Goal: Task Accomplishment & Management: Manage account settings

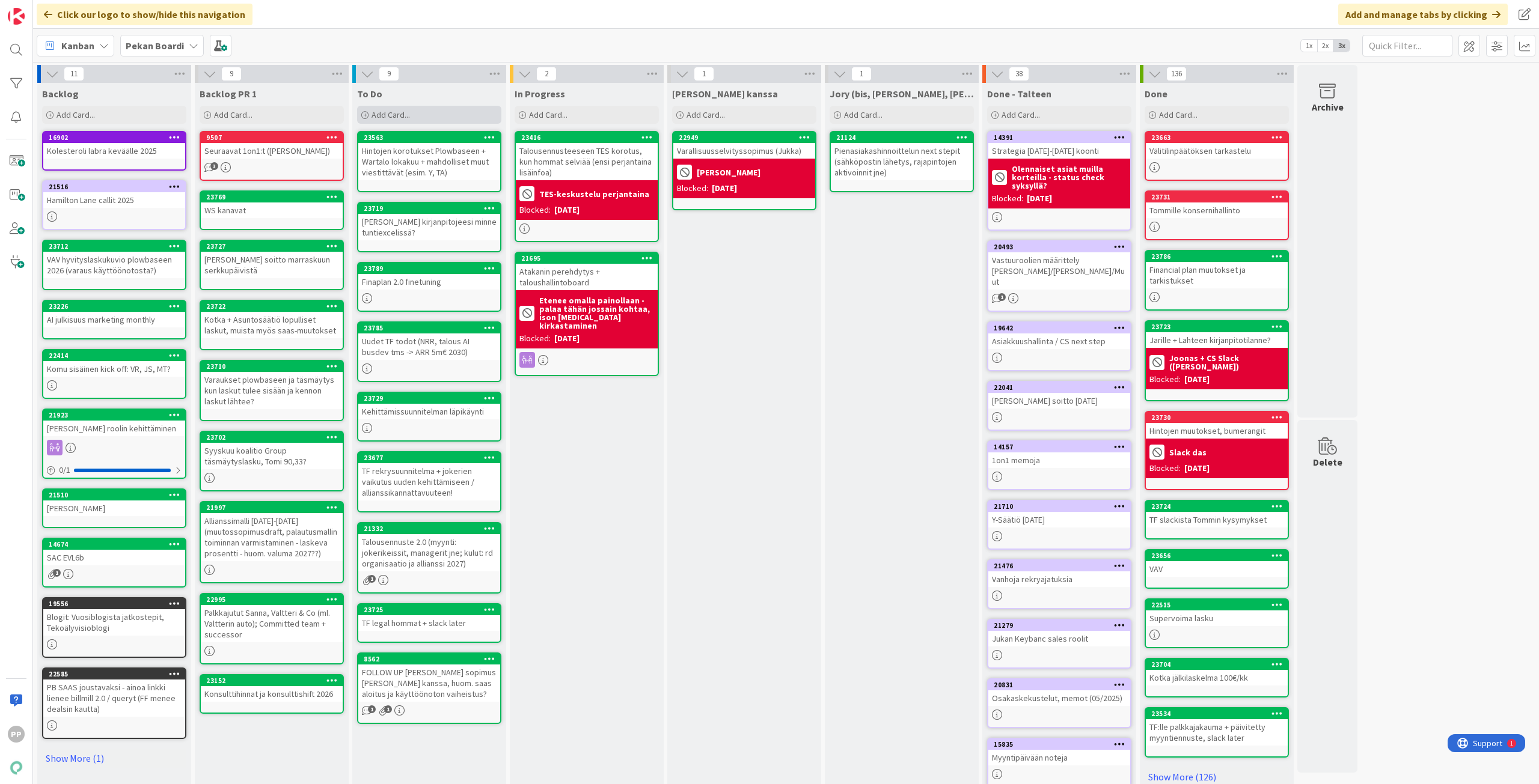
click at [475, 118] on div "Add Card..." at bounding box center [429, 115] width 144 height 18
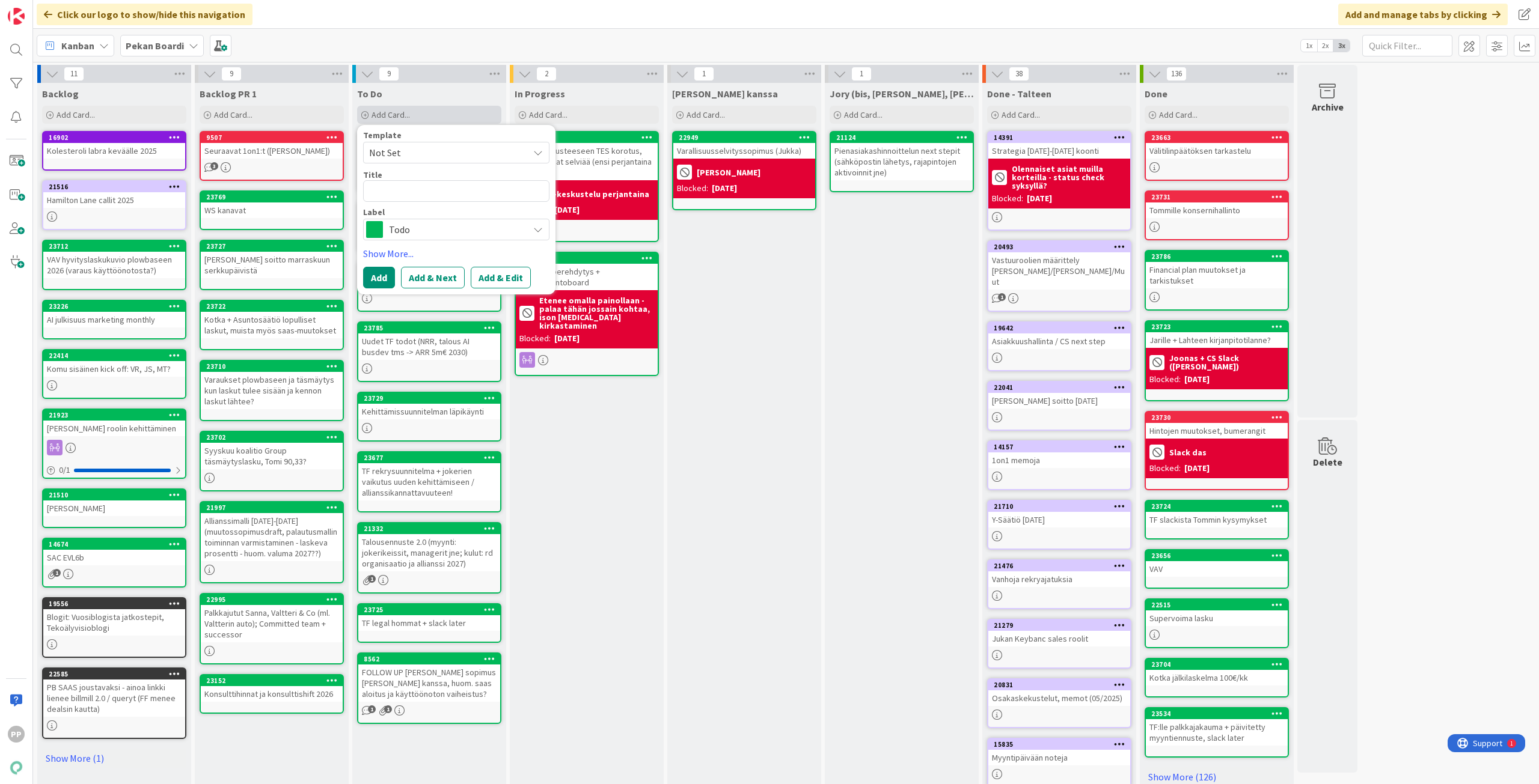
type textarea "x"
type textarea "H"
type textarea "x"
type textarea "HR"
type textarea "x"
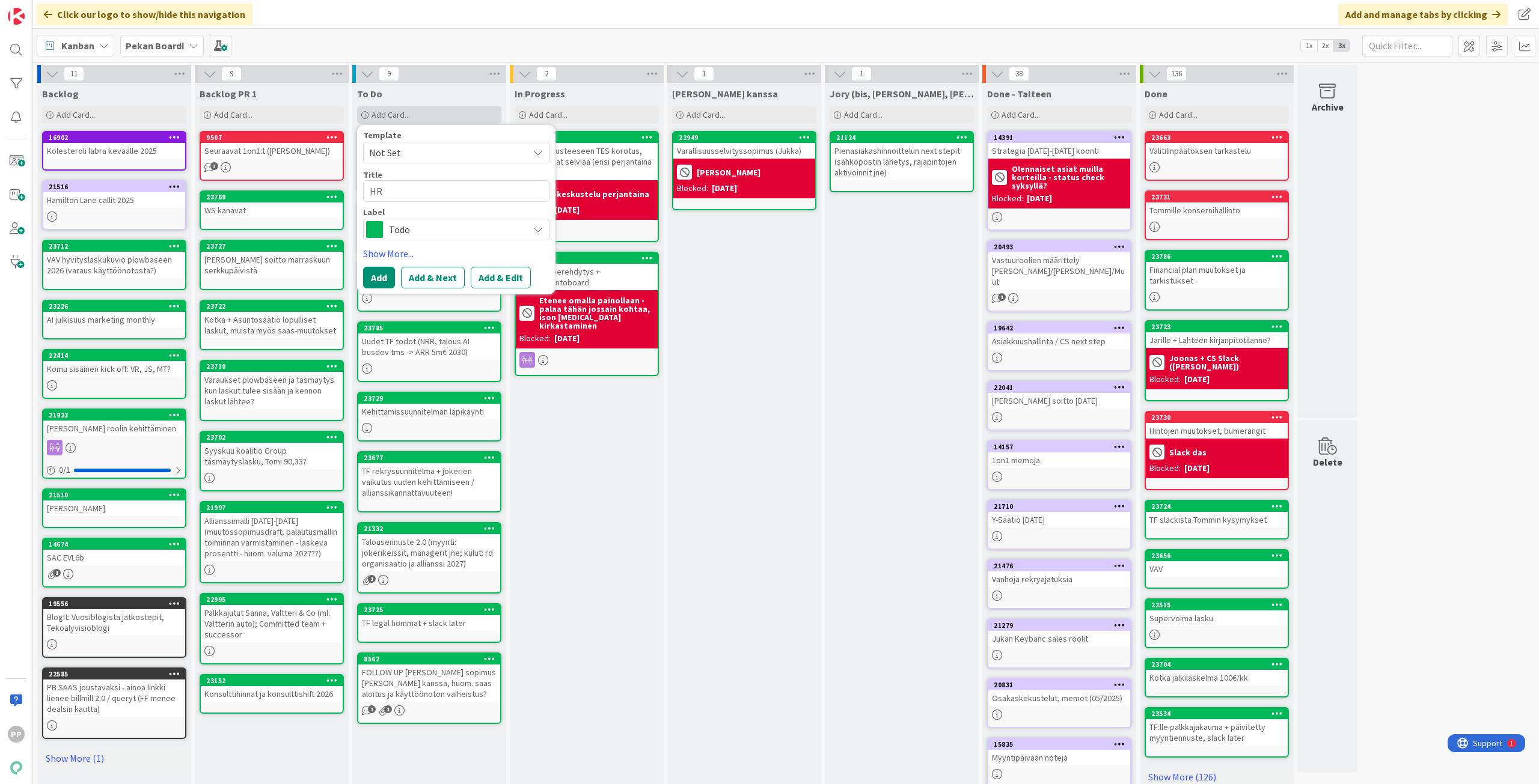
type textarea "HR"
type textarea "x"
type textarea "HR w"
type textarea "x"
type textarea "HR wo"
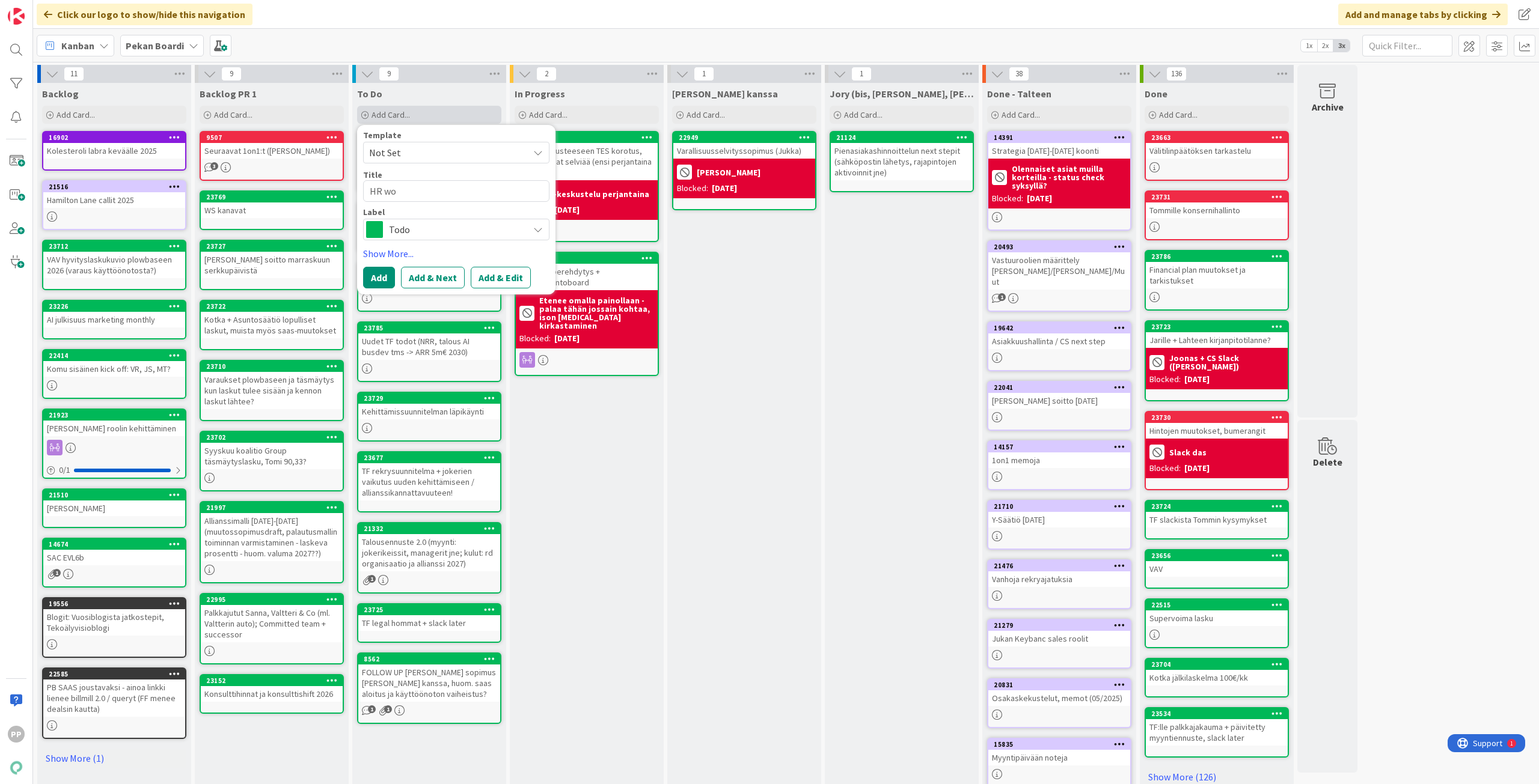
type textarea "x"
type textarea "HR wor"
type textarea "x"
type textarea "HR work"
type textarea "x"
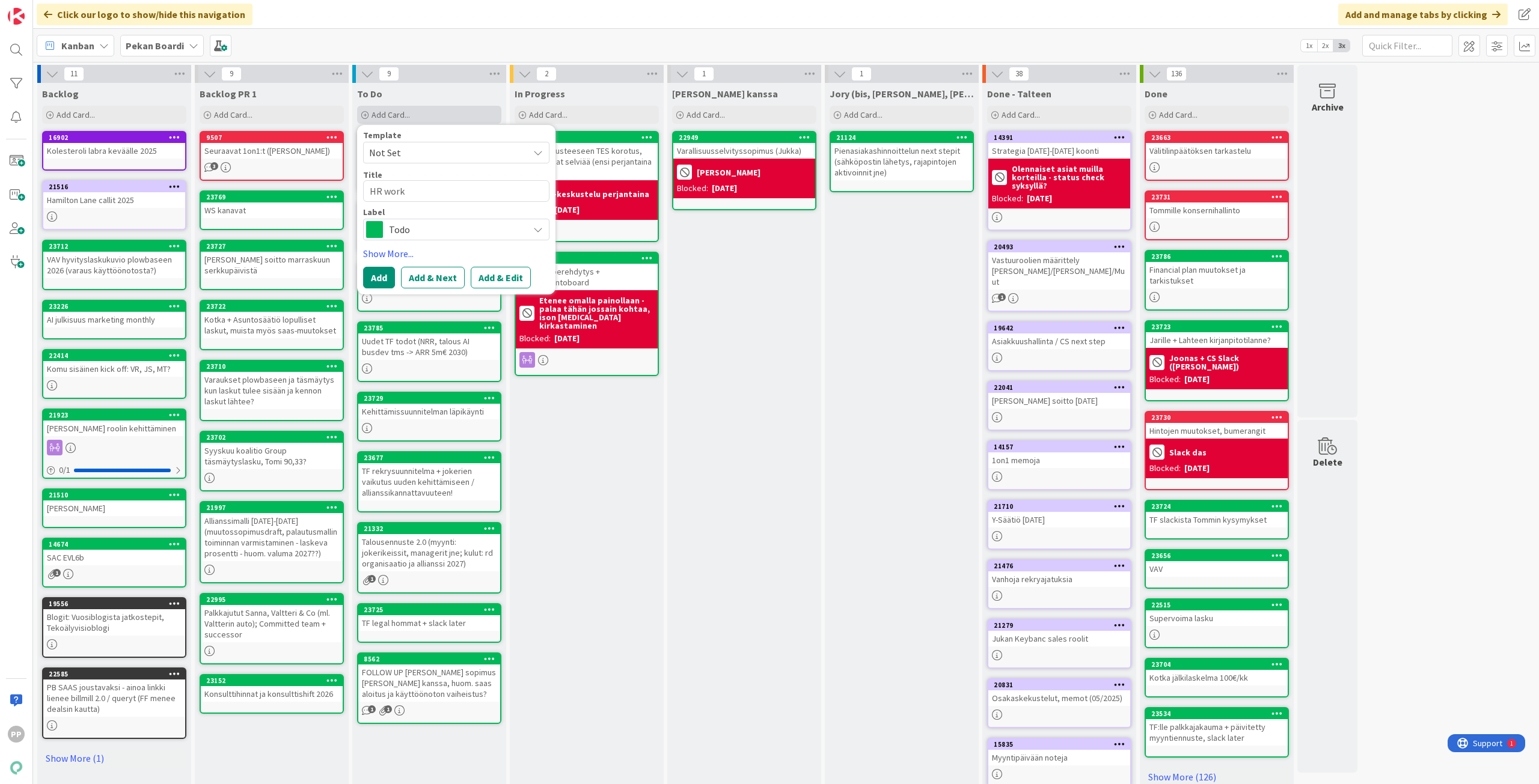
type textarea "HR works"
type textarea "x"
type textarea "HR worksh"
type textarea "x"
type textarea "HR worksho"
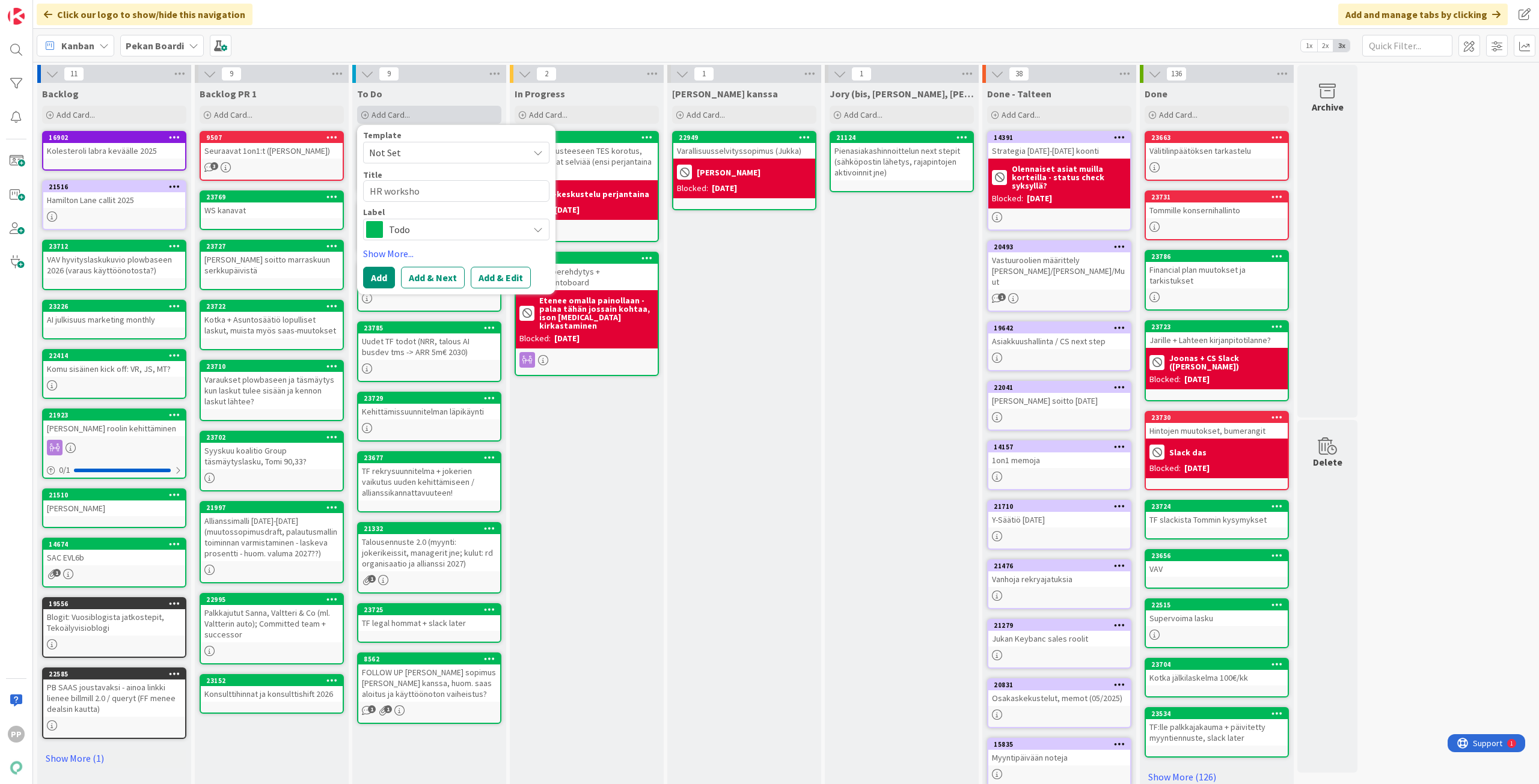
type textarea "x"
type textarea "HR workshop"
type textarea "x"
type textarea "HR workshop"
type textarea "x"
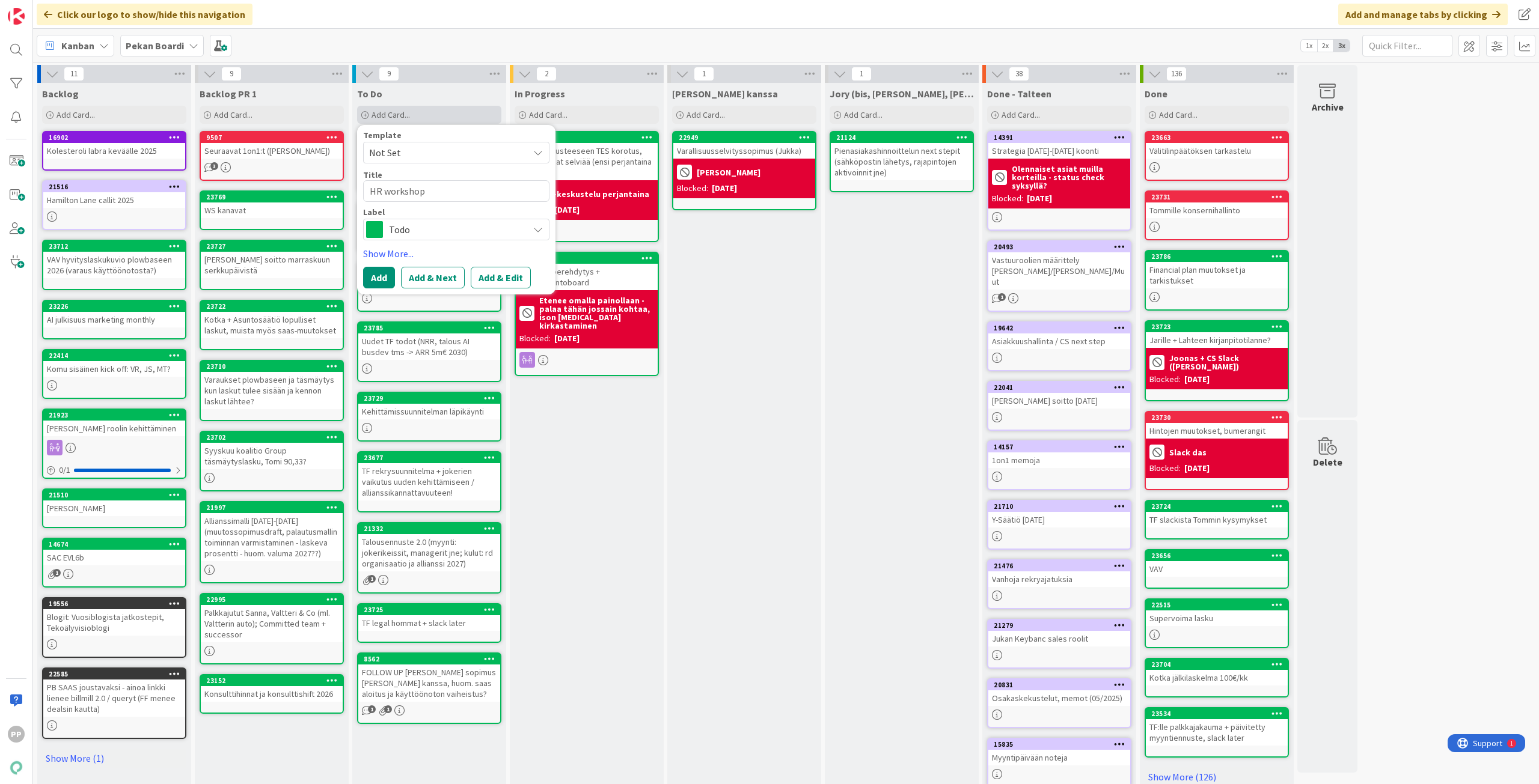
type textarea "HR workshop v"
type textarea "x"
type textarea "HR workshop va"
type textarea "x"
type textarea "HR workshop val"
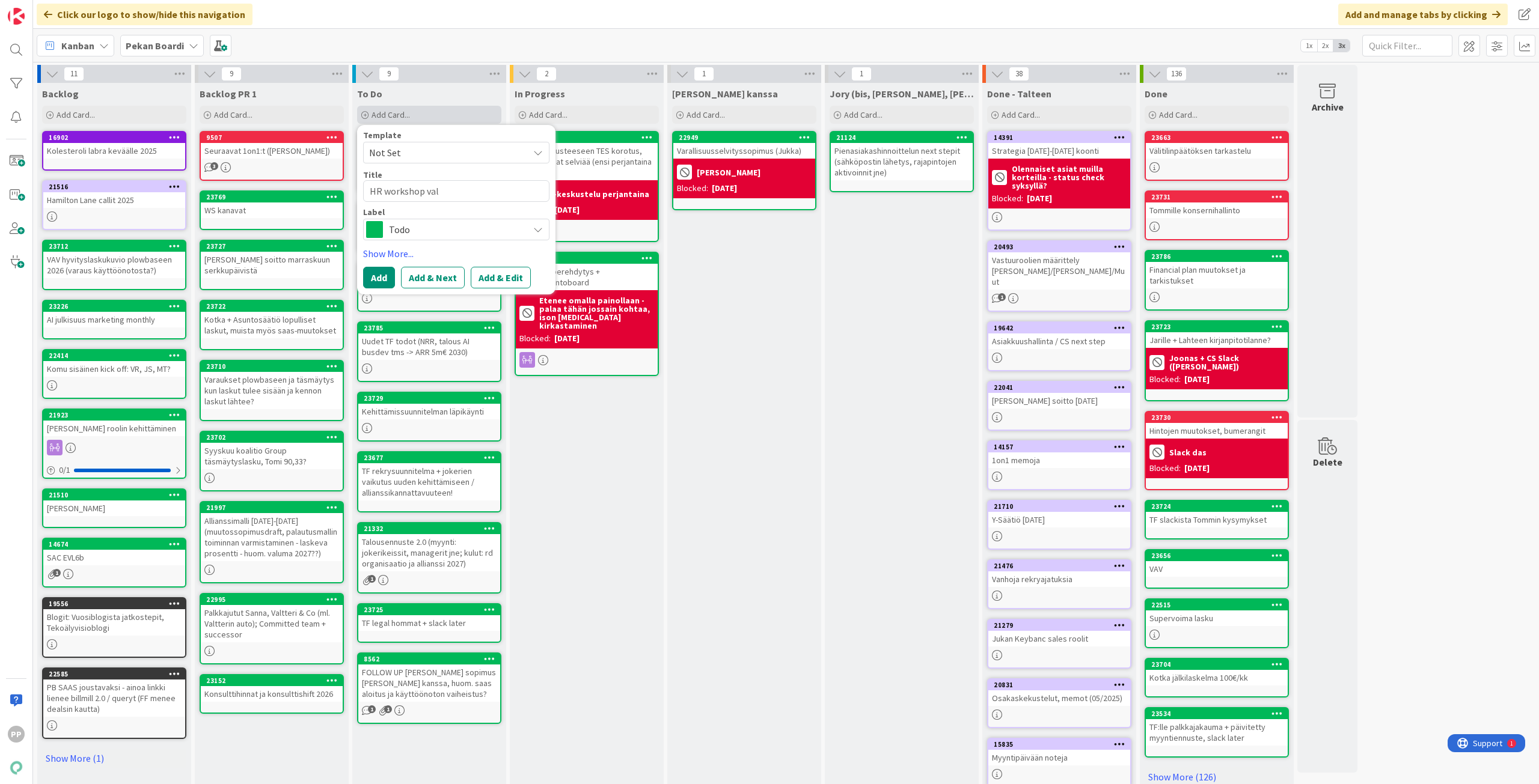
type textarea "x"
type textarea "HR workshop valm"
type textarea "x"
type textarea "HR workshop valmi"
type textarea "x"
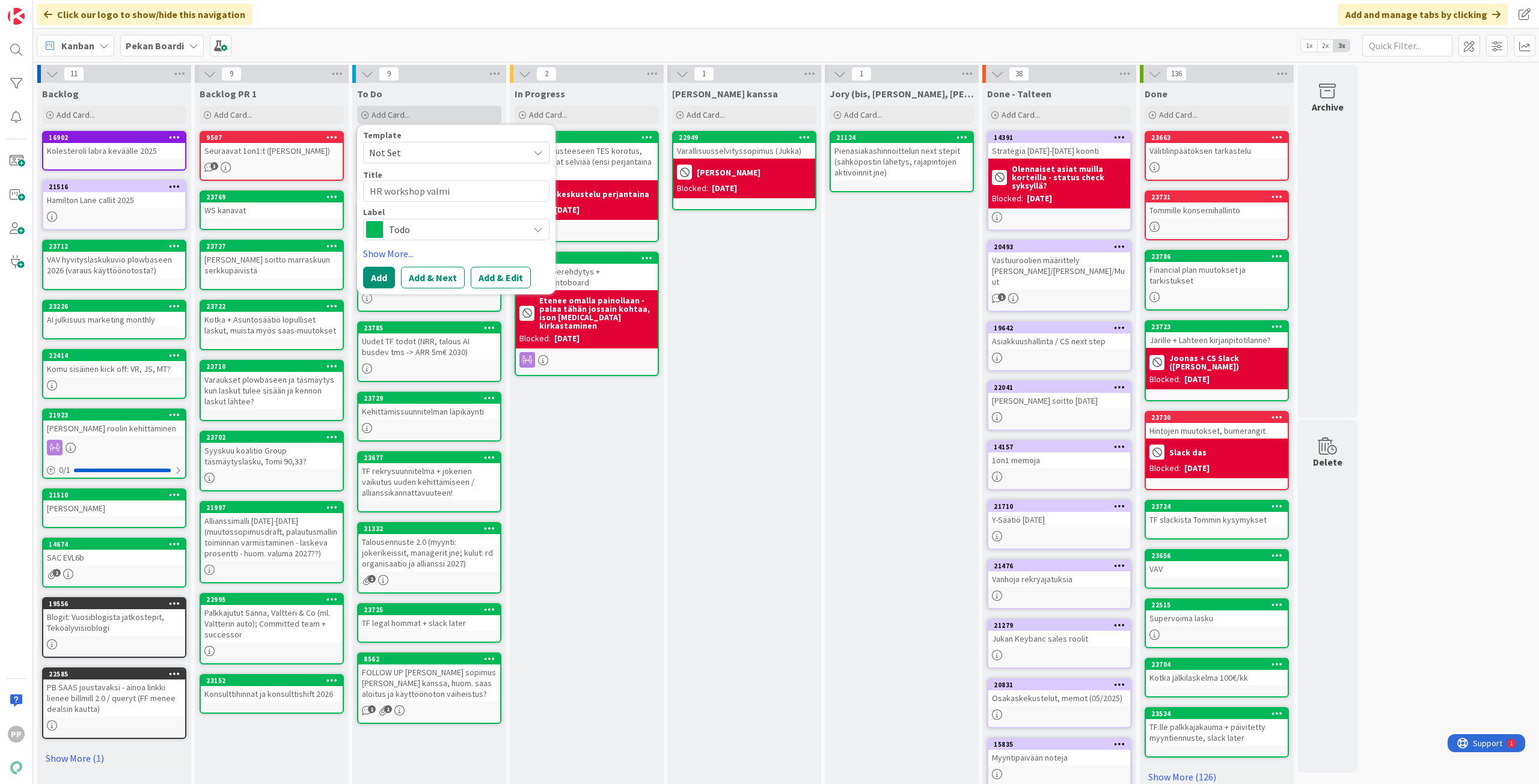
type textarea "HR workshop valmis"
type textarea "x"
type textarea "HR workshop valmist"
type textarea "x"
type textarea "HR workshop valmista"
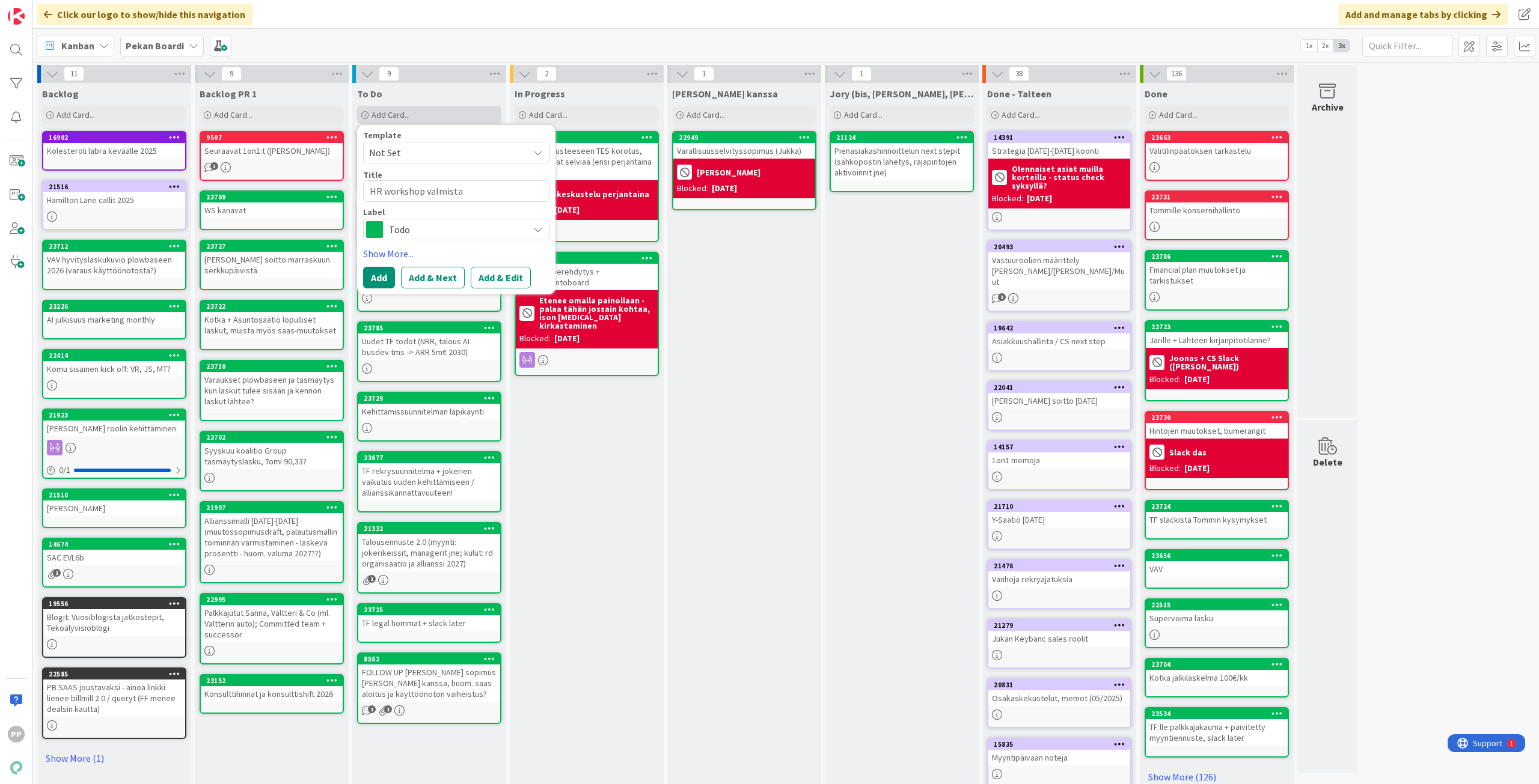
type textarea "x"
type textarea "HR workshop valmistau"
type textarea "x"
type textarea "HR workshop valmistaut"
type textarea "x"
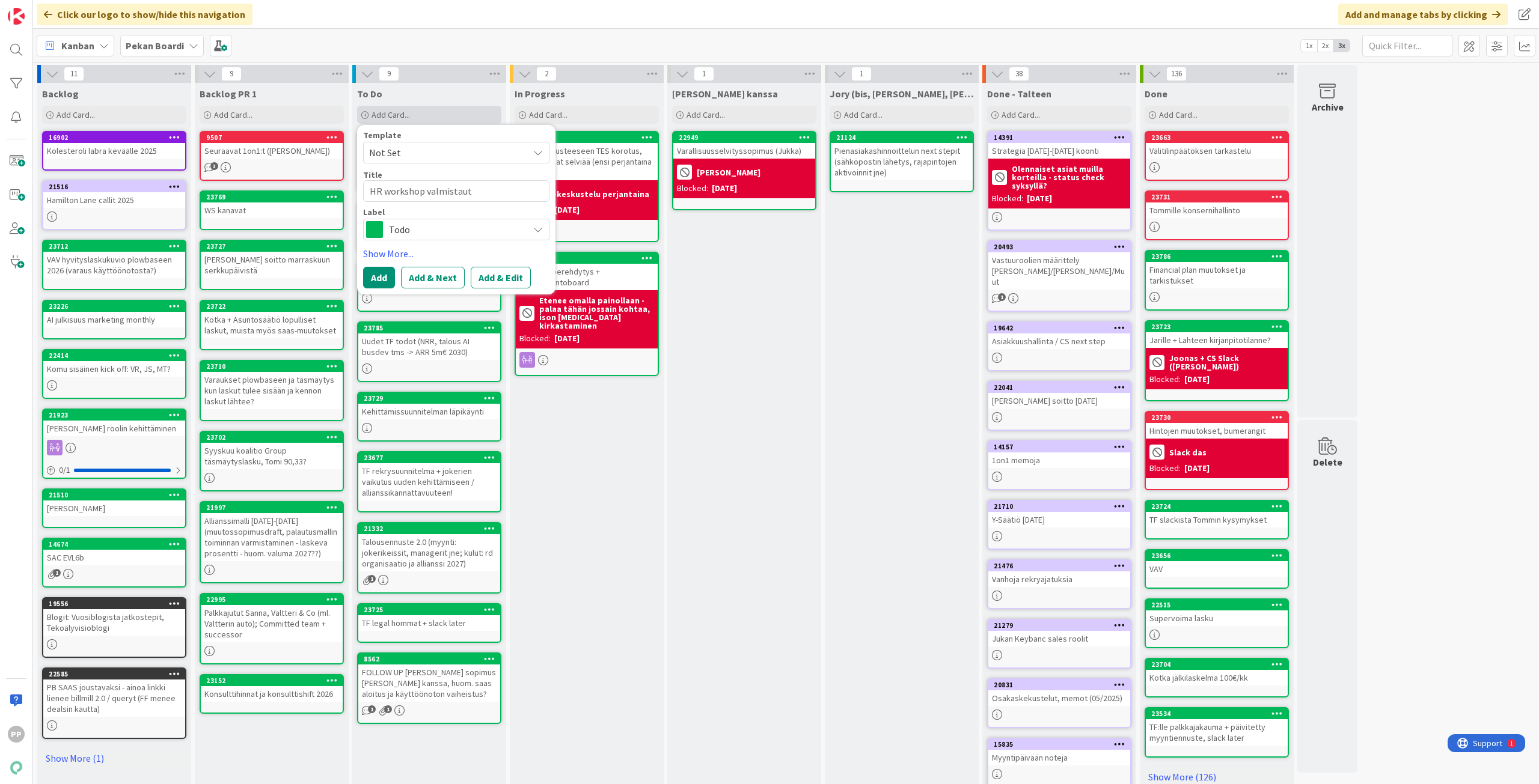
type textarea "HR workshop valmistautu"
type textarea "x"
type textarea "HR workshop valmistautum"
type textarea "x"
type textarea "HR workshop valmistautumi"
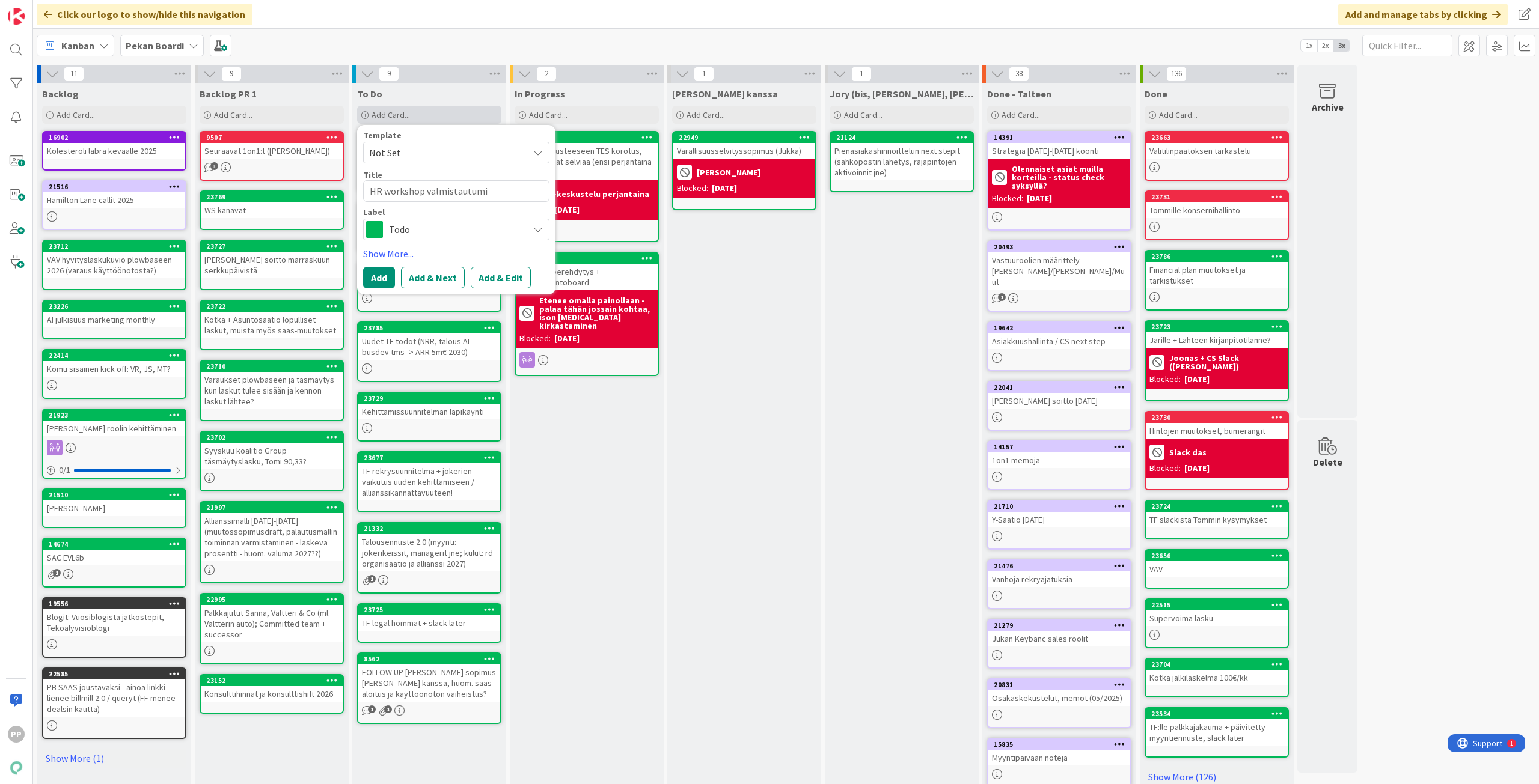
type textarea "x"
type textarea "HR workshop valmistautumin"
type textarea "x"
type textarea "HR workshop valmistautumine"
type textarea "x"
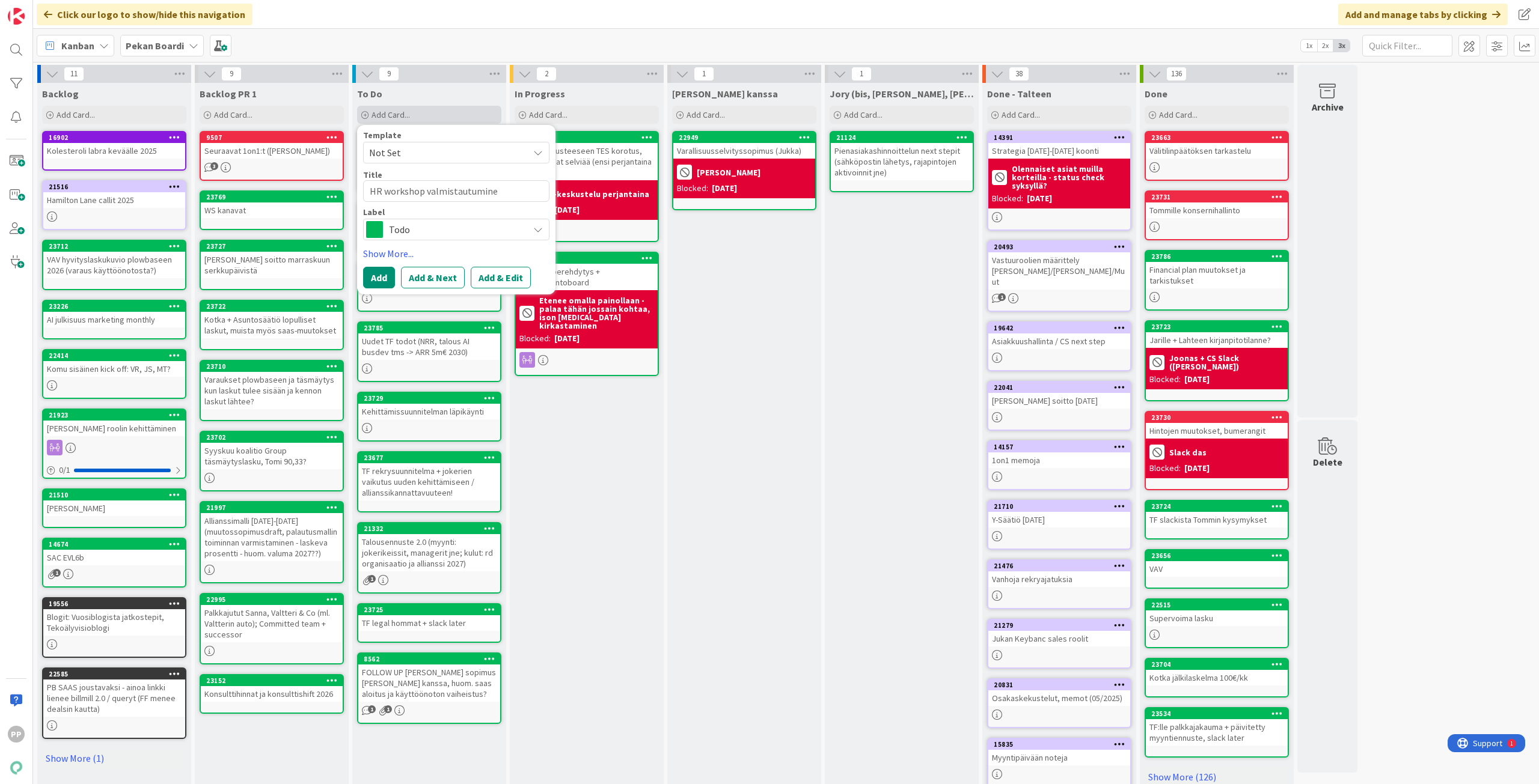
type textarea "HR workshop valmistautuminen"
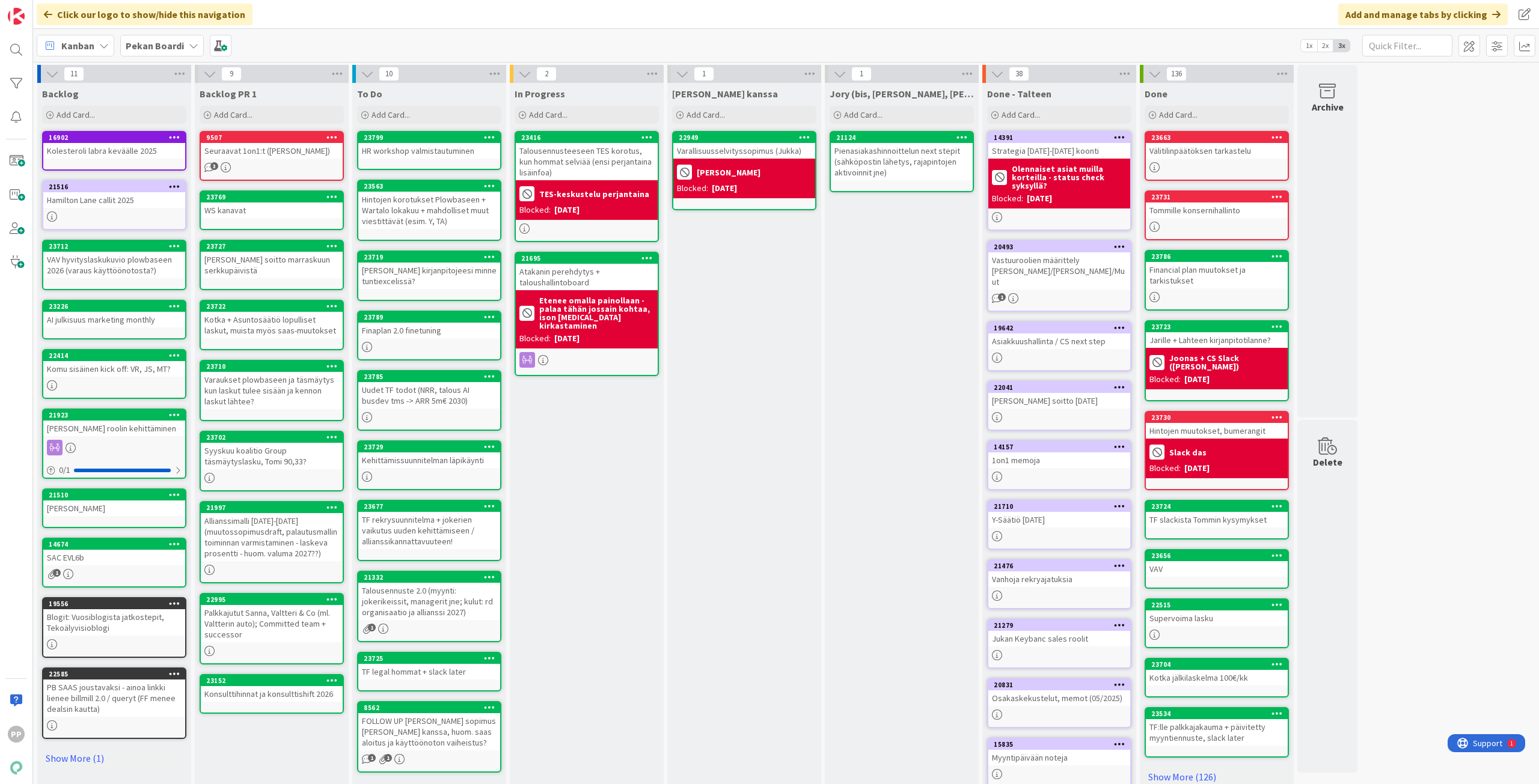
click at [602, 576] on div "In Progress Add Card... 23416 Talousennusteeseen TES korotus, kun hommat selviä…" at bounding box center [587, 455] width 154 height 743
click at [560, 512] on div "In Progress Add Card... 23416 Talousennusteeseen TES korotus, kun hommat selviä…" at bounding box center [587, 455] width 154 height 743
click at [703, 471] on div "Jukan kanssa Add Card... 22949 Varallisuusselvityssopimus (Jukka) Jukka Blocked…" at bounding box center [745, 455] width 154 height 743
click at [726, 490] on div "Jukan kanssa Add Card... 22949 Varallisuusselvityssopimus (Jukka) Jukka Blocked…" at bounding box center [745, 455] width 154 height 743
click at [878, 469] on div "Jory (bis, kenno, bohr) Add Card... 21124 Pienasiakashinnoittelun next stepit (…" at bounding box center [902, 455] width 154 height 743
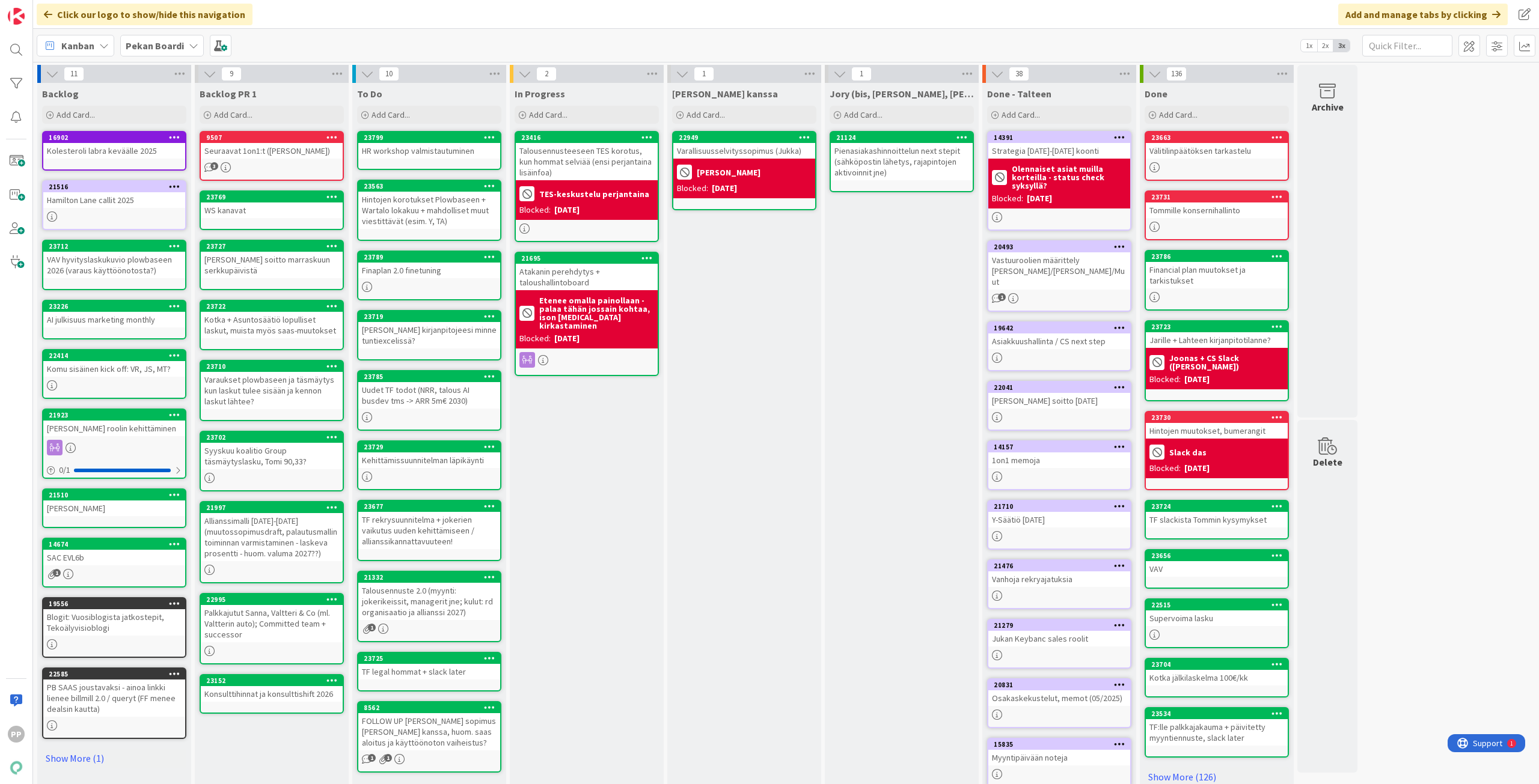
click at [868, 436] on div "Jory (bis, kenno, bohr) Add Card... 21124 Pienasiakashinnoittelun next stepit (…" at bounding box center [902, 455] width 154 height 743
click at [699, 492] on div "Jukan kanssa Add Card... 22949 Varallisuusselvityssopimus (Jukka) Jukka Blocked…" at bounding box center [745, 455] width 154 height 743
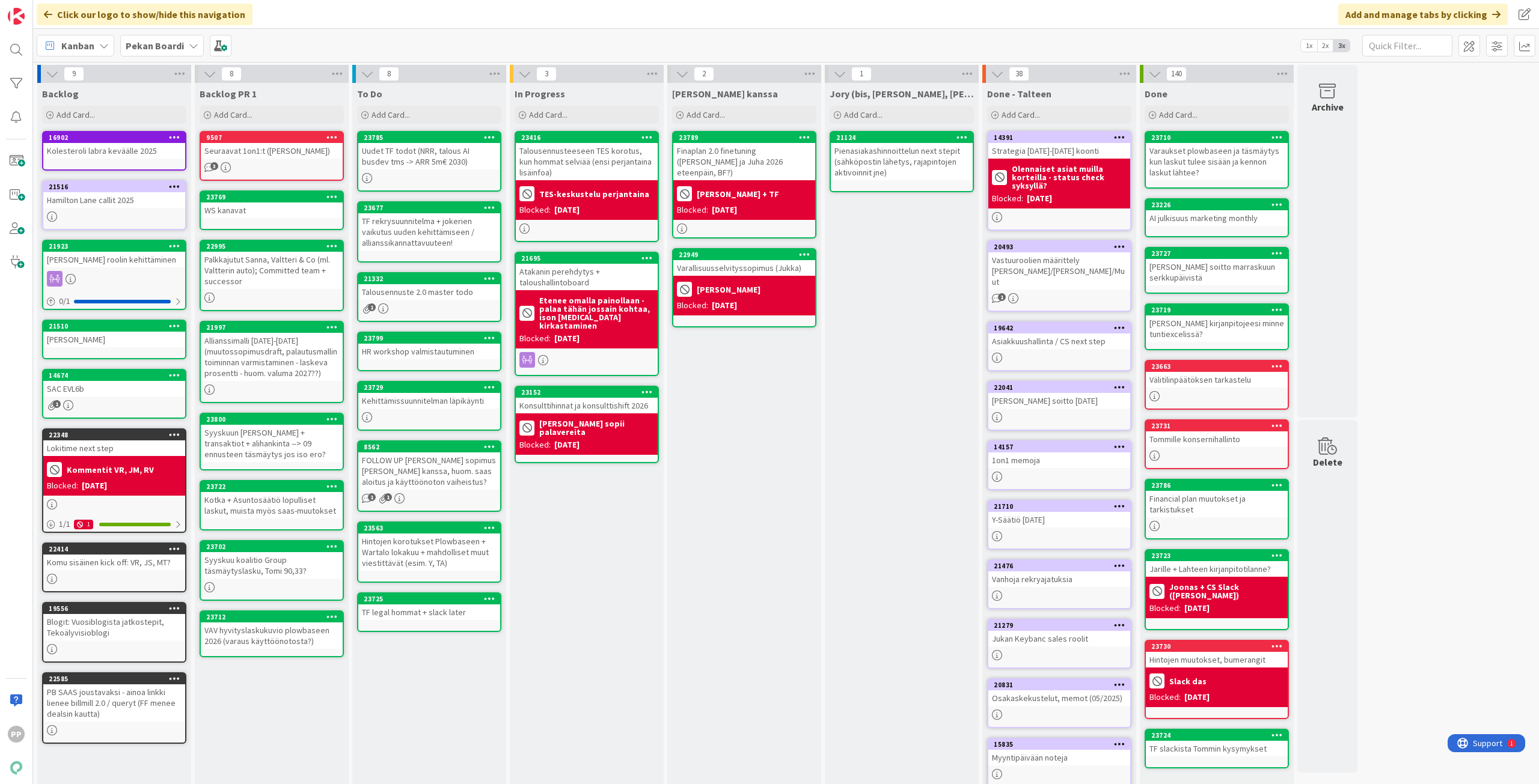
click at [739, 474] on div "[PERSON_NAME] kanssa Add Card... 23789 Finaplan 2.0 finetuning ([PERSON_NAME] j…" at bounding box center [745, 455] width 154 height 743
click at [177, 43] on b "Pekan Boardi" at bounding box center [154, 45] width 58 height 12
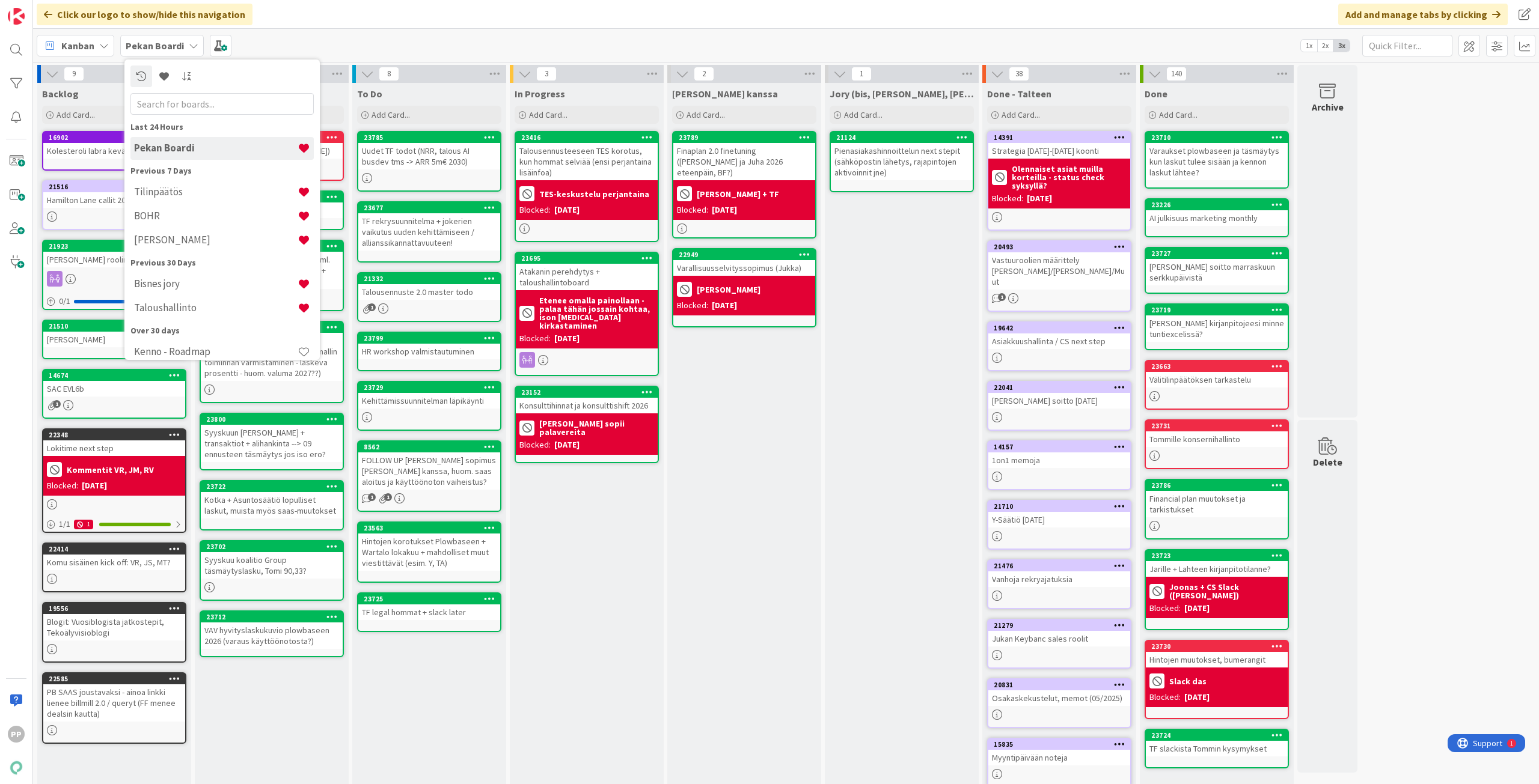
click at [229, 274] on div "Bisnes jory" at bounding box center [222, 284] width 183 height 23
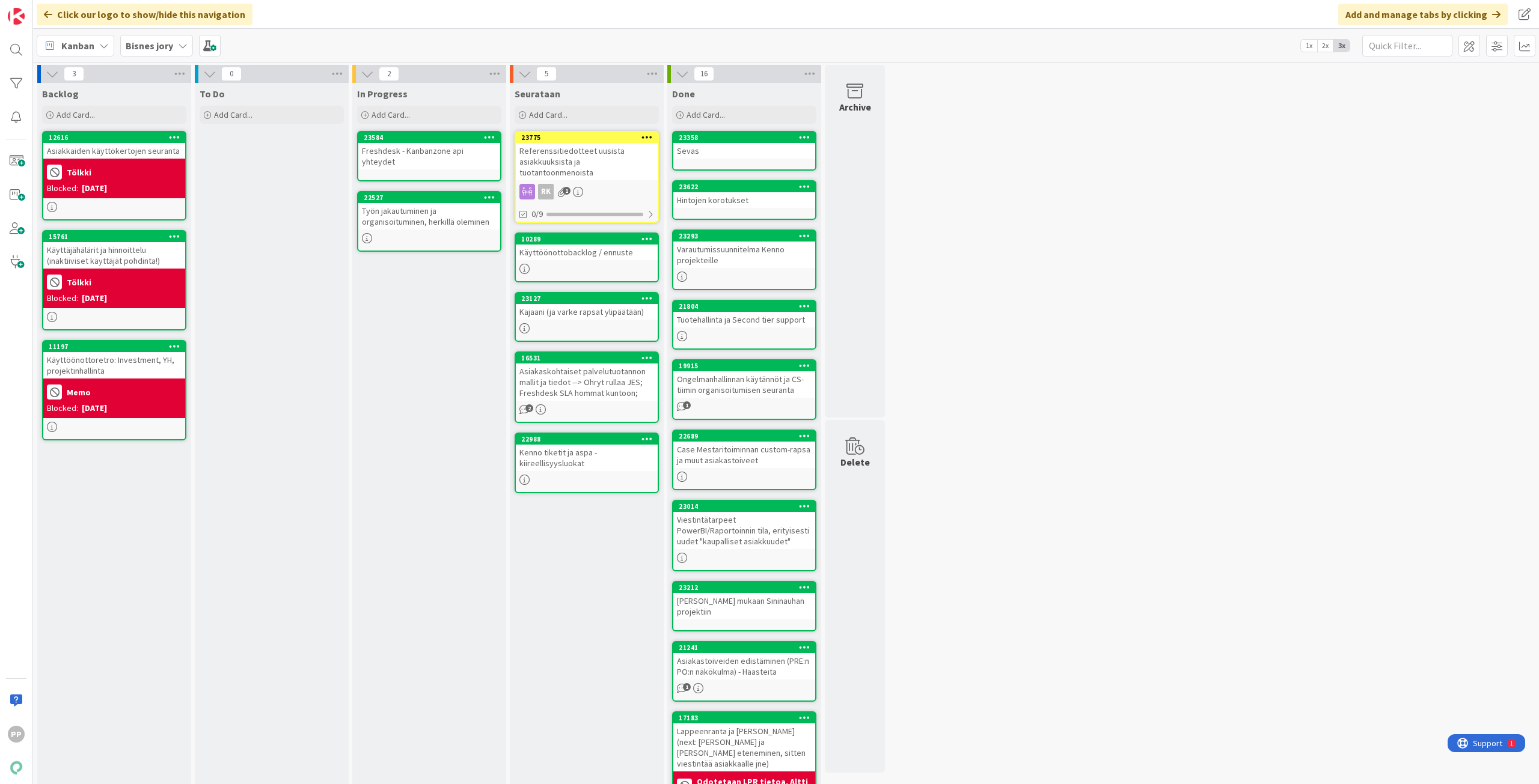
click at [424, 326] on div "In Progress Add Card... 23584 Freshdesk - Kanbanzone api yhteydet 22527 Työn ja…" at bounding box center [429, 479] width 154 height 791
click at [433, 352] on div "In Progress Add Card... 23584 Freshdesk - Kanbanzone api yhteydet 22527 Työn ja…" at bounding box center [429, 479] width 154 height 791
click at [1023, 291] on div "3 Backlog Add Card... 12616 Asiakkaiden käyttökertojen seuranta Tölkki Blocked:…" at bounding box center [785, 473] width 1500 height 815
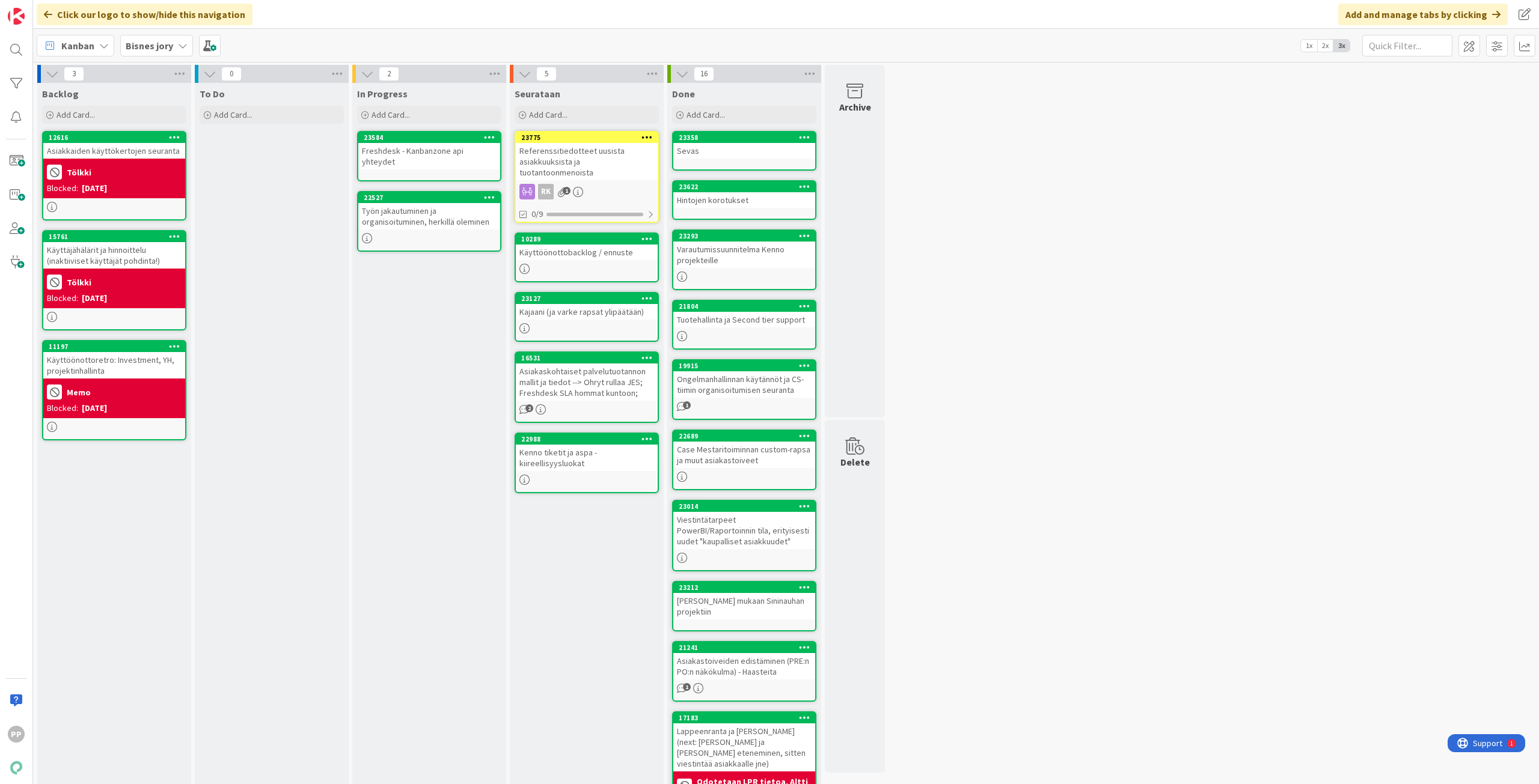
click at [1080, 352] on div "3 Backlog Add Card... 12616 Asiakkaiden käyttökertojen seuranta Tölkki Blocked:…" at bounding box center [785, 473] width 1500 height 815
click at [1234, 347] on div "3 Backlog Add Card... 12616 Asiakkaiden käyttökertojen seuranta Tölkki Blocked:…" at bounding box center [785, 473] width 1500 height 815
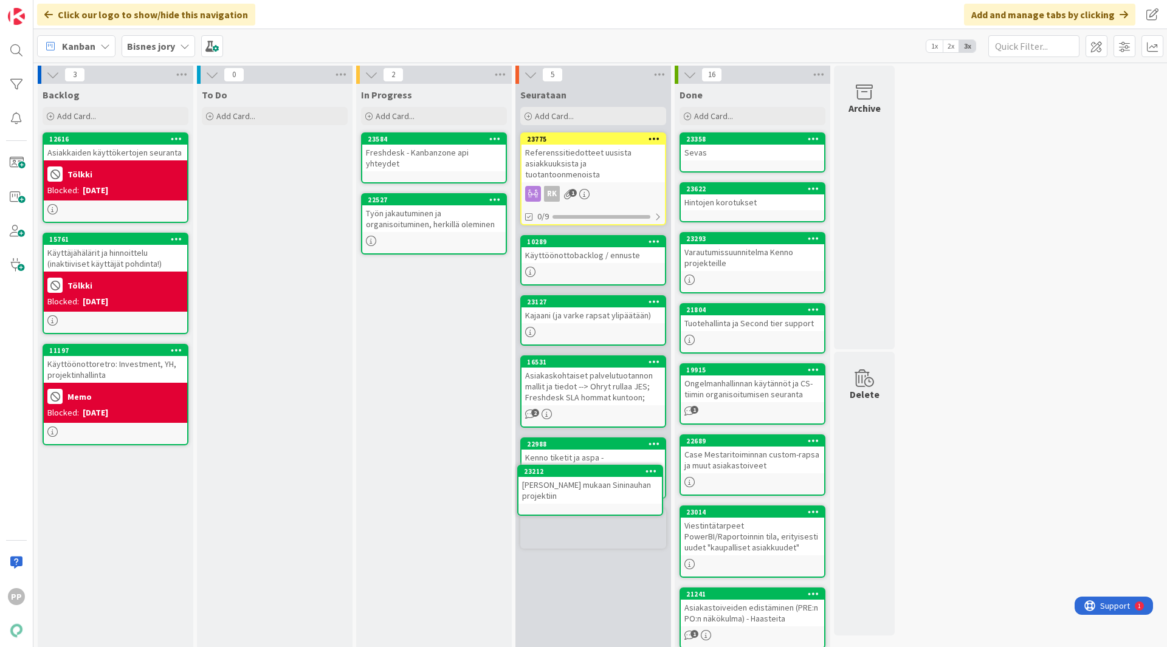
scroll to position [27, 0]
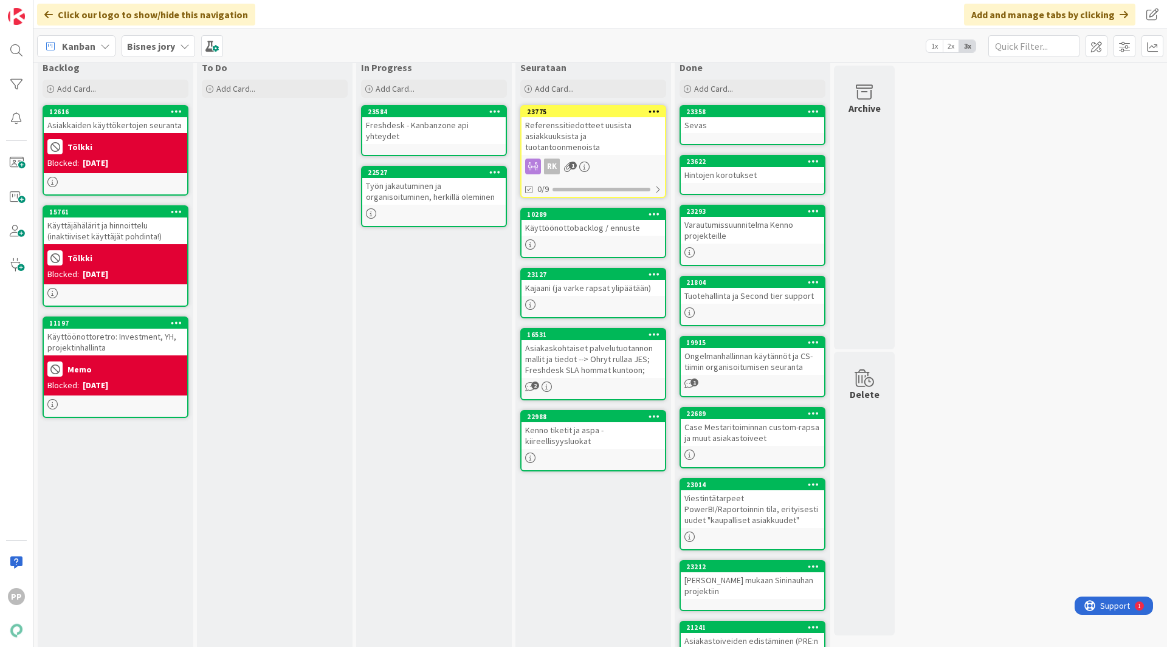
drag, startPoint x: 718, startPoint y: 620, endPoint x: 505, endPoint y: 413, distance: 297.0
click at [431, 387] on div "In Progress Add Card... 23584 Freshdesk - Kanbanzone api yhteydet 22527 Työn ja…" at bounding box center [434, 457] width 156 height 800
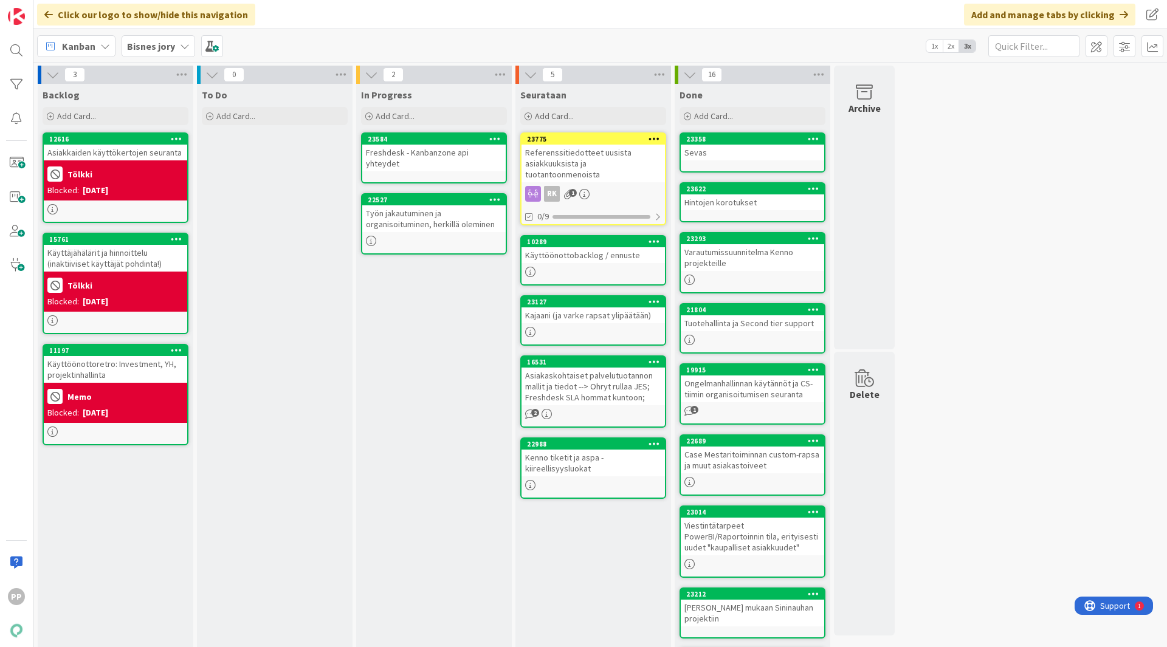
click at [419, 367] on div "In Progress Add Card... 23584 Freshdesk - Kanbanzone api yhteydet 22527 Työn ja…" at bounding box center [434, 484] width 156 height 800
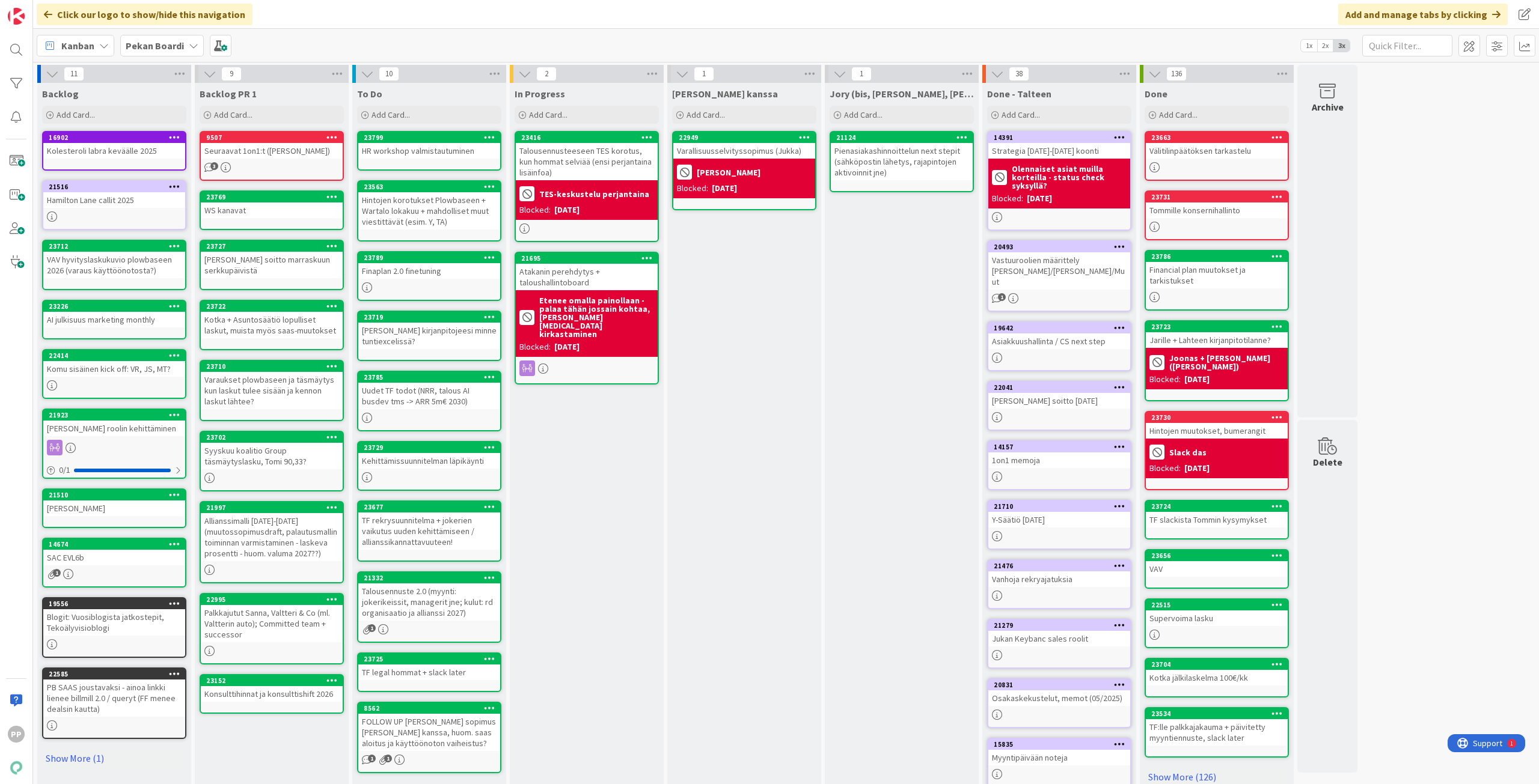
click at [458, 272] on div "Finaplan 2.0 finetuning" at bounding box center [428, 271] width 141 height 16
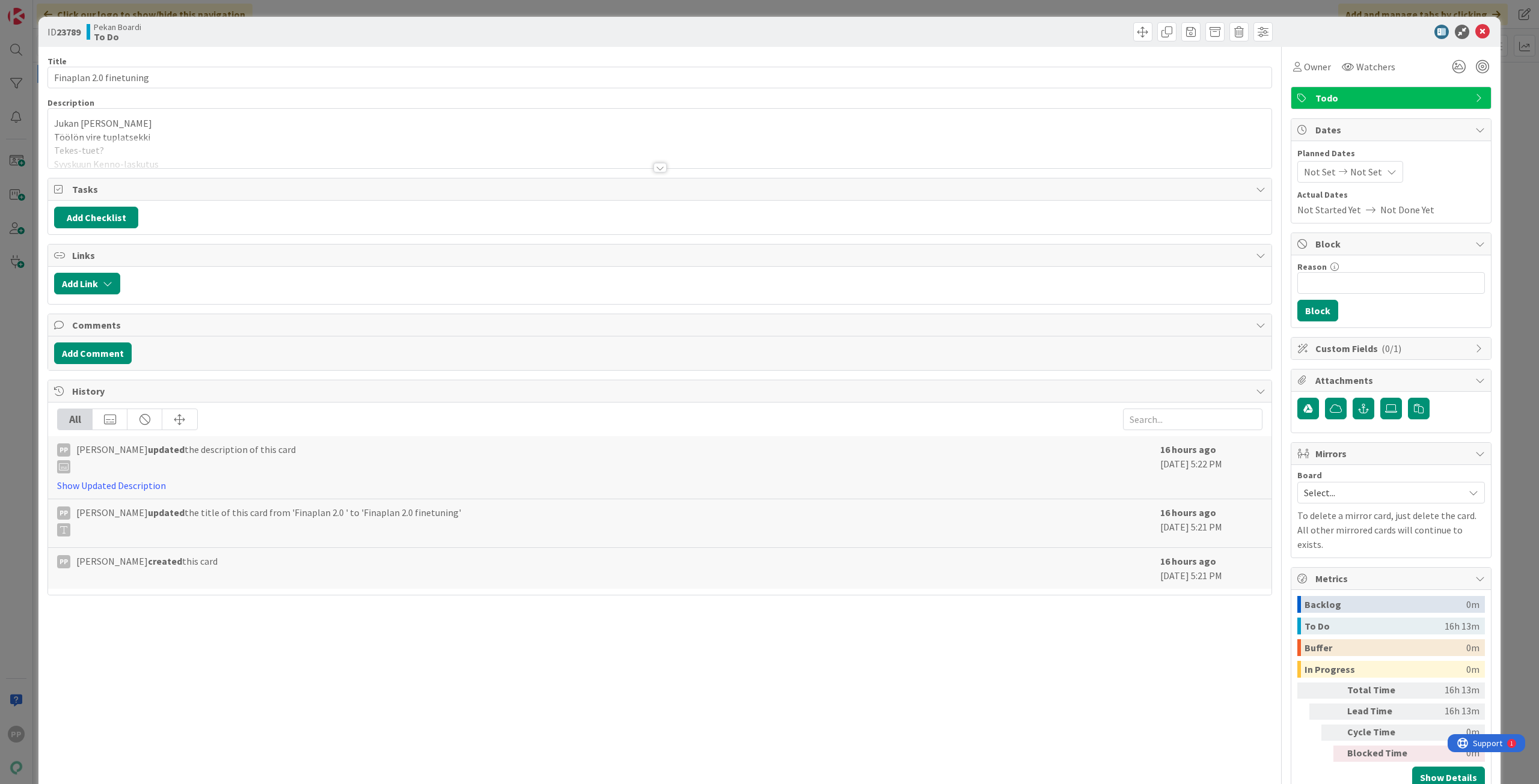
click at [267, 138] on div at bounding box center [660, 152] width 1223 height 31
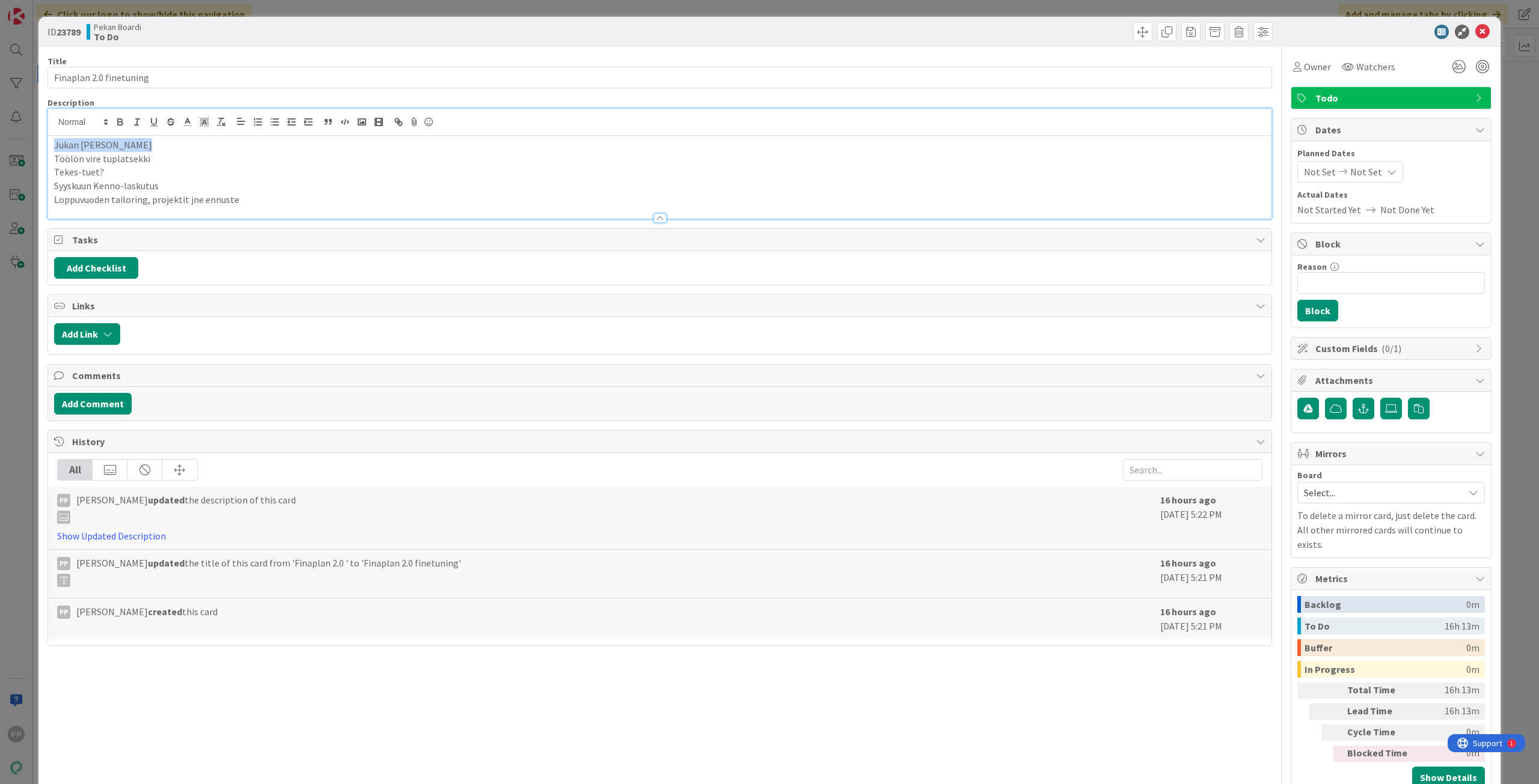
drag, startPoint x: 214, startPoint y: 137, endPoint x: -163, endPoint y: 134, distance: 377.0
click at [0, 134] on html "PP Click our logo to show/hide this navigation Add and manage tabs by clicking …" at bounding box center [770, 392] width 1539 height 784
click at [253, 206] on div at bounding box center [660, 212] width 1223 height 13
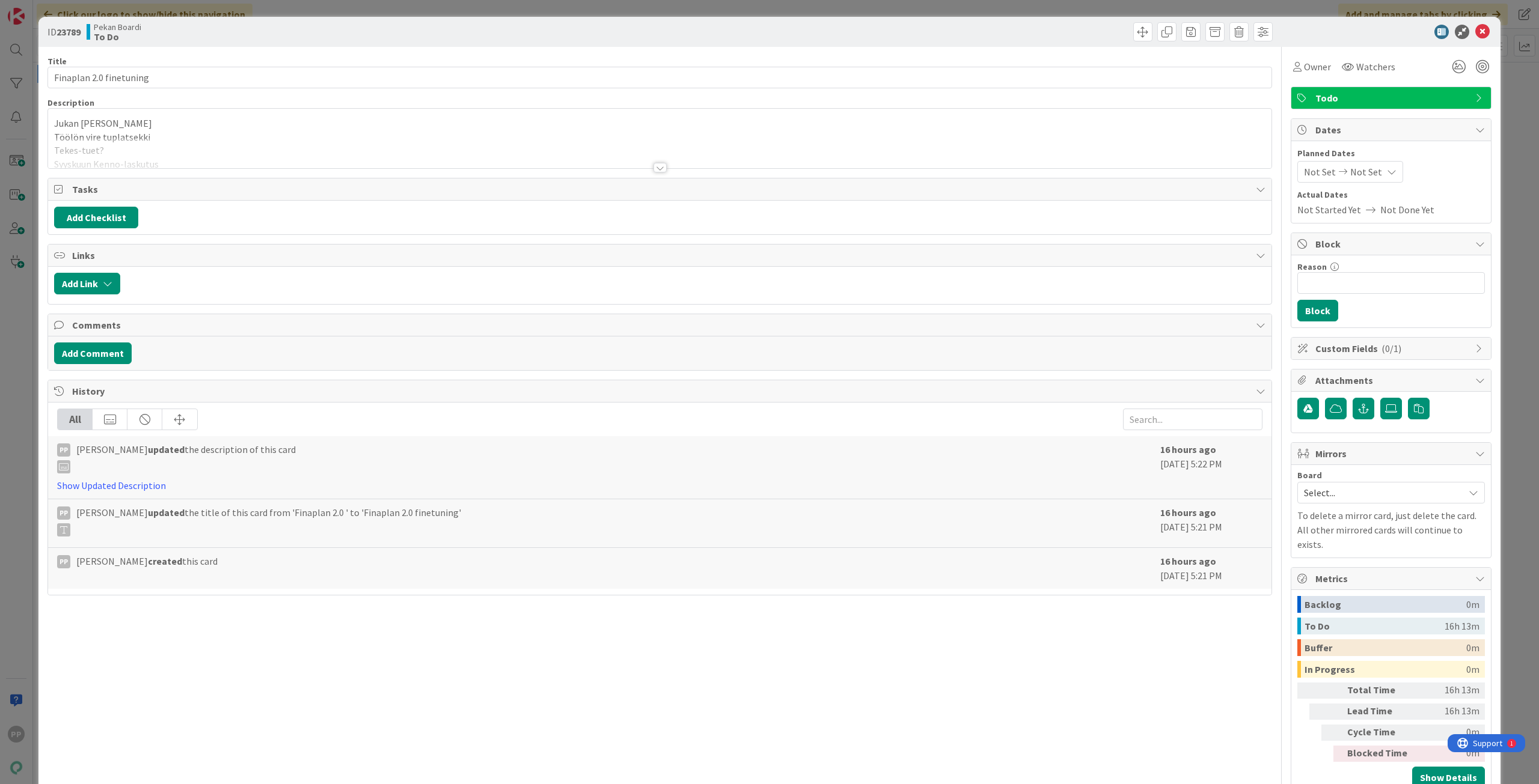
click at [216, 147] on div at bounding box center [660, 152] width 1223 height 31
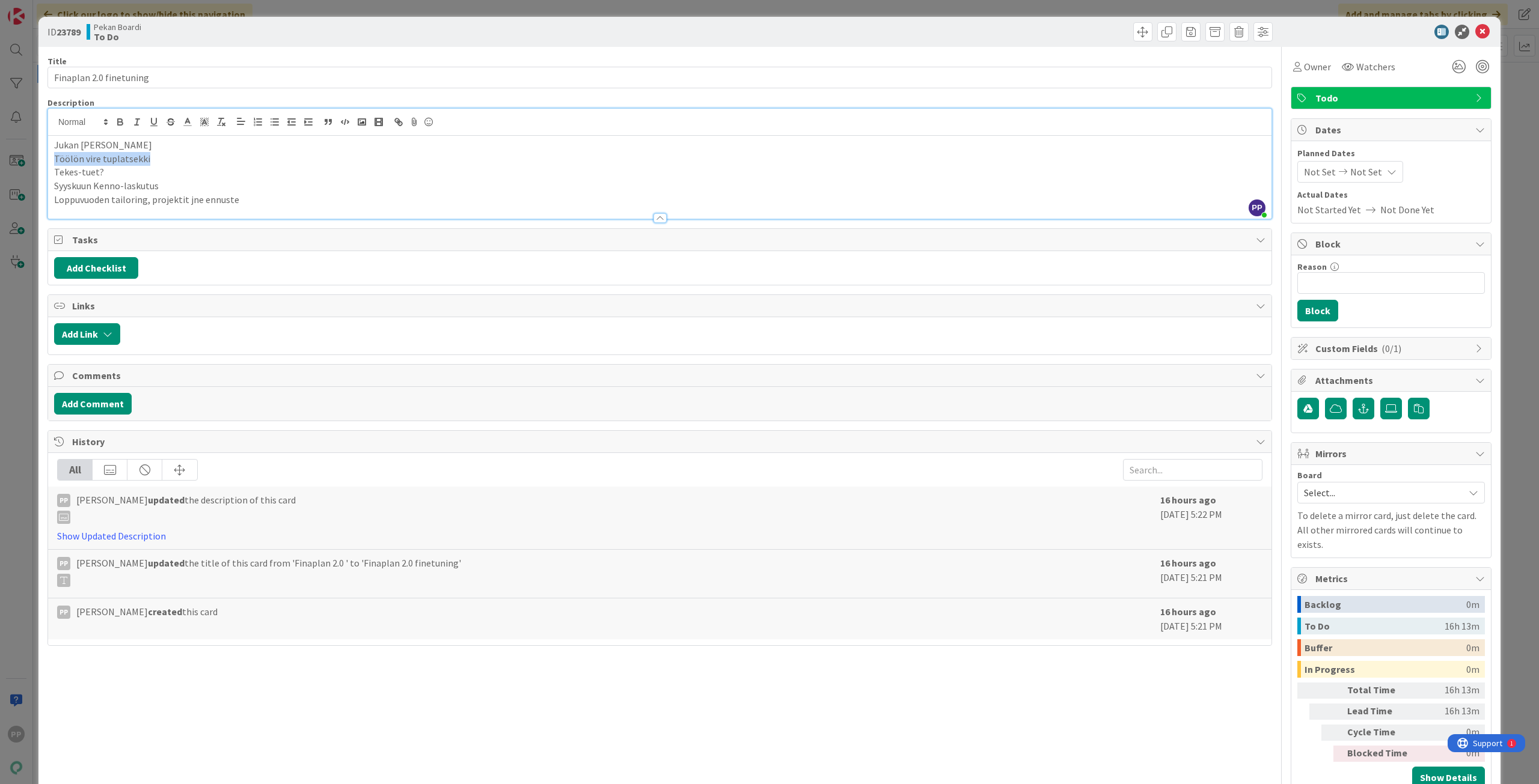
drag, startPoint x: 188, startPoint y: 160, endPoint x: -41, endPoint y: 165, distance: 229.1
click at [0, 165] on html "PP Click our logo to show/hide this navigation Add and manage tabs by clicking …" at bounding box center [770, 392] width 1539 height 784
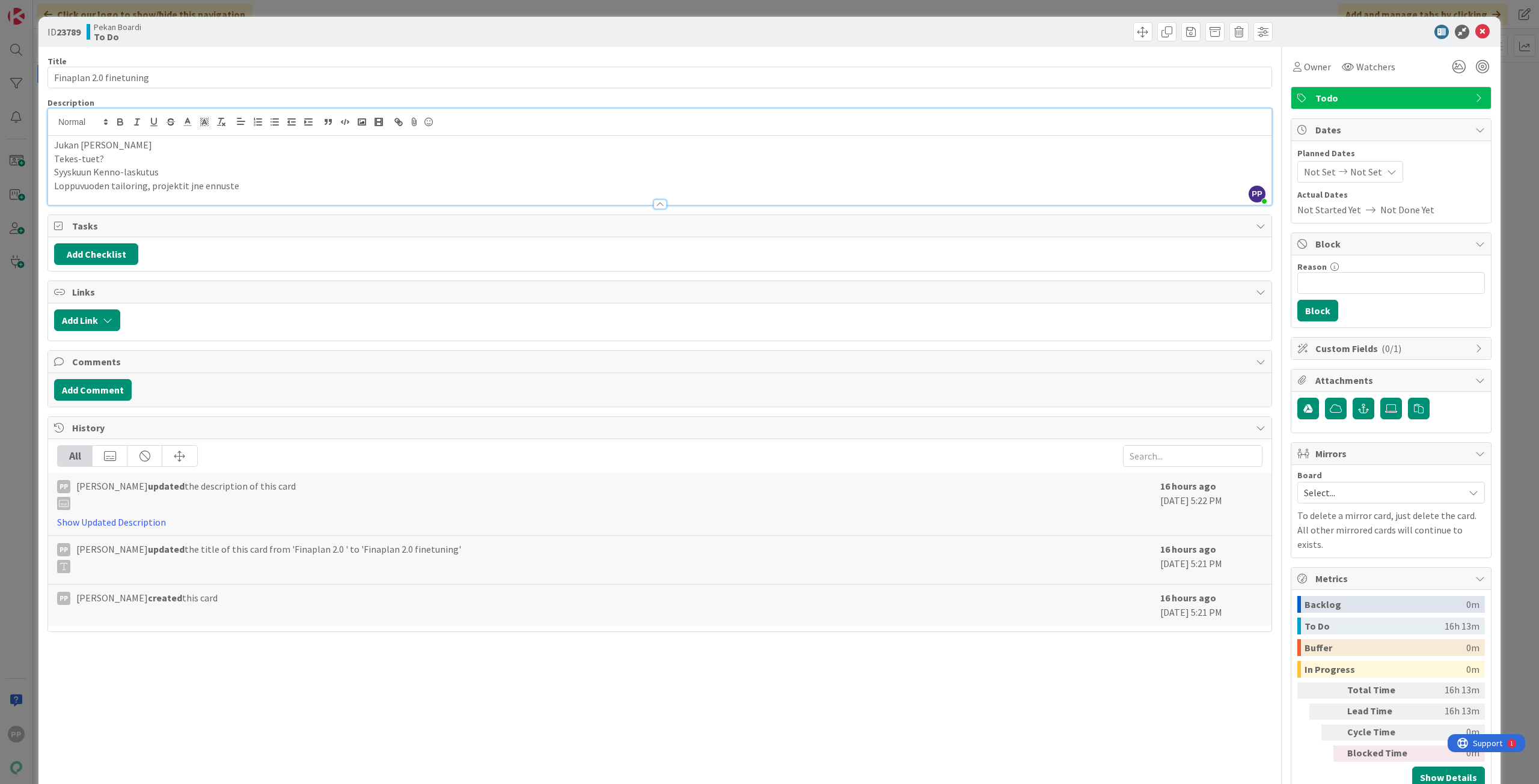
click at [190, 174] on p "Syyskuun Kenno-laskutus" at bounding box center [660, 172] width 1212 height 14
click at [290, 174] on p "Syyskuun Kenno-laskutus" at bounding box center [660, 172] width 1212 height 14
click at [314, 183] on p "Loppuvuoden tailoring, projektit jne ennuste" at bounding box center [660, 186] width 1212 height 14
click at [317, 186] on p "Loppuvuoden tailoring, projektit jne ennuste" at bounding box center [660, 186] width 1212 height 14
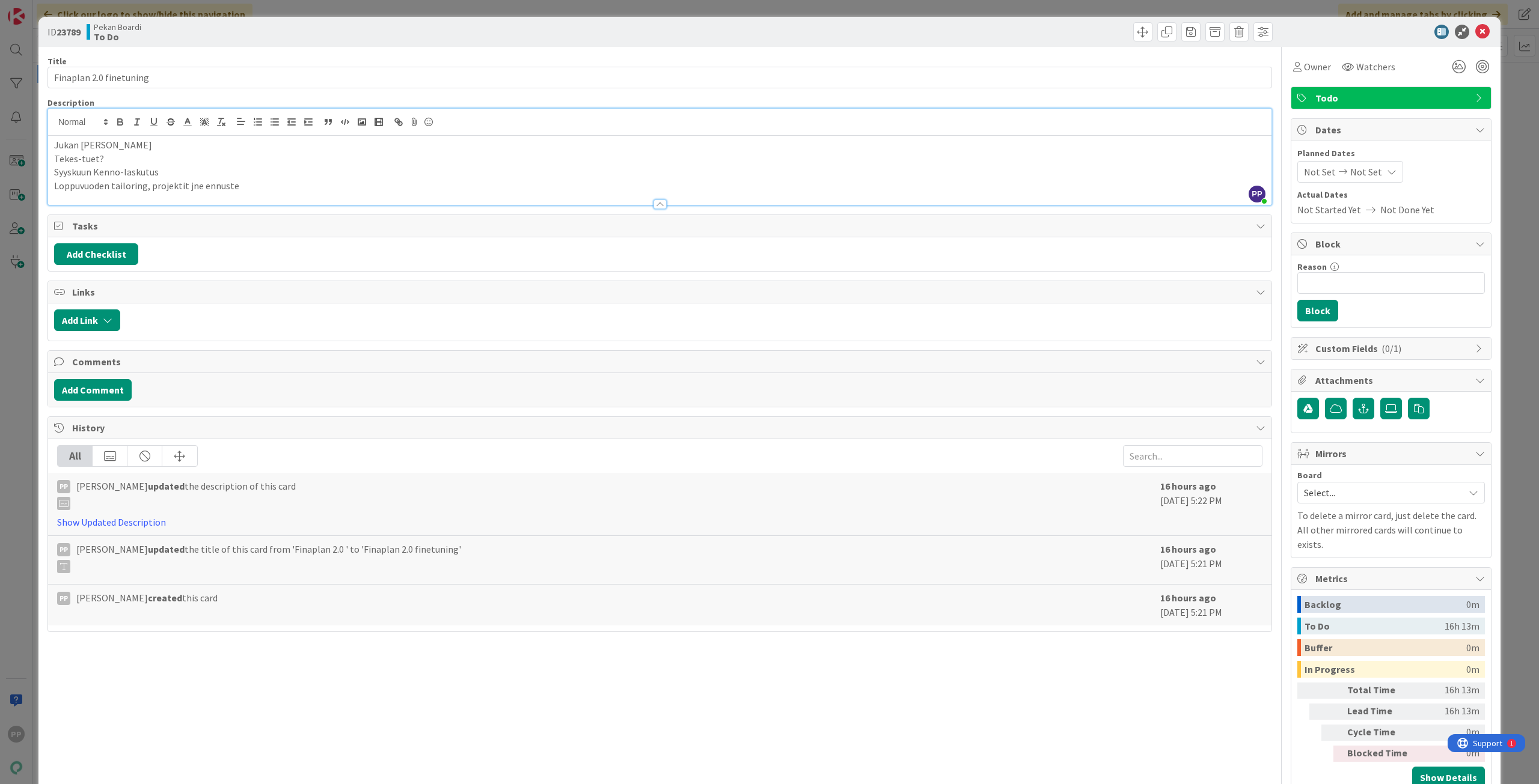
click at [272, 177] on p "Syyskuun Kenno-laskutus" at bounding box center [660, 172] width 1212 height 14
click at [315, 96] on div "Title 23 / 128 Finaplan 2.0 finetuning Description PP Pekka Paaskunta just join…" at bounding box center [660, 420] width 1224 height 748
click at [312, 81] on input "Finaplan 2.0 finetuning" at bounding box center [660, 77] width 1224 height 22
type input "Finaplan 2.0 finetuning (Jukka ja Juha 2026 eteenpäin)"
click at [537, 59] on div "Title 54 / 128" at bounding box center [660, 61] width 1224 height 11
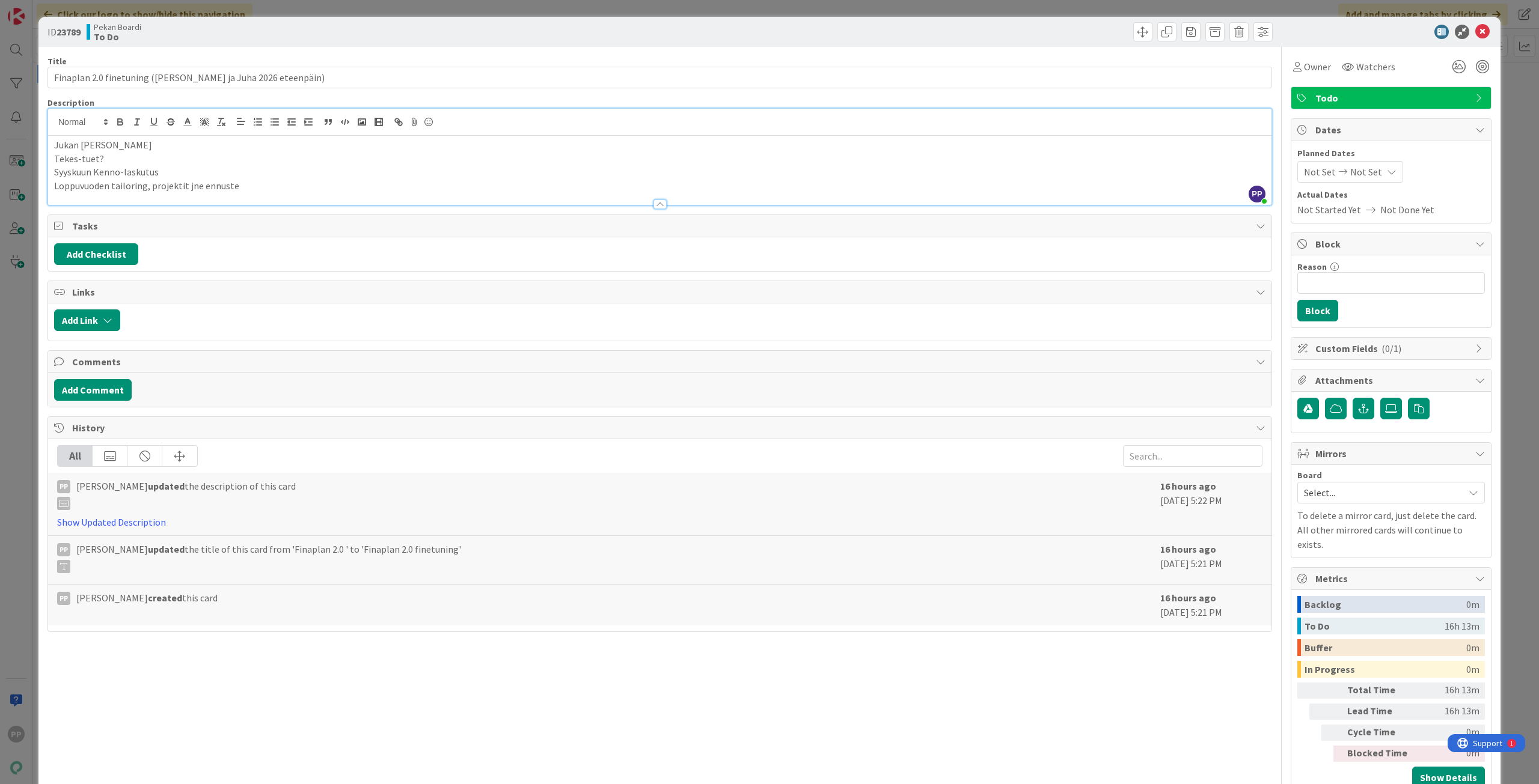
click at [571, 30] on div "Pekan Boardi To Do" at bounding box center [372, 31] width 571 height 19
click at [585, 9] on div "ID 23789 Pekan Boardi To Do Title 54 / 128 Finaplan 2.0 finetuning (Jukka ja Ju…" at bounding box center [770, 392] width 1539 height 784
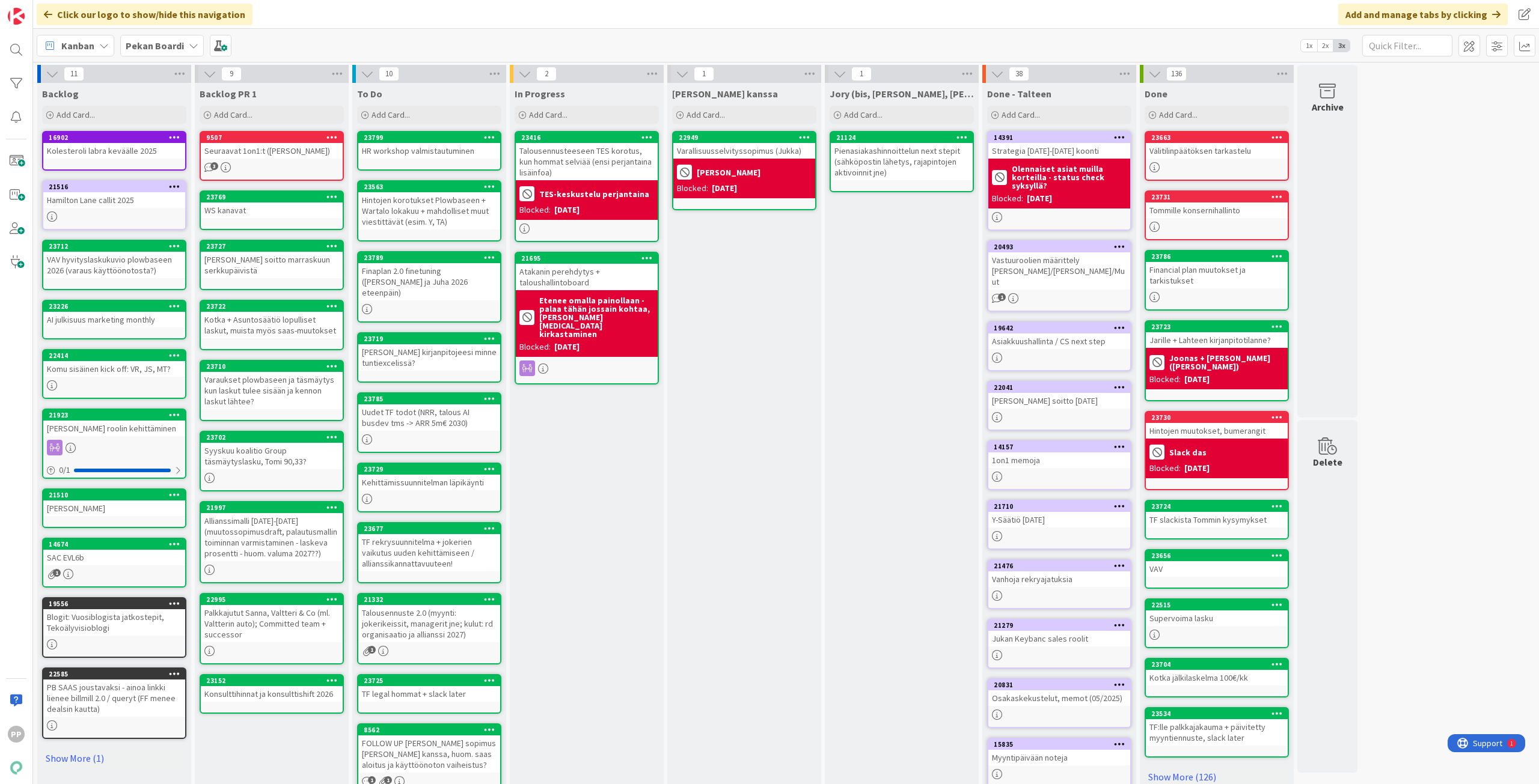
click at [761, 375] on div "Jukan kanssa Add Card... 22949 Varallisuusselvityssopimus (Jukka) Jukka Blocked…" at bounding box center [745, 455] width 154 height 743
click at [755, 491] on div "Jukan kanssa Add Card... 22949 Varallisuusselvityssopimus (Jukka) Jukka Blocked…" at bounding box center [745, 455] width 154 height 743
click at [465, 292] on div "23789 Finaplan 2.0 finetuning (Jukka ja Juha 2026 eteenpäin)" at bounding box center [429, 287] width 144 height 71
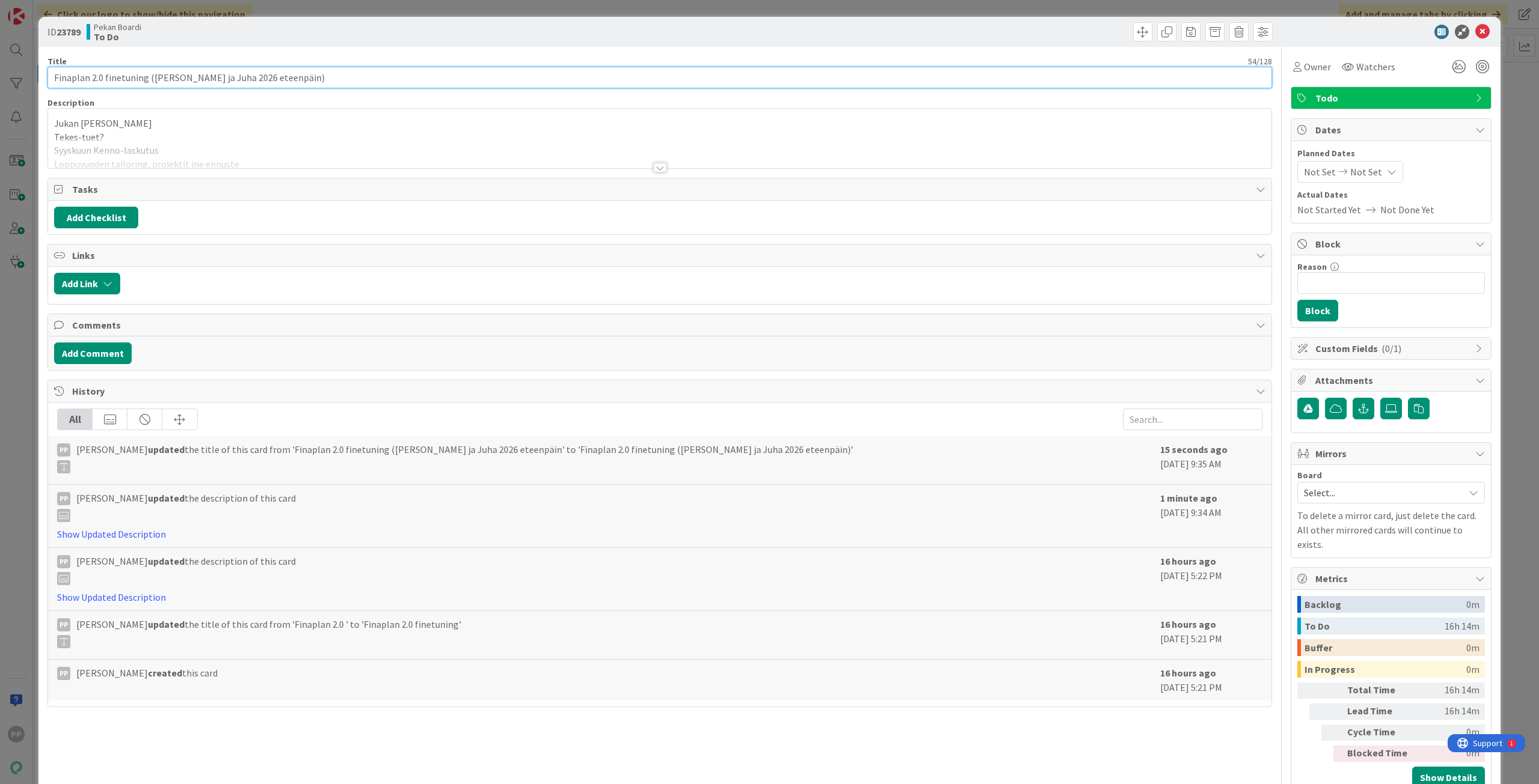
click at [299, 81] on input "Finaplan 2.0 finetuning (Jukka ja Juha 2026 eteenpäin)" at bounding box center [660, 77] width 1224 height 22
type input "Finaplan 2.0 finetuning ([PERSON_NAME] ja Juha 2026 eteenpäin, BF?)"
click at [260, 169] on div "Title 59 / 128 Finaplan 2.0 finetuning (Jukka ja Juha 2026 eteenpäin, BF?) Desc…" at bounding box center [660, 420] width 1224 height 748
click at [246, 154] on div at bounding box center [660, 152] width 1223 height 31
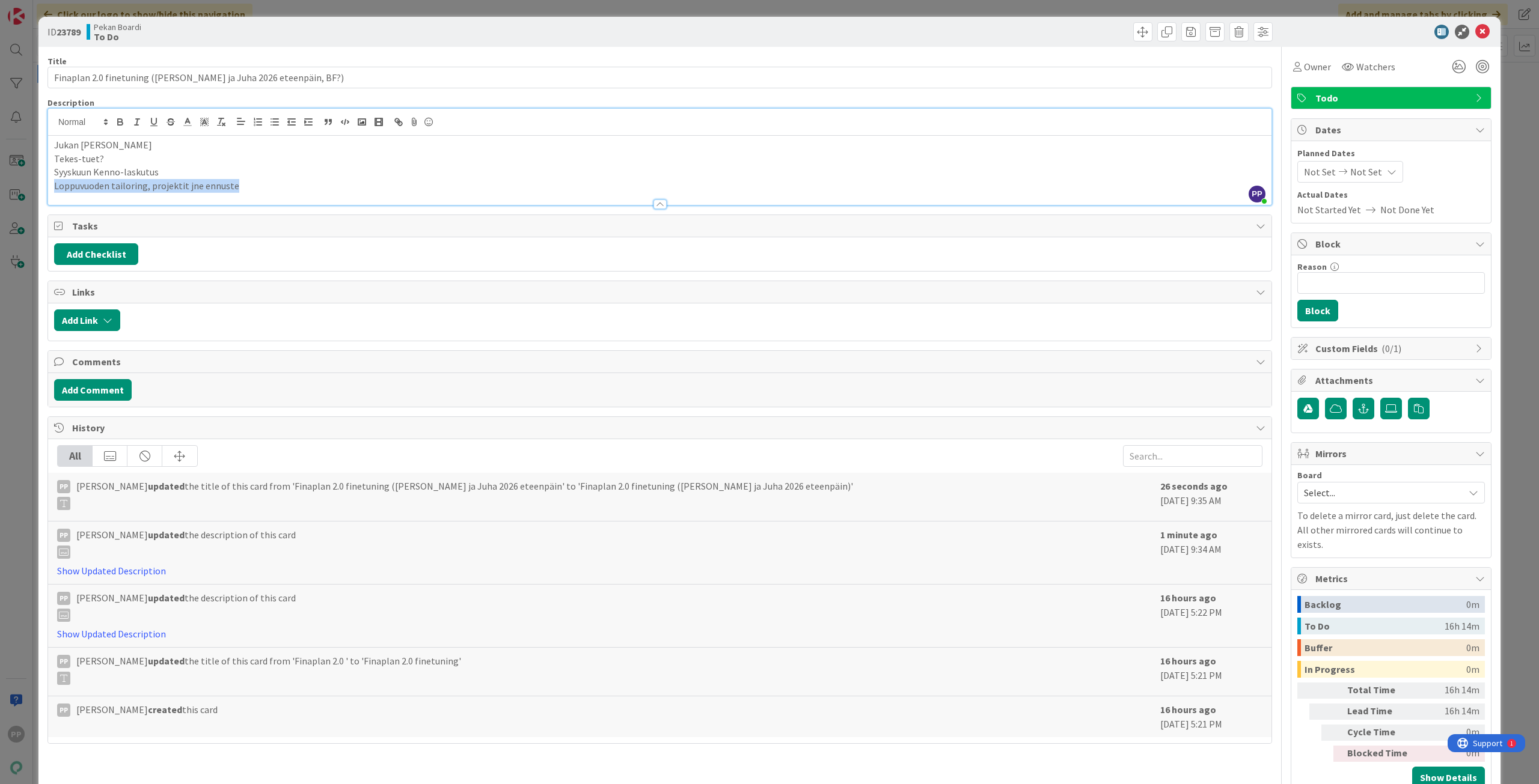
drag, startPoint x: 282, startPoint y: 188, endPoint x: -12, endPoint y: 192, distance: 294.0
click at [0, 192] on html "PP Click our logo to show/hide this navigation Add and manage tabs by clicking …" at bounding box center [770, 392] width 1539 height 784
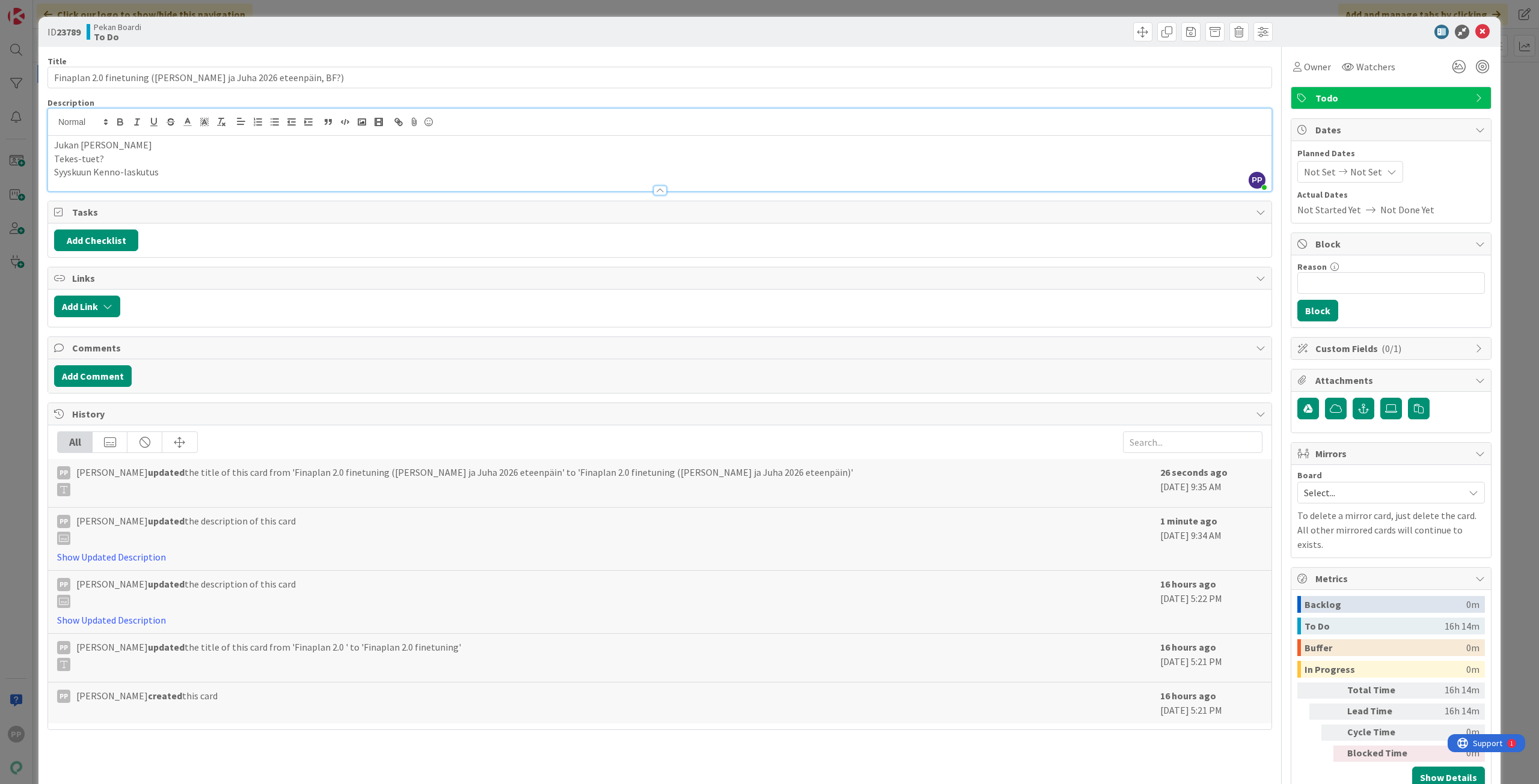
click at [196, 166] on p "Syyskuun Kenno-laskutus" at bounding box center [660, 172] width 1212 height 14
click at [204, 174] on p "Syyskuun Kenno-laskutus" at bounding box center [660, 172] width 1212 height 14
click at [288, 79] on input "Finaplan 2.0 finetuning ([PERSON_NAME] ja Juha 2026 eteenpäin, BF?)" at bounding box center [660, 77] width 1224 height 22
click at [319, 41] on div "Pekan Boardi To Do" at bounding box center [372, 31] width 571 height 19
drag, startPoint x: 208, startPoint y: 175, endPoint x: 37, endPoint y: 156, distance: 172.1
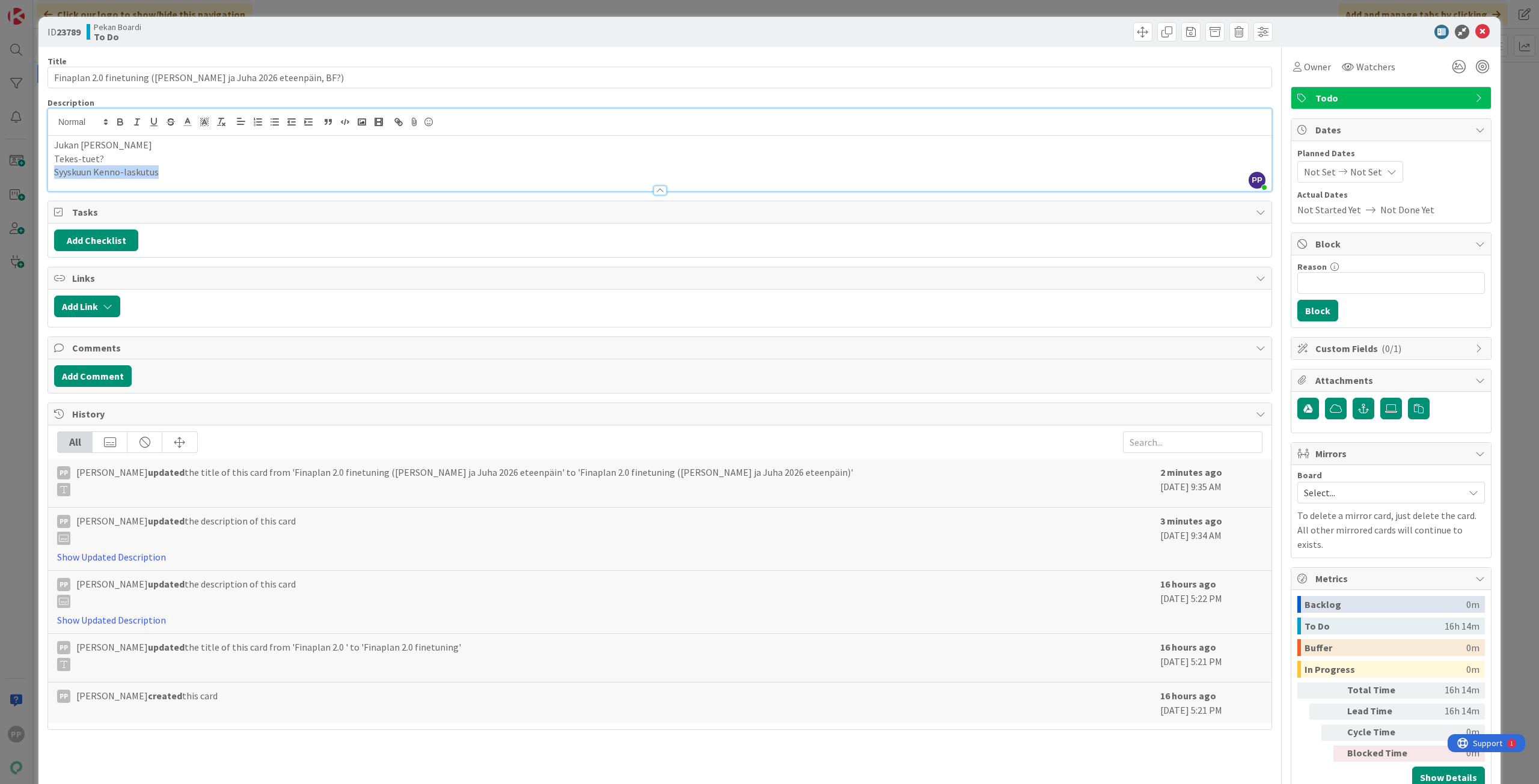
click at [27, 182] on div "ID 23789 Pekan Boardi To Do Title 59 / 128 Finaplan 2.0 finetuning (Jukka ja Ju…" at bounding box center [770, 392] width 1539 height 784
click at [32, 158] on div "ID 23789 Pekan Boardi To Do Title 59 / 128 Finaplan 2.0 finetuning (Jukka ja Ju…" at bounding box center [770, 392] width 1539 height 784
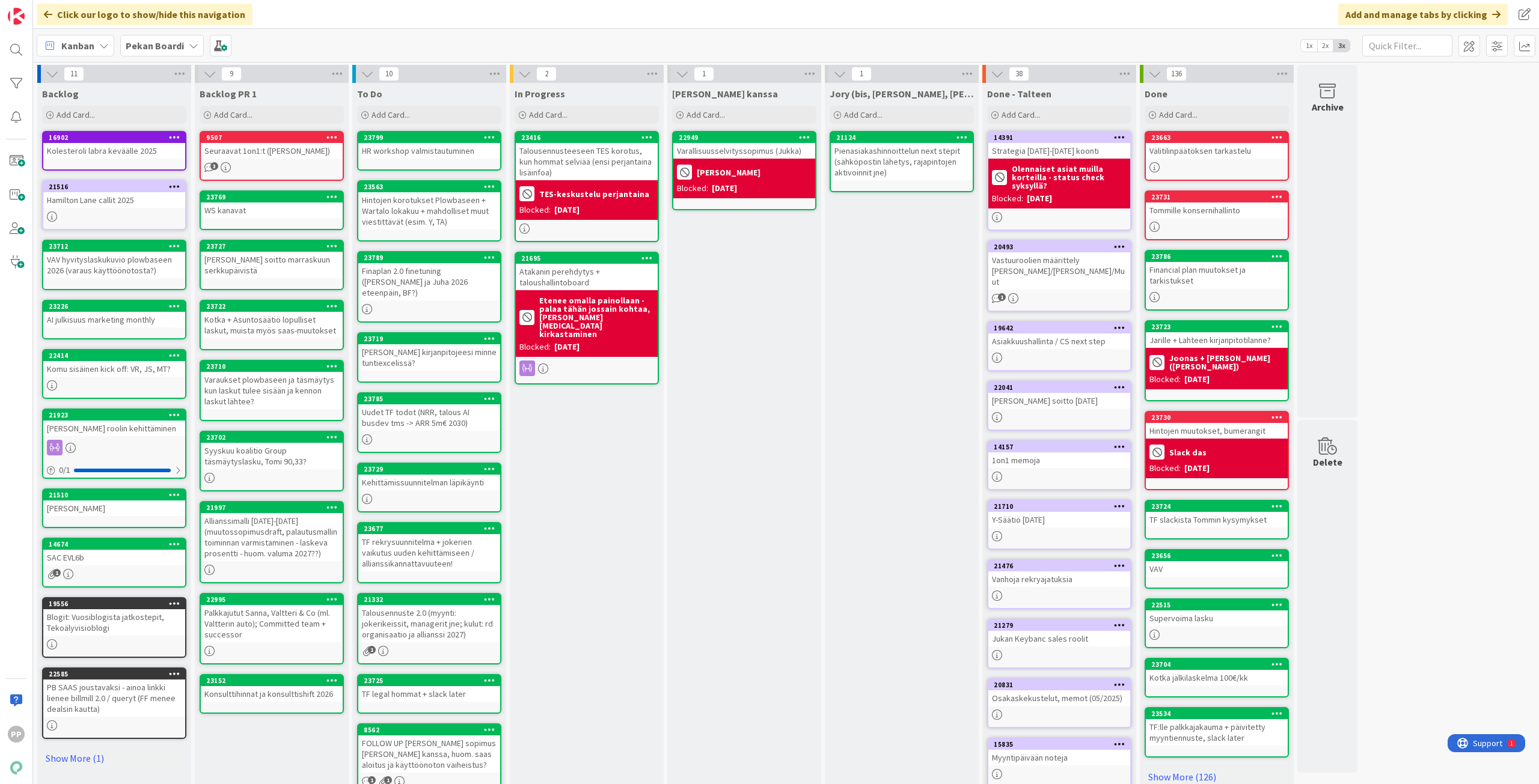
click at [488, 260] on icon at bounding box center [490, 257] width 12 height 9
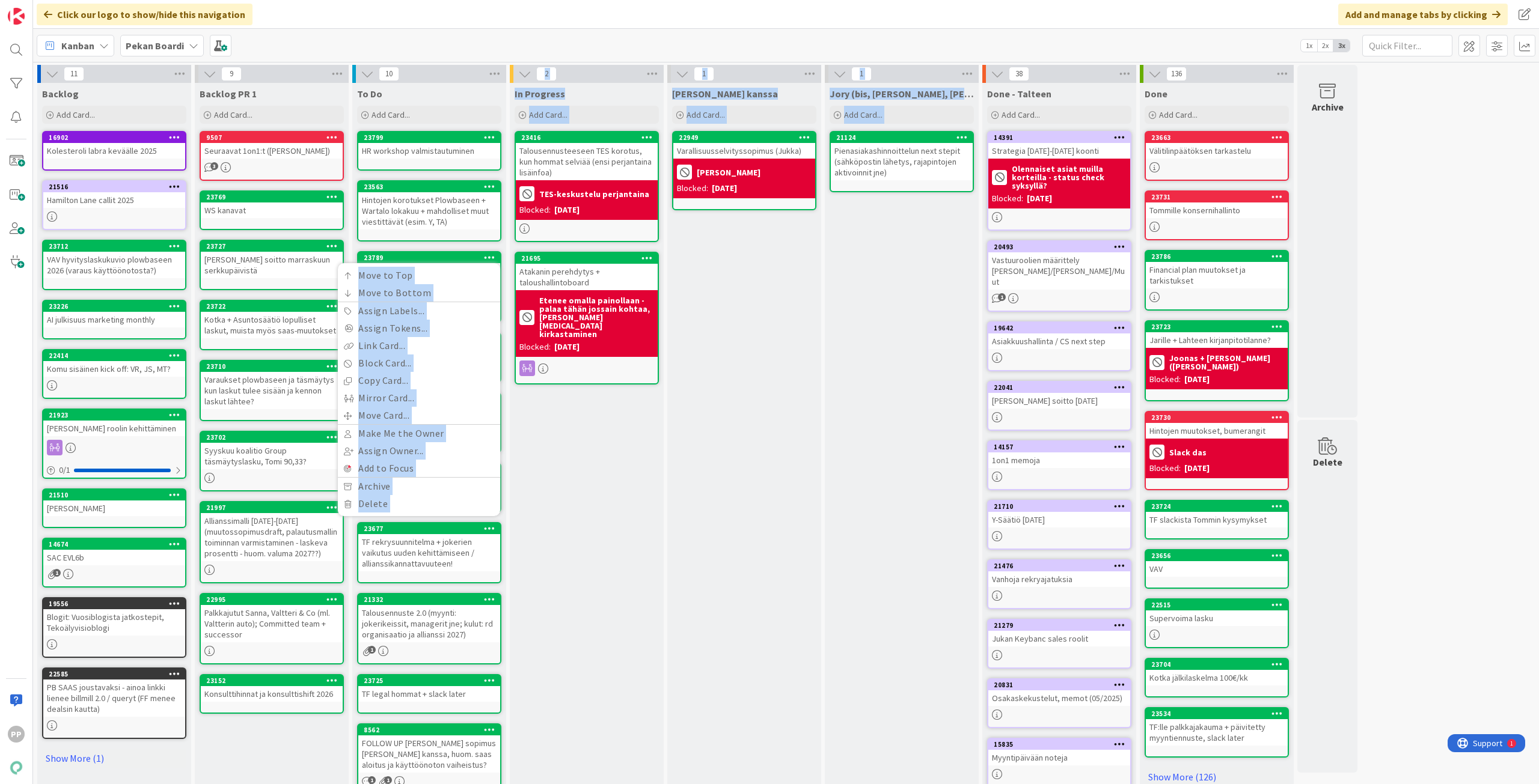
drag, startPoint x: 474, startPoint y: 254, endPoint x: 845, endPoint y: 223, distance: 372.3
click at [856, 177] on div "11 Backlog Add Card... 16902 Kolesteroli labra keväälle 2025 21516 Hamilton Lan…" at bounding box center [697, 449] width 1323 height 767
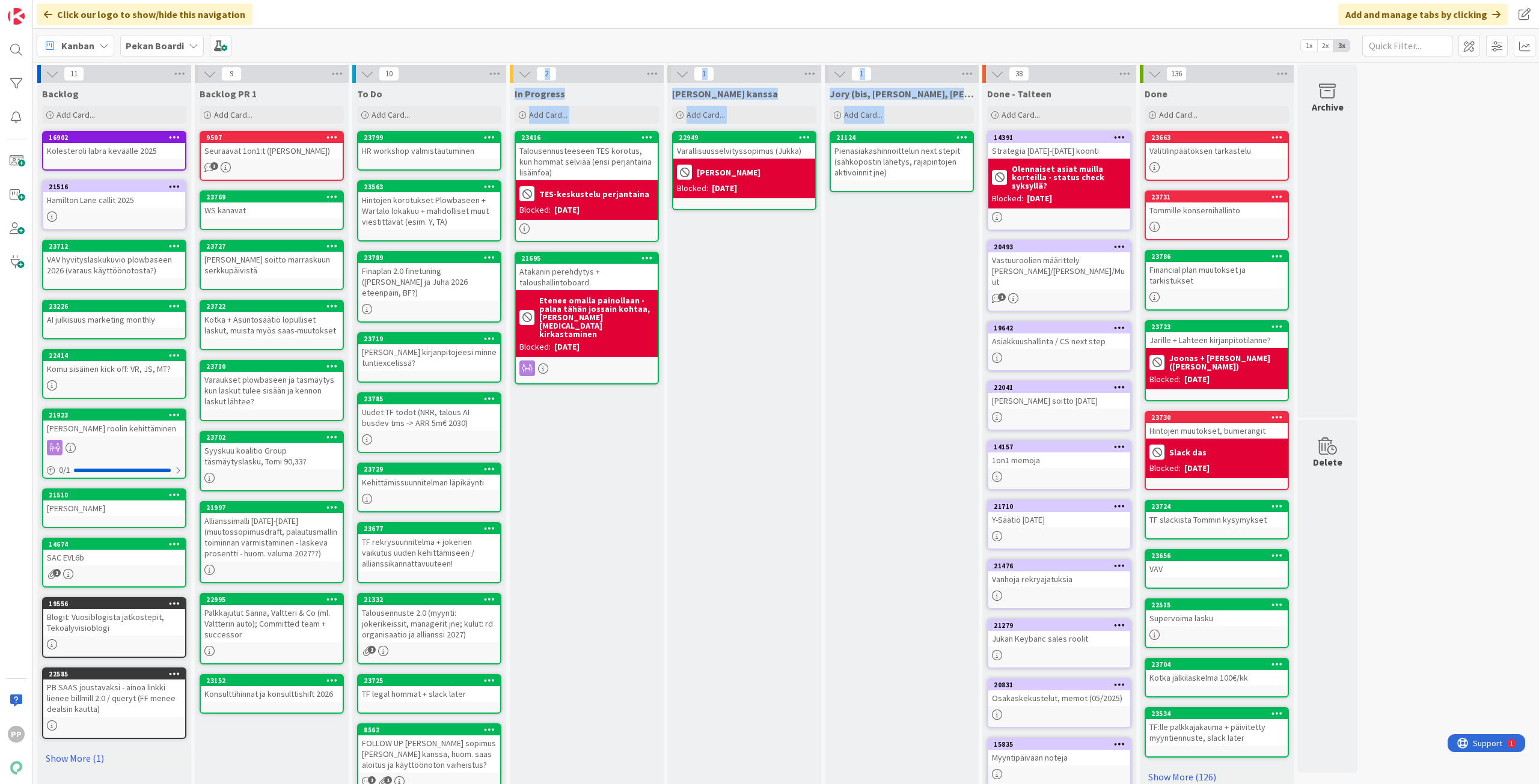
click at [770, 305] on div "Jukan kanssa Add Card... 22949 Varallisuusselvityssopimus (Jukka) Jukka Blocked…" at bounding box center [745, 455] width 154 height 743
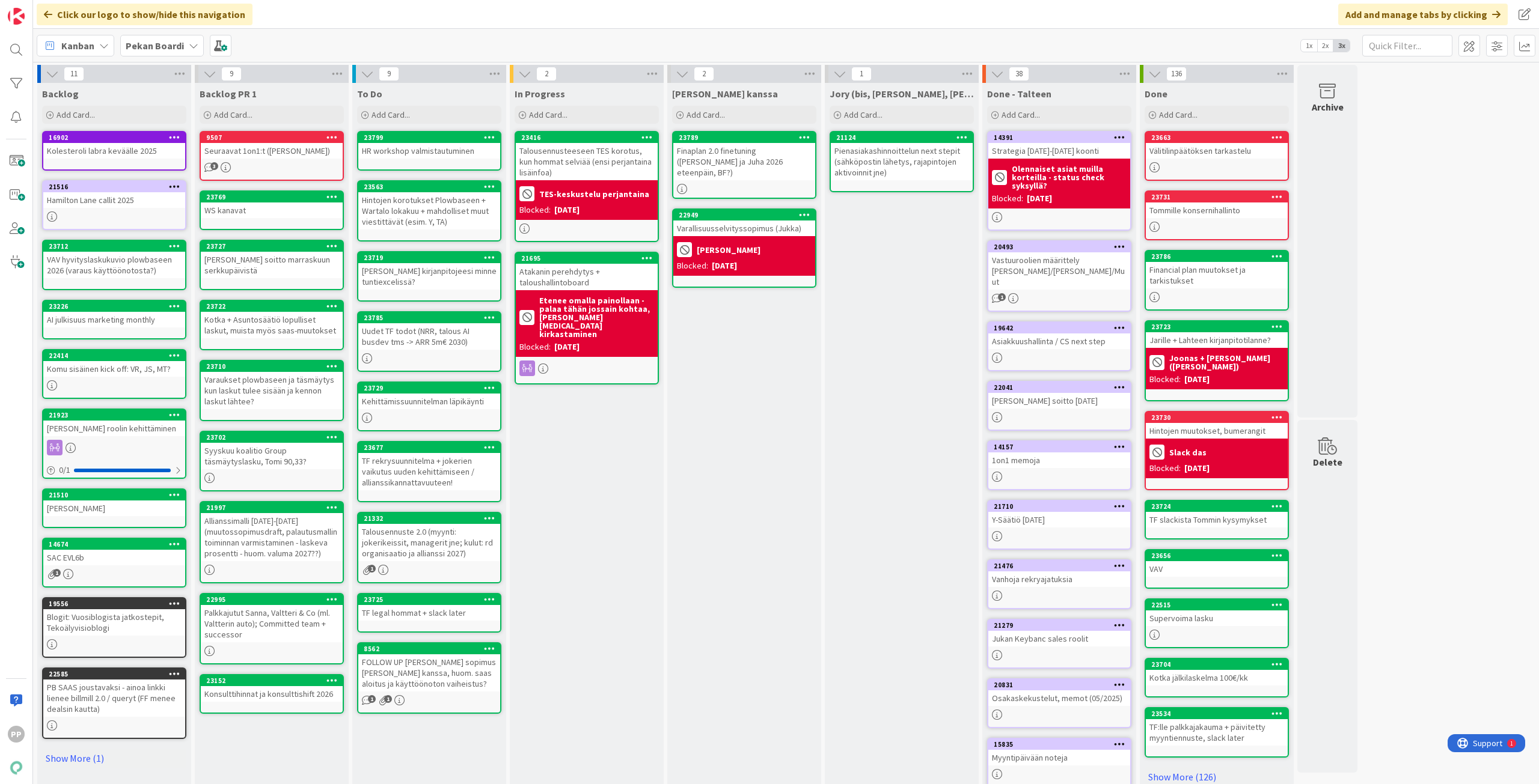
click at [758, 355] on div "Jukan kanssa Add Card... 23789 Finaplan 2.0 finetuning (Jukka ja Juha 2026 etee…" at bounding box center [745, 455] width 154 height 743
click at [801, 138] on icon at bounding box center [805, 136] width 12 height 9
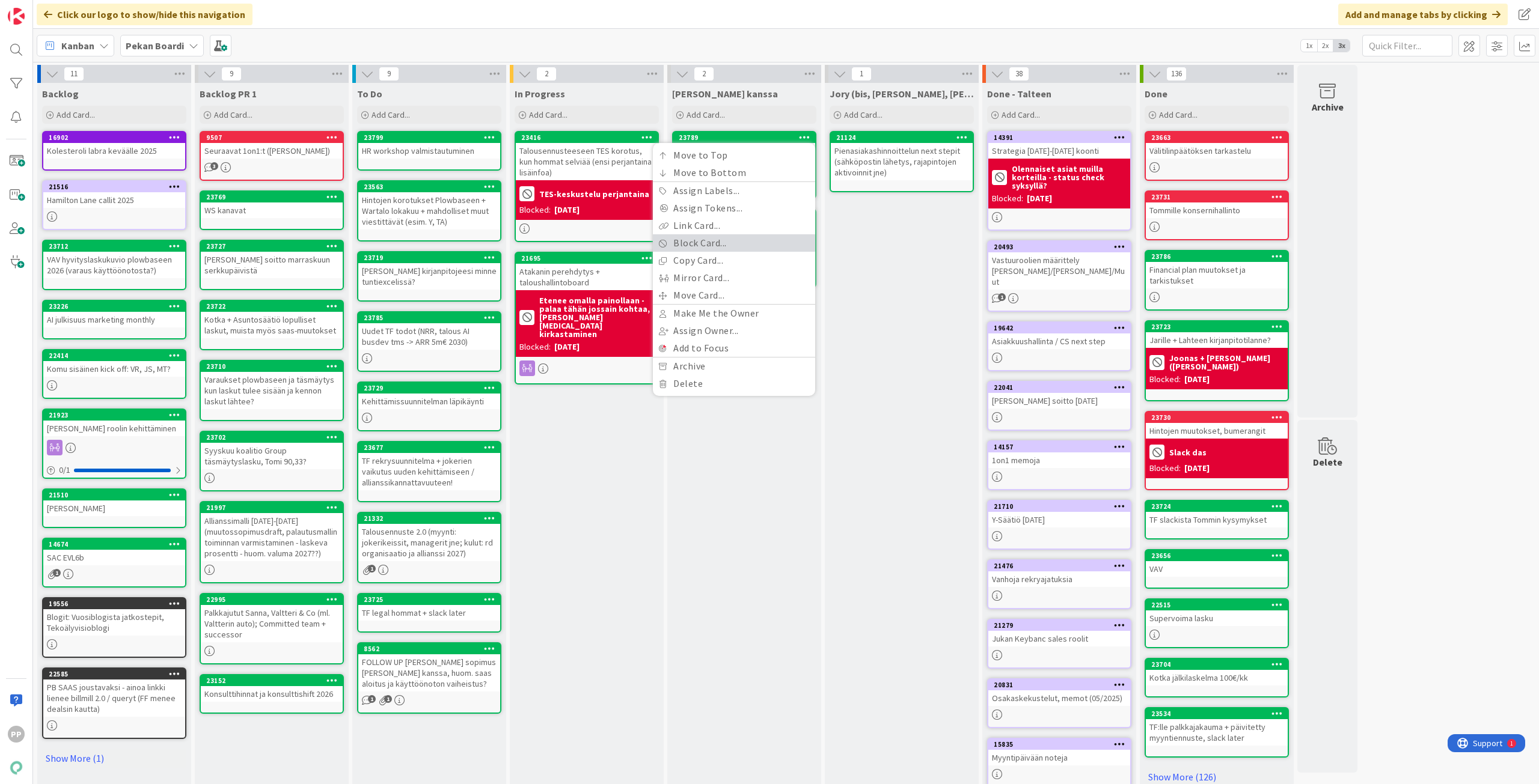
drag, startPoint x: 719, startPoint y: 240, endPoint x: 755, endPoint y: 233, distance: 36.7
click at [719, 240] on link "Block Card..." at bounding box center [734, 243] width 162 height 18
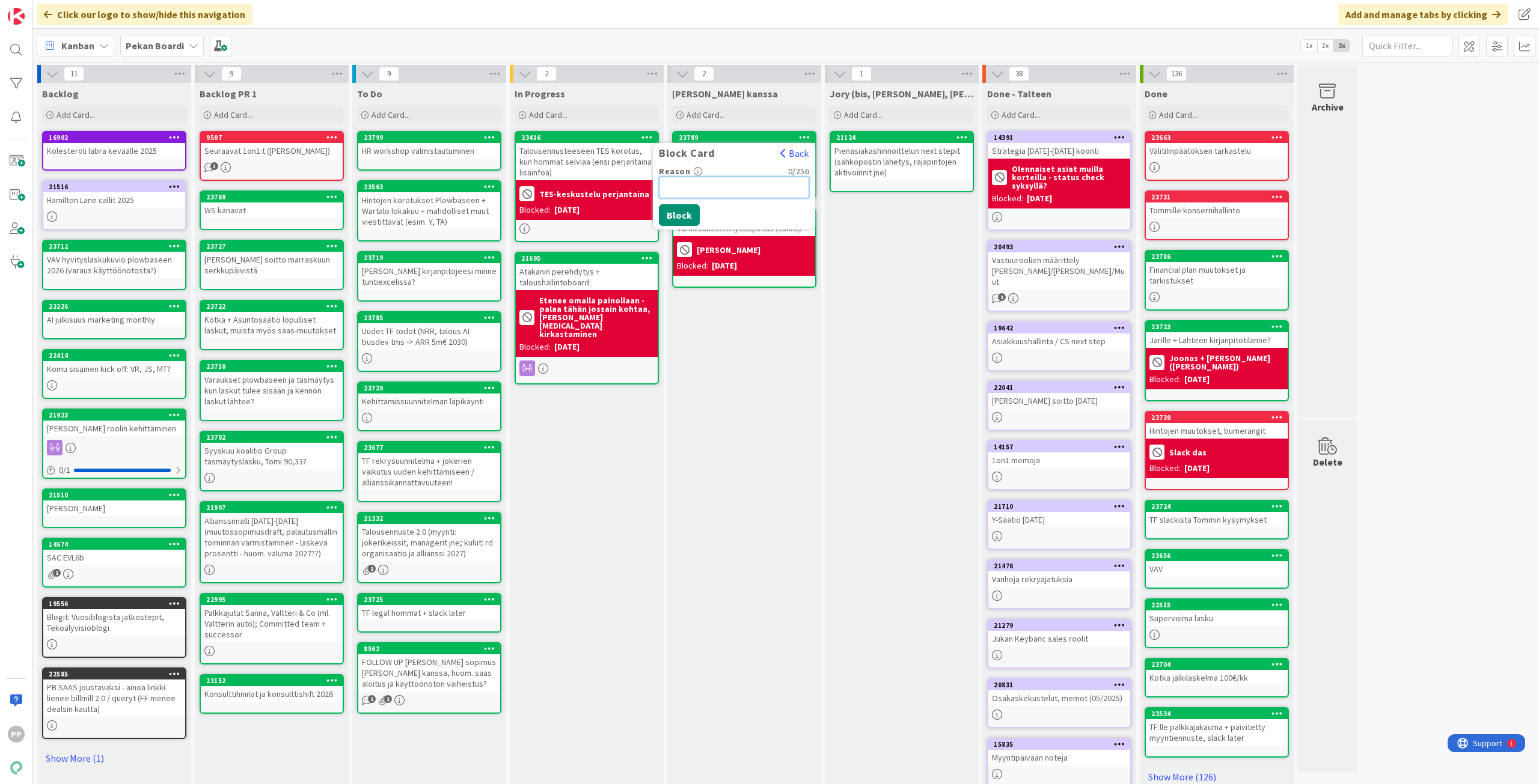
click at [764, 191] on input "Reason" at bounding box center [734, 188] width 150 height 22
type input "[PERSON_NAME] + TF"
click at [677, 213] on button "Block" at bounding box center [679, 216] width 41 height 22
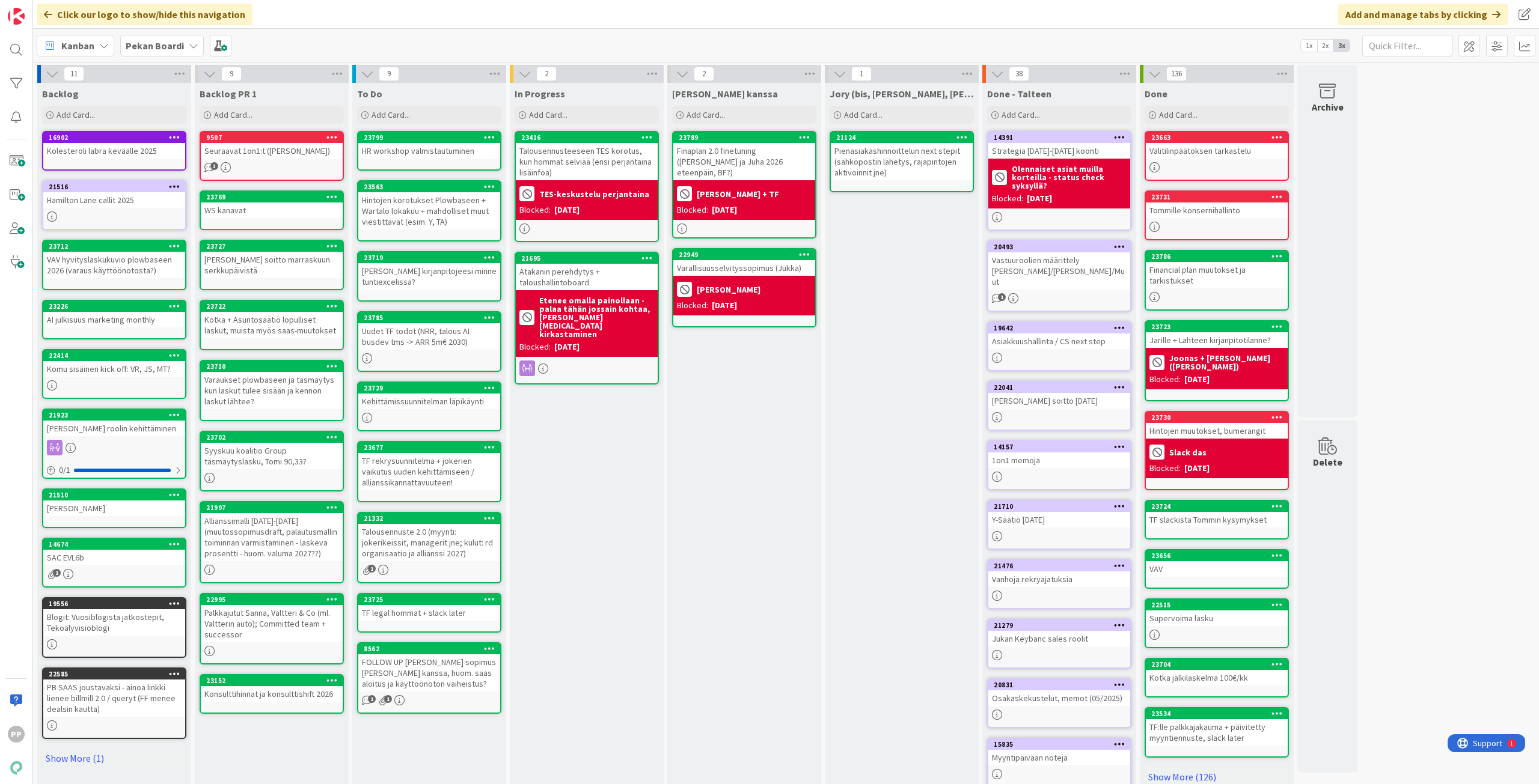
click at [747, 384] on div "Jukan kanssa Add Card... 23789 Block Card Back Reason Jukka + TF Unblock Finapl…" at bounding box center [745, 455] width 154 height 743
click at [419, 112] on div "Add Card..." at bounding box center [429, 115] width 144 height 18
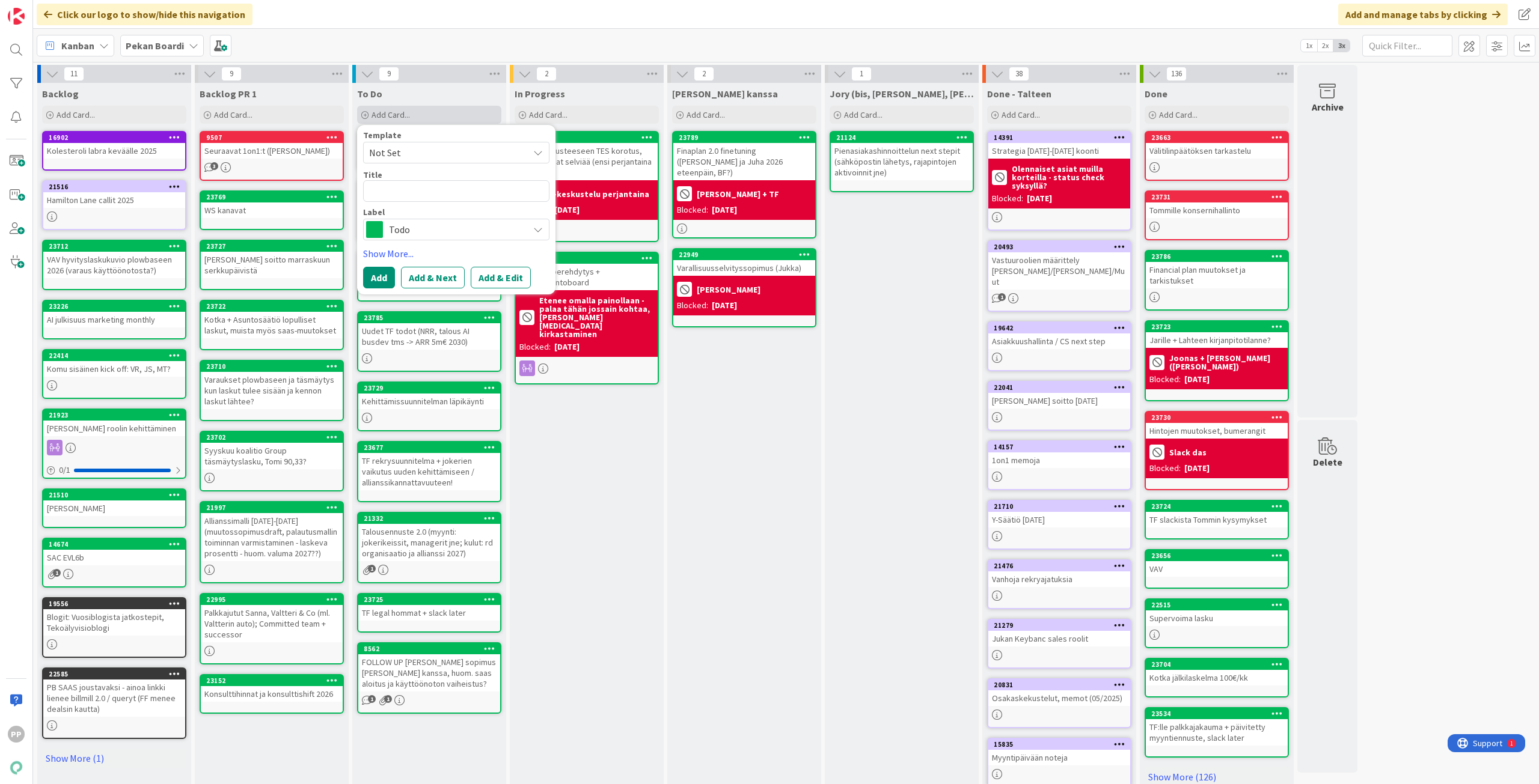
type textarea "x"
type textarea "S"
type textarea "x"
type textarea "Sy"
type textarea "x"
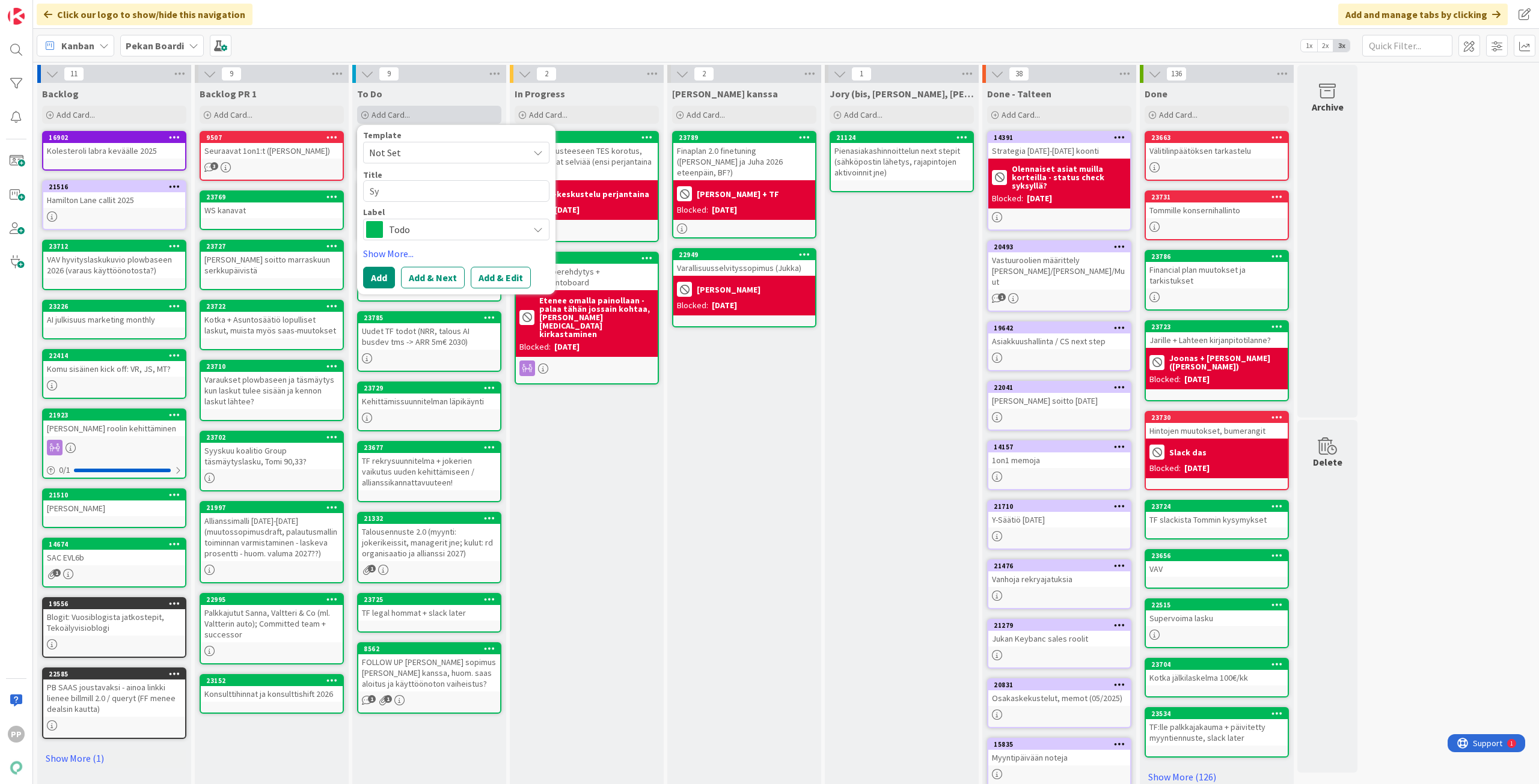
type textarea "Syy"
type textarea "x"
type textarea "SyyS"
type textarea "x"
type textarea "Syy"
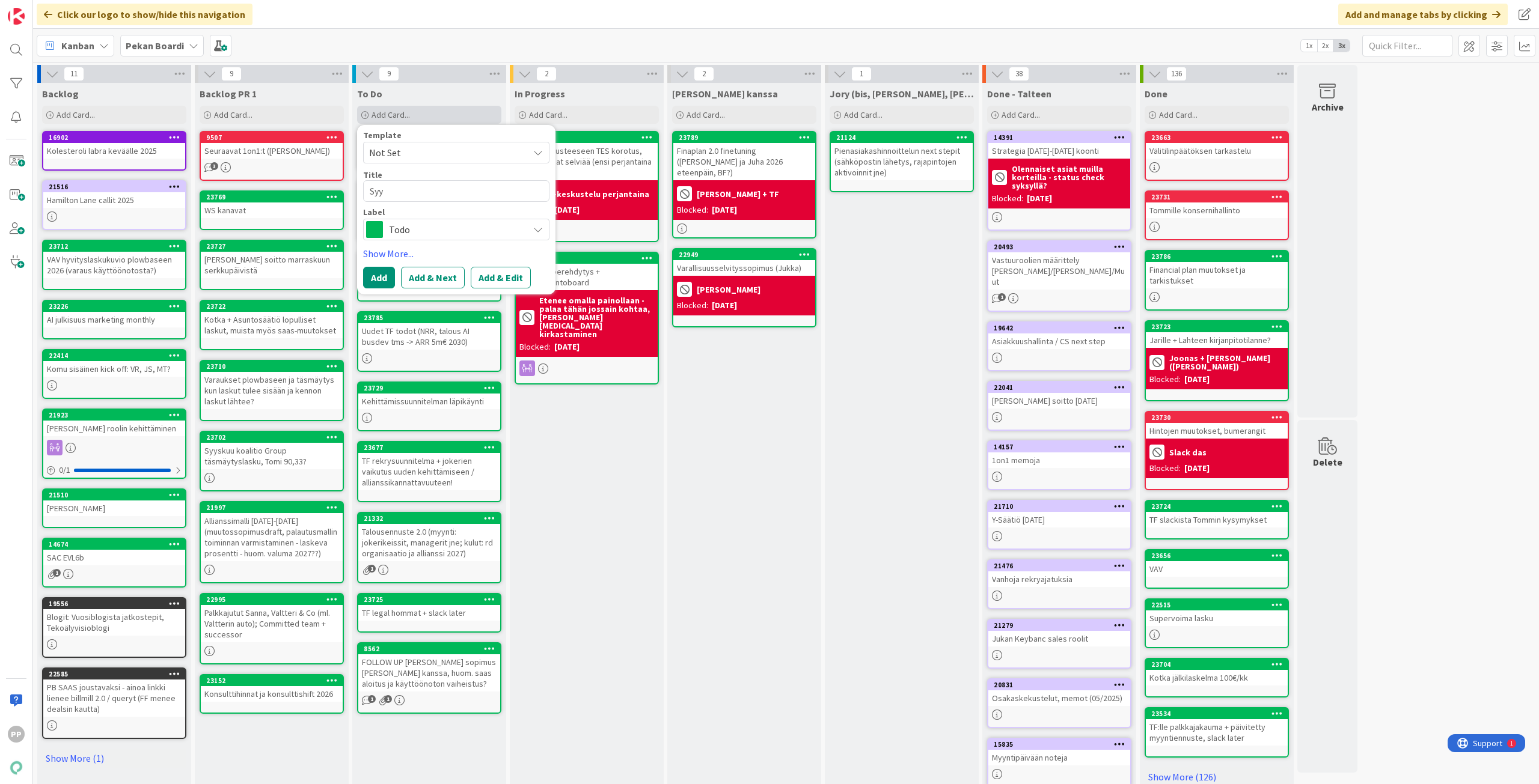
type textarea "x"
type textarea "Syys"
type textarea "x"
type textarea "Syysk"
type textarea "x"
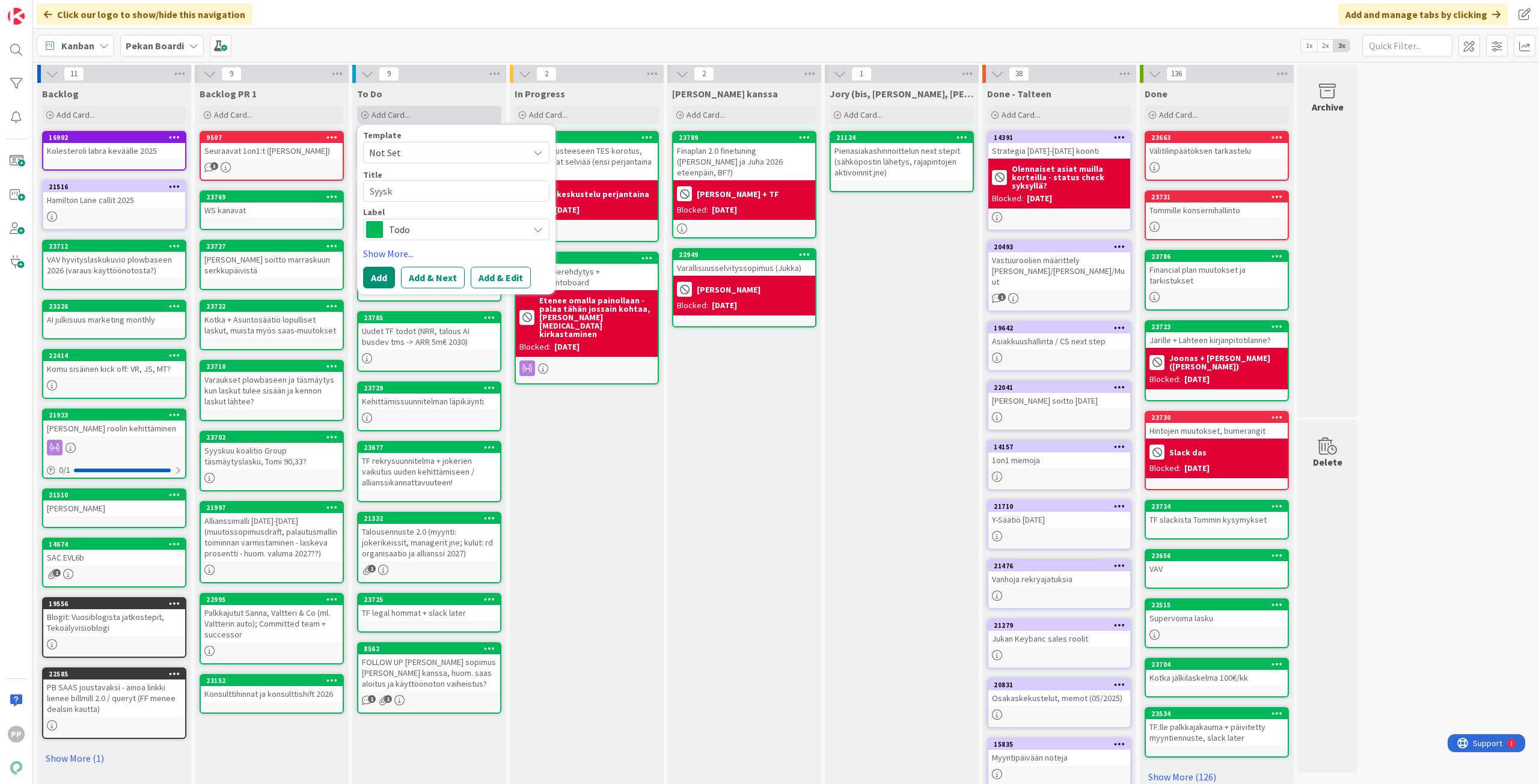
type textarea "Syysku"
type textarea "x"
type textarea "Syyskuu"
type textarea "x"
type textarea "Syyskuu"
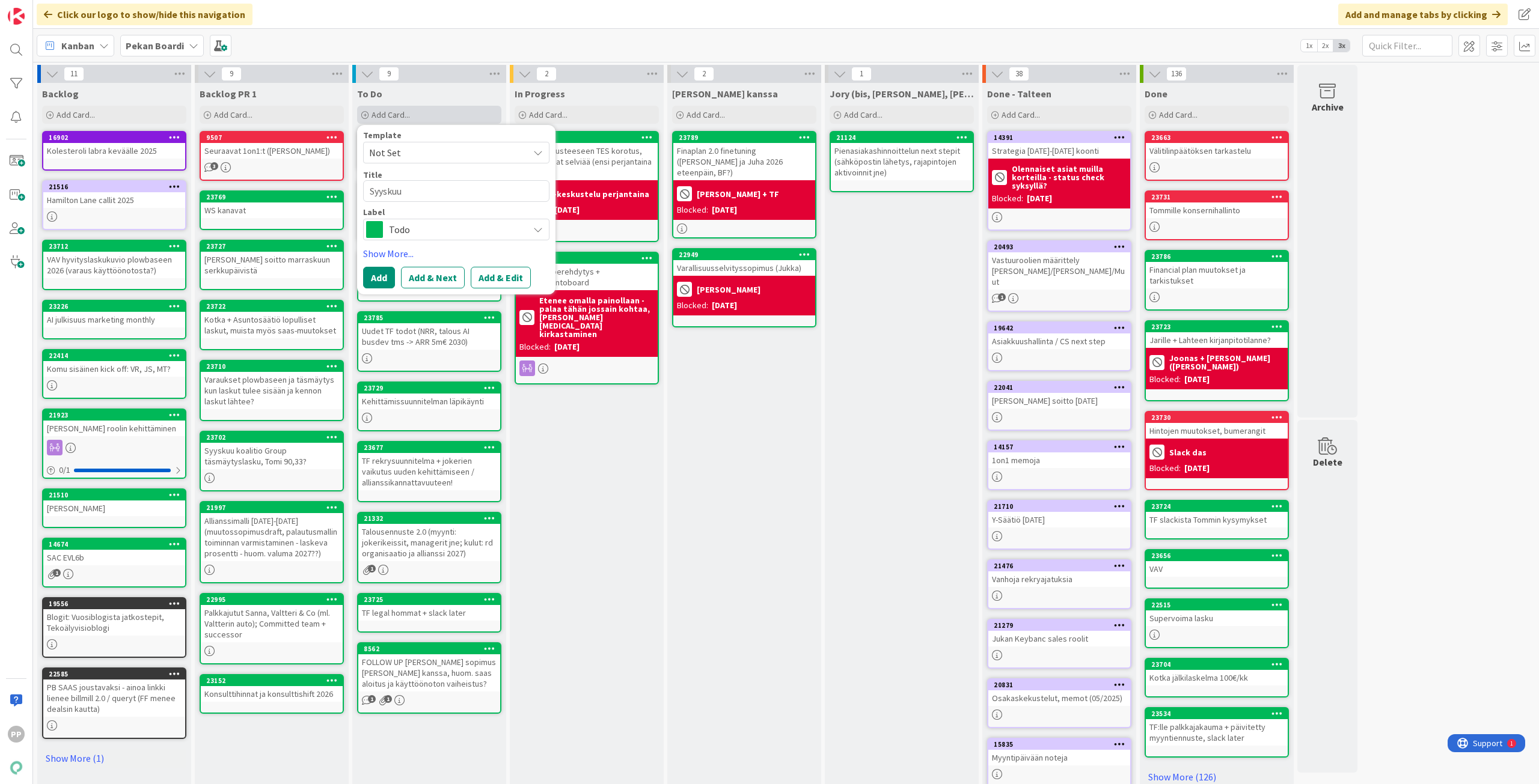
type textarea "x"
type textarea "Syyskuu"
type textarea "x"
type textarea "Syyskuun"
type textarea "x"
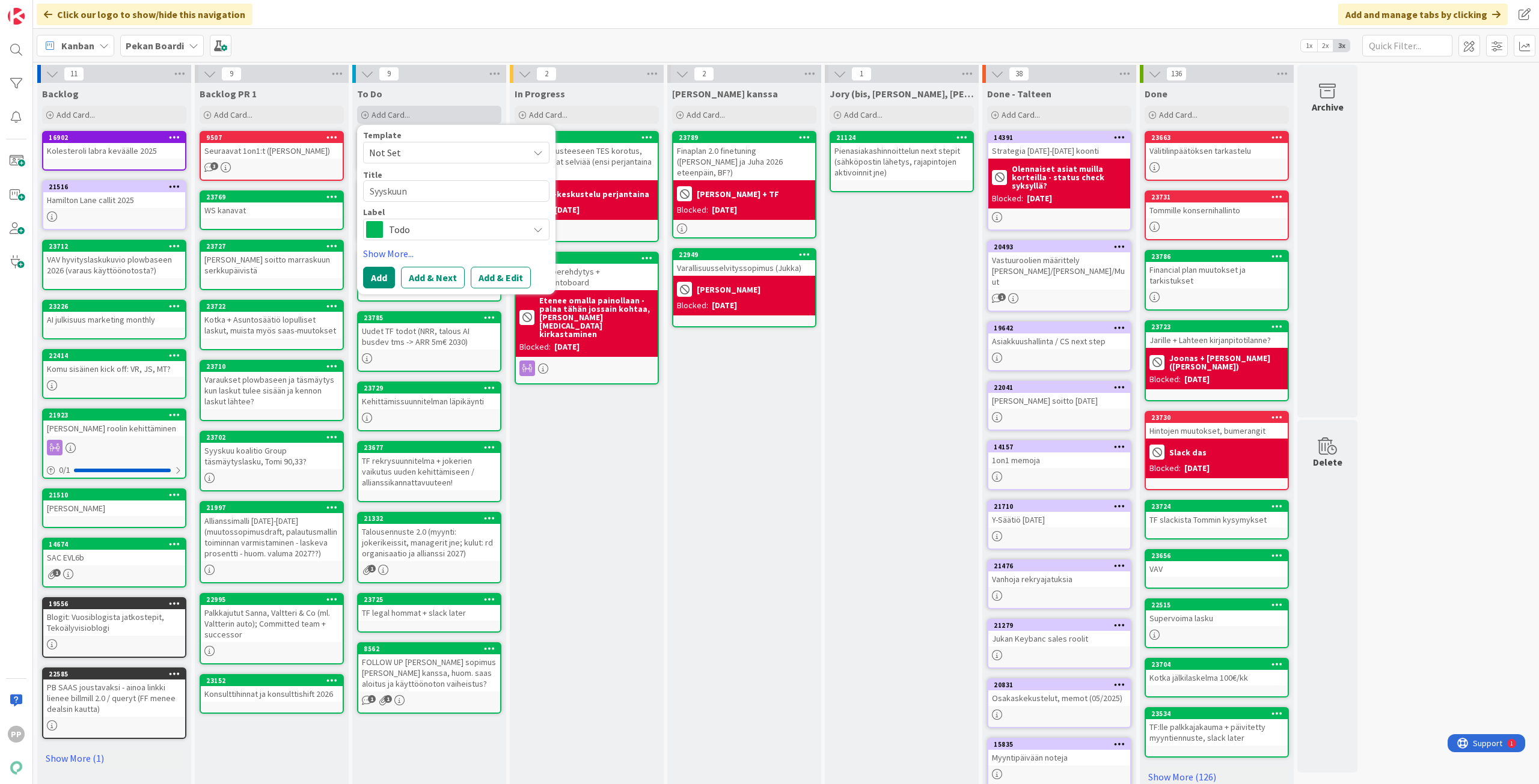
type textarea "Syyskuun"
type textarea "x"
type textarea "Syyskuun K"
type textarea "x"
type textarea "Syyskuun Ke"
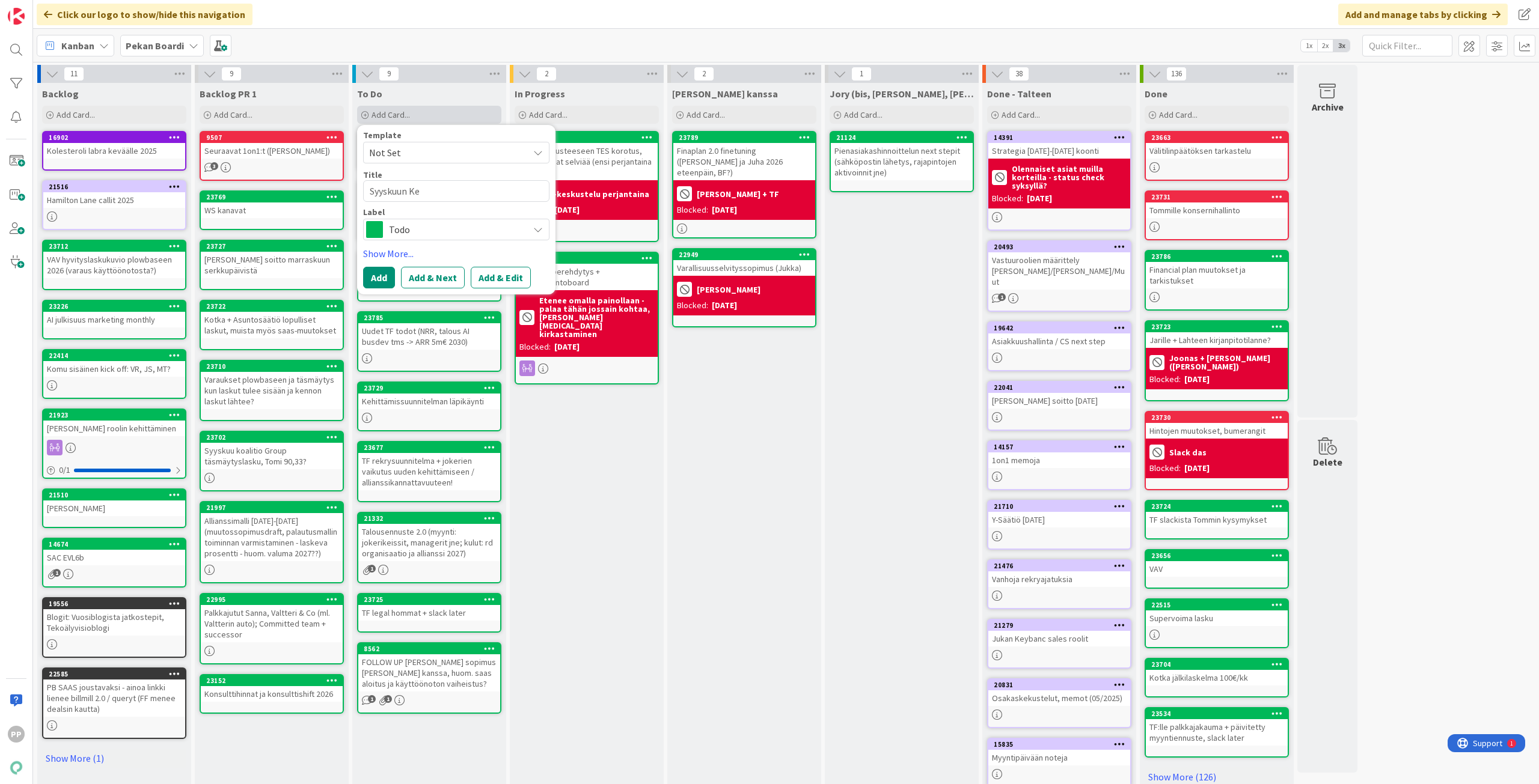
type textarea "x"
type textarea "Syyskuun Ken"
type textarea "x"
type textarea "Syyskuun Kenn"
type textarea "x"
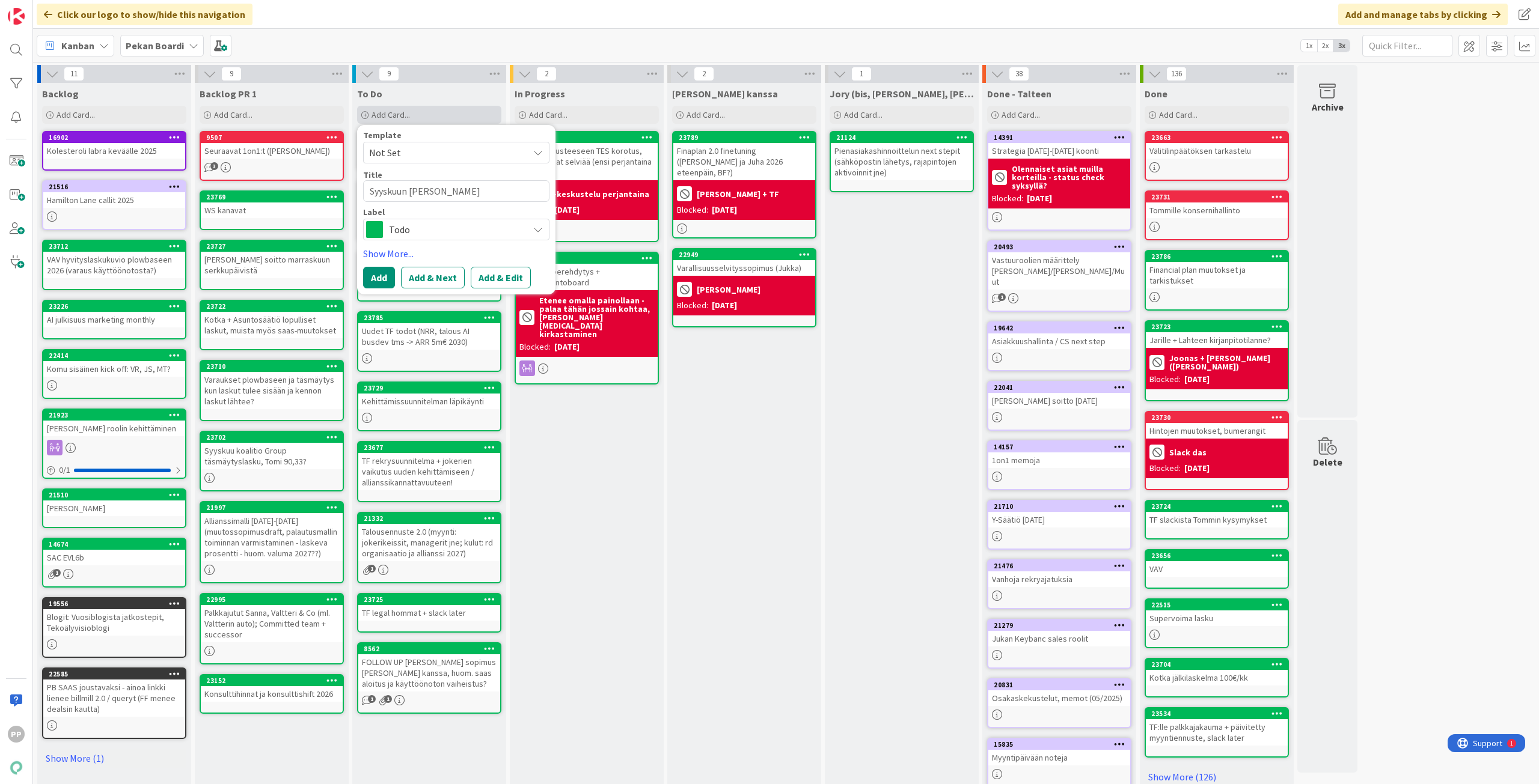
type textarea "Syyskuun Kenno"
type textarea "x"
type textarea "Syyskuun Kenno"
type textarea "x"
type textarea "Syyskuun Kenno l"
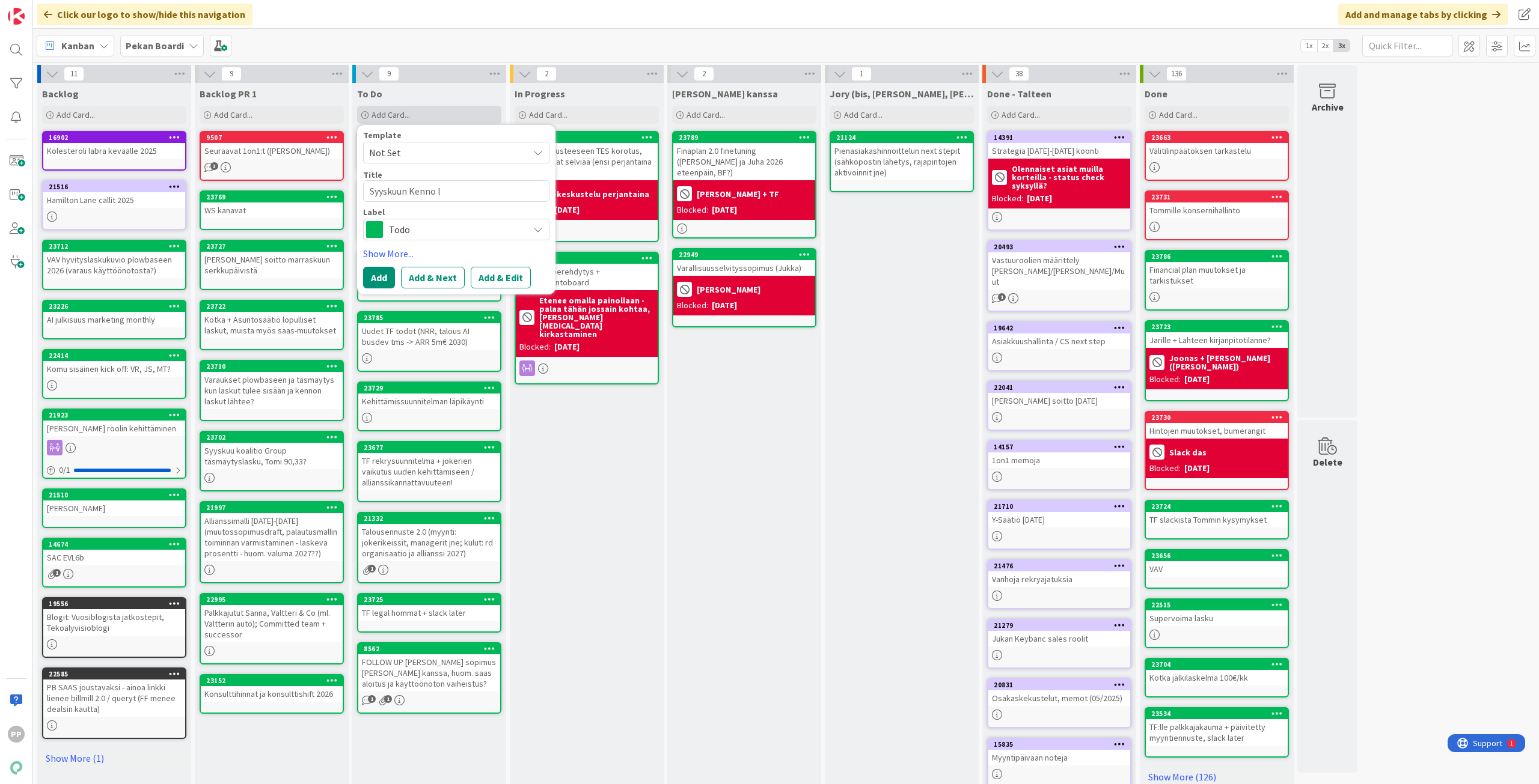
type textarea "x"
type textarea "Syyskuun Kenno la"
type textarea "x"
type textarea "Syyskuun Kenno las"
type textarea "x"
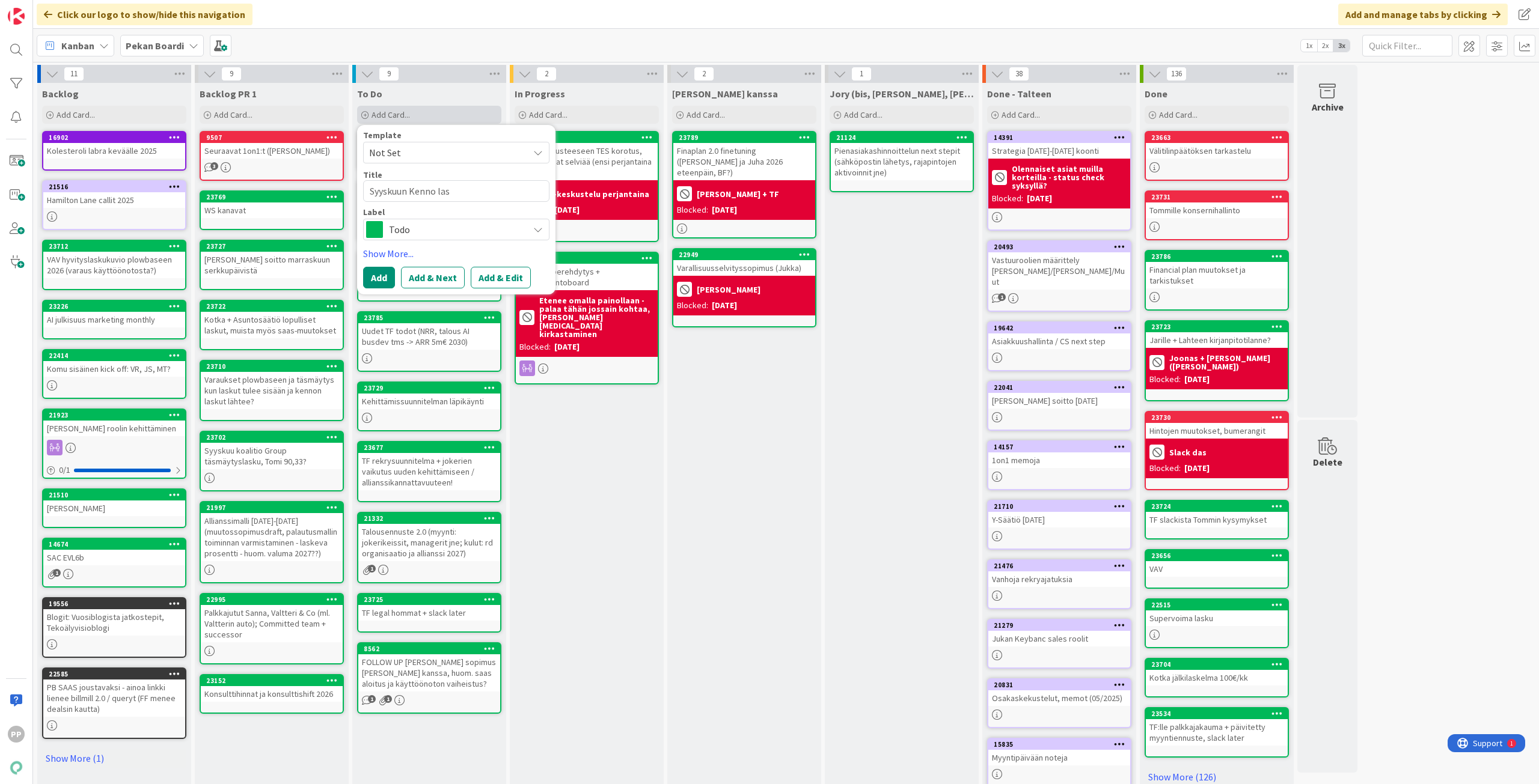
type textarea "Syyskuun Kenno lask"
type textarea "x"
type textarea "Syyskuun Kenno lasku"
type textarea "x"
type textarea "Syyskuun Kenno laskut"
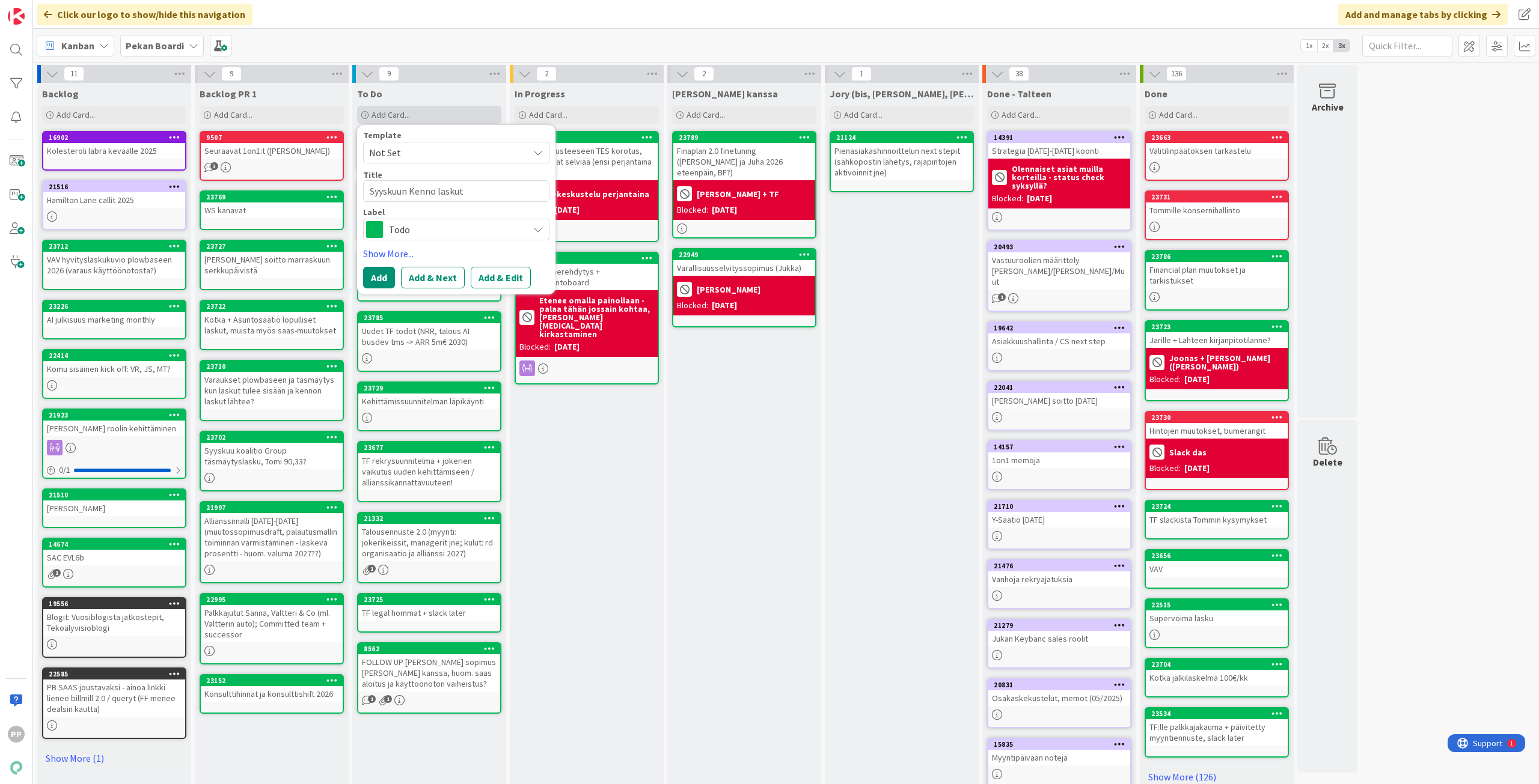
type textarea "x"
type textarea "Syyskuun Kenno laskutu"
type textarea "x"
type textarea "Syyskuun Kenno laskutus"
type textarea "x"
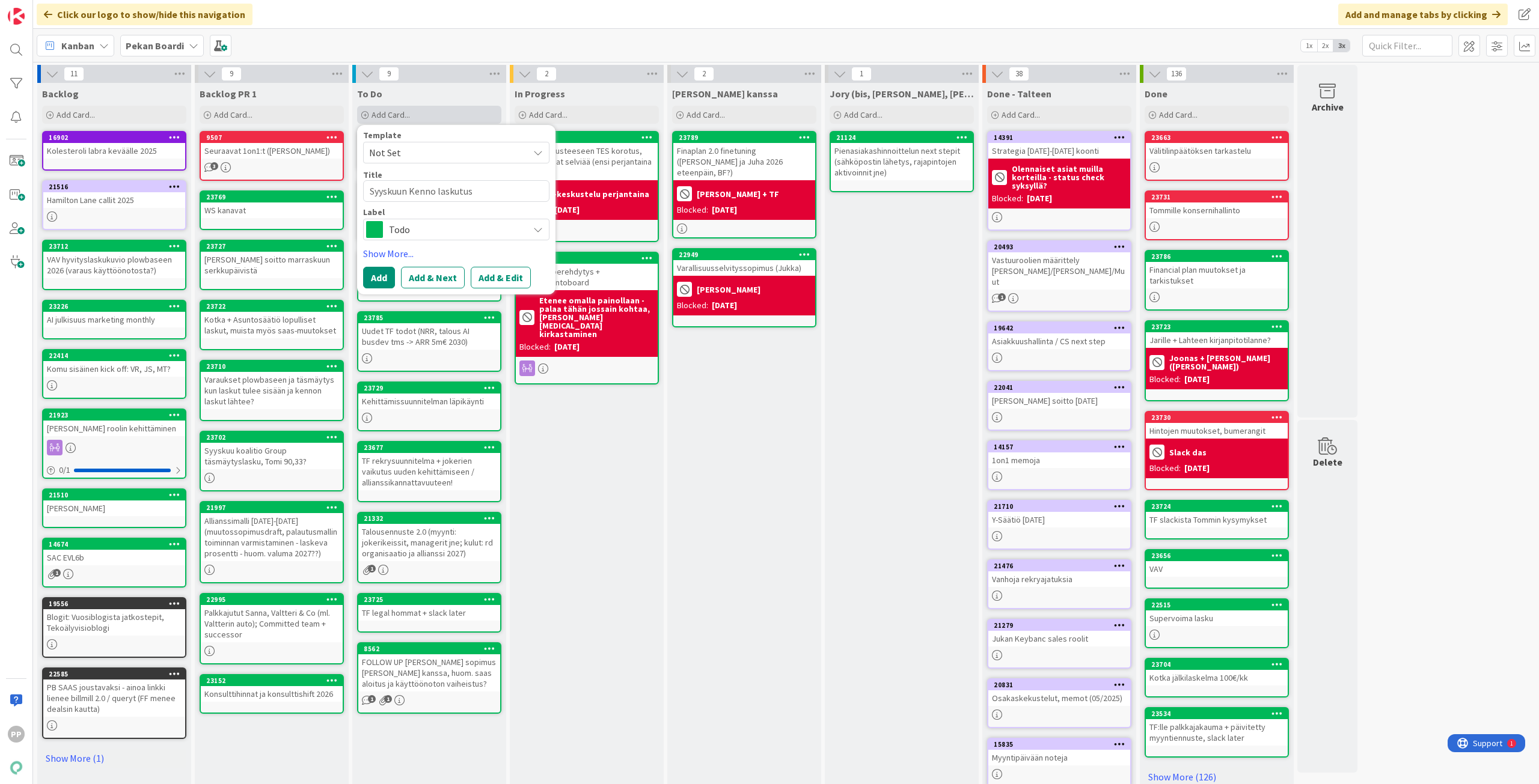
type textarea "Syyskuun Kenno laskutus"
type textarea "x"
type textarea "Syyskuun Kenno laskutus +"
type textarea "x"
type textarea "Syyskuun Kenno laskutus +"
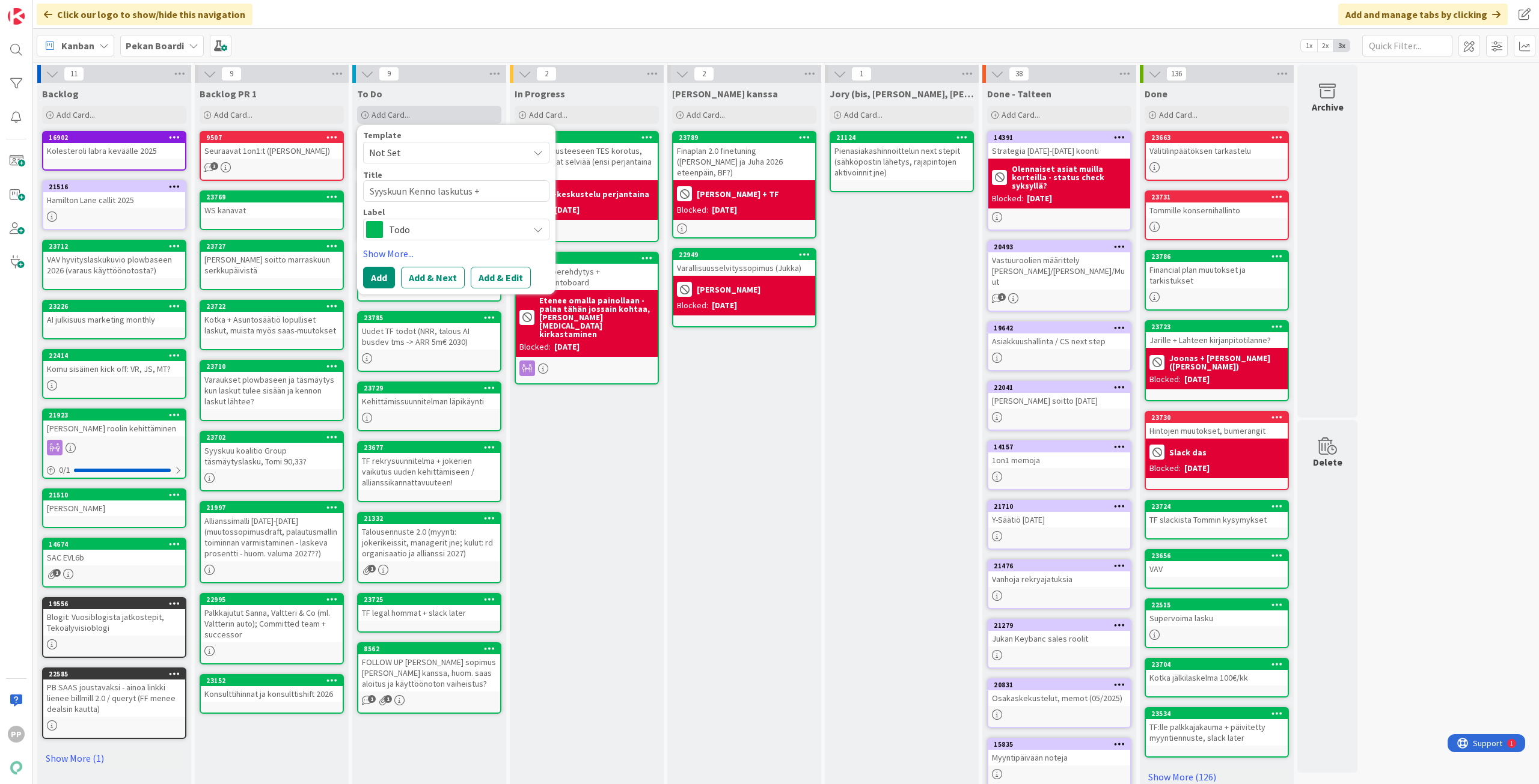
type textarea "x"
type textarea "Syyskuun Kenno laskutus + t"
type textarea "x"
type textarea "Syyskuun Kenno laskutus + tr"
type textarea "x"
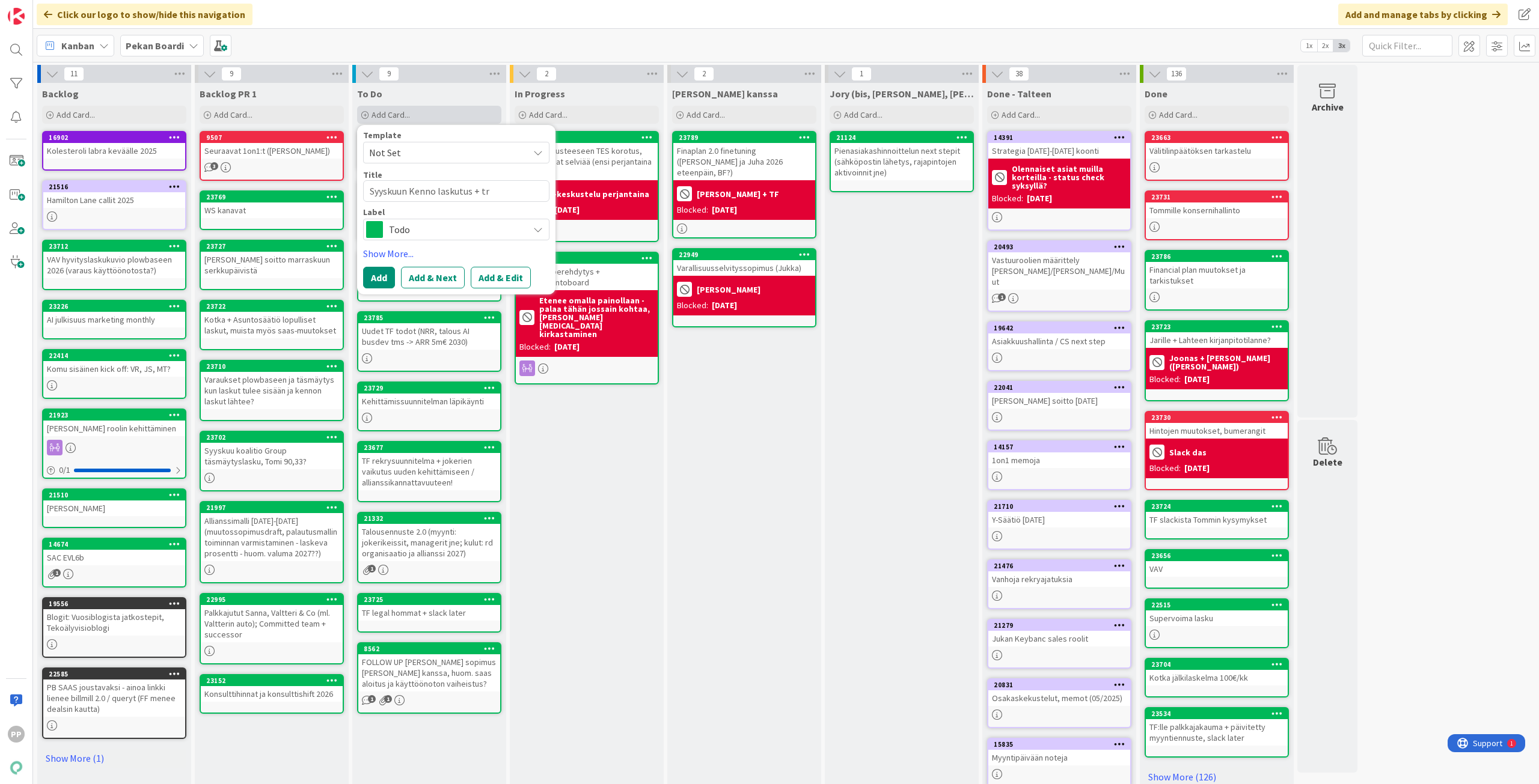
type textarea "Syyskuun Kenno laskutus + tra"
type textarea "x"
type textarea "Syyskuun Kenno laskutus + tran"
type textarea "x"
type textarea "Syyskuun Kenno laskutus + trans"
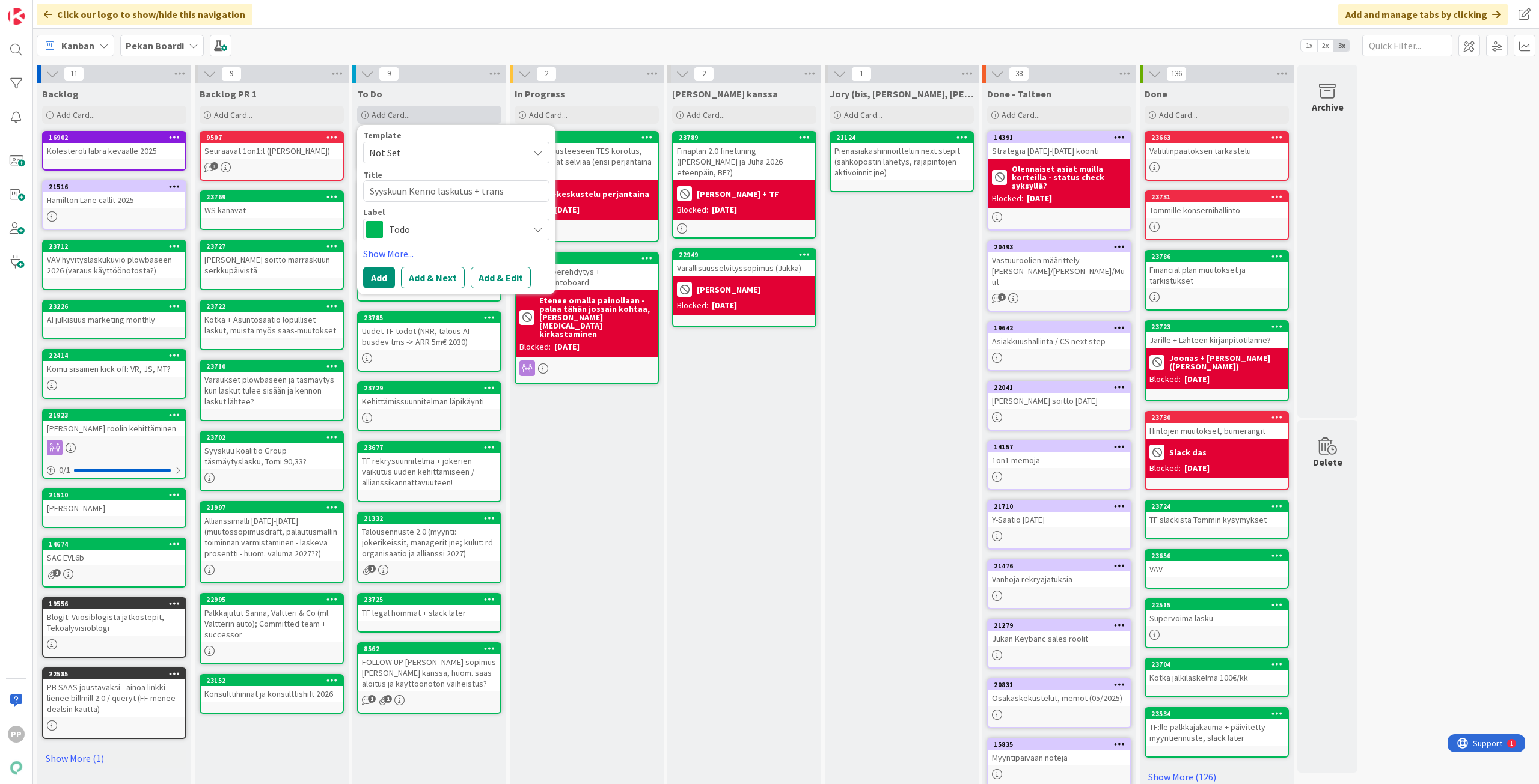
type textarea "x"
type textarea "Syyskuun Kenno laskutus + transa"
type textarea "x"
type textarea "Syyskuun Kenno laskutus + transak"
type textarea "x"
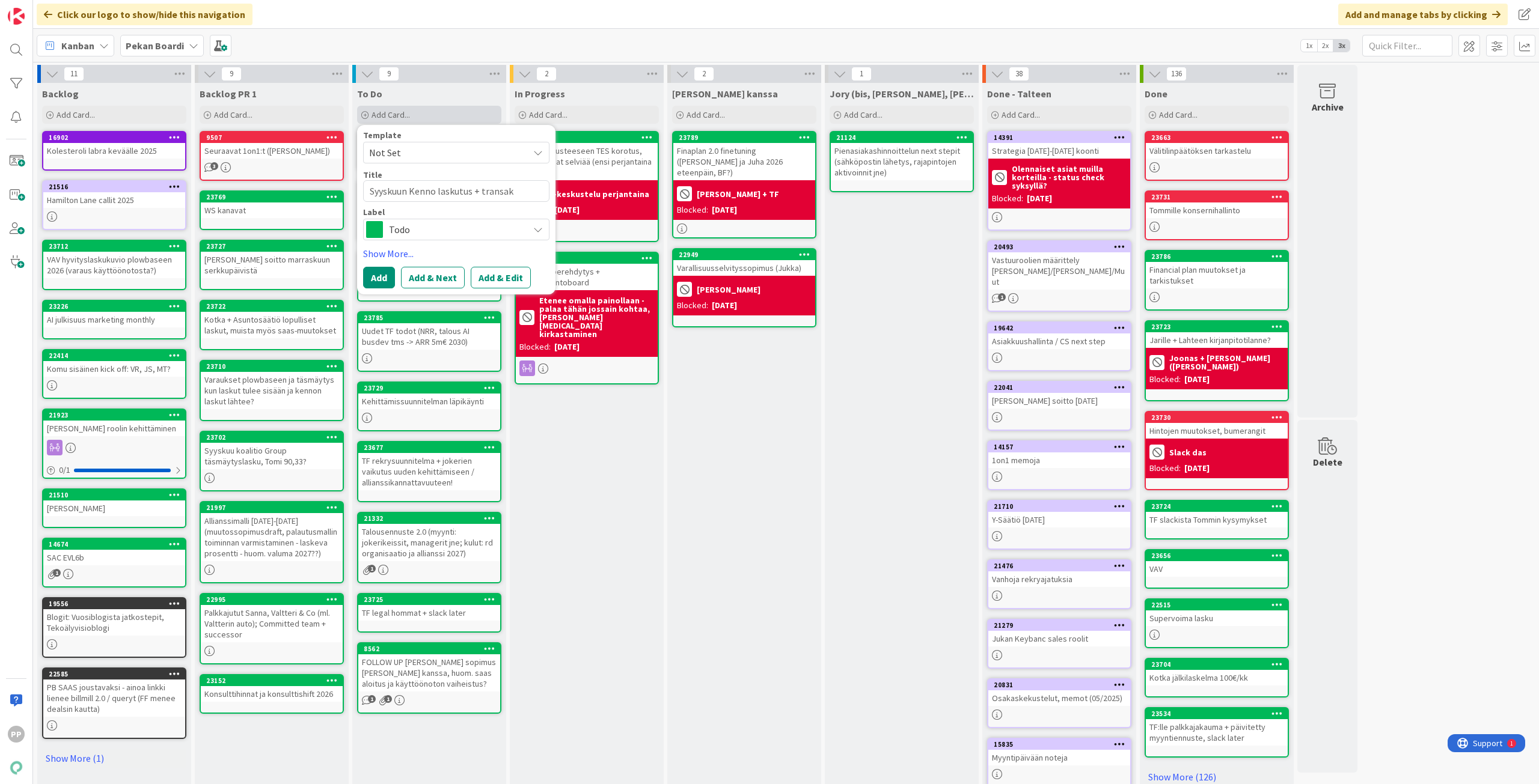
type textarea "Syyskuun Kenno laskutus + transakt"
type textarea "x"
type textarea "Syyskuun Kenno laskutus + transakti"
type textarea "x"
type textarea "Syyskuun Kenno laskutus + transaktio"
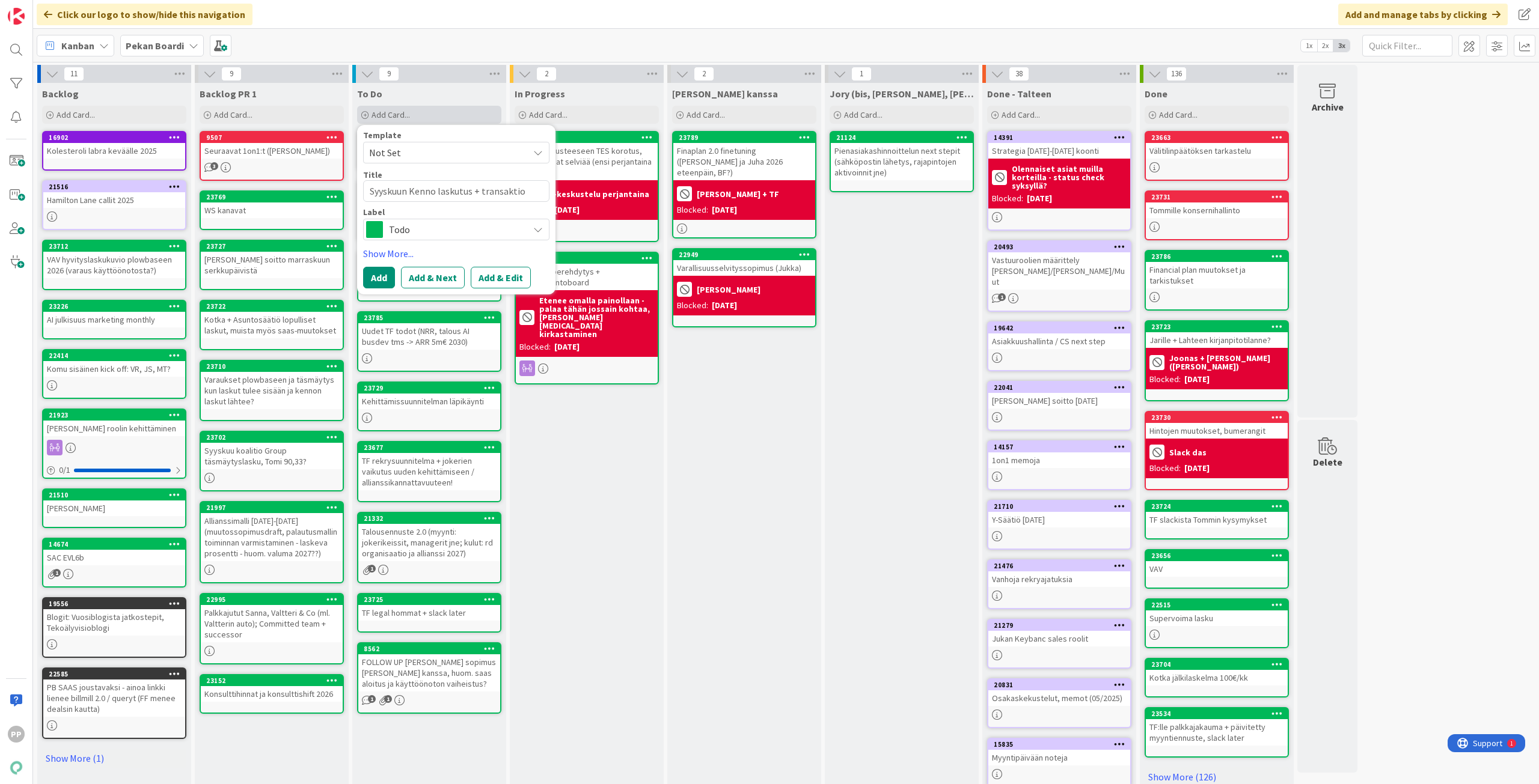
type textarea "x"
type textarea "Syyskuun Kenno laskutus + transaktiot"
type textarea "x"
type textarea "Syyskuun Kenno laskutus + transaktiot"
type textarea "x"
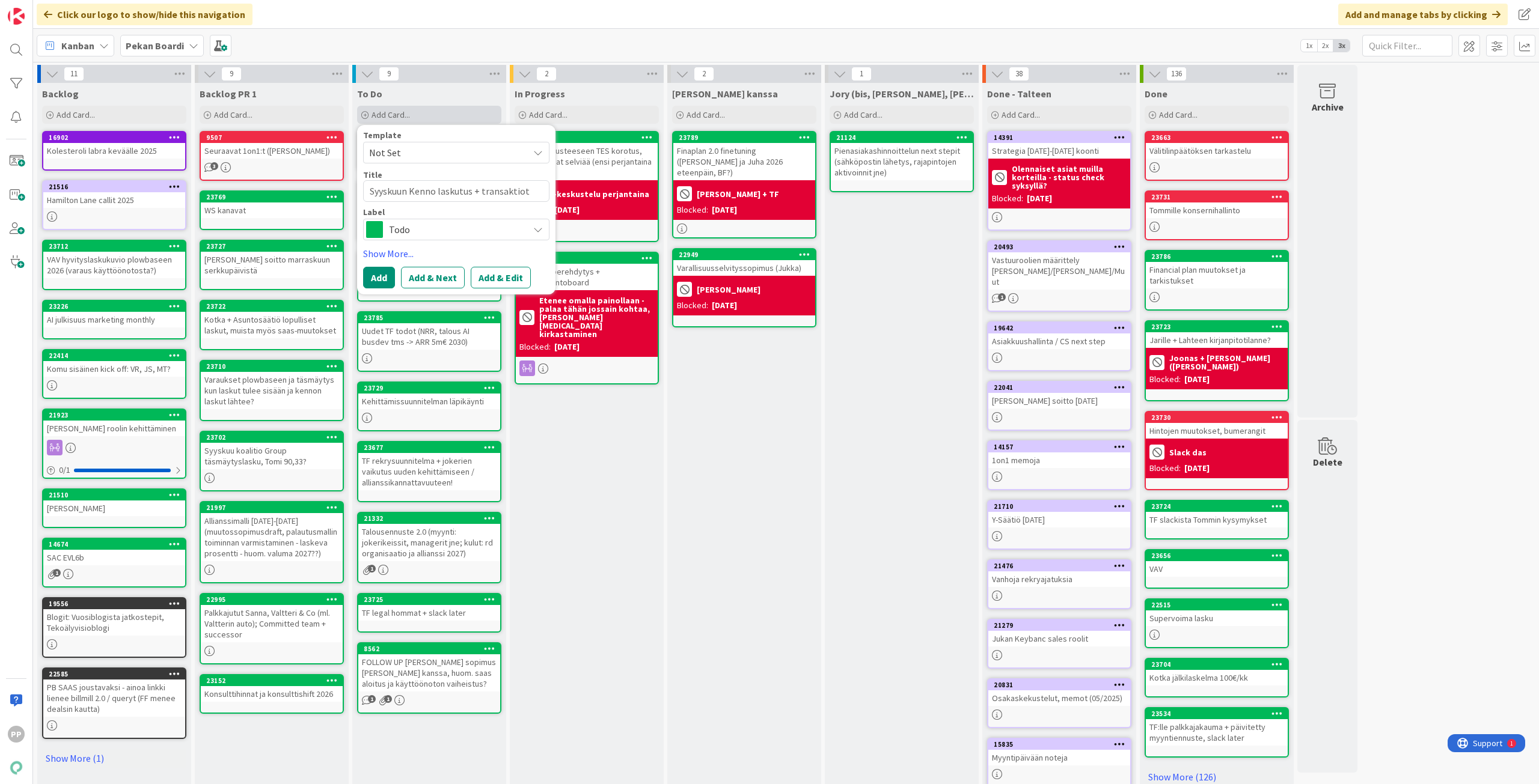
type textarea "Syyskuun Kenno laskutus + transaktiot -"
type textarea "x"
type textarea "Syyskuun Kenno laskutus + transaktiot --"
type textarea "x"
type textarea "Syyskuun Kenno laskutus + transaktiot -->"
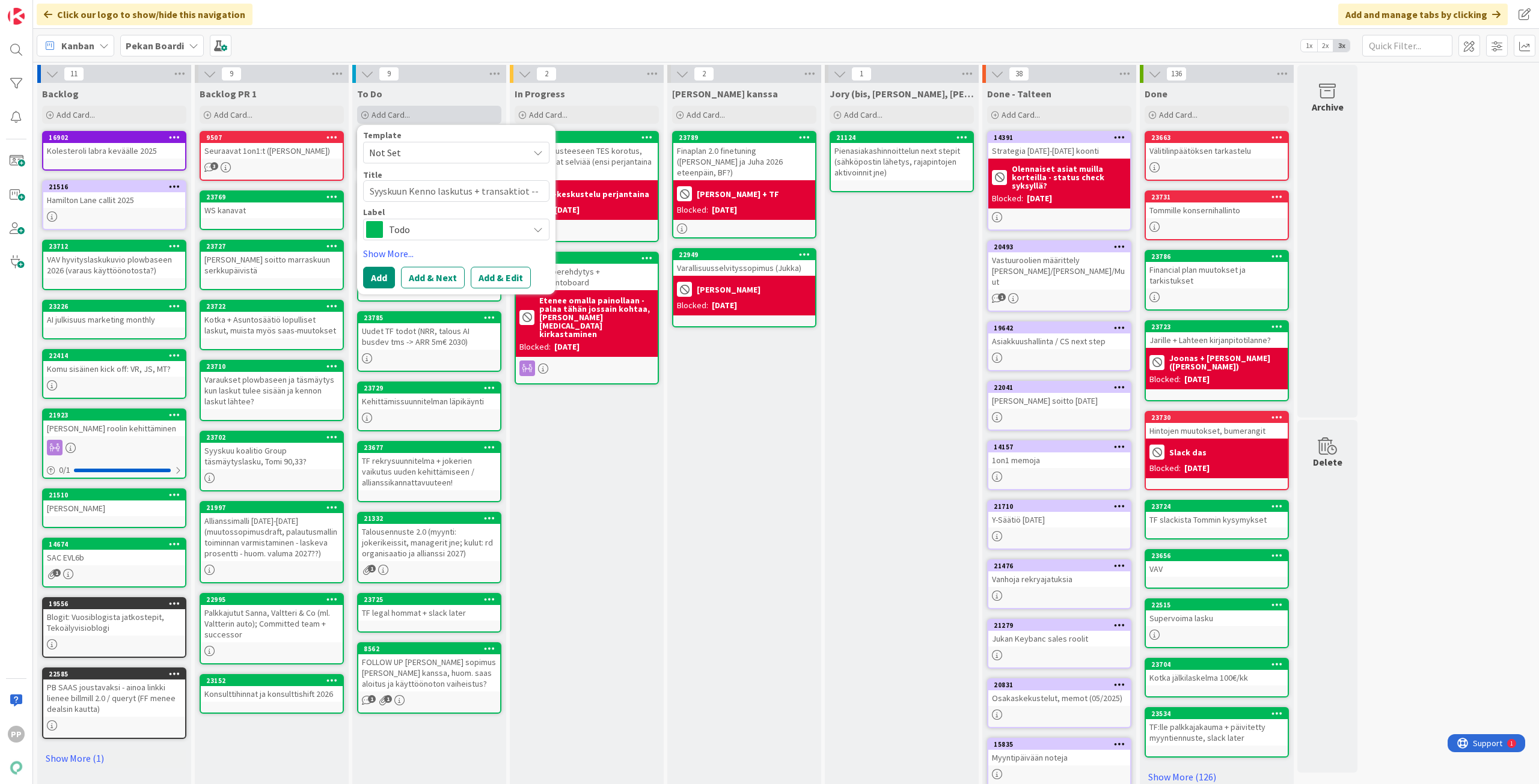
type textarea "x"
type textarea "Syyskuun Kenno laskutus + transaktiot -->"
type textarea "x"
type textarea "Syyskuun Kenno laskutus + transaktiot --> 0"
type textarea "x"
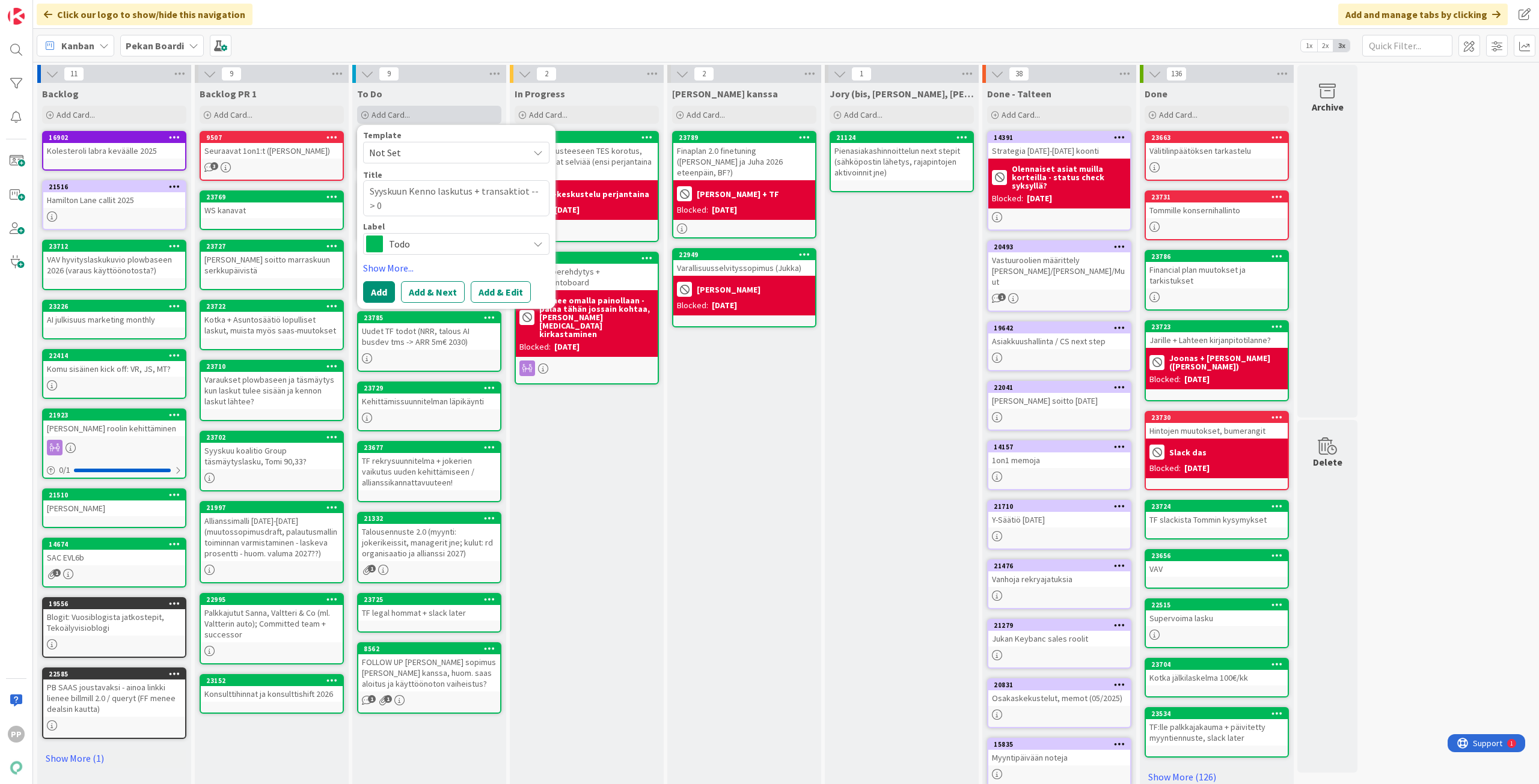
type textarea "Syyskuun Kenno laskutus + transaktiot --> 09"
type textarea "x"
type textarea "Syyskuun Kenno laskutus + transaktiot --> 09"
type textarea "x"
type textarea "Syyskuun Kenno laskutus + transaktiot --> 09 e"
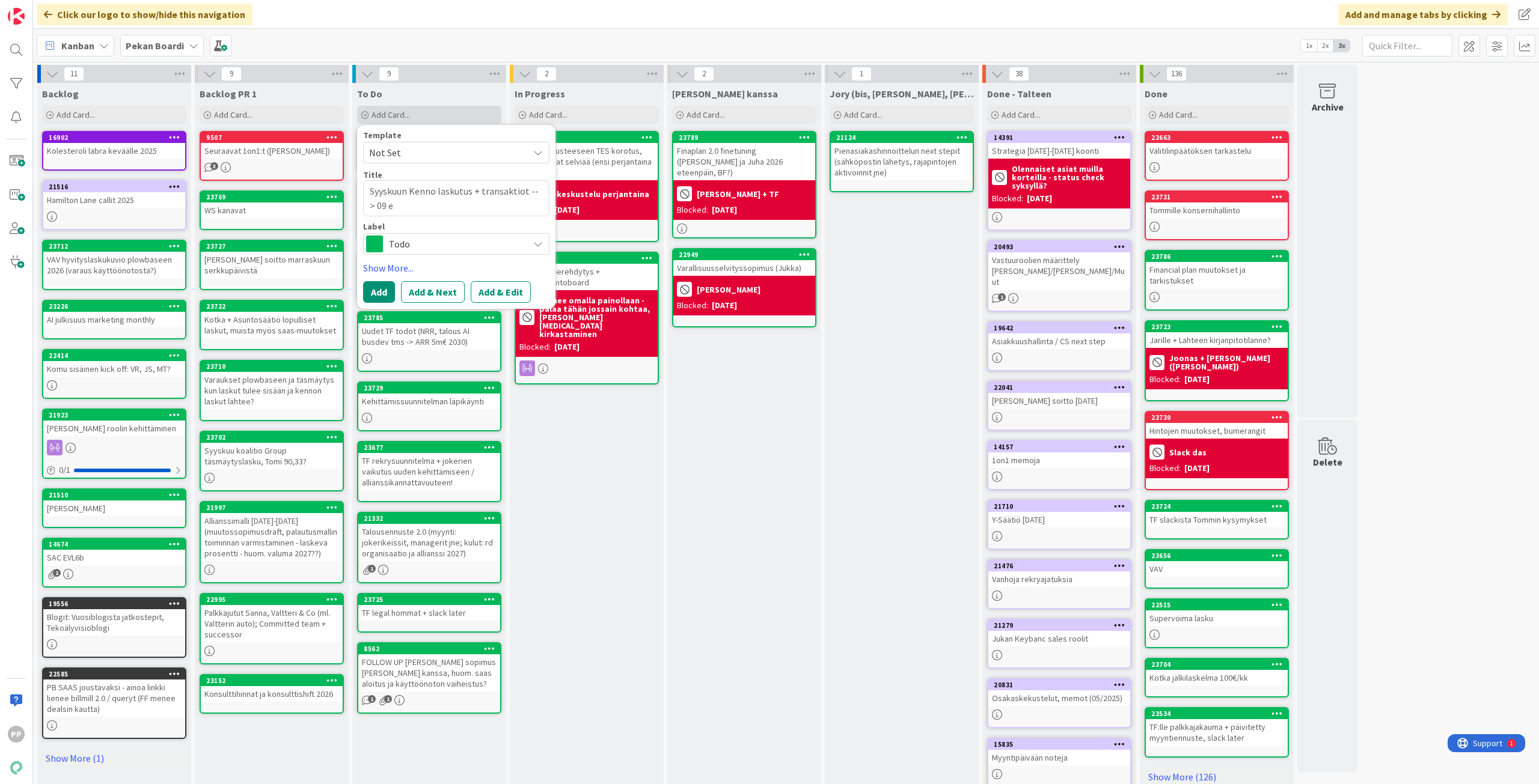
type textarea "x"
type textarea "Syyskuun Kenno laskutus + transaktiot --> 09 en"
type textarea "x"
type textarea "Syyskuun Kenno laskutus + transaktiot --> 09 enn"
type textarea "x"
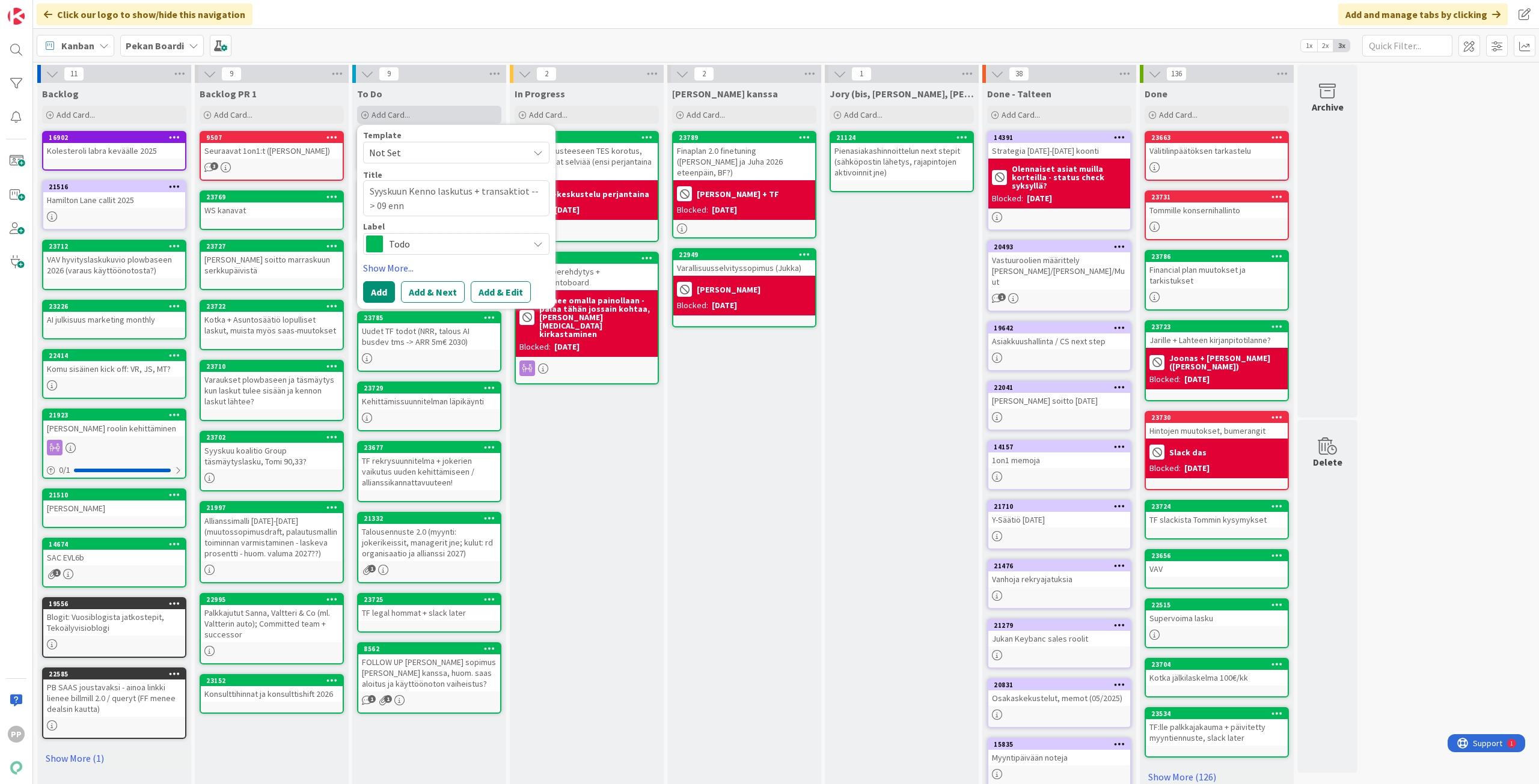
type textarea "Syyskuun Kenno laskutus + transaktiot --> 09 ennu"
type textarea "x"
type textarea "Syyskuun Kenno laskutus + transaktiot --> 09 ennus"
type textarea "x"
type textarea "Syyskuun Kenno laskutus + transaktiot --> 09 ennust"
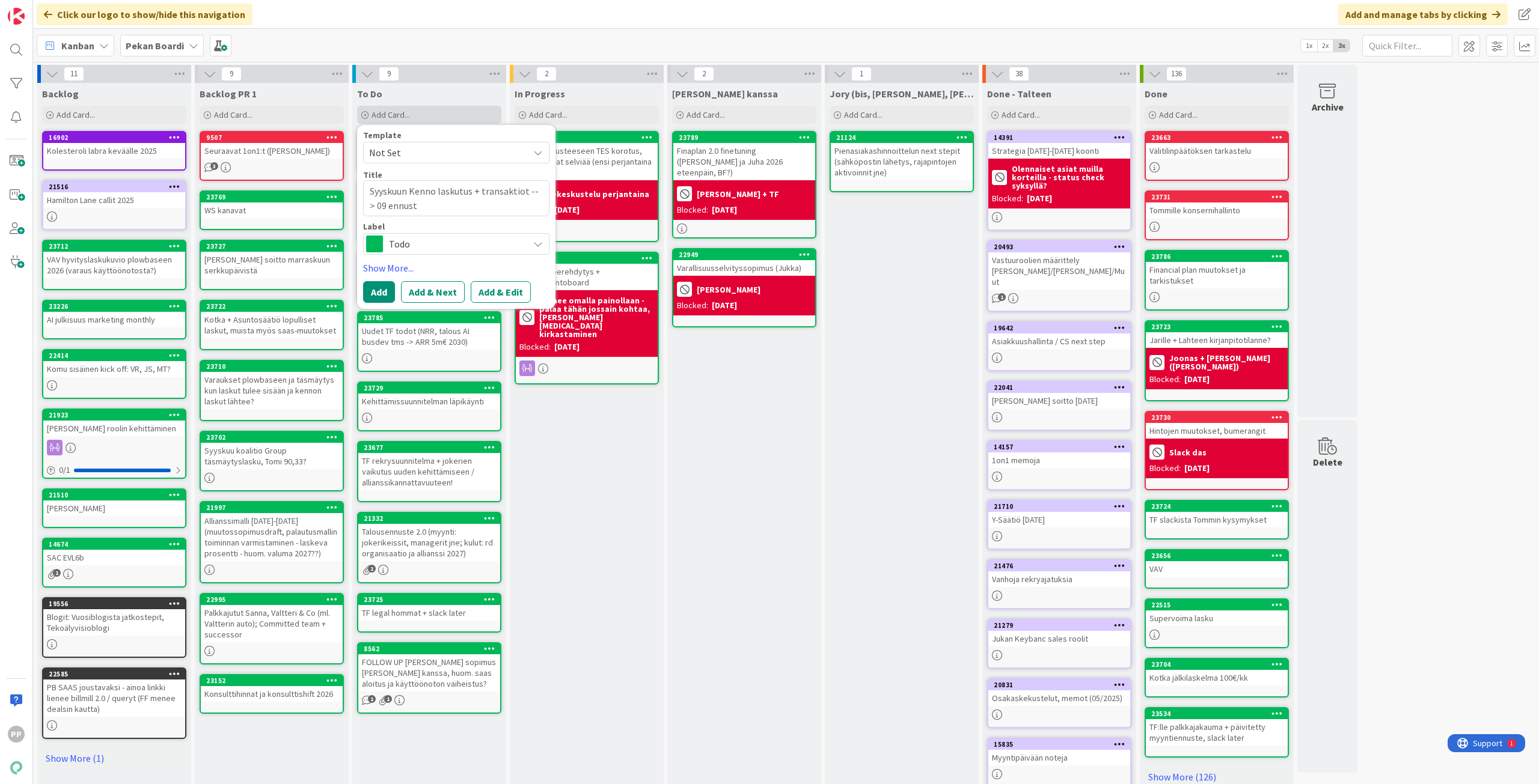
type textarea "x"
type textarea "Syyskuun Kenno laskutus + transaktiot --> 09 ennuste"
type textarea "x"
type textarea "Syyskuun Kenno laskutus + transaktiot --> 09 ennustee"
type textarea "x"
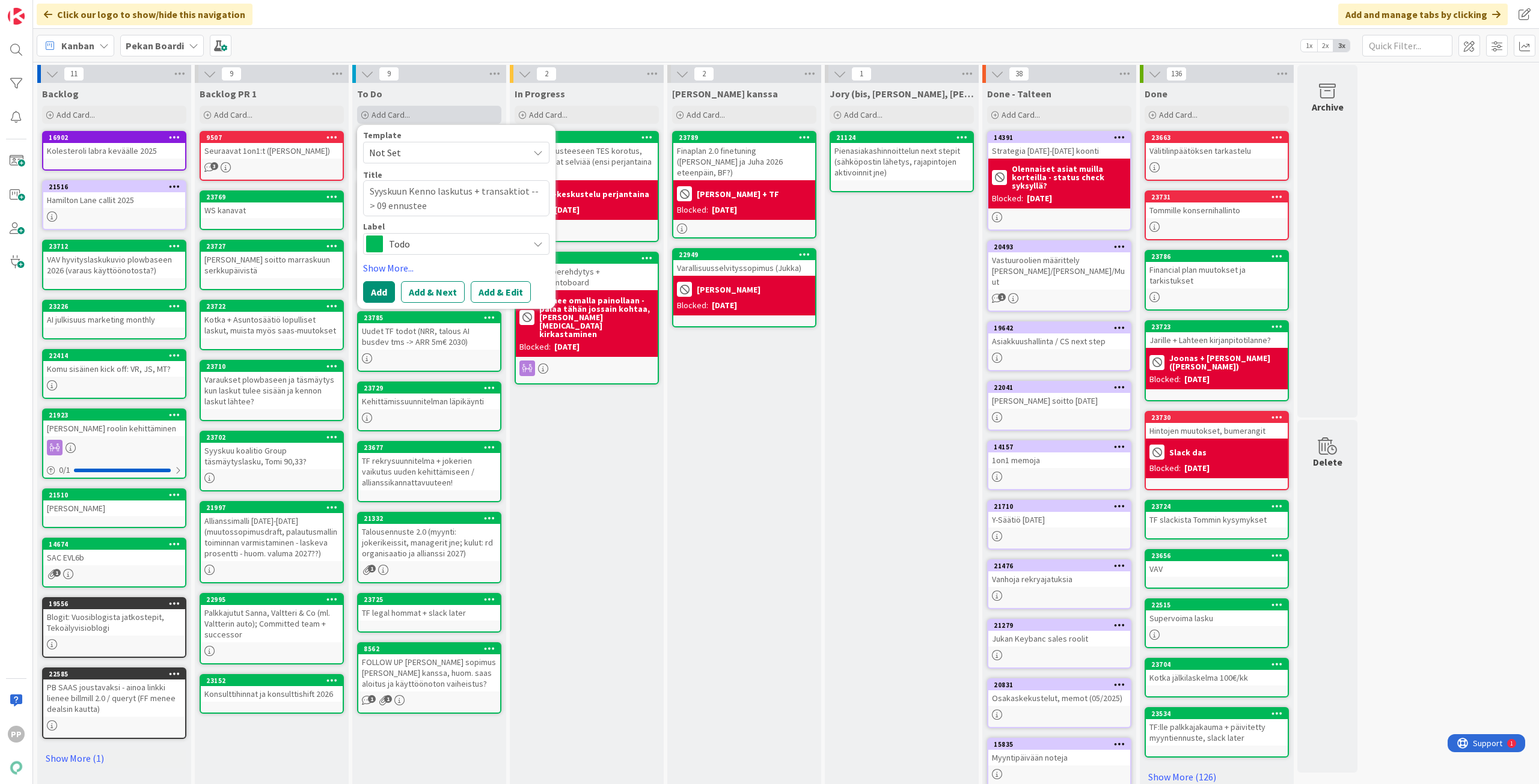
type textarea "Syyskuun Kenno laskutus + transaktiot --> 09 ennusteen"
type textarea "x"
type textarea "Syyskuun Kenno laskutus + transaktiot --> 09 ennusteen"
type textarea "x"
type textarea "Syyskuun Kenno laskutus + transaktiot --> 09 ennusteen t"
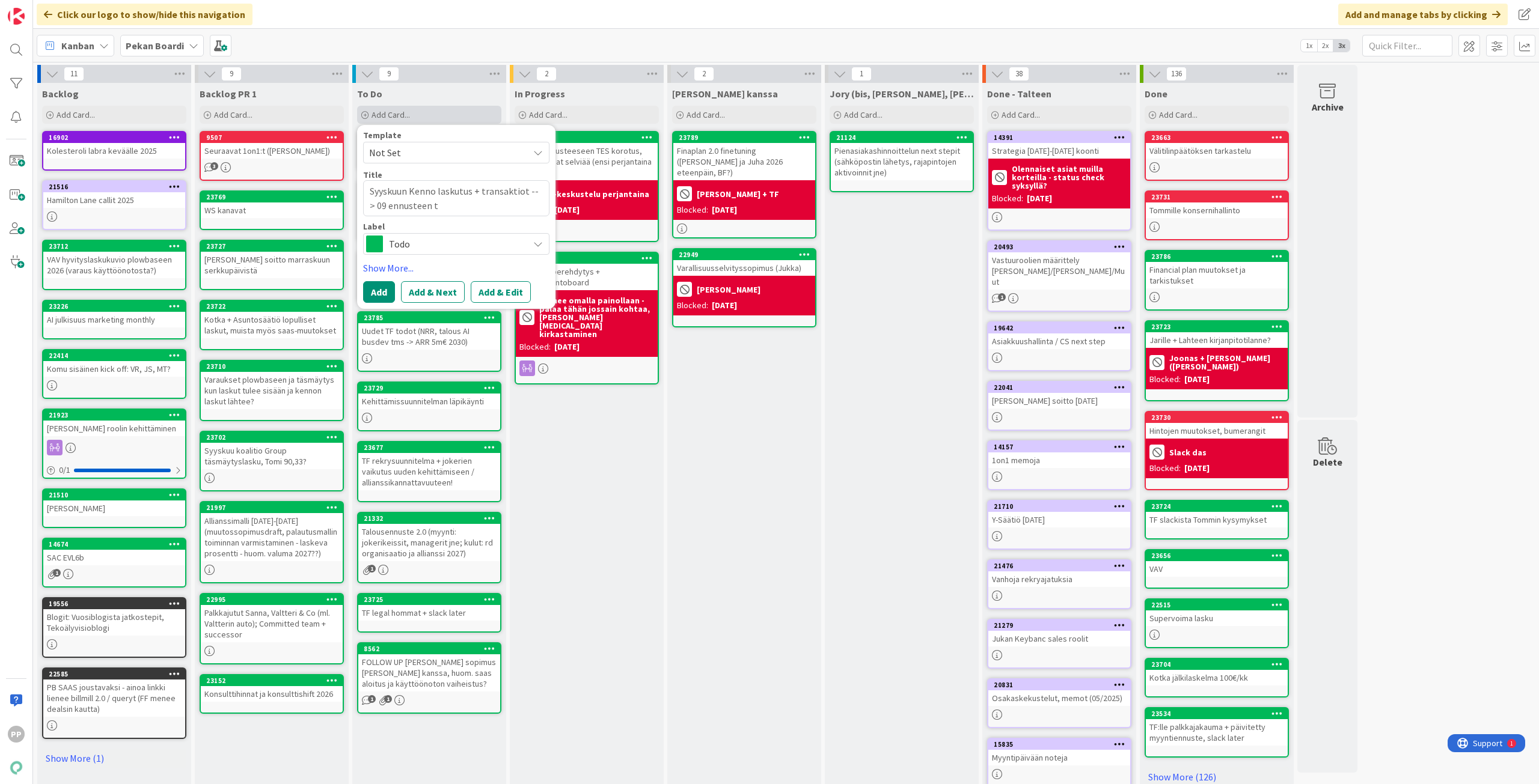
type textarea "x"
type textarea "Syyskuun Kenno laskutus + transaktiot --> 09 ennusteen tä"
type textarea "x"
type textarea "Syyskuun Kenno laskutus + transaktiot --> 09 ennusteen täs"
type textarea "x"
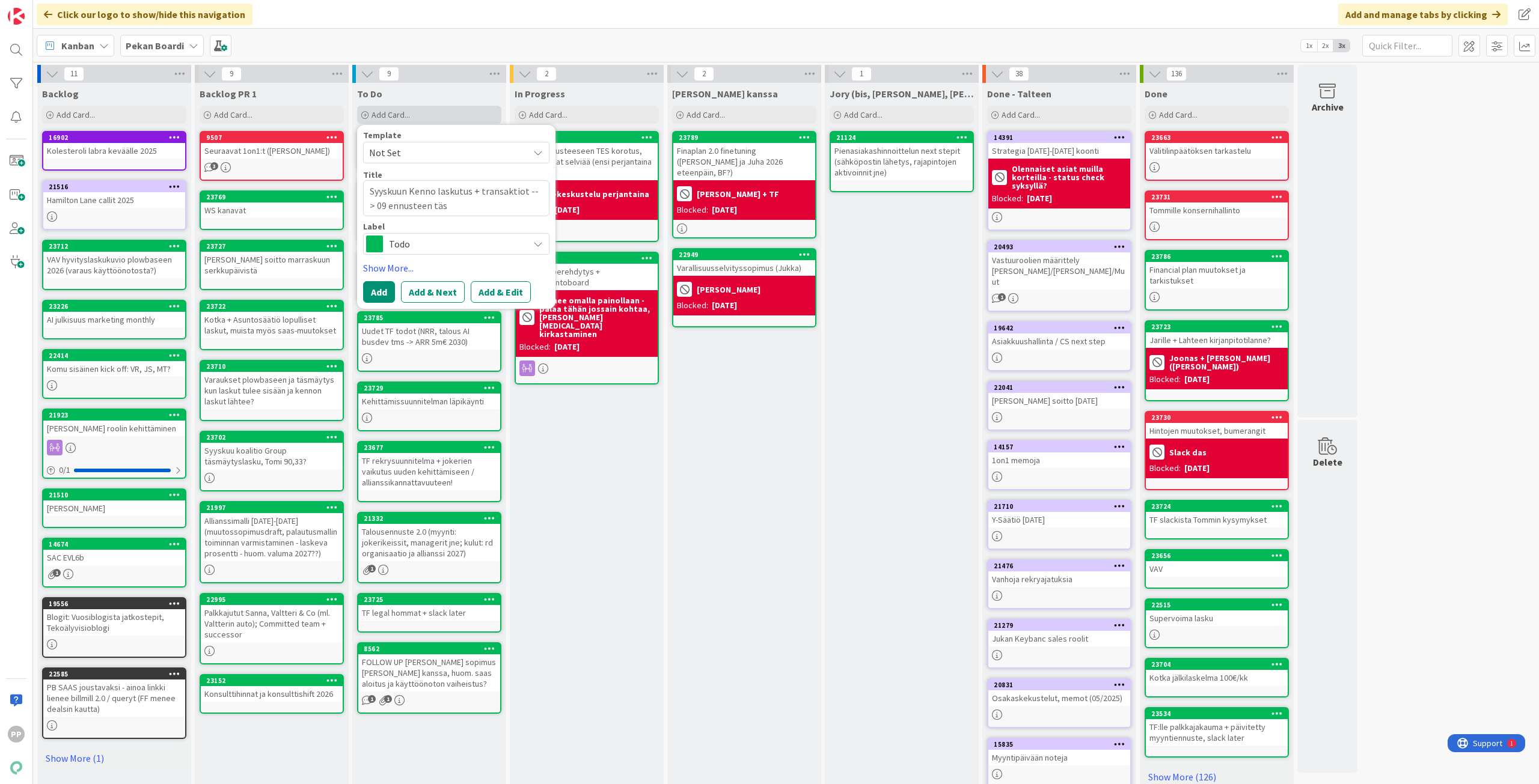
type textarea "Syyskuun Kenno laskutus + transaktiot --> 09 ennusteen täsm"
type textarea "x"
type textarea "Syyskuun Kenno laskutus + transaktiot --> 09 ennusteen täsmä"
type textarea "x"
type textarea "Syyskuun Kenno laskutus + transaktiot --> 09 ennusteen täsmäy"
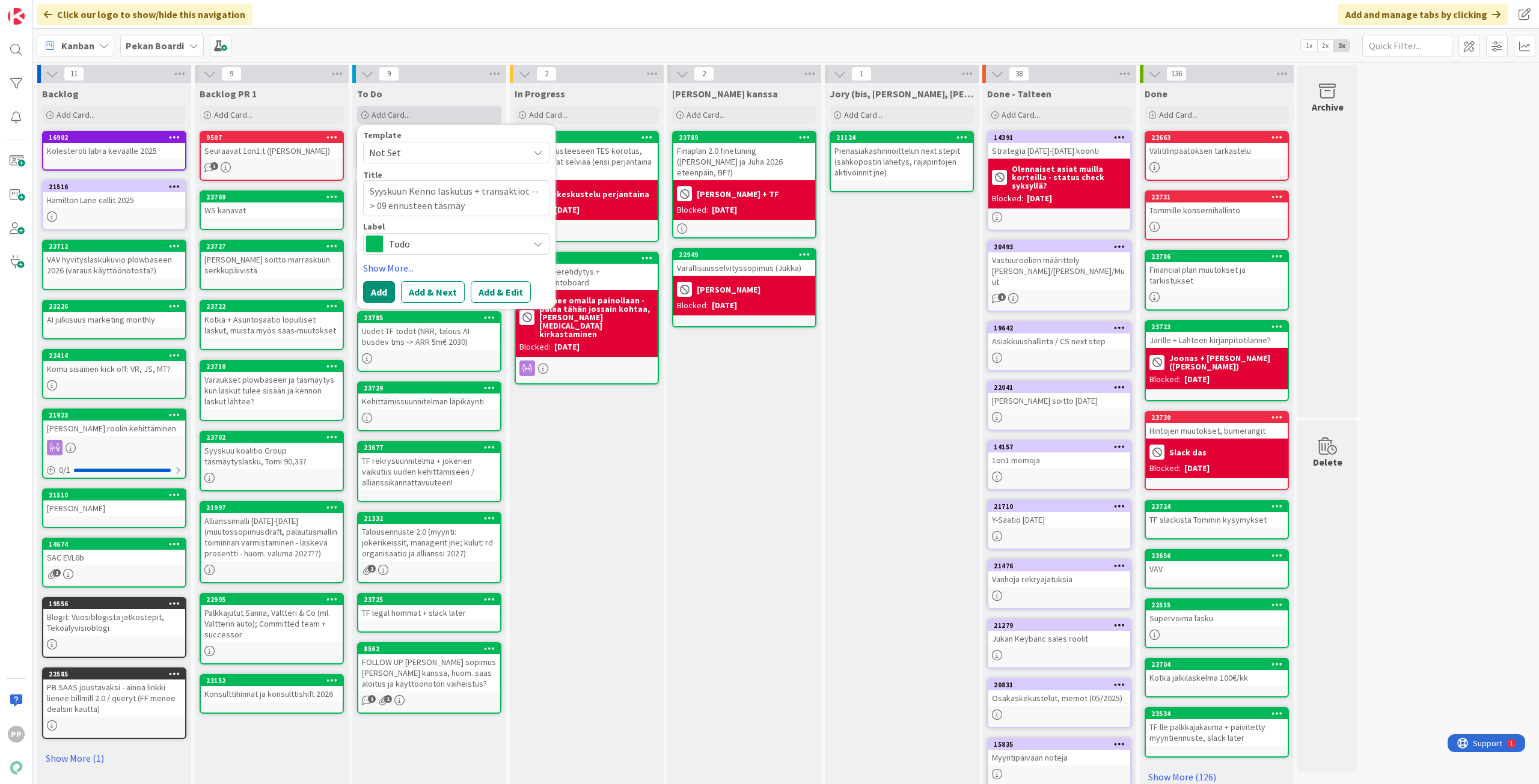
type textarea "x"
type textarea "Syyskuun Kenno laskutus + transaktiot --> 09 ennusteen täsmäyt"
type textarea "x"
type textarea "Syyskuun Kenno laskutus + transaktiot --> 09 ennusteen täsmäyty"
type textarea "x"
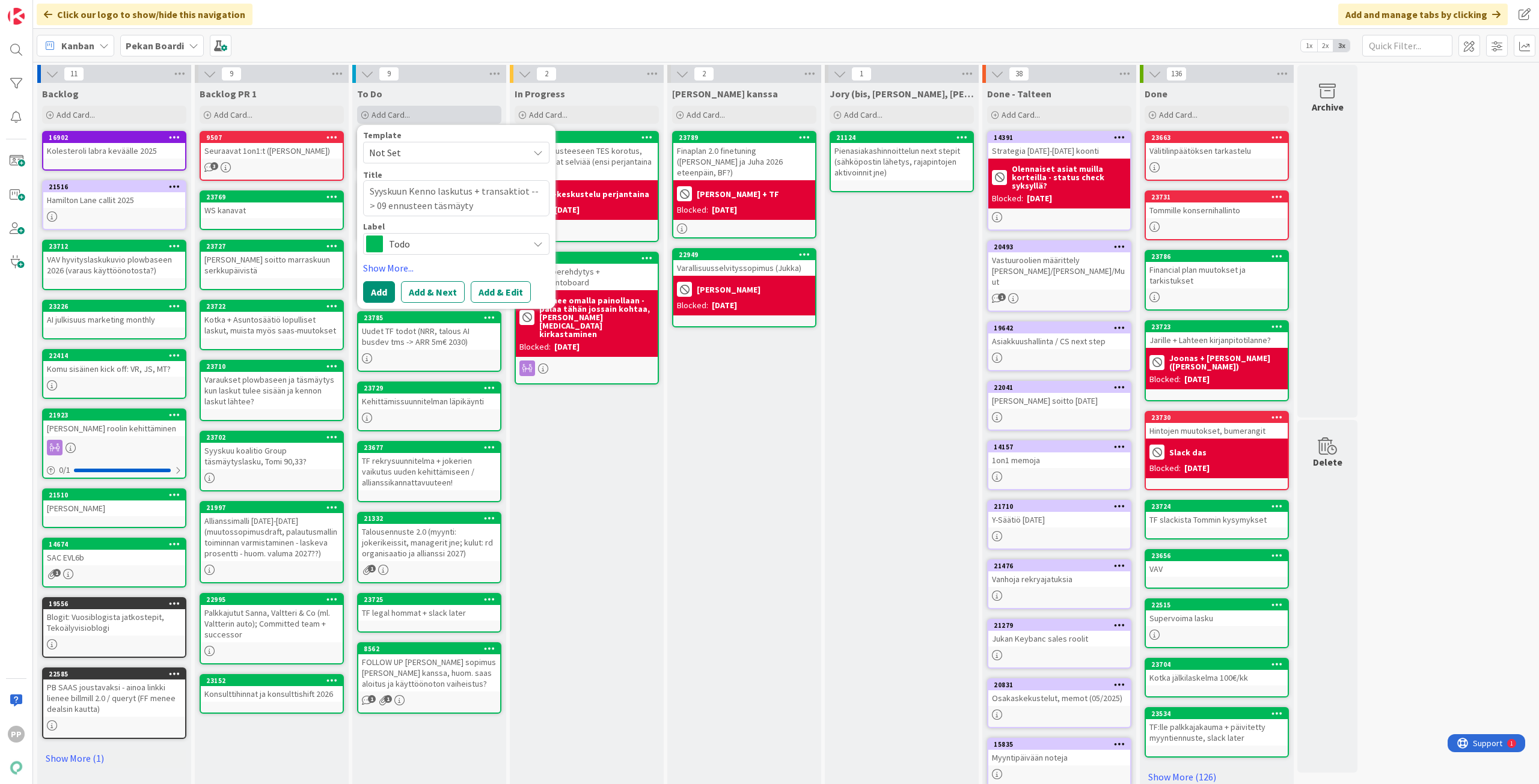
type textarea "Syyskuun Kenno laskutus + transaktiot --> 09 ennusteen täsmäytys"
type textarea "x"
type textarea "Syyskuun Kenno laskutus + transaktiot --> 09 ennusteen täsmäytys"
type textarea "x"
type textarea "Syyskuun Kenno laskutus + transaktiot --> 09 ennusteen täsmäytys j"
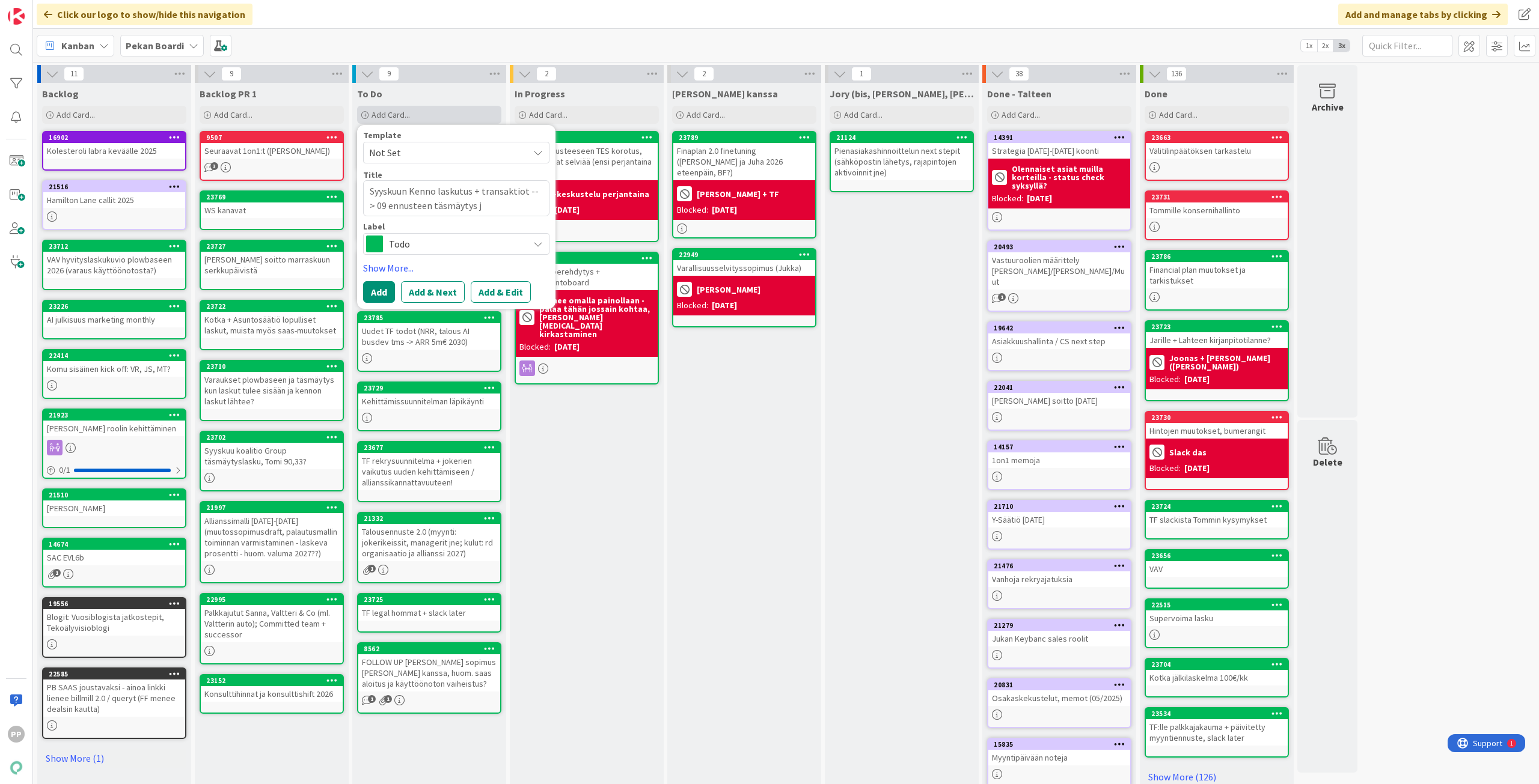
type textarea "x"
type textarea "Syyskuun Kenno laskutus + transaktiot --> 09 ennusteen täsmäytys jo"
type textarea "x"
type textarea "Syyskuun Kenno laskutus + transaktiot --> 09 ennusteen täsmäytys jos"
type textarea "x"
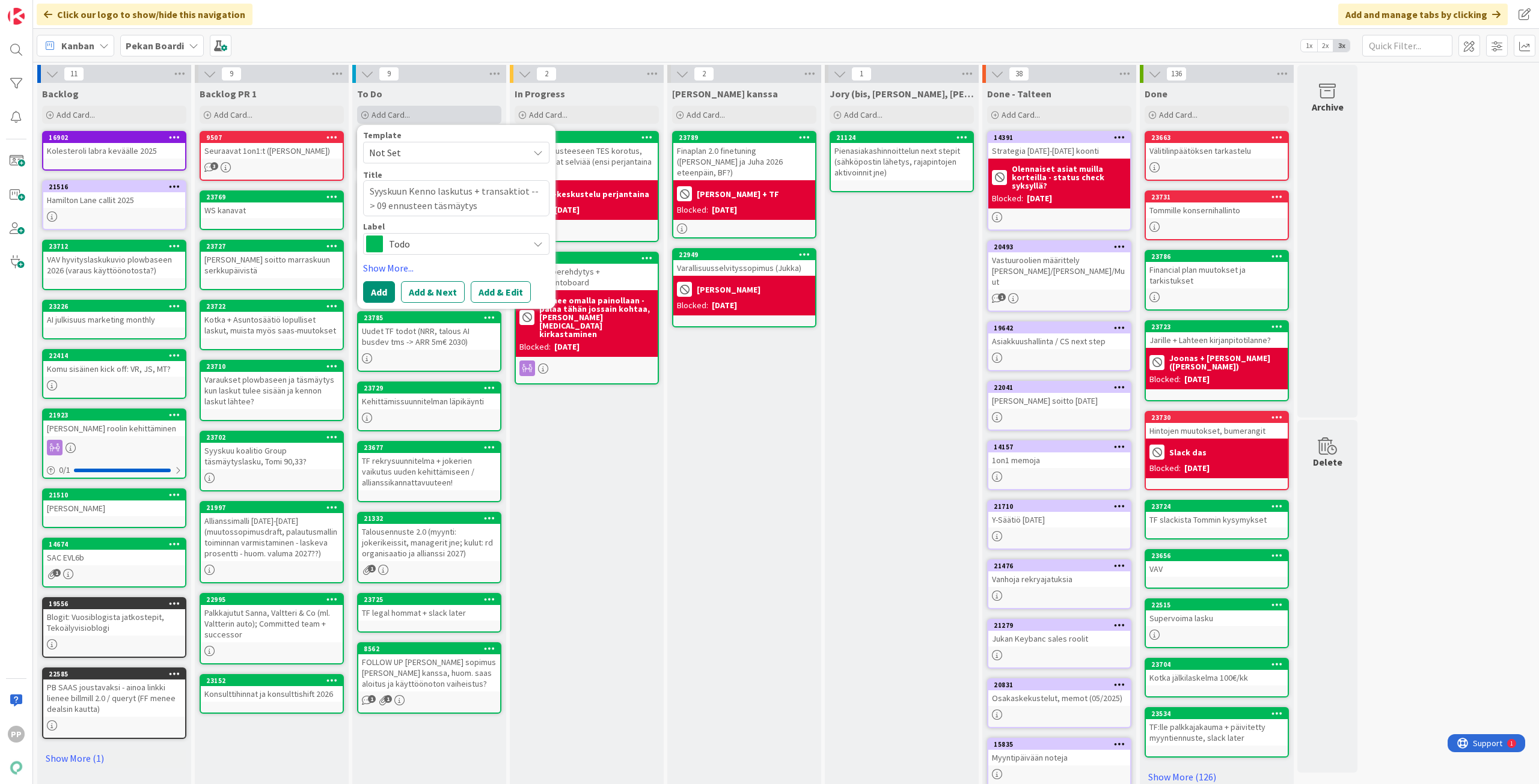
type textarea "Syyskuun Kenno laskutus + transaktiot --> 09 ennusteen täsmäytys jos"
type textarea "x"
type textarea "Syyskuun Kenno laskutus + transaktiot --> 09 ennusteen täsmäytys jos i"
type textarea "x"
type textarea "Syyskuun Kenno laskutus + transaktiot --> 09 ennusteen täsmäytys jos is"
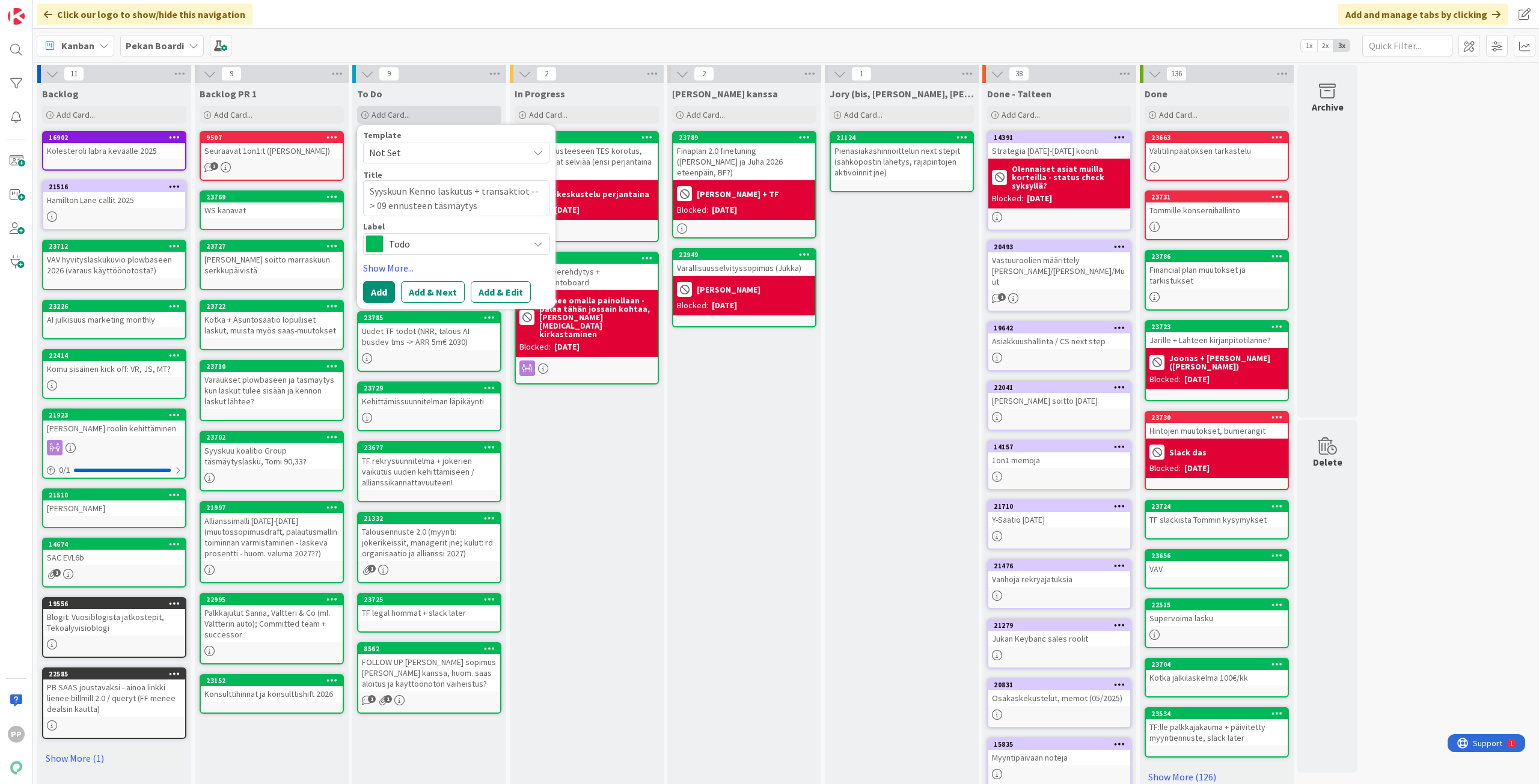
type textarea "x"
type textarea "Syyskuun Kenno laskutus + transaktiot --> 09 ennusteen täsmäytys jos iso"
type textarea "x"
type textarea "Syyskuun Kenno laskutus + transaktiot --> 09 ennusteen täsmäytys jos iso"
type textarea "x"
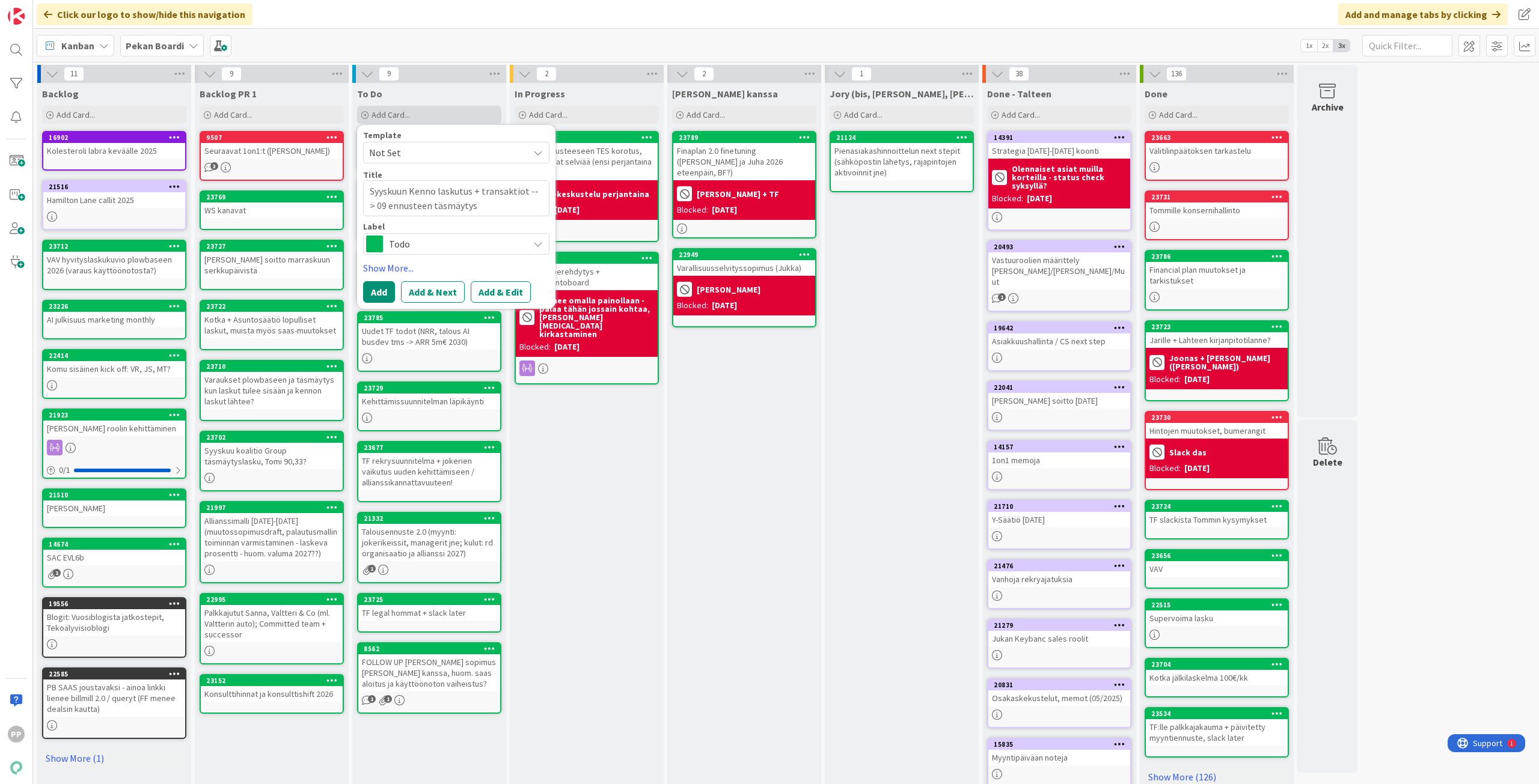
type textarea "Syyskuun Kenno laskutus + transaktiot --> 09 ennusteen täsmäytys jos iso e"
type textarea "x"
type textarea "Syyskuun Kenno laskutus + transaktiot --> 09 ennusteen täsmäytys jos iso er"
type textarea "x"
type textarea "Syyskuun Kenno laskutus + transaktiot --> 09 ennusteen täsmäytys jos iso ero"
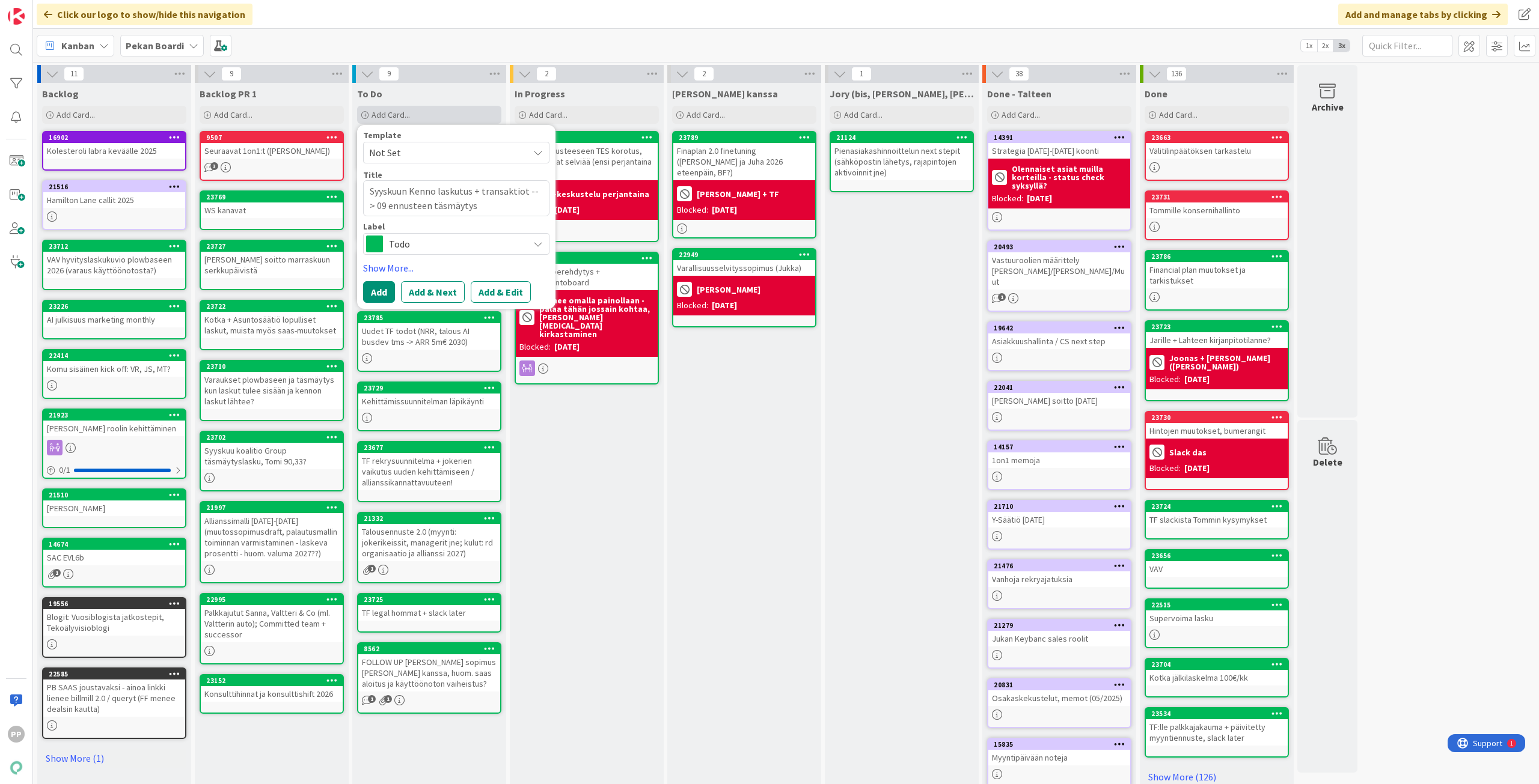
type textarea "x"
type textarea "Syyskuun Kenno laskutus + transaktiot --> 09 ennusteen täsmäytys jos iso ero?"
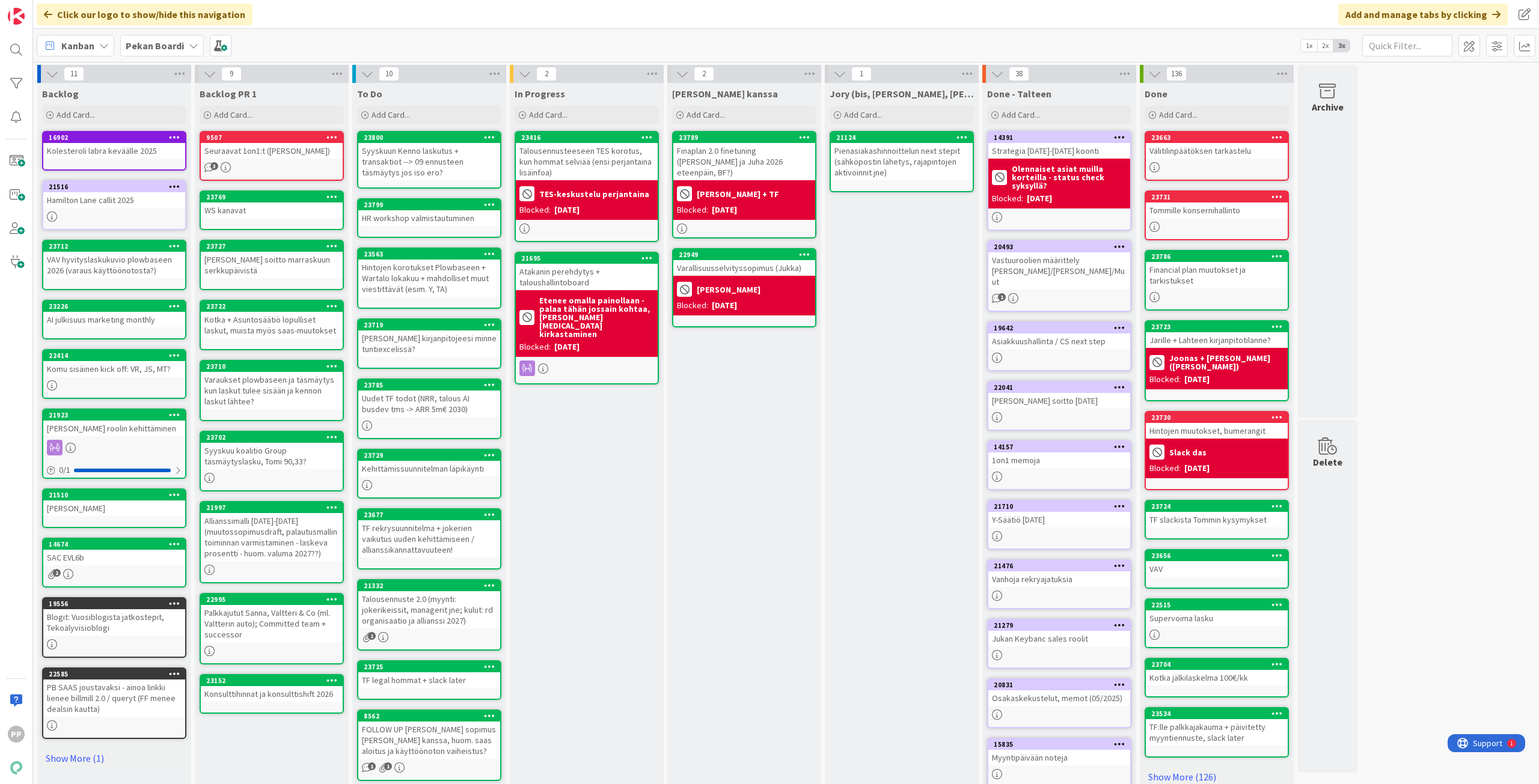
click at [573, 430] on div "In Progress Add Card... 23416 Talousennusteeseen TES korotus, kun hommat selviä…" at bounding box center [587, 455] width 154 height 743
click at [613, 420] on div "In Progress Add Card... 23416 Talousennusteeseen TES korotus, kun hommat selviä…" at bounding box center [587, 455] width 154 height 743
click at [616, 445] on div "In Progress Add Card... 23416 Talousennusteeseen TES korotus, kun hommat selviä…" at bounding box center [587, 455] width 154 height 743
click at [599, 457] on div "In Progress Add Card... 23416 Talousennusteeseen TES korotus, kun hommat selviä…" at bounding box center [587, 455] width 154 height 743
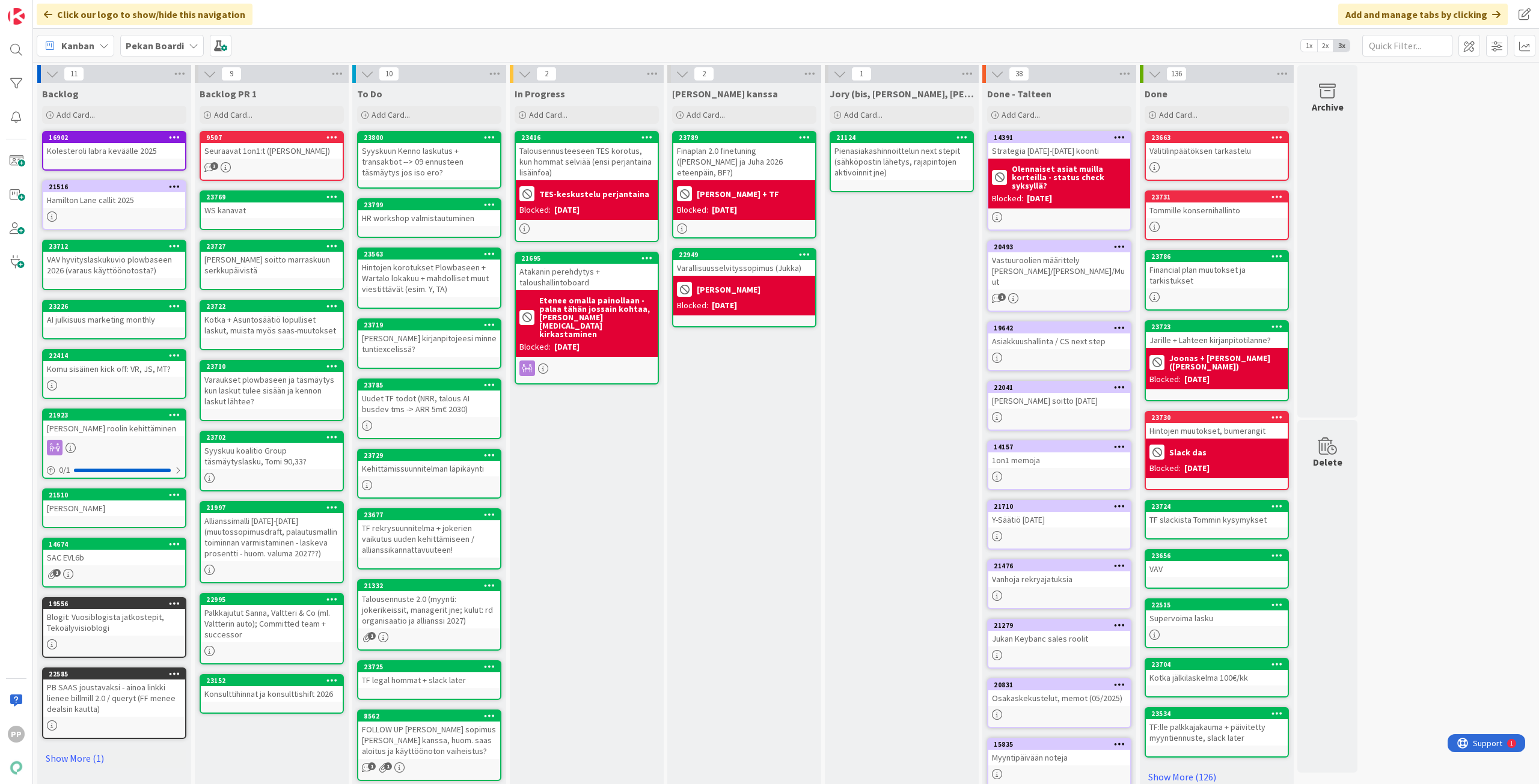
click at [596, 479] on div "In Progress Add Card... 23416 Talousennusteeseen TES korotus, kun hommat selviä…" at bounding box center [587, 455] width 154 height 743
click at [593, 462] on div "In Progress Add Card... 23416 Talousennusteeseen TES korotus, kun hommat selviä…" at bounding box center [587, 455] width 154 height 743
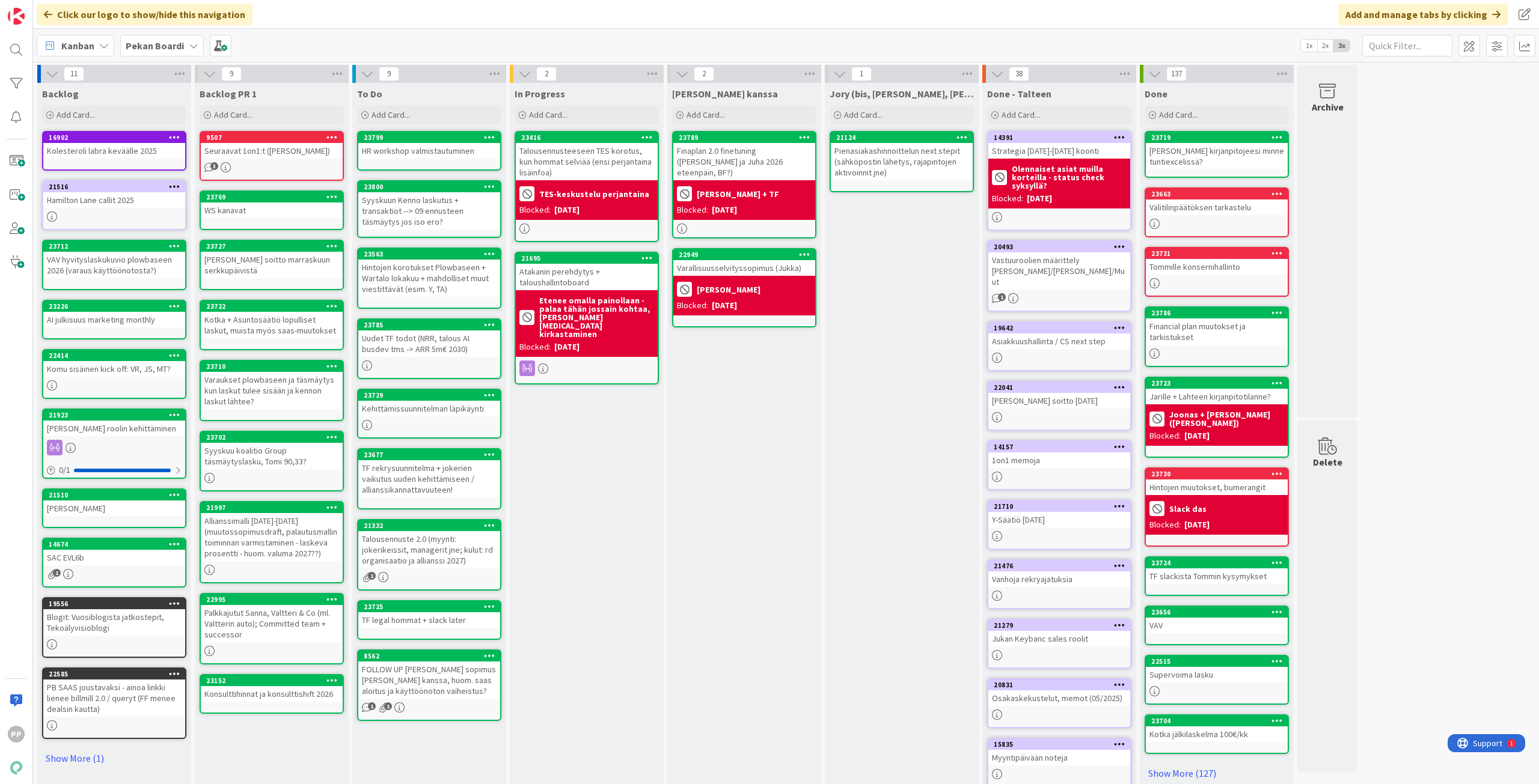
click at [928, 244] on div "Jory (bis, kenno, bohr) Add Card... 21124 Pienasiakashinnoittelun next stepit (…" at bounding box center [902, 455] width 154 height 743
click at [794, 356] on div "Jukan kanssa Add Card... 23789 Block Card Back Reason Jukka + TF Unblock Finapl…" at bounding box center [745, 455] width 154 height 743
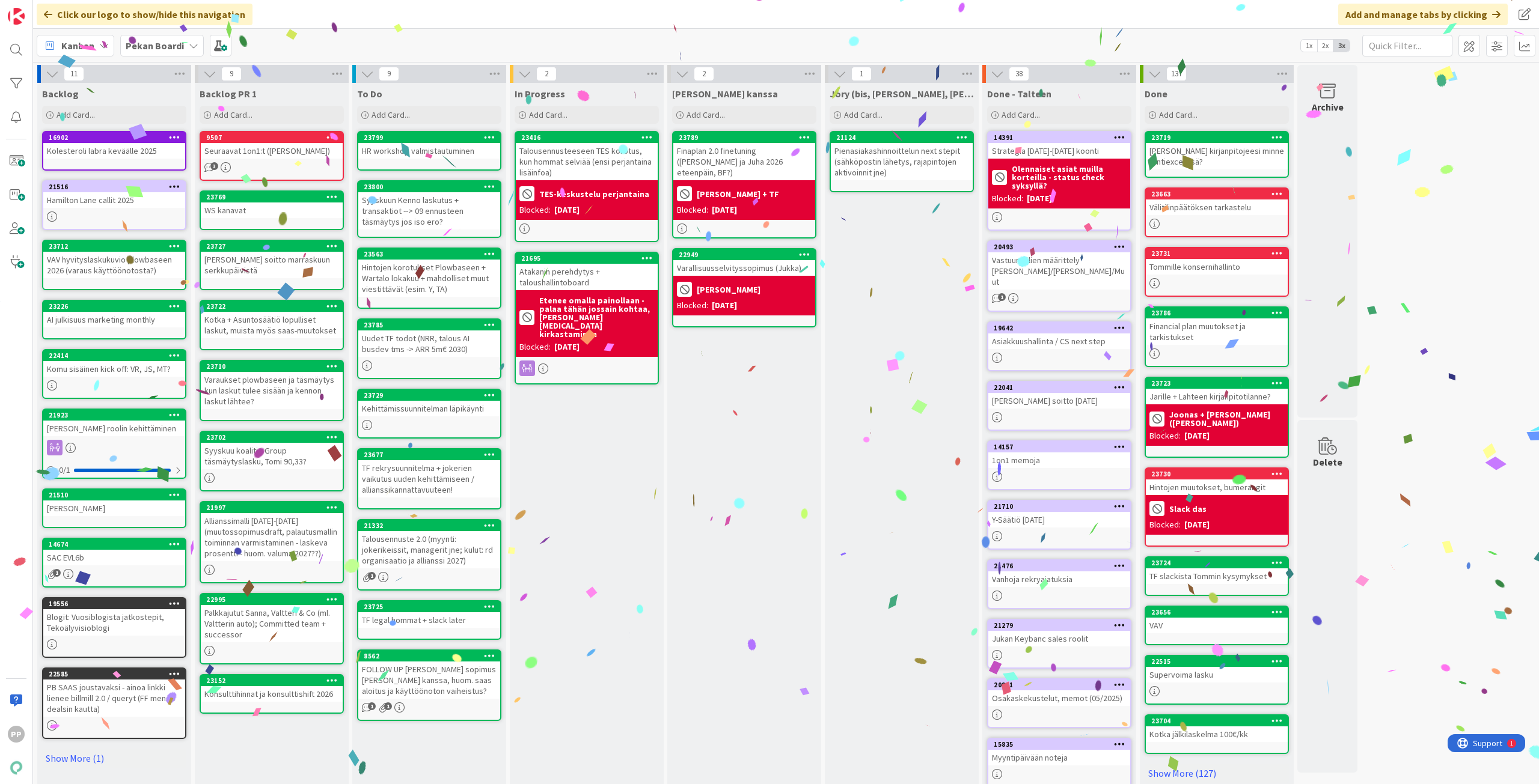
click at [582, 431] on div "In Progress Add Card... 23416 Talousennusteeseen TES korotus, kun hommat selviä…" at bounding box center [587, 455] width 154 height 743
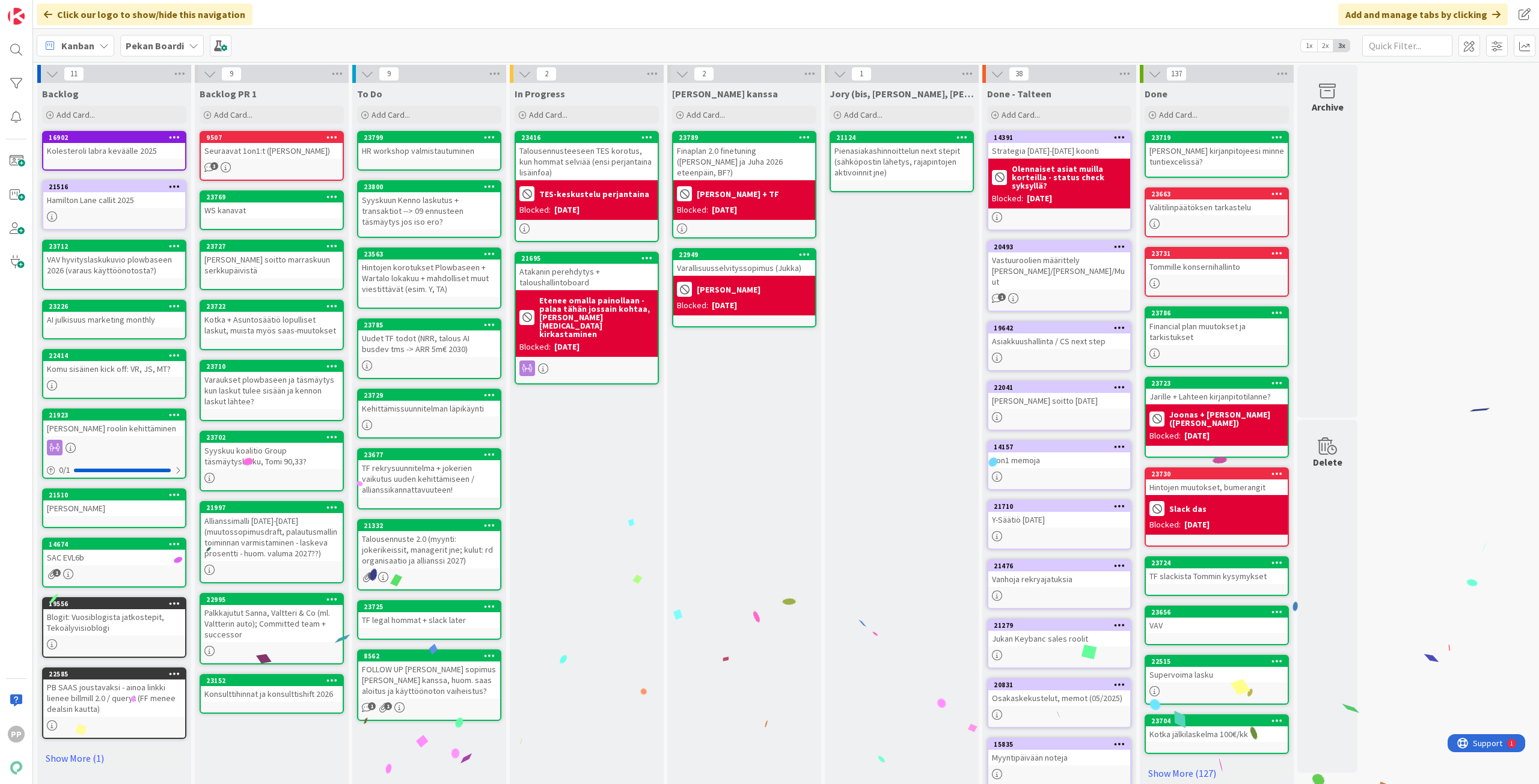
click at [575, 429] on div "In Progress Add Card... 23416 Talousennusteeseen TES korotus, kun hommat selviä…" at bounding box center [587, 455] width 154 height 743
click at [585, 44] on div "Kanban Pekan Boardi 1x 2x 3x" at bounding box center [785, 44] width 1505 height 33
click at [574, 484] on div "In Progress Add Card... 23416 Talousennusteeseen TES korotus, kun hommat selviä…" at bounding box center [587, 455] width 154 height 743
click at [620, 470] on div "In Progress Add Card... 23416 Talousennusteeseen TES korotus, kun hommat selviä…" at bounding box center [587, 455] width 154 height 743
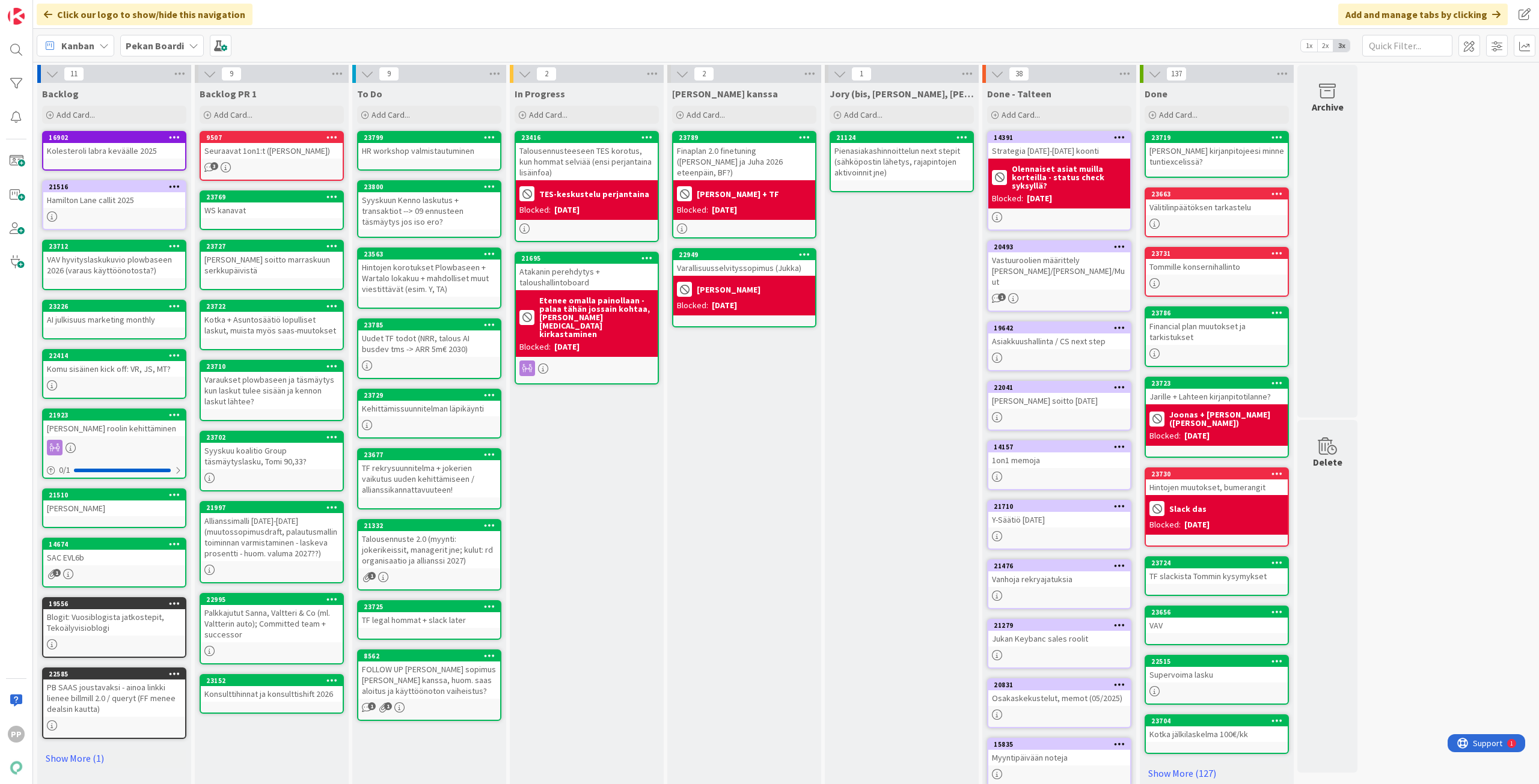
click at [732, 429] on div "Jukan kanssa Add Card... 23789 Block Card Back Reason Jukka + TF Unblock Finapl…" at bounding box center [745, 455] width 154 height 743
click at [652, 465] on div "In Progress Add Card... 23416 Talousennusteeseen TES korotus, kun hommat selviä…" at bounding box center [587, 455] width 154 height 743
click at [800, 436] on div "Jukan kanssa Add Card... 23789 Block Card Back Reason Jukka + TF Unblock Finapl…" at bounding box center [745, 455] width 154 height 743
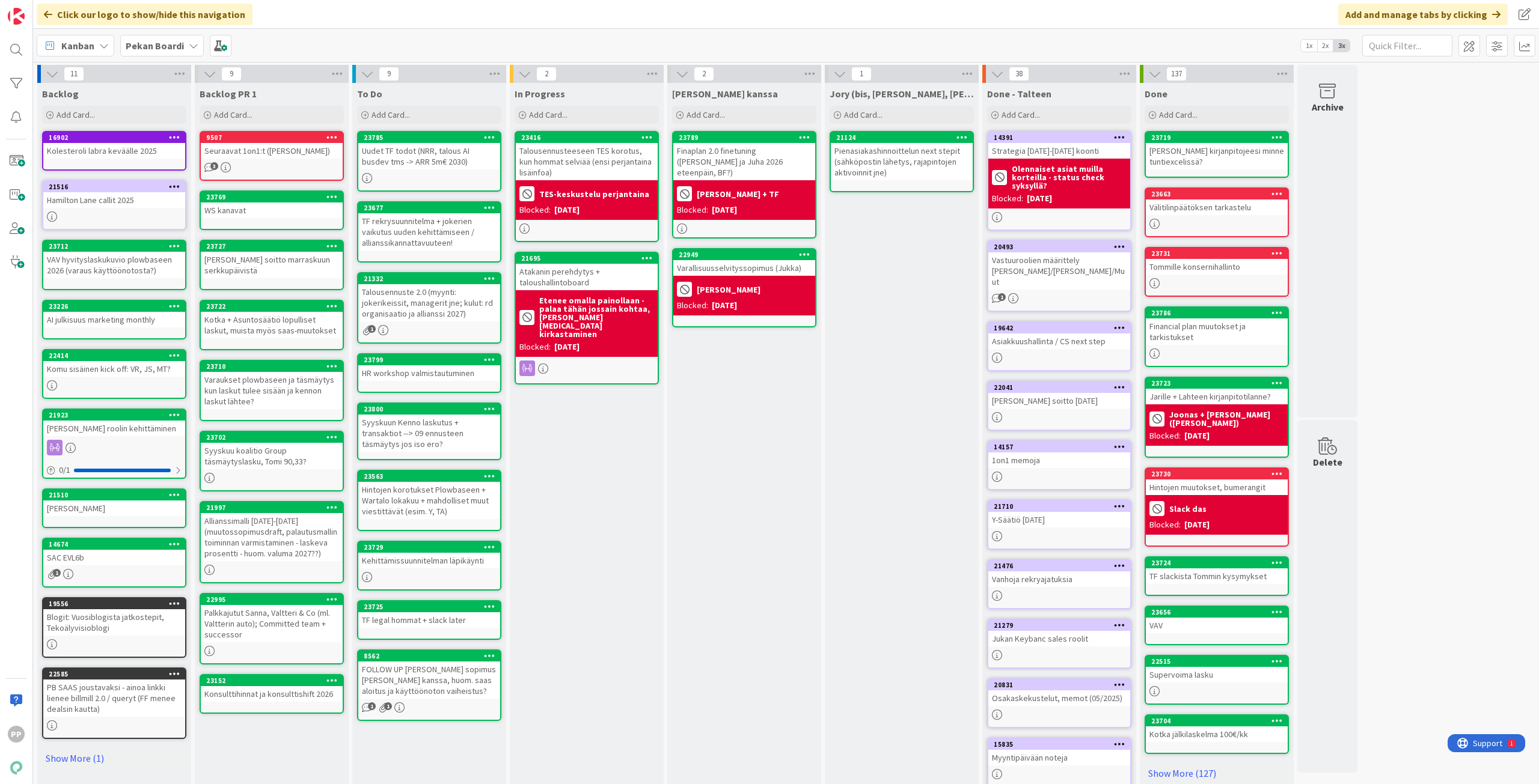
click at [455, 309] on div "Talousennuste 2.0 (myynti: jokerikeissit, managerit jne; kulut: rd organisaatio…" at bounding box center [428, 303] width 141 height 38
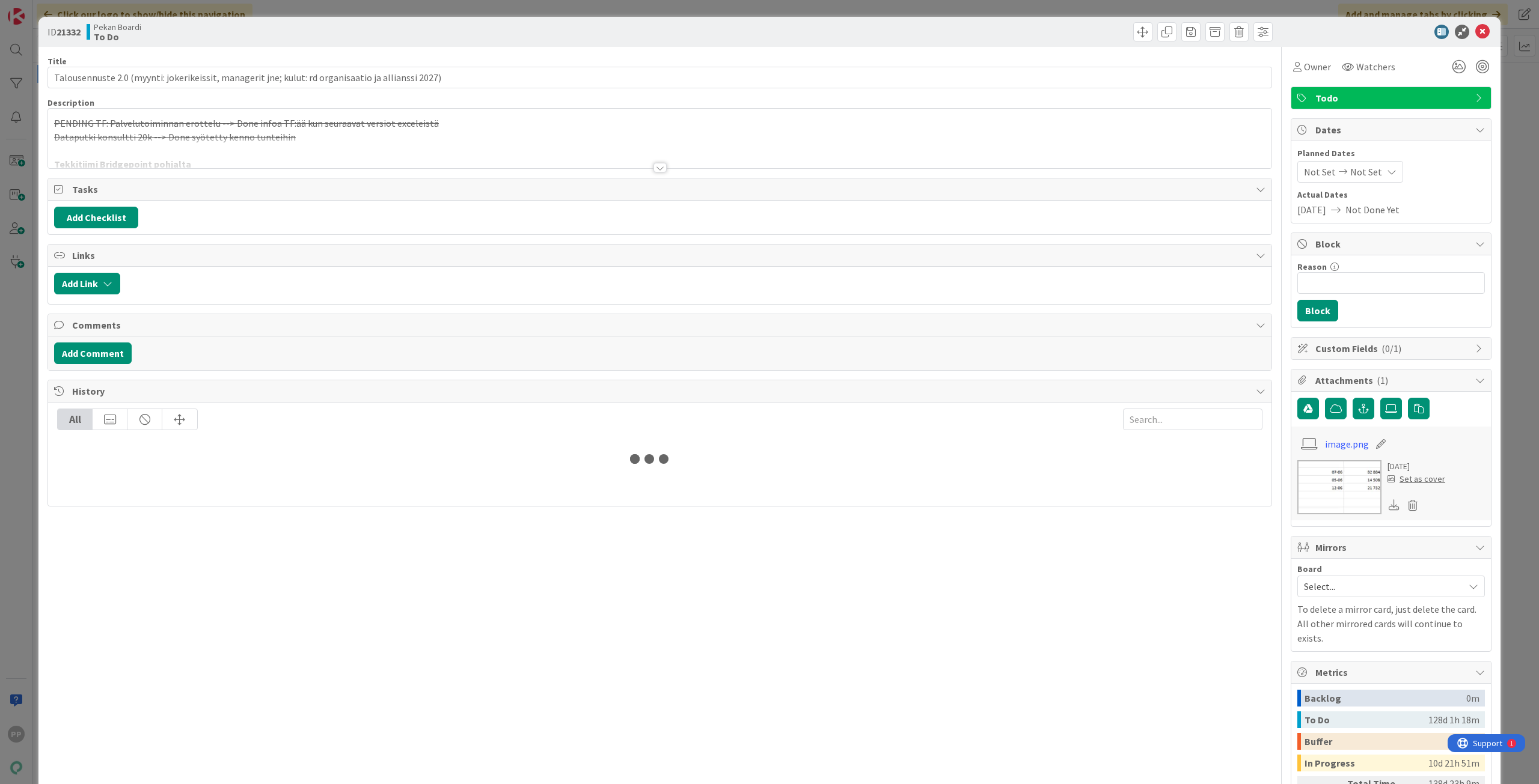
click at [338, 138] on div at bounding box center [660, 152] width 1223 height 31
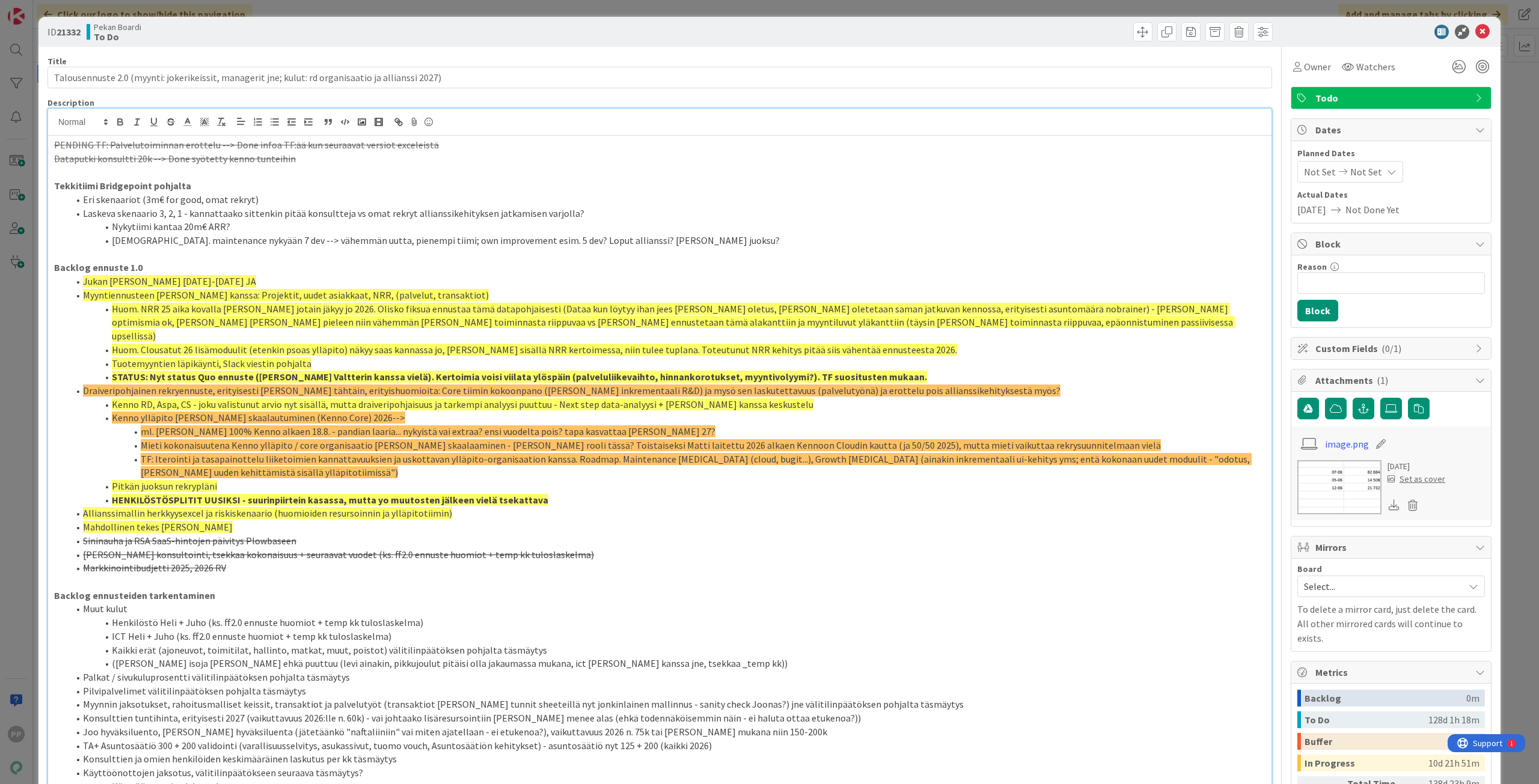
click at [241, 247] on li "Esim. maintenance nykyään 7 dev --> vähemmän uutta, pienempi tiimi; own improve…" at bounding box center [667, 240] width 1197 height 14
drag, startPoint x: 130, startPoint y: 74, endPoint x: 1538, endPoint y: 93, distance: 1408.1
click at [1538, 93] on div "ID 21332 Pekan Boardi To Do Title 98 / 128 Talousennuste 2.0 (myynti: jokerikei…" at bounding box center [770, 392] width 1539 height 784
type input "Talousennuste 2.0 master todo"
click at [229, 32] on div "Pekan Boardi To Do" at bounding box center [372, 31] width 571 height 19
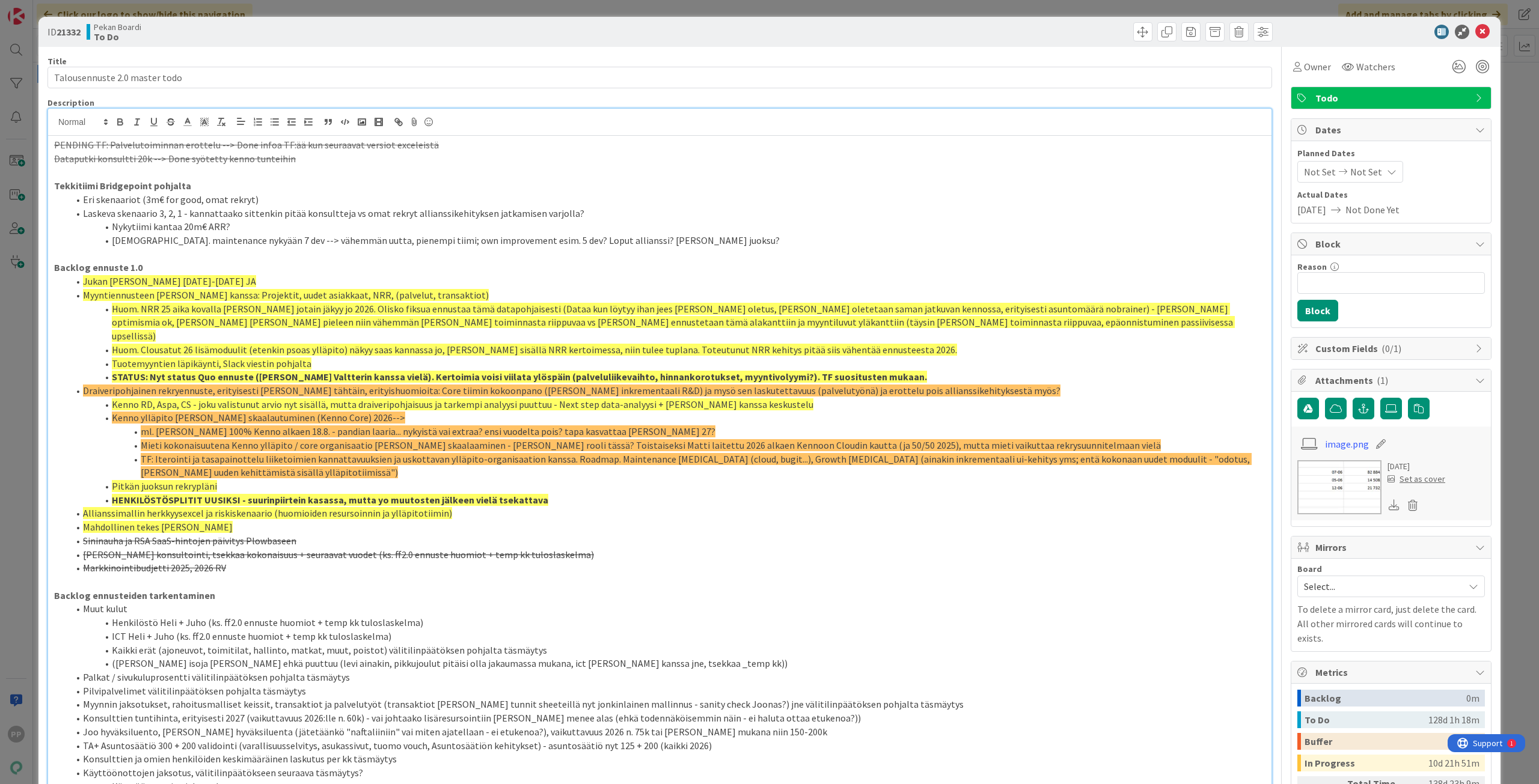
click at [244, 9] on div "ID 21332 Pekan Boardi To Do Title 29 / 128 Talousennuste 2.0 master todo Descri…" at bounding box center [770, 392] width 1539 height 784
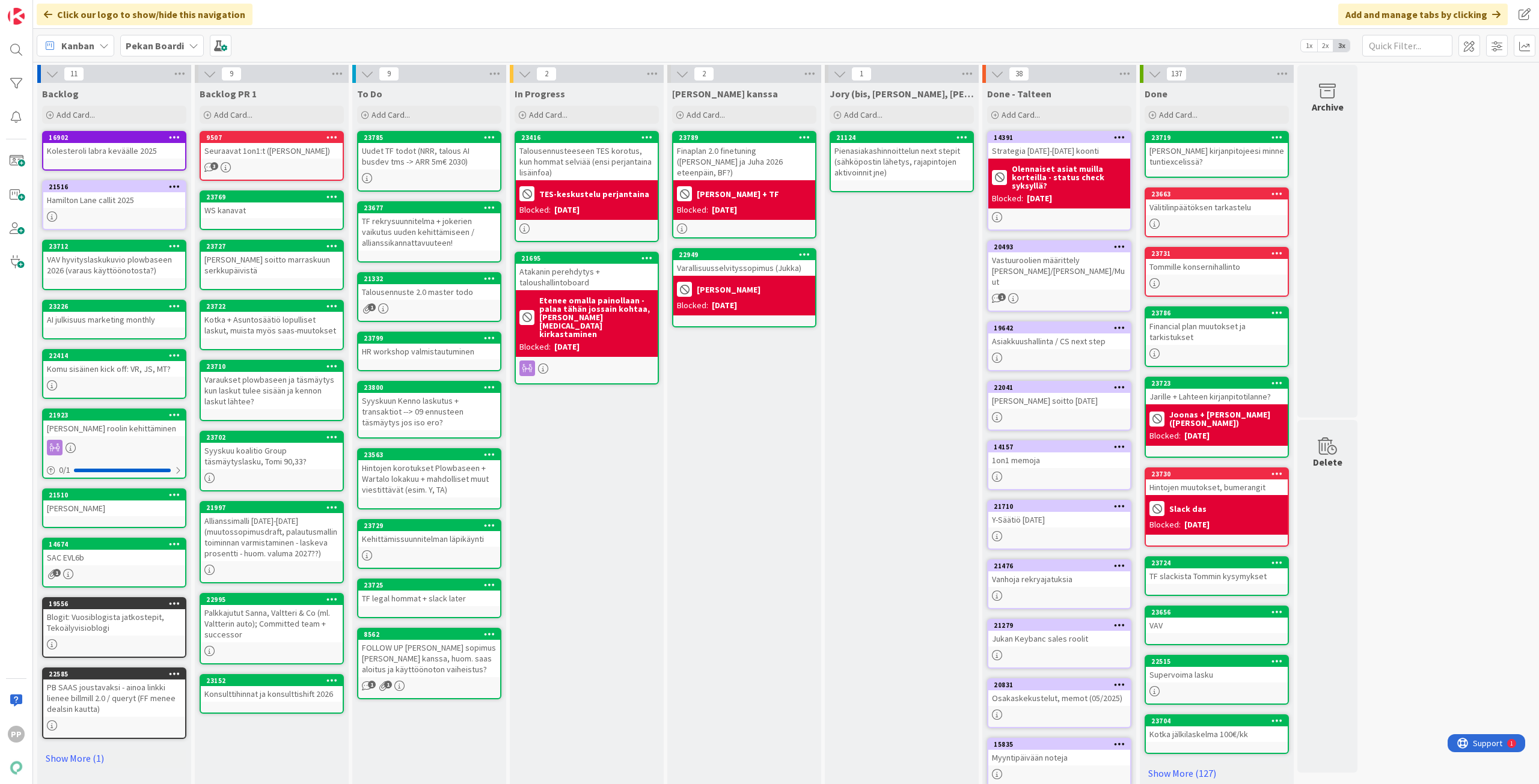
click at [596, 455] on div "In Progress Add Card... 23416 Talousennusteeseen TES korotus, kun hommat selviä…" at bounding box center [587, 455] width 154 height 743
click at [596, 454] on div "In Progress Add Card... 23416 Talousennusteeseen TES korotus, kun hommat selviä…" at bounding box center [587, 455] width 154 height 743
click at [598, 447] on div "In Progress Add Card... 23416 Talousennusteeseen TES korotus, kun hommat selviä…" at bounding box center [587, 455] width 154 height 743
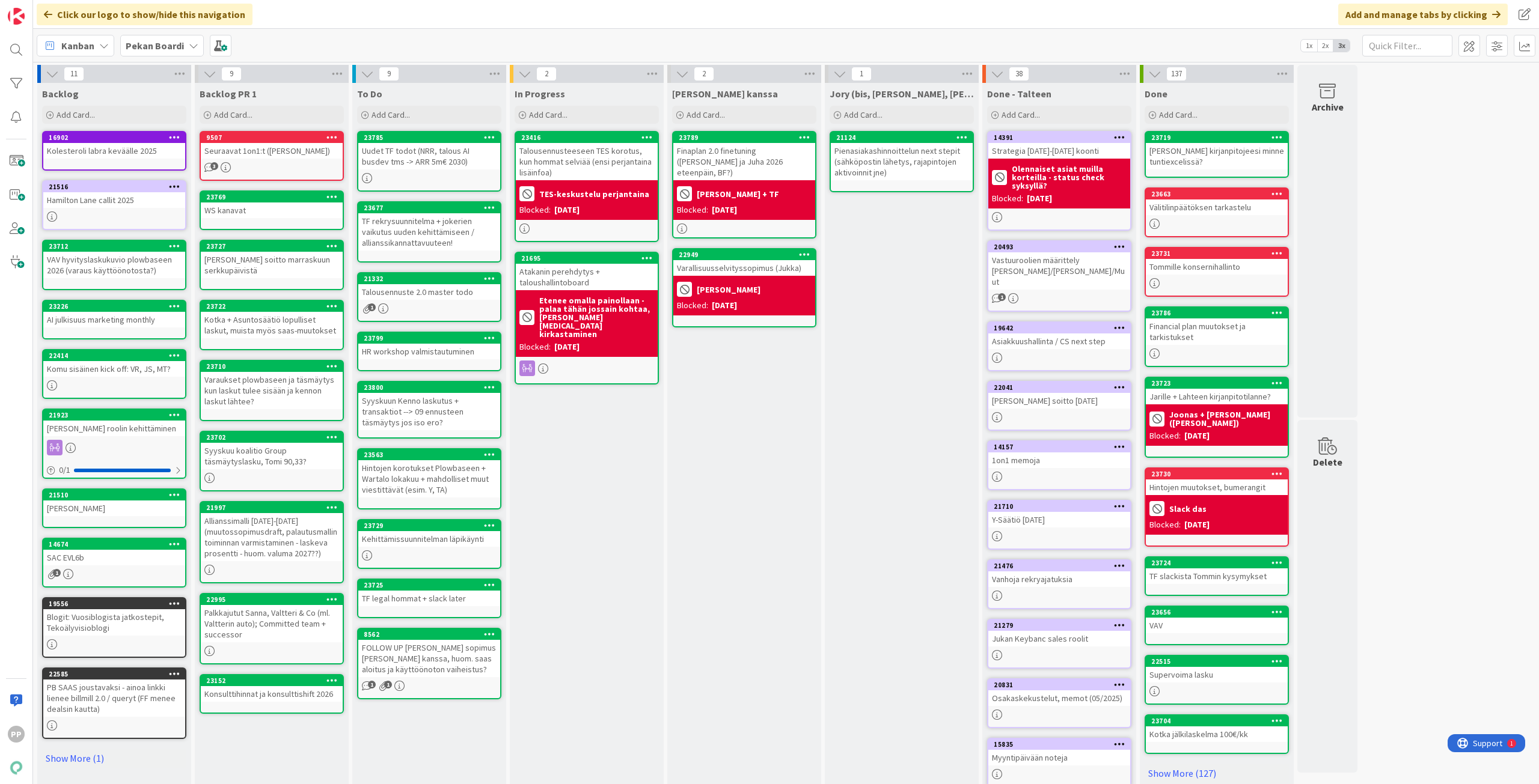
click at [598, 447] on div "In Progress Add Card... 23416 Talousennusteeseen TES korotus, kun hommat selviä…" at bounding box center [587, 455] width 154 height 743
click at [601, 445] on div "In Progress Add Card... 23416 Talousennusteeseen TES korotus, kun hommat selviä…" at bounding box center [587, 455] width 154 height 743
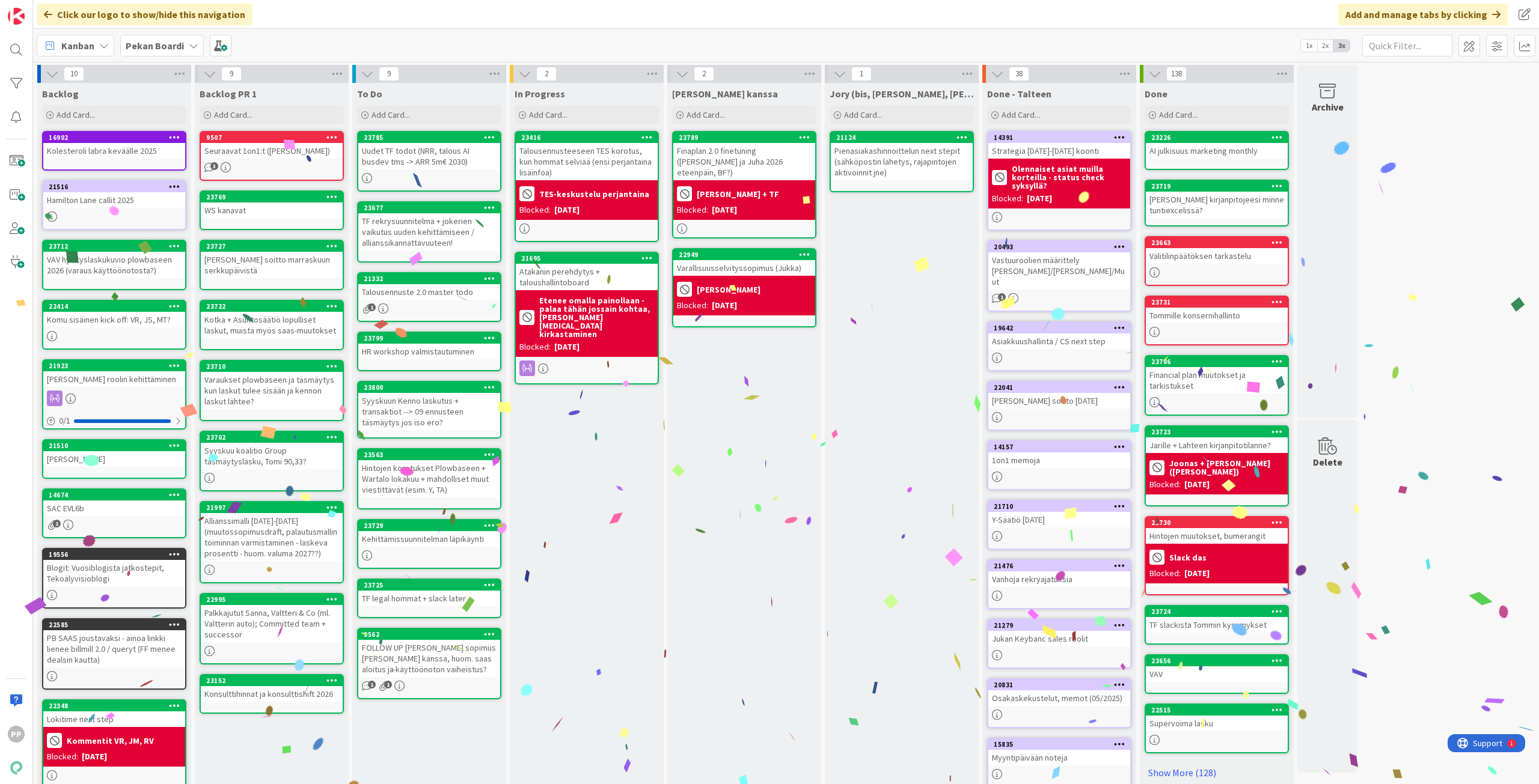
click at [601, 499] on div "In Progress Add Card... 23416 Talousennusteeseen TES korotus, kun hommat selviä…" at bounding box center [587, 455] width 154 height 743
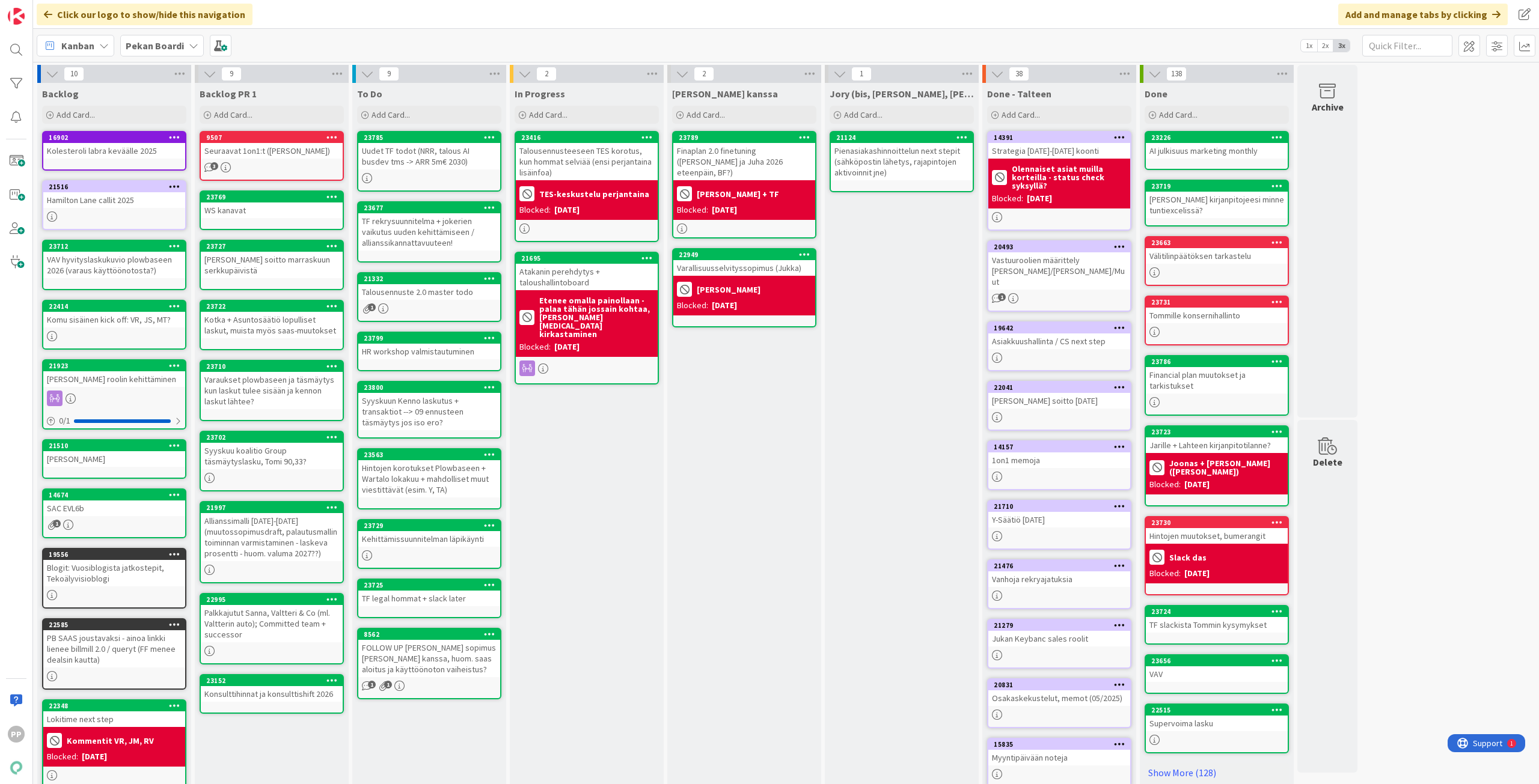
click at [599, 499] on div "In Progress Add Card... 23416 Talousennusteeseen TES korotus, kun hommat selviä…" at bounding box center [587, 455] width 154 height 743
click at [127, 322] on div "Komu sisäinen kick off: VR, JS, MT?" at bounding box center [114, 319] width 141 height 16
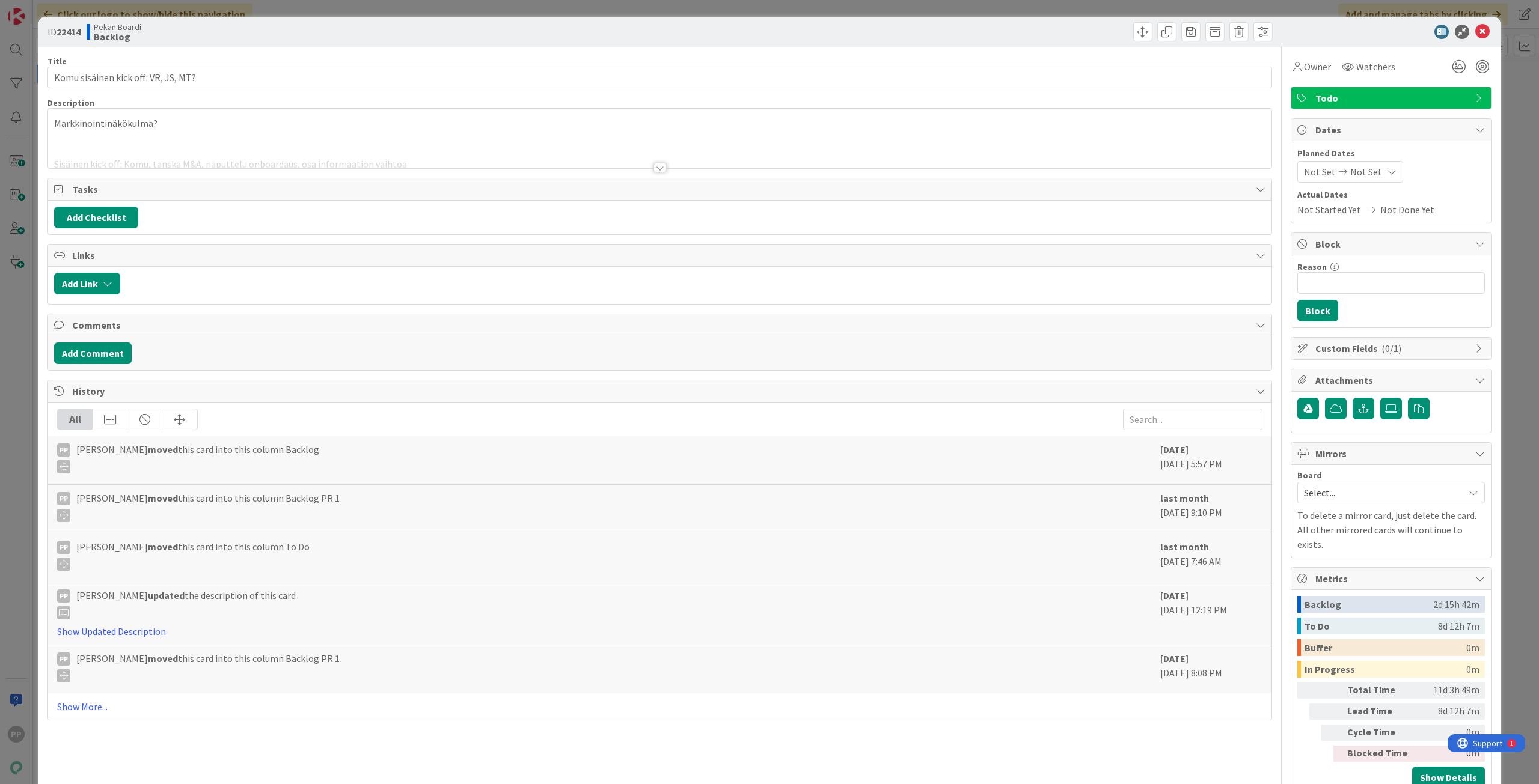
click at [193, 144] on div at bounding box center [660, 152] width 1223 height 31
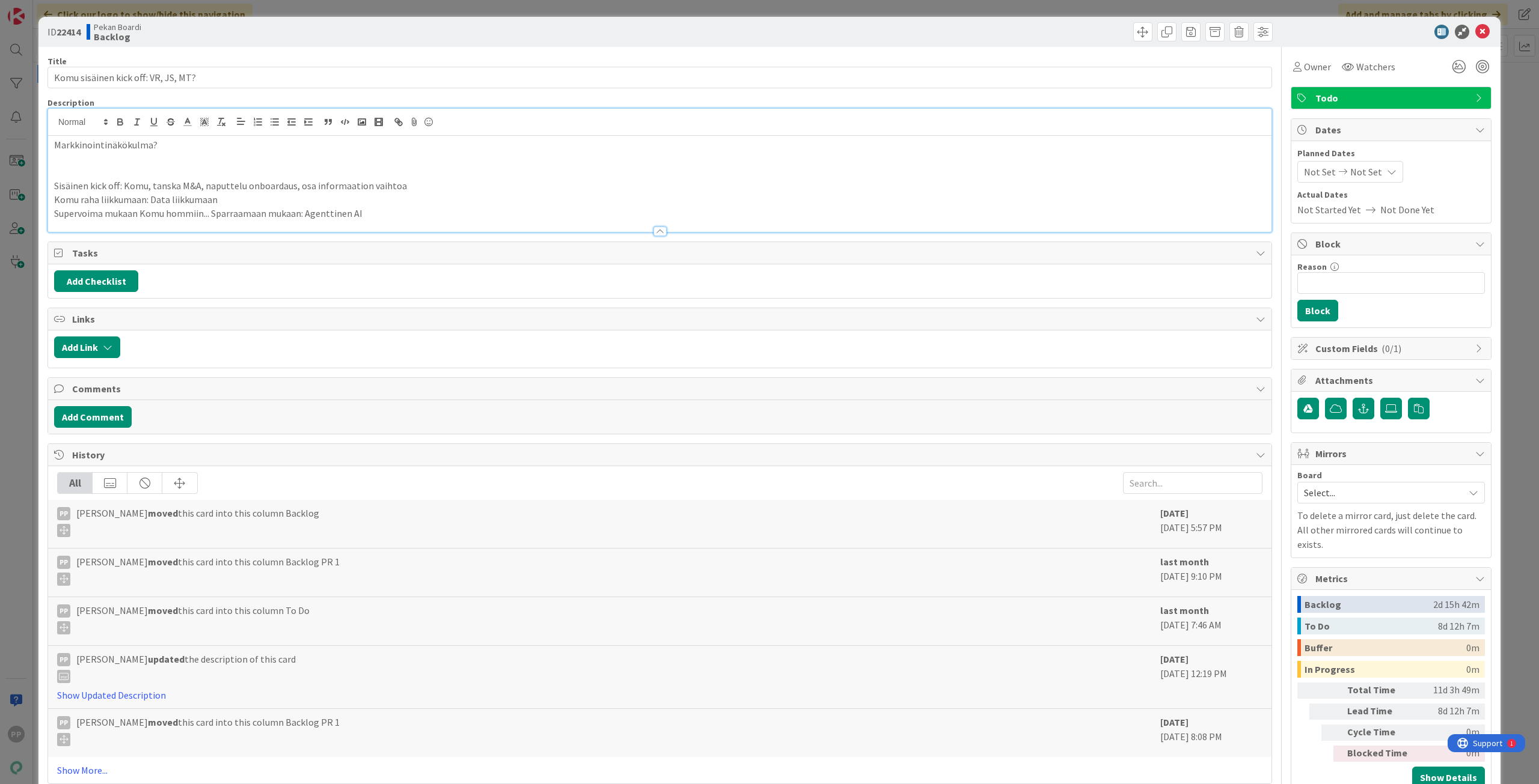
click at [217, 172] on p at bounding box center [660, 172] width 1212 height 14
click at [301, 96] on div "Title 36 / 128 Komu sisäinen kick off: VR, JS, MT? Description PP Pekka Paaskun…" at bounding box center [660, 420] width 1224 height 748
drag, startPoint x: 306, startPoint y: 54, endPoint x: 309, endPoint y: 41, distance: 13.3
click at [307, 49] on div "Title 36 / 128 Komu sisäinen kick off: VR, JS, MT? Description PP Pekka Paaskun…" at bounding box center [660, 420] width 1224 height 748
click at [317, 9] on div "ID 22414 Pekan Boardi Backlog Title 36 / 128 Komu sisäinen kick off: VR, JS, MT…" at bounding box center [770, 392] width 1539 height 784
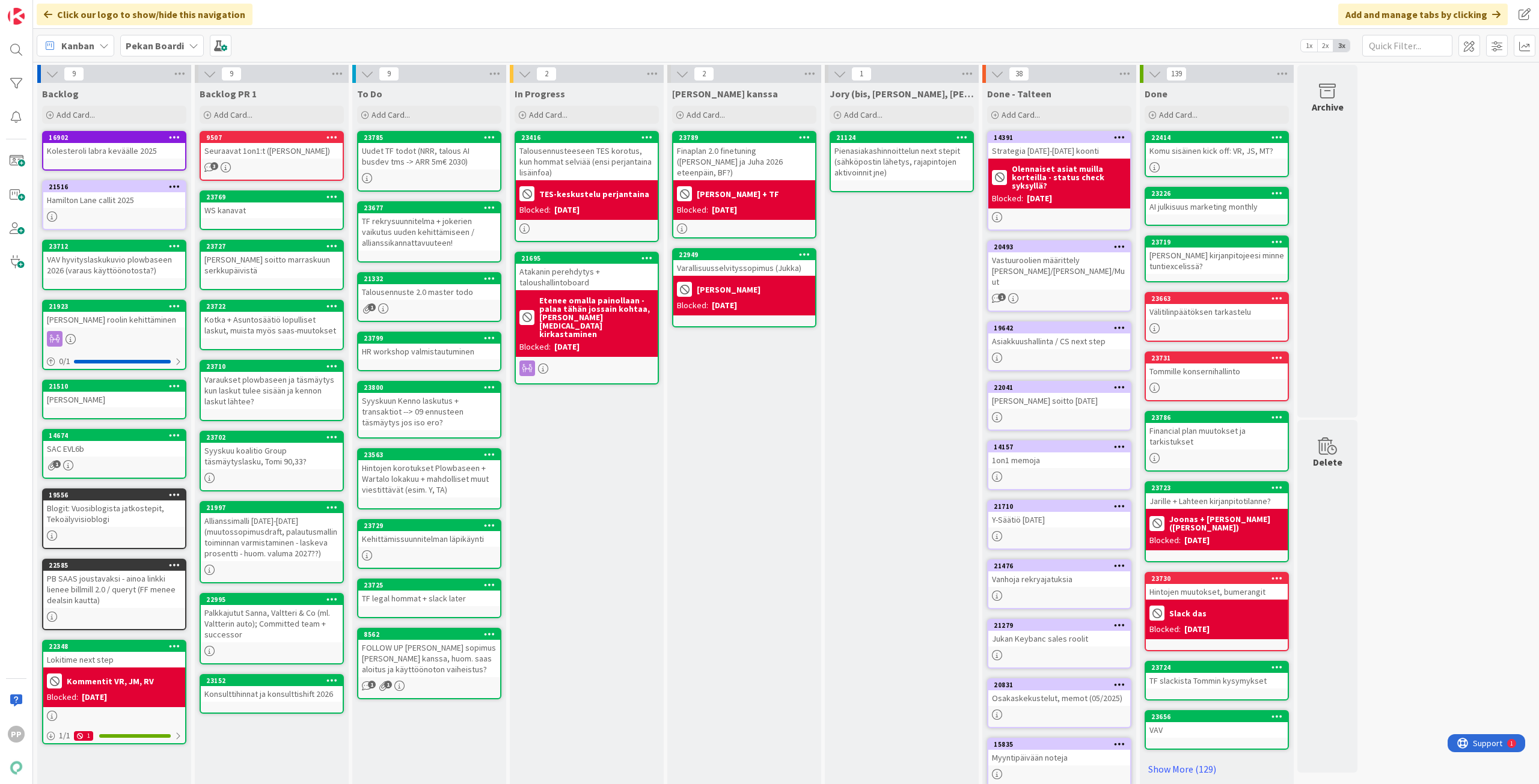
click at [764, 445] on div "Jukan kanssa Add Card... 23789 Block Card Back Reason Jukka + TF Unblock Finapl…" at bounding box center [745, 455] width 154 height 743
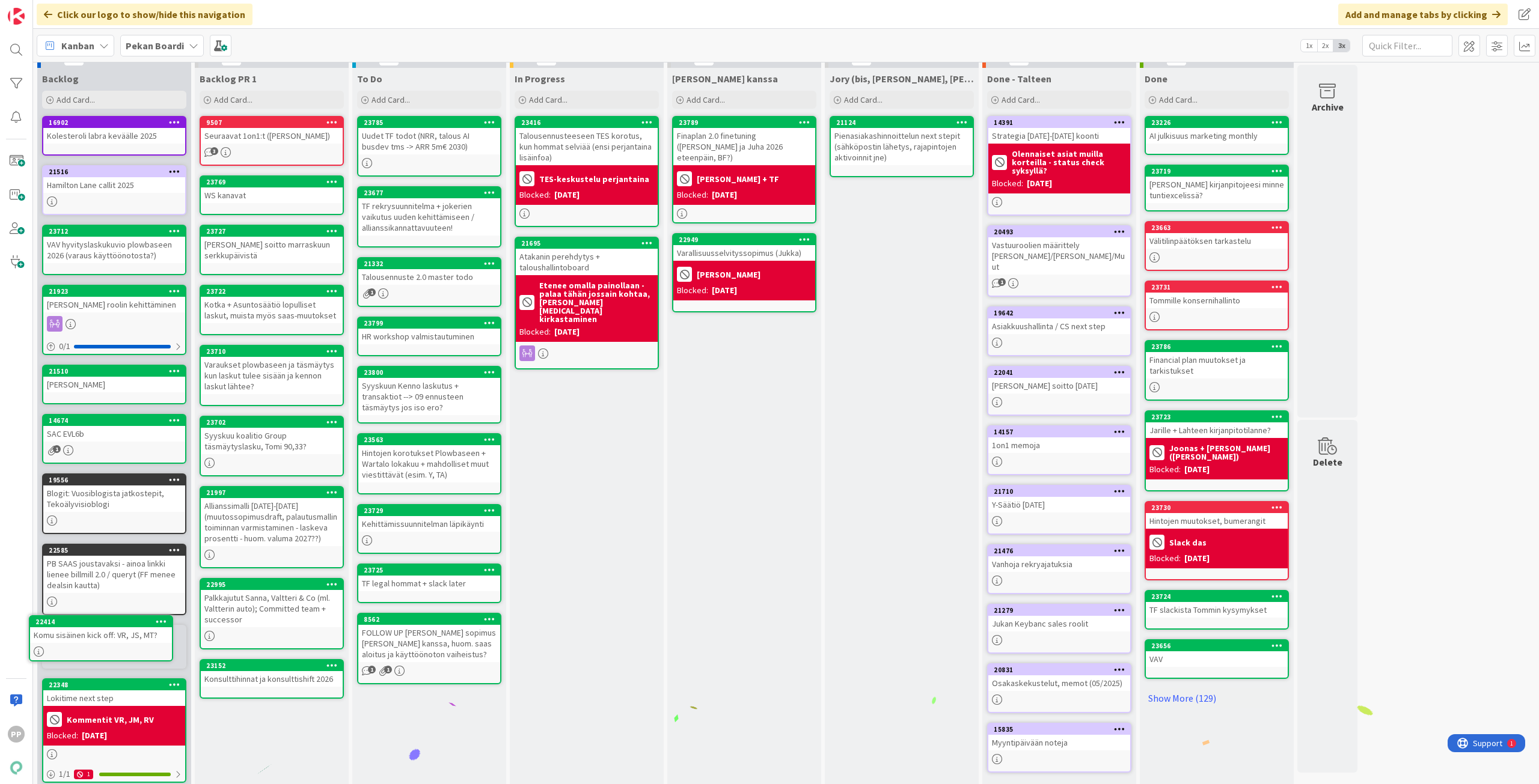
scroll to position [19, 0]
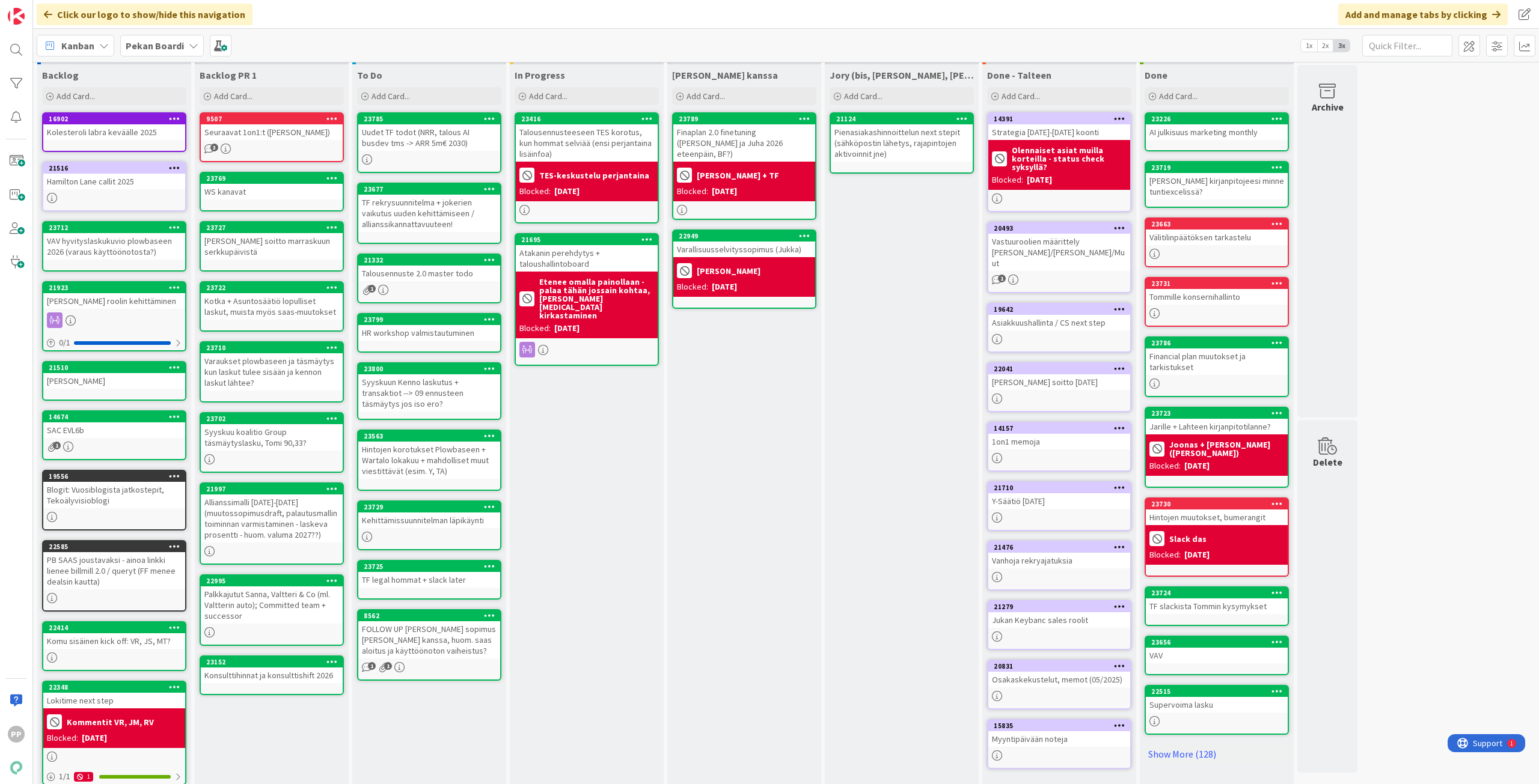
click at [172, 629] on icon at bounding box center [175, 627] width 12 height 9
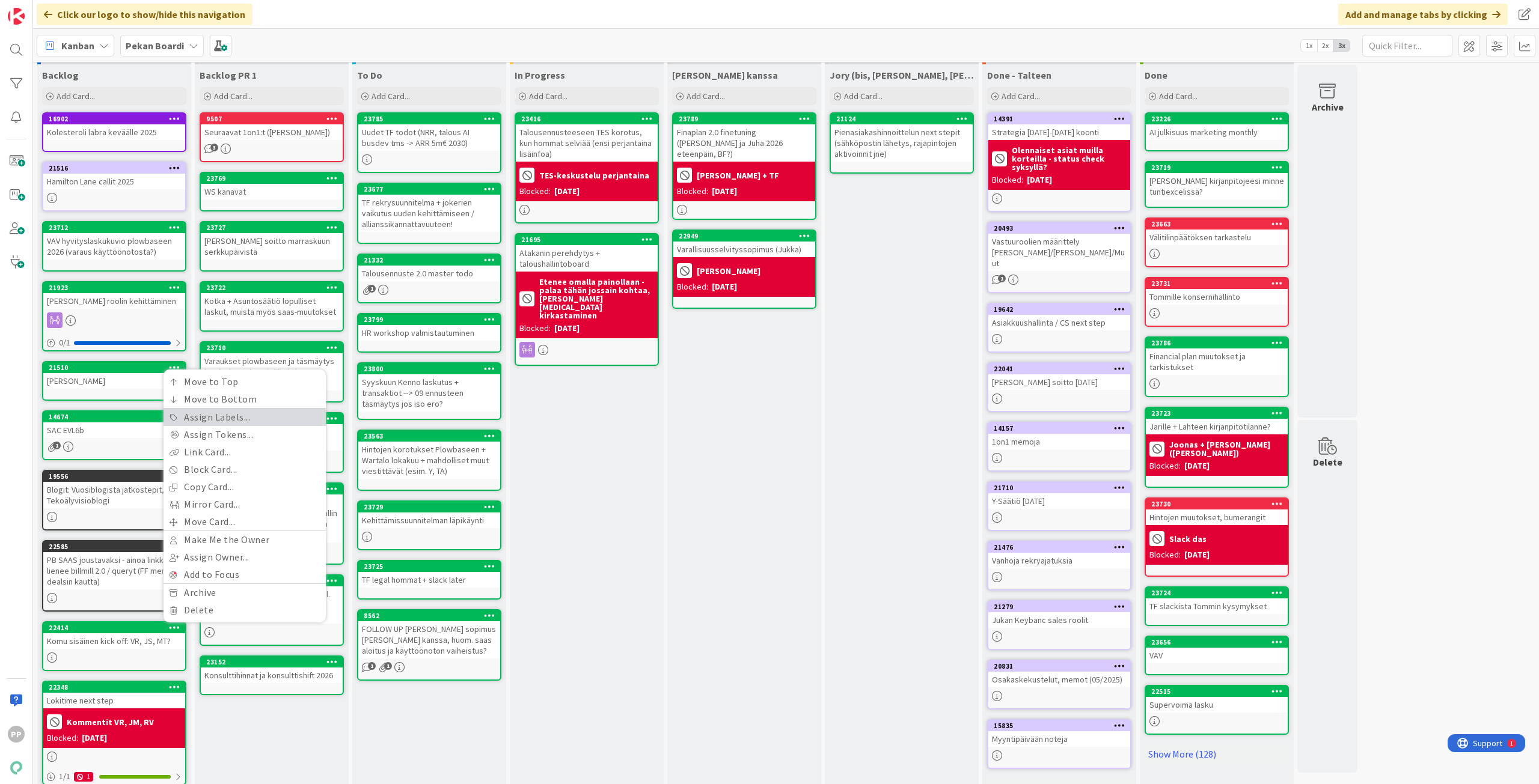
click at [288, 413] on link "Assign Labels..." at bounding box center [244, 417] width 162 height 18
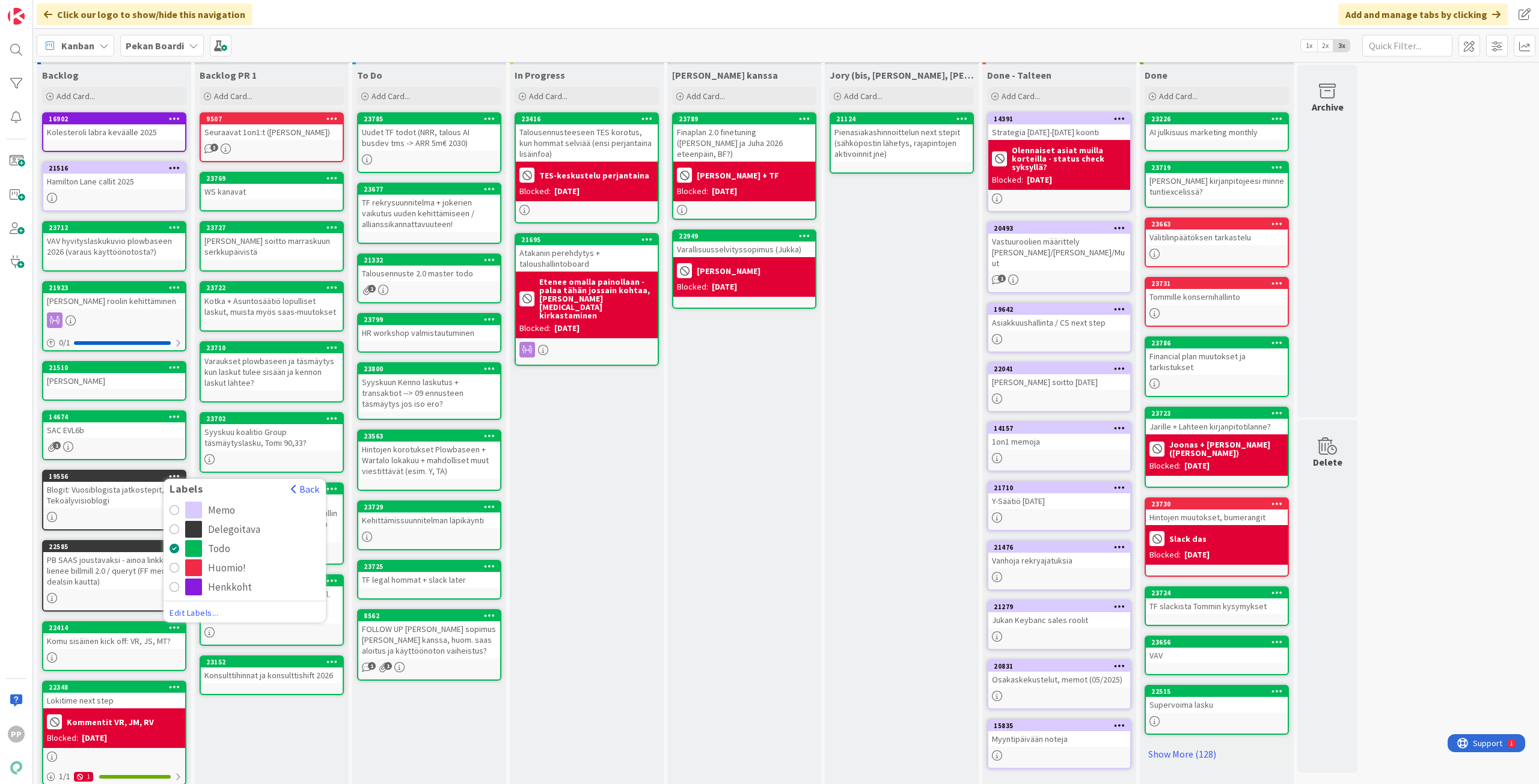
click at [271, 529] on div "Delegoitava" at bounding box center [252, 529] width 135 height 17
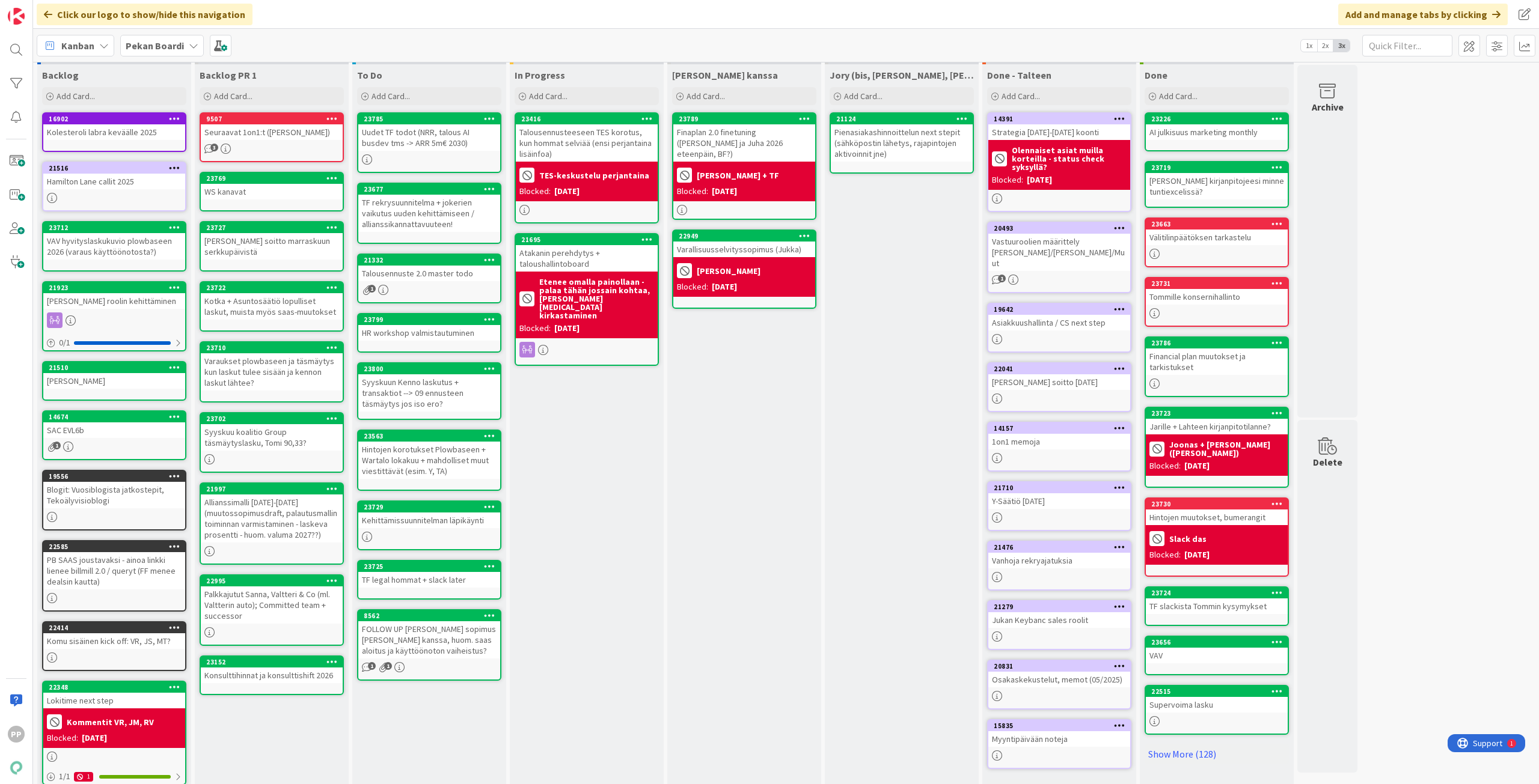
click at [622, 527] on div "In Progress Add Card... 23416 Talousennusteeseen TES korotus, kun hommat selviä…" at bounding box center [587, 436] width 154 height 743
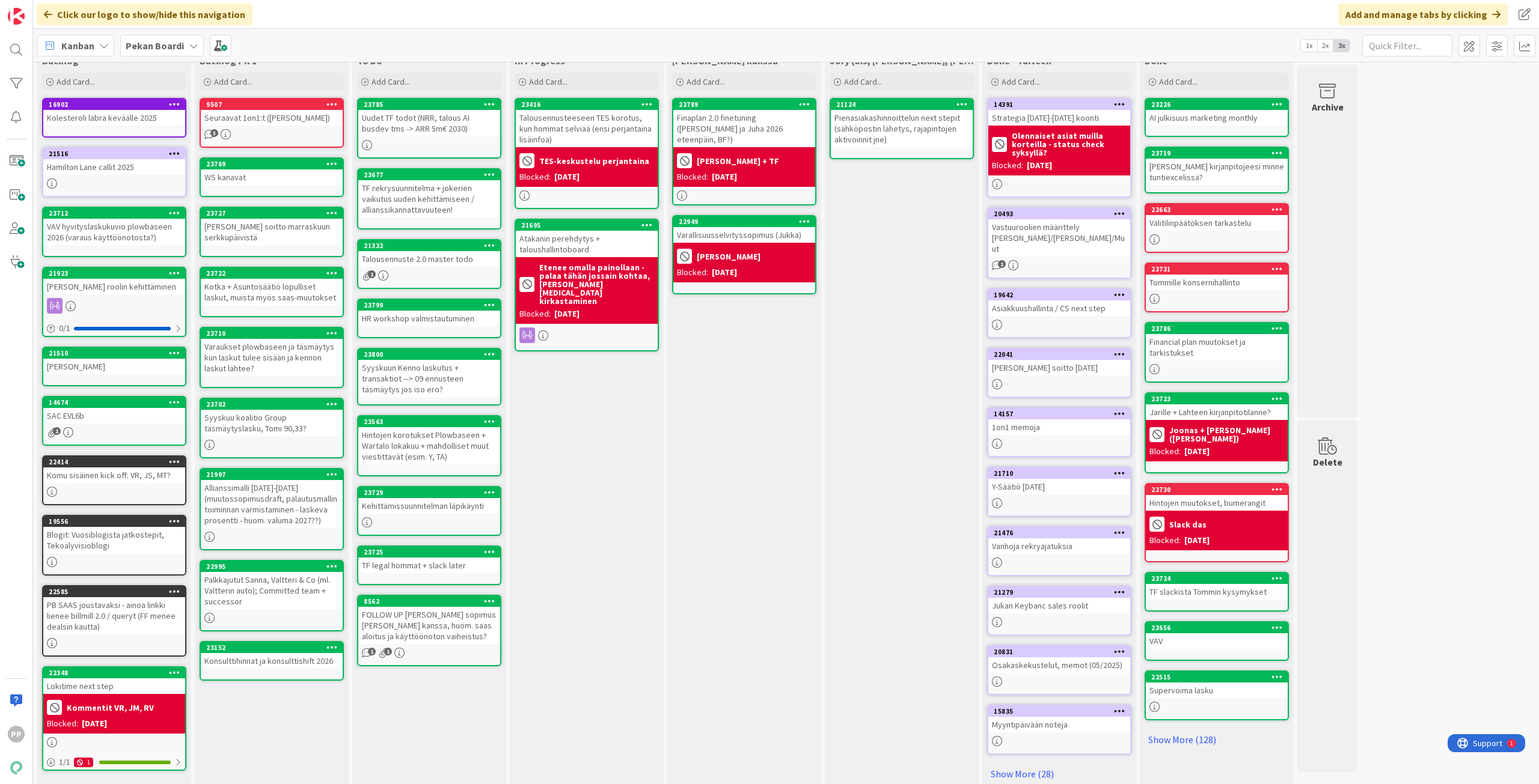
scroll to position [38, 0]
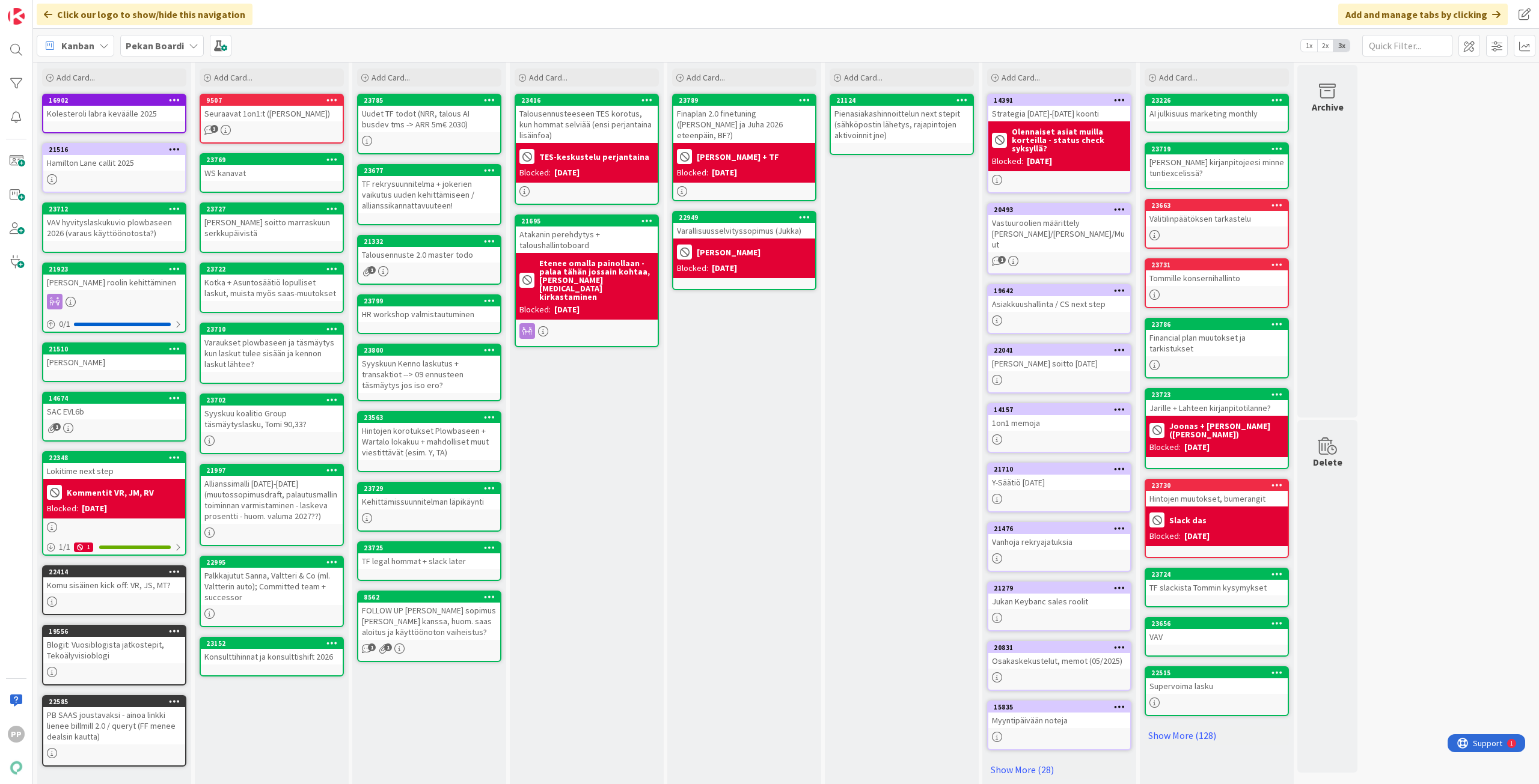
click at [174, 456] on icon at bounding box center [175, 457] width 12 height 9
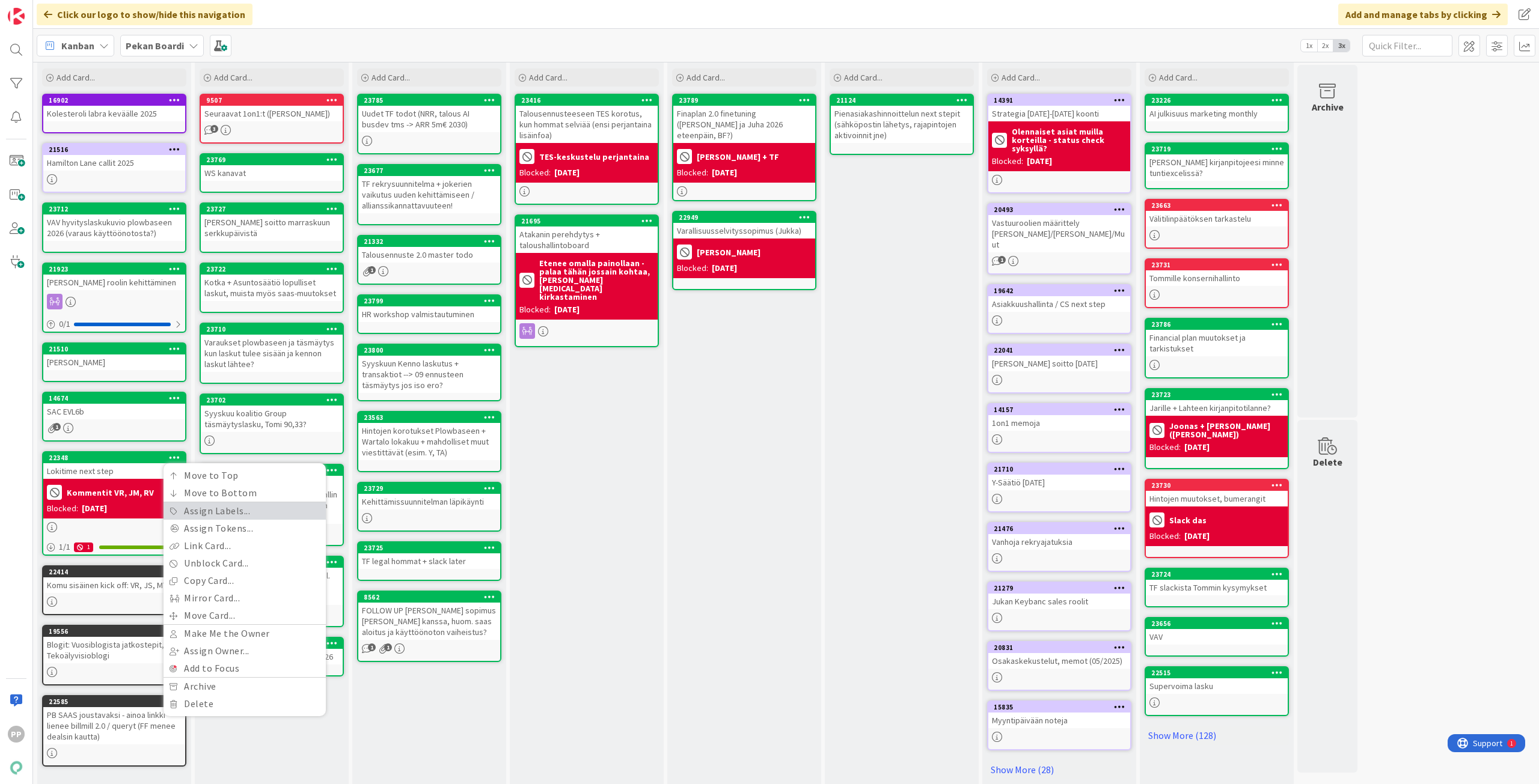
click at [229, 515] on link "Assign Labels..." at bounding box center [244, 511] width 162 height 18
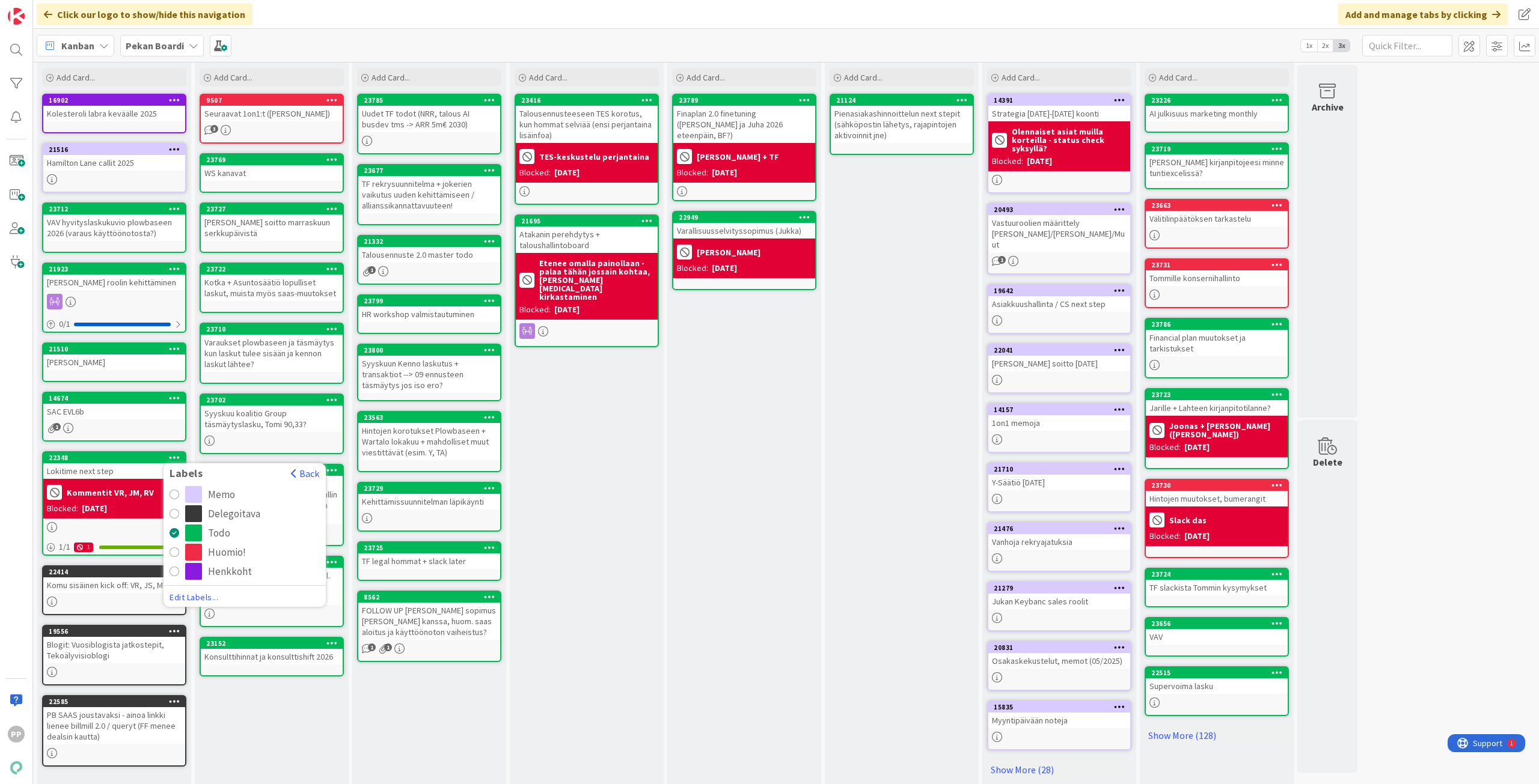
click at [238, 513] on div "Delegoitava" at bounding box center [233, 513] width 52 height 17
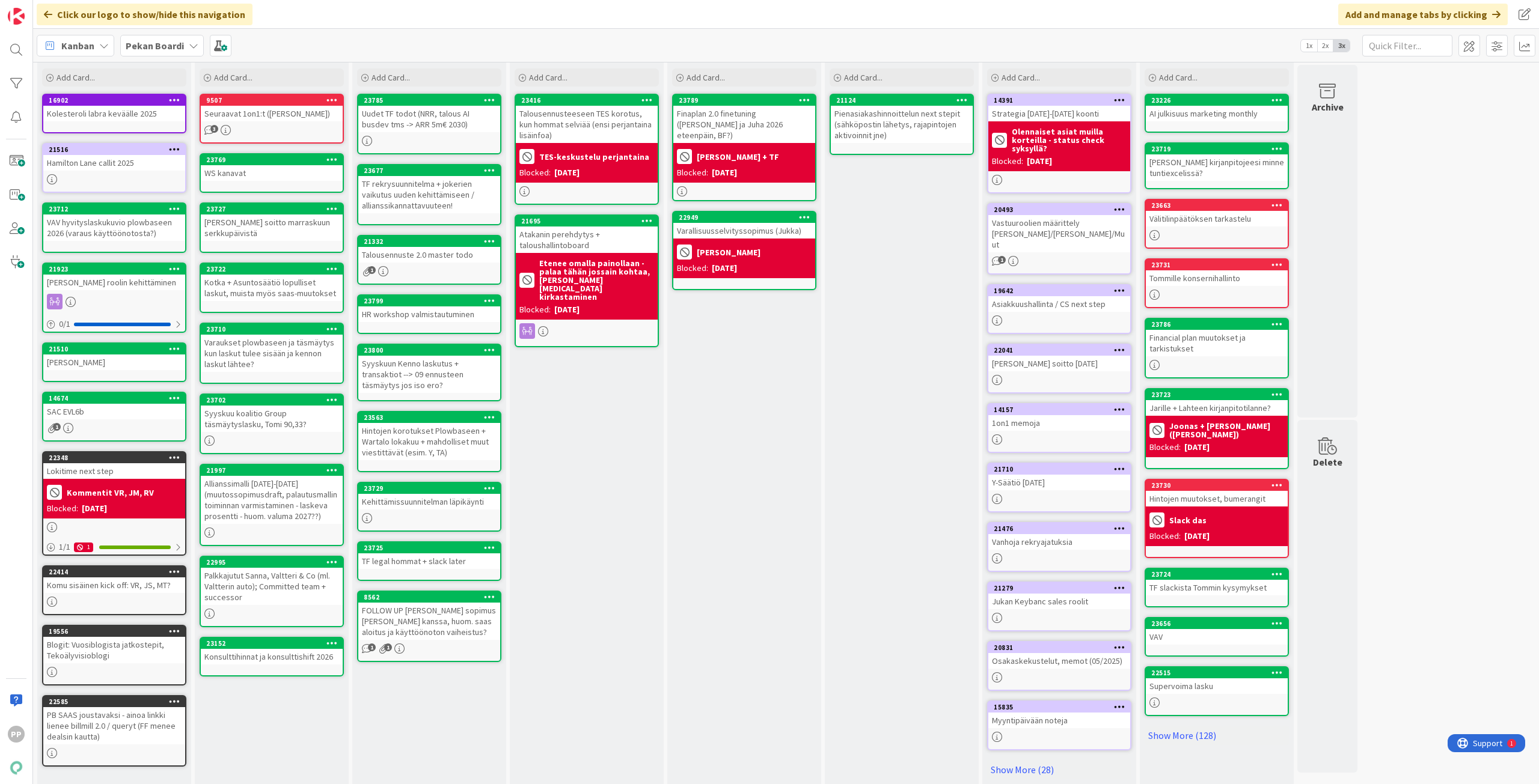
click at [175, 457] on icon at bounding box center [175, 457] width 12 height 9
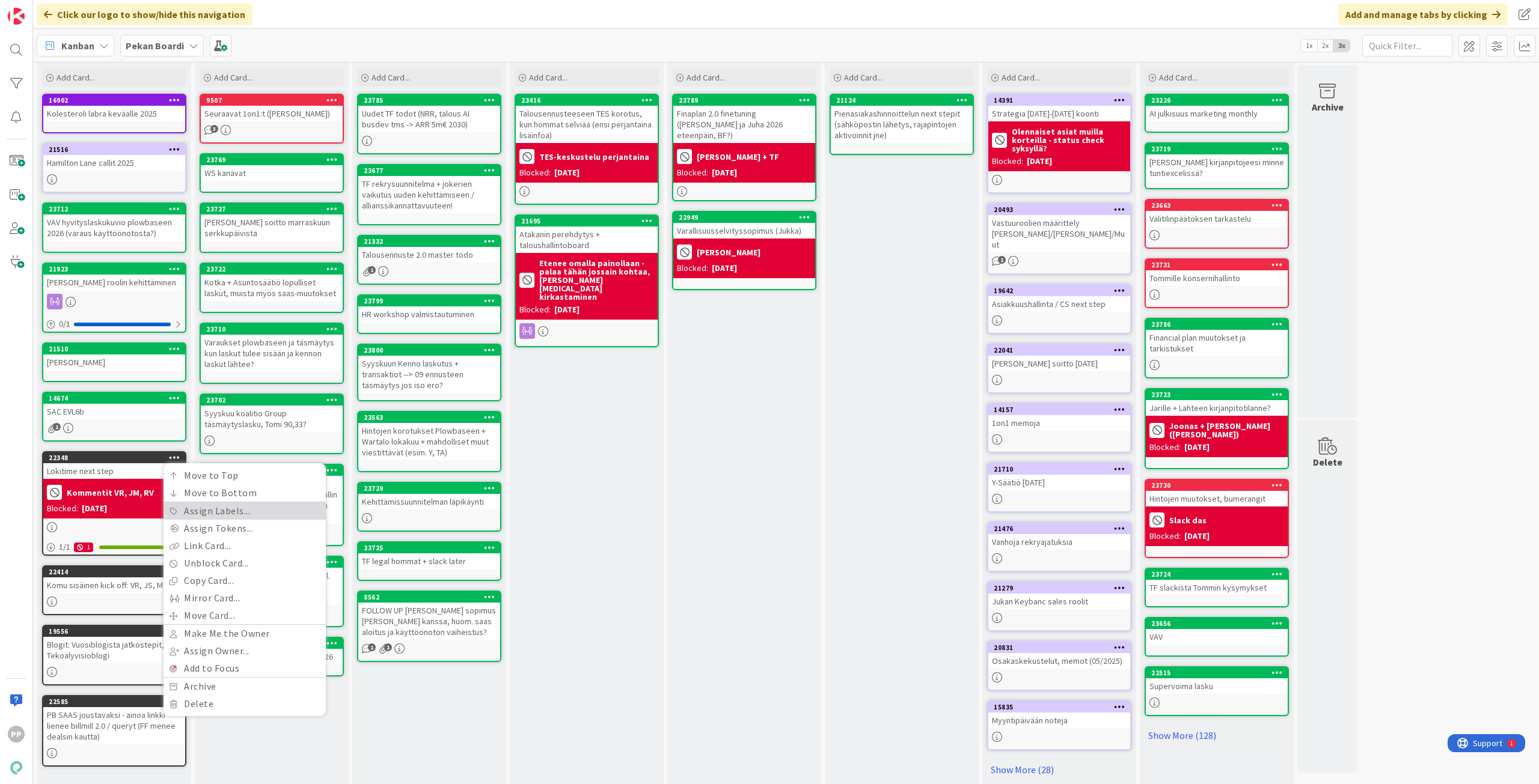
click at [221, 510] on link "Assign Labels..." at bounding box center [244, 511] width 162 height 18
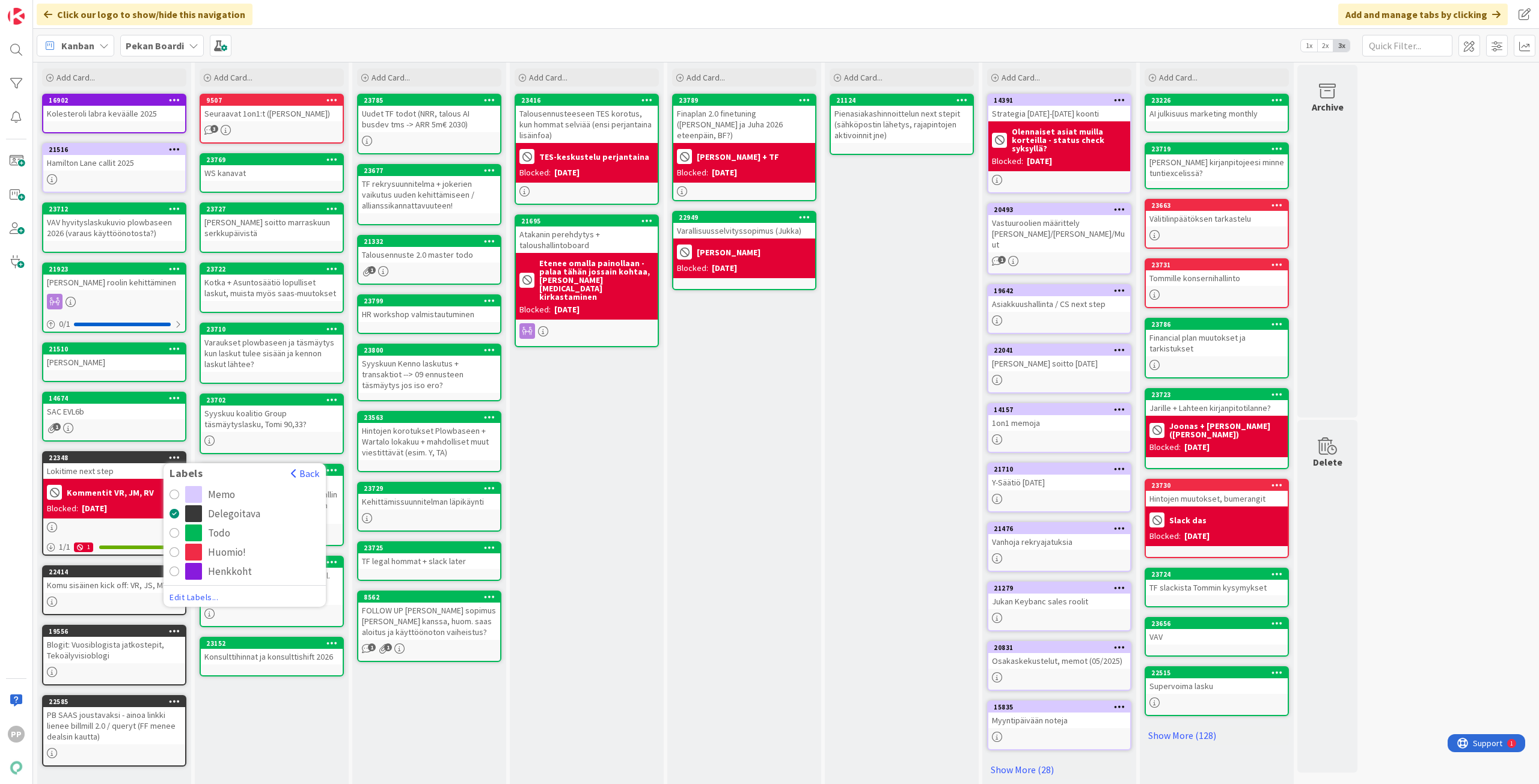
click at [624, 563] on div "In Progress Add Card... 23416 Talousennusteeseen TES korotus, kun hommat selviä…" at bounding box center [587, 417] width 154 height 743
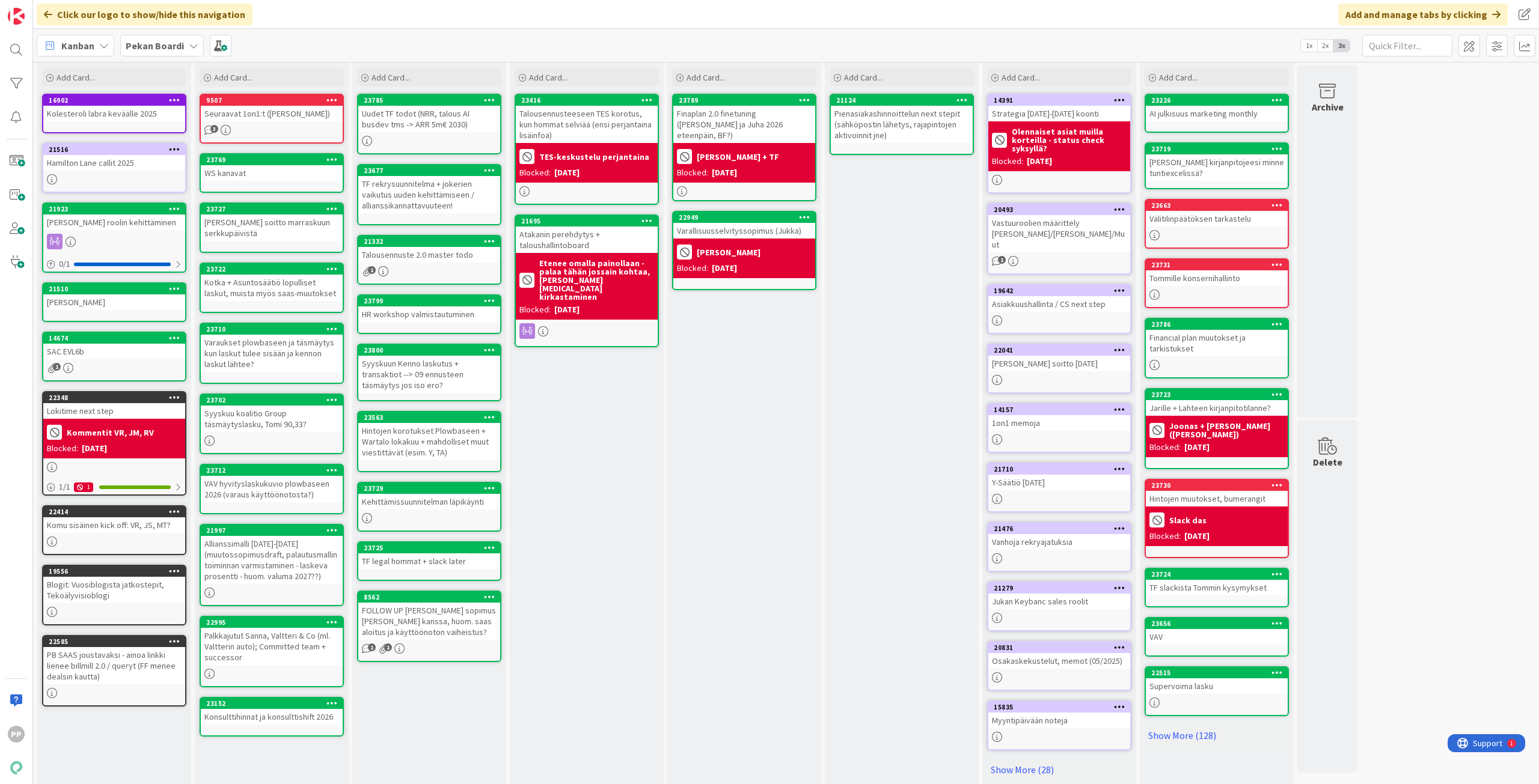
click at [630, 556] on div "In Progress Add Card... 23416 Talousennusteeseen TES korotus, kun hommat selviä…" at bounding box center [587, 417] width 154 height 743
click at [613, 565] on div "In Progress Add Card... 23416 Talousennusteeseen TES korotus, kun hommat selviä…" at bounding box center [587, 417] width 154 height 743
click at [612, 566] on div "In Progress Add Card... 23416 Talousennusteeseen TES korotus, kun hommat selviä…" at bounding box center [587, 417] width 154 height 743
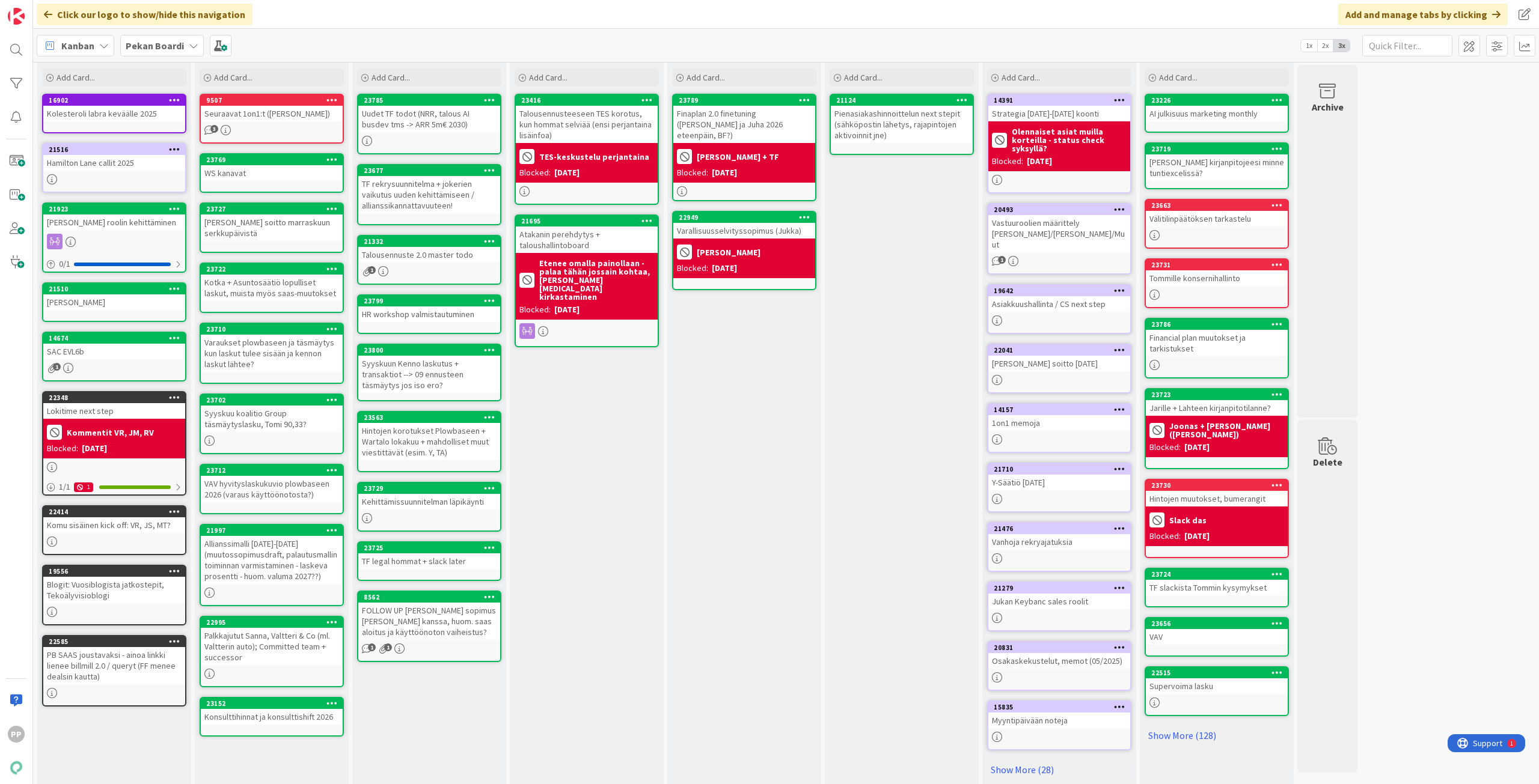
click at [603, 693] on div "In Progress Add Card... 23416 Talousennusteeseen TES korotus, kun hommat selviä…" at bounding box center [587, 417] width 154 height 743
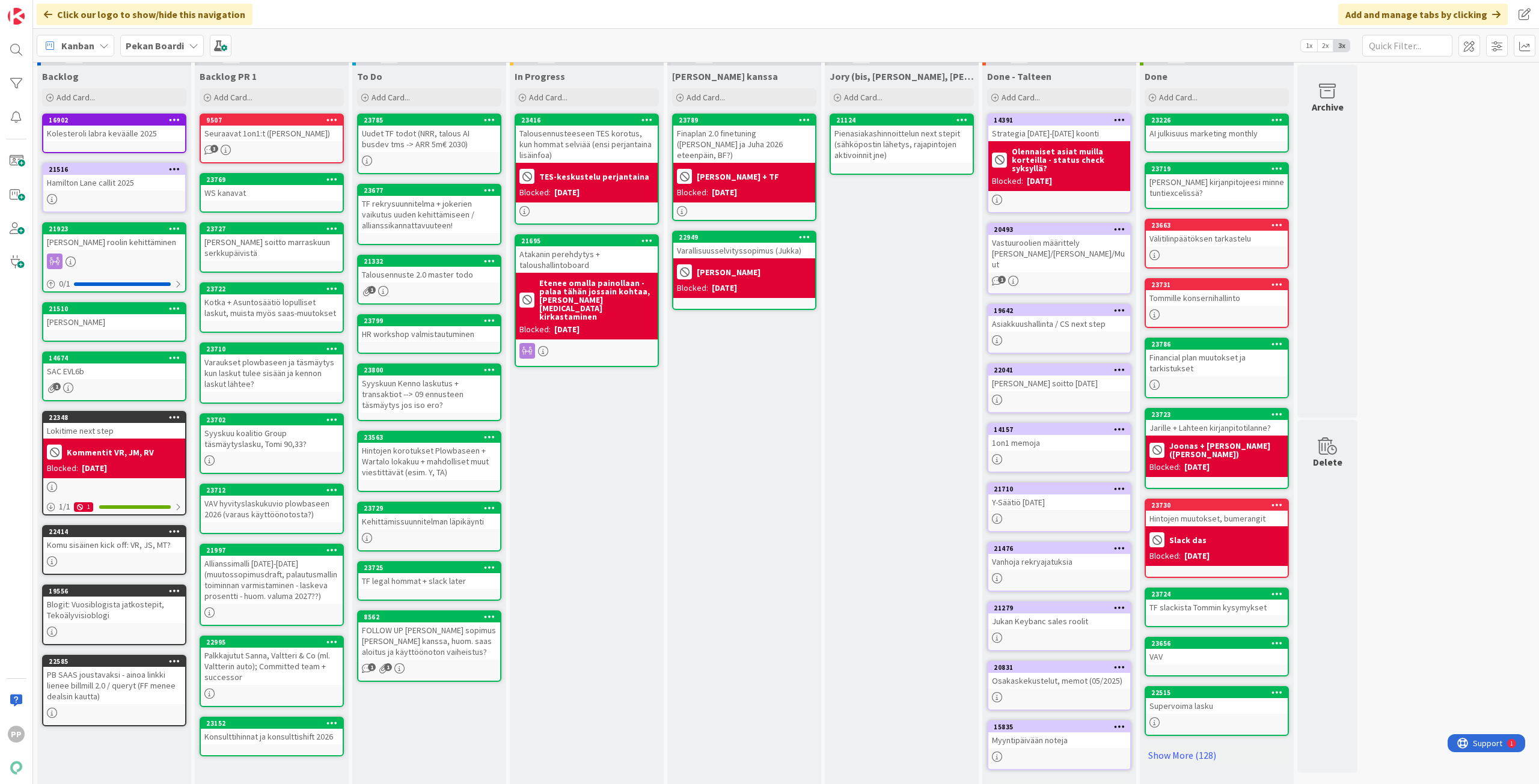
scroll to position [0, 0]
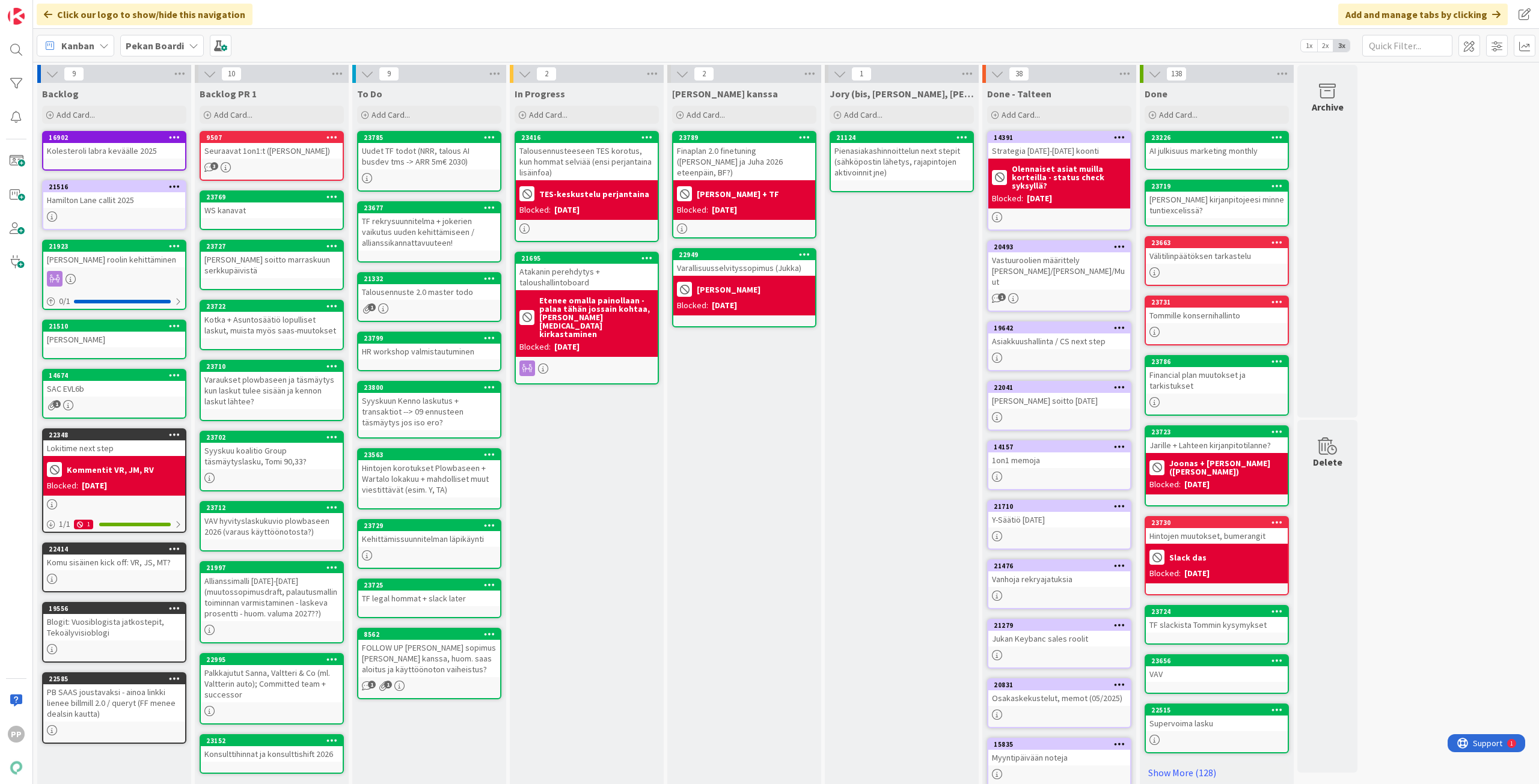
click at [329, 743] on icon at bounding box center [332, 740] width 12 height 9
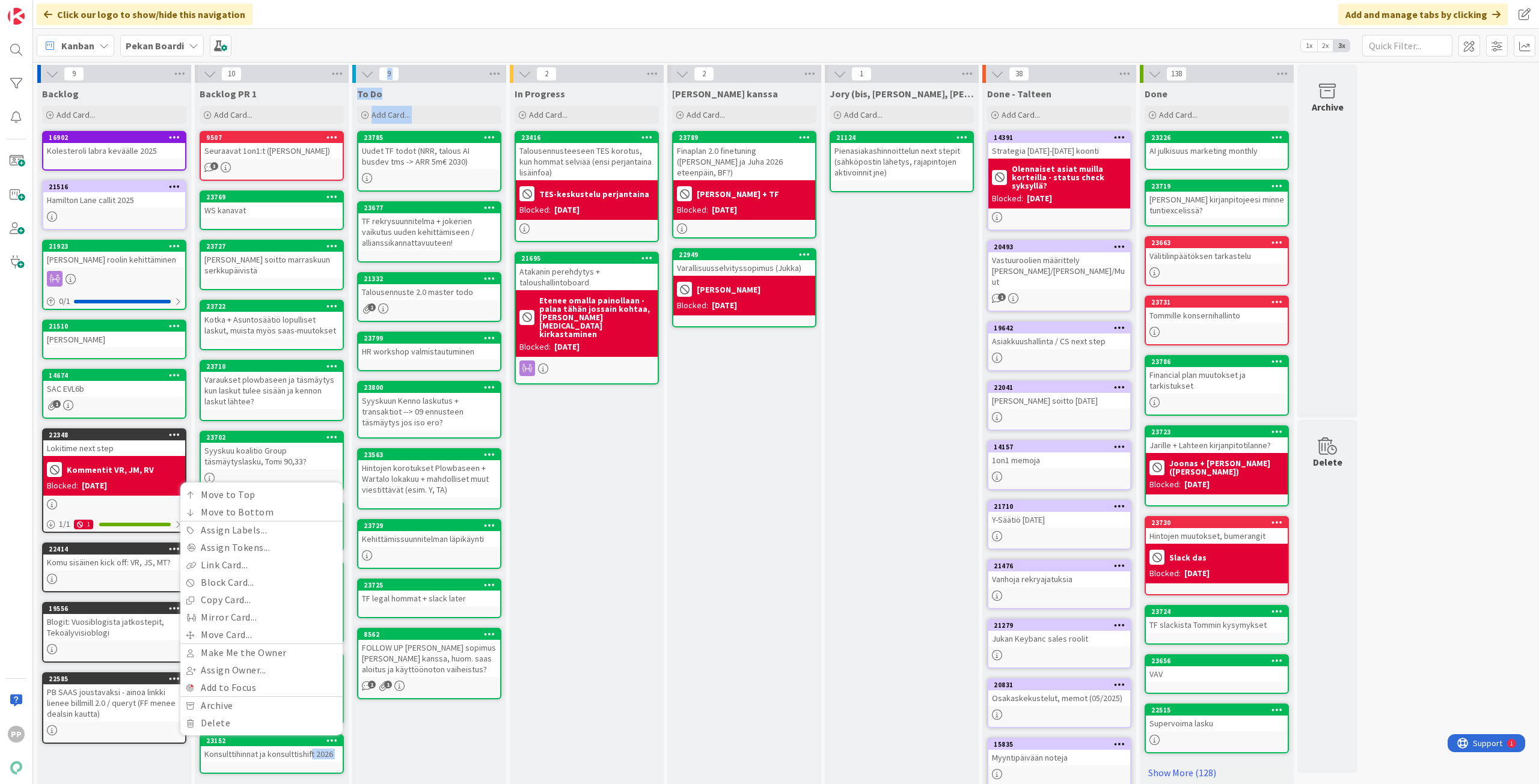
drag, startPoint x: 313, startPoint y: 757, endPoint x: 426, endPoint y: 712, distance: 121.6
click at [426, 712] on div "9 Backlog Add Card... 16902 Kolesteroli labra keväälle 2025 21516 Hamilton Lane…" at bounding box center [697, 449] width 1323 height 767
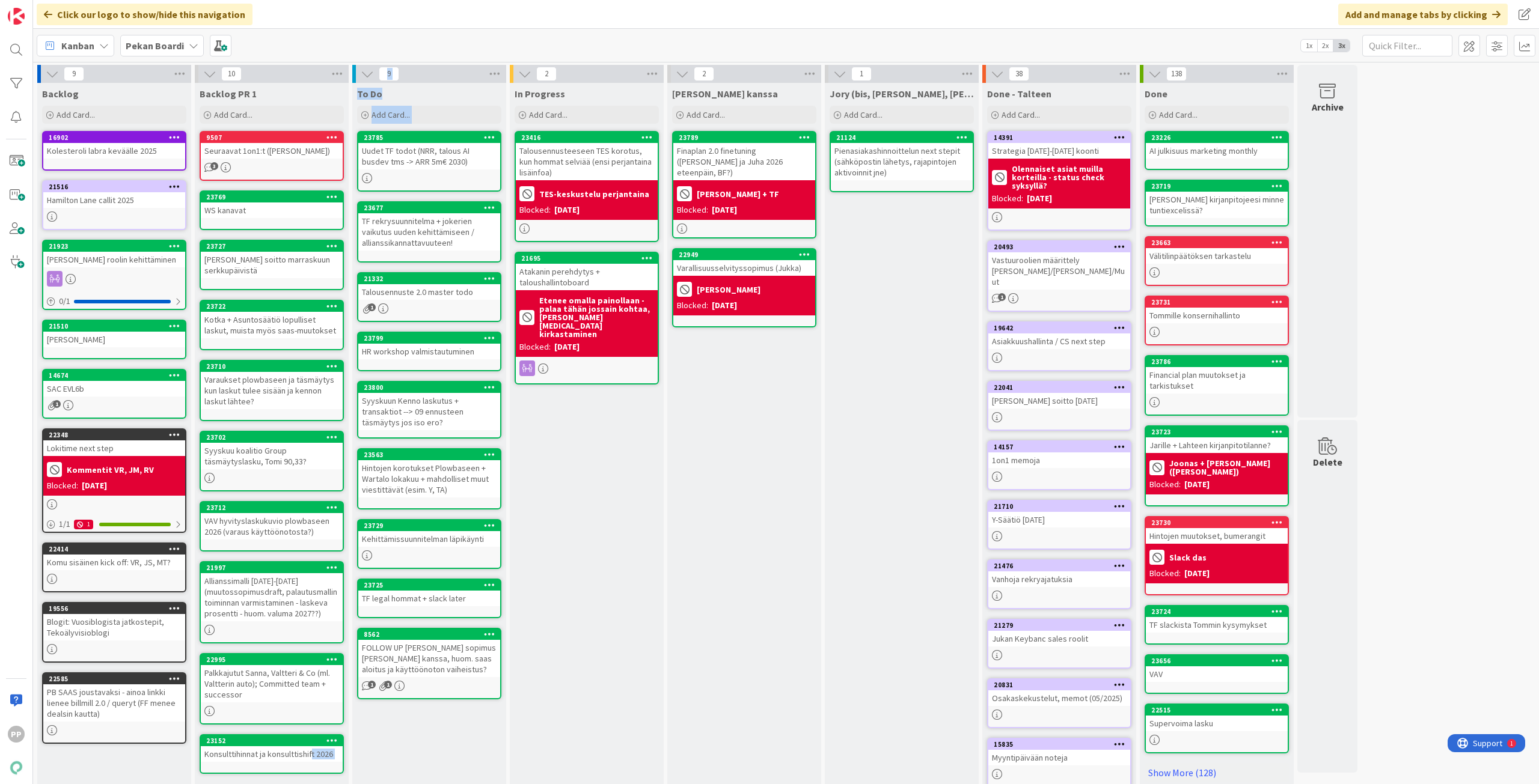
click at [432, 760] on div "To Do Add Card... Template Not Set Title 0 / 128 Label Todo Show More... Add Ad…" at bounding box center [429, 455] width 154 height 743
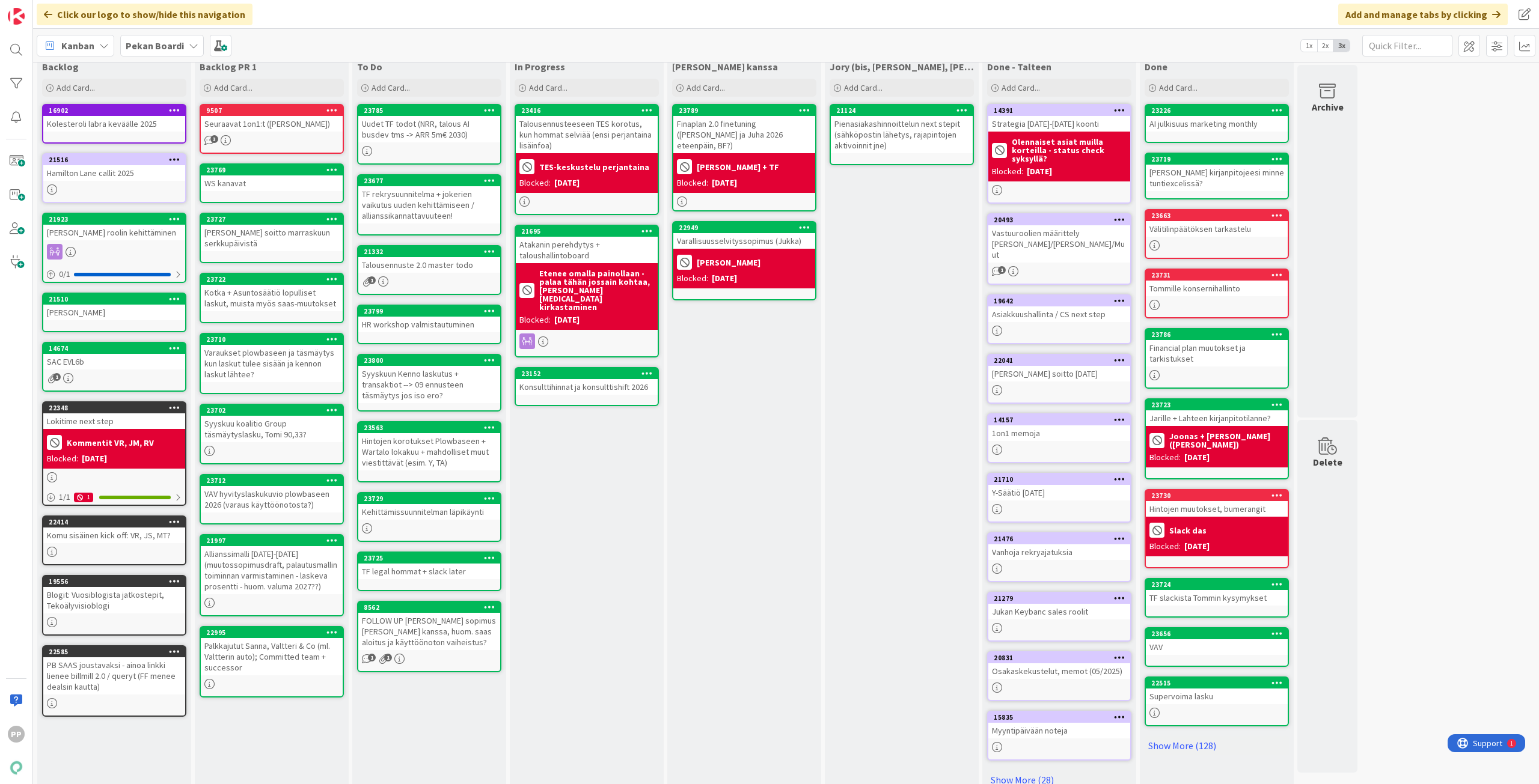
click at [644, 379] on div "Konsulttihinnat ja konsulttishift 2026" at bounding box center [586, 387] width 141 height 16
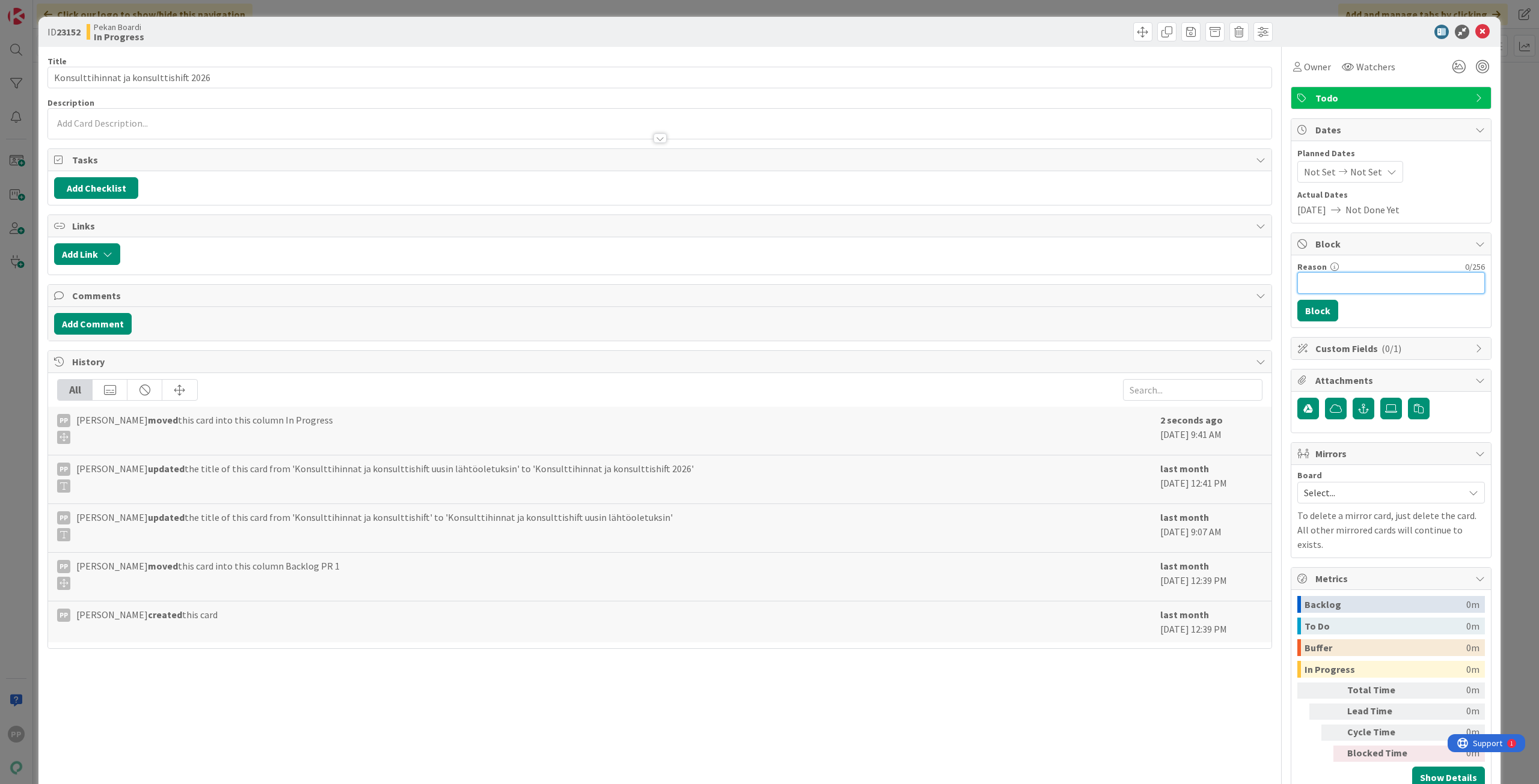
click at [1334, 287] on input "Reason" at bounding box center [1391, 283] width 188 height 22
type input "[PERSON_NAME] sopii palavereita"
click at [1320, 302] on button "Block" at bounding box center [1316, 310] width 41 height 22
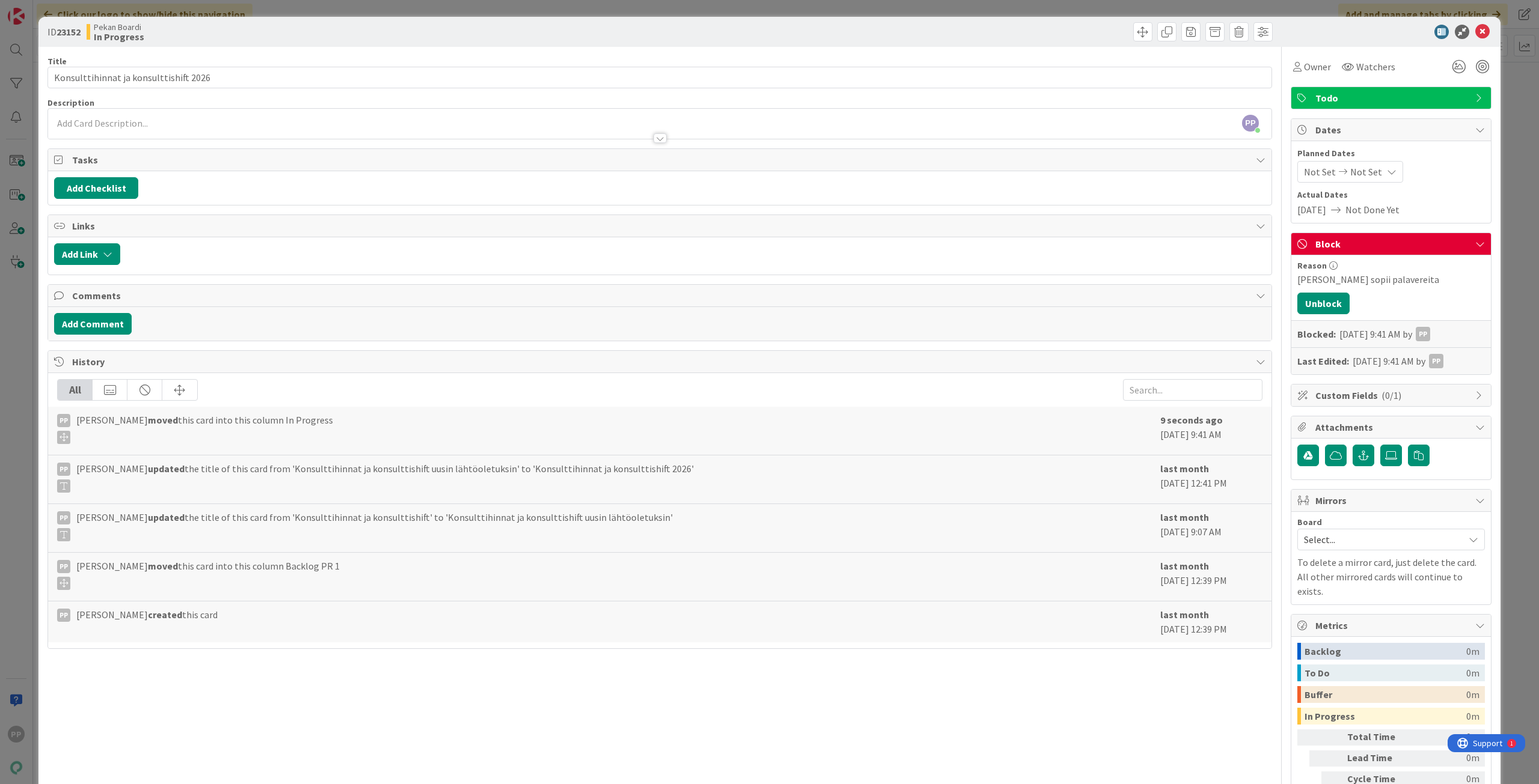
click at [1494, 307] on div "ID 23152 Pekan Boardi In Progress Title 38 / 128 Konsulttihinnat ja konsulttish…" at bounding box center [770, 392] width 1539 height 784
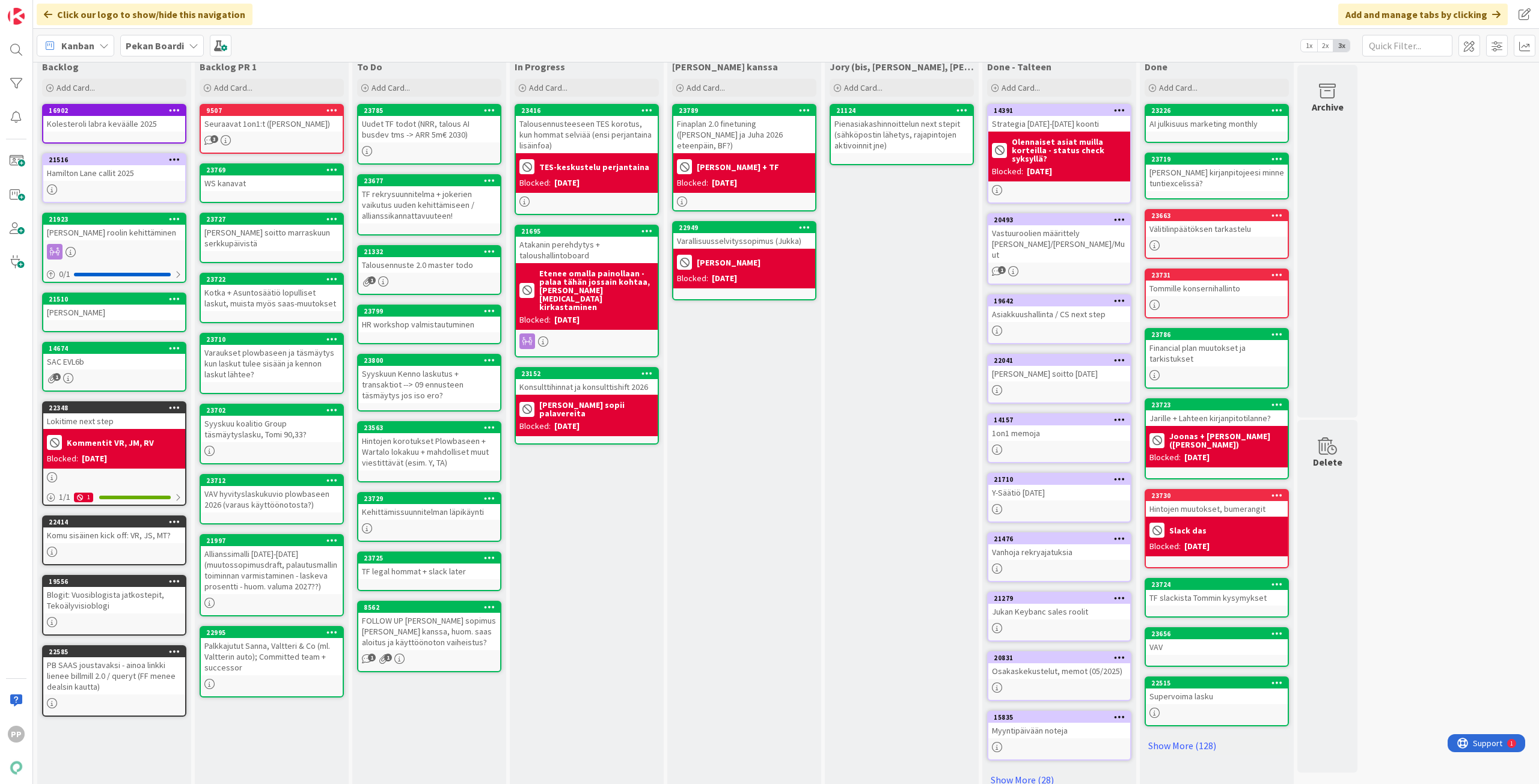
click at [595, 589] on div "In Progress Add Card... 23416 Talousennusteeseen TES korotus, kun hommat selviä…" at bounding box center [587, 428] width 154 height 743
click at [442, 726] on div "To Do Add Card... Template Not Set Title 0 / 128 Label Todo Show More... Add Ad…" at bounding box center [429, 428] width 154 height 743
click at [448, 742] on div "To Do Add Card... Template Not Set Title 0 / 128 Label Todo Show More... Add Ad…" at bounding box center [429, 428] width 154 height 743
click at [447, 745] on div "To Do Add Card... Template Not Set Title 0 / 128 Label Todo Show More... Add Ad…" at bounding box center [429, 428] width 154 height 743
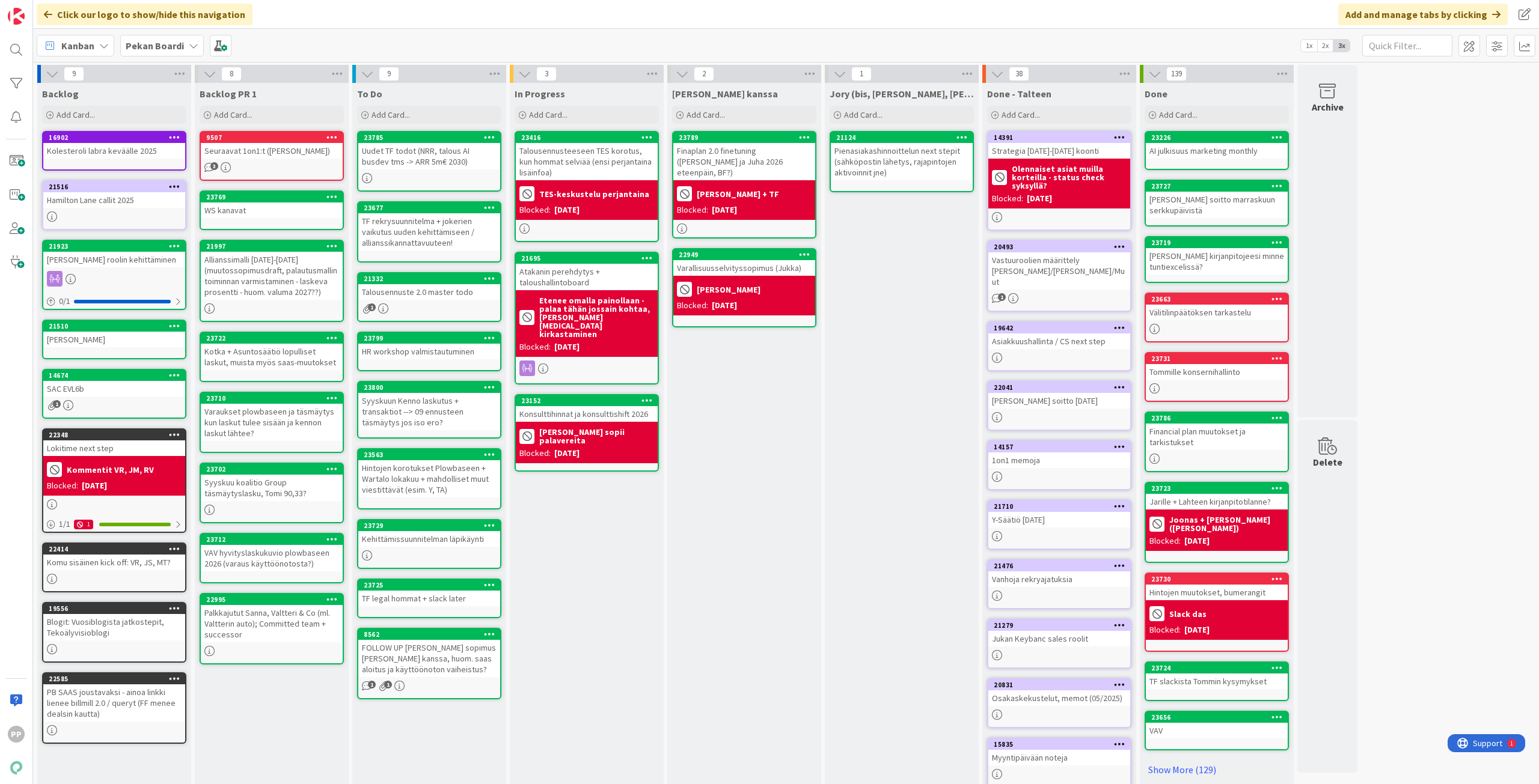
click at [593, 560] on div "In Progress Add Card... 23416 Talousennusteeseen TES korotus, kun hommat selviä…" at bounding box center [587, 455] width 154 height 743
click at [590, 560] on div "In Progress Add Card... 23416 Talousennusteeseen TES korotus, kun hommat selviä…" at bounding box center [587, 455] width 154 height 743
click at [590, 557] on div "In Progress Add Card... 23416 Talousennusteeseen TES korotus, kun hommat selviä…" at bounding box center [587, 455] width 154 height 743
click at [579, 574] on div "In Progress Add Card... 23416 Talousennusteeseen TES korotus, kun hommat selviä…" at bounding box center [587, 455] width 154 height 743
click at [580, 573] on div "In Progress Add Card... 23416 Talousennusteeseen TES korotus, kun hommat selviä…" at bounding box center [587, 455] width 154 height 743
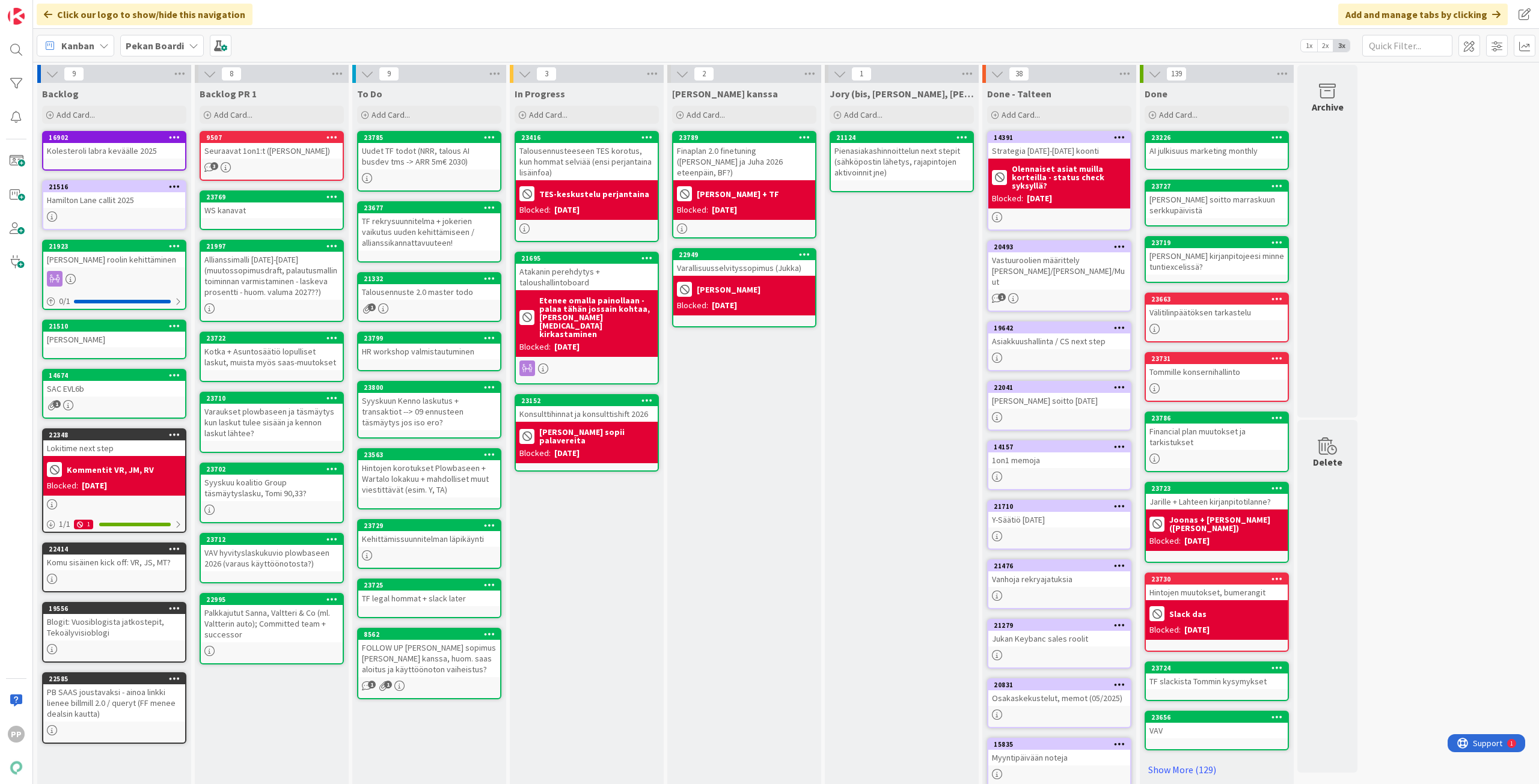
click at [485, 411] on div "Syyskuun Kenno laskutus + transaktiot --> 09 ennusteen täsmäytys jos iso ero?" at bounding box center [428, 411] width 141 height 38
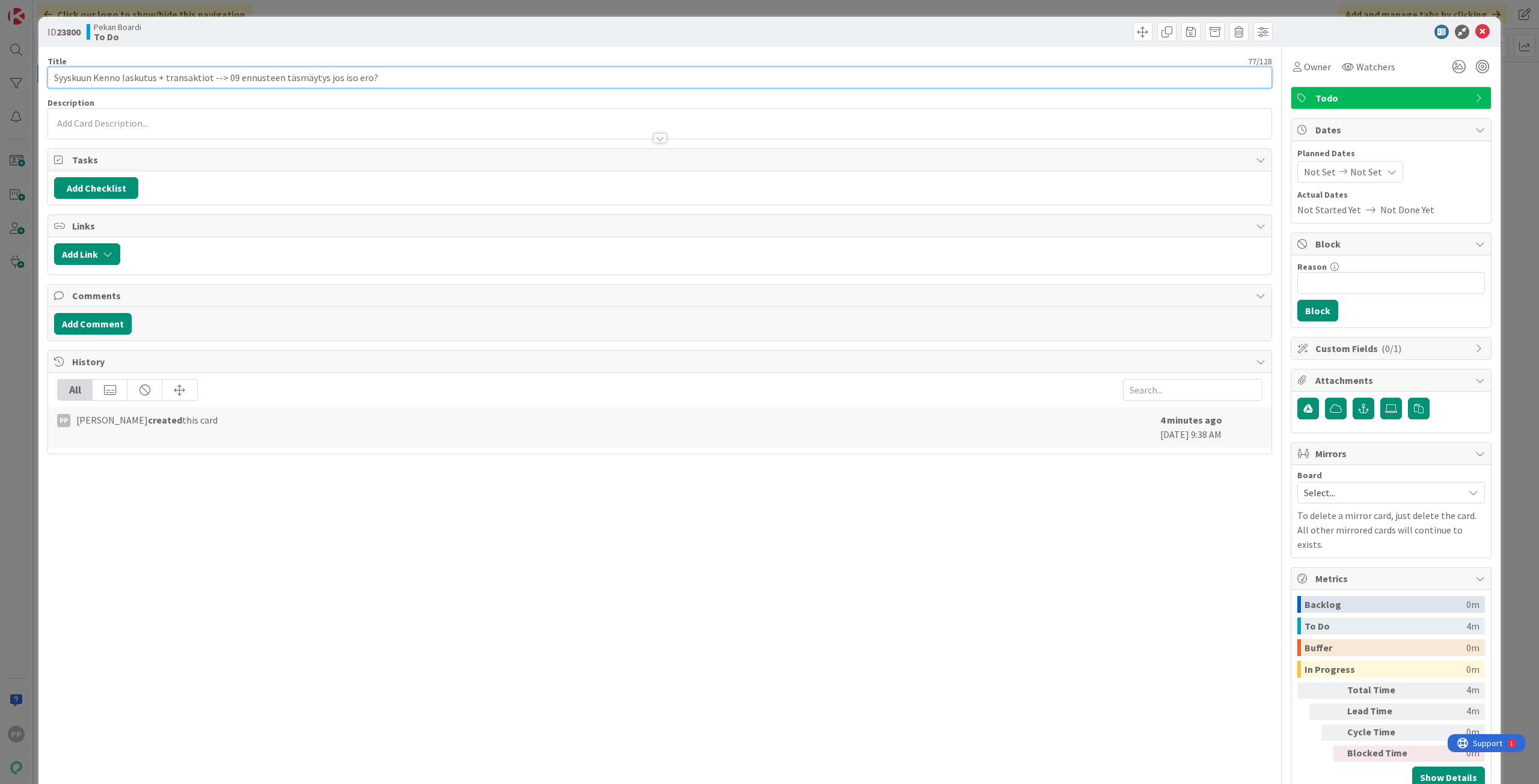
click at [210, 76] on input "Syyskuun Kenno laskutus + transaktiot --> 09 ennusteen täsmäytys jos iso ero?" at bounding box center [660, 77] width 1224 height 22
type input "Syyskuun [PERSON_NAME] + transaktiot + alihankinta --> 09 ennusteen täsmäytys j…"
click at [259, 54] on div "Title 91 / 128 Syyskuun Kenno laskutus + transaktiot + alihankinta --> 09 ennus…" at bounding box center [660, 420] width 1224 height 748
click at [278, 7] on div "ID 23800 Pekan Boardi To Do Title 91 / 128 Syyskuun Kenno laskutus + transaktio…" at bounding box center [770, 392] width 1539 height 784
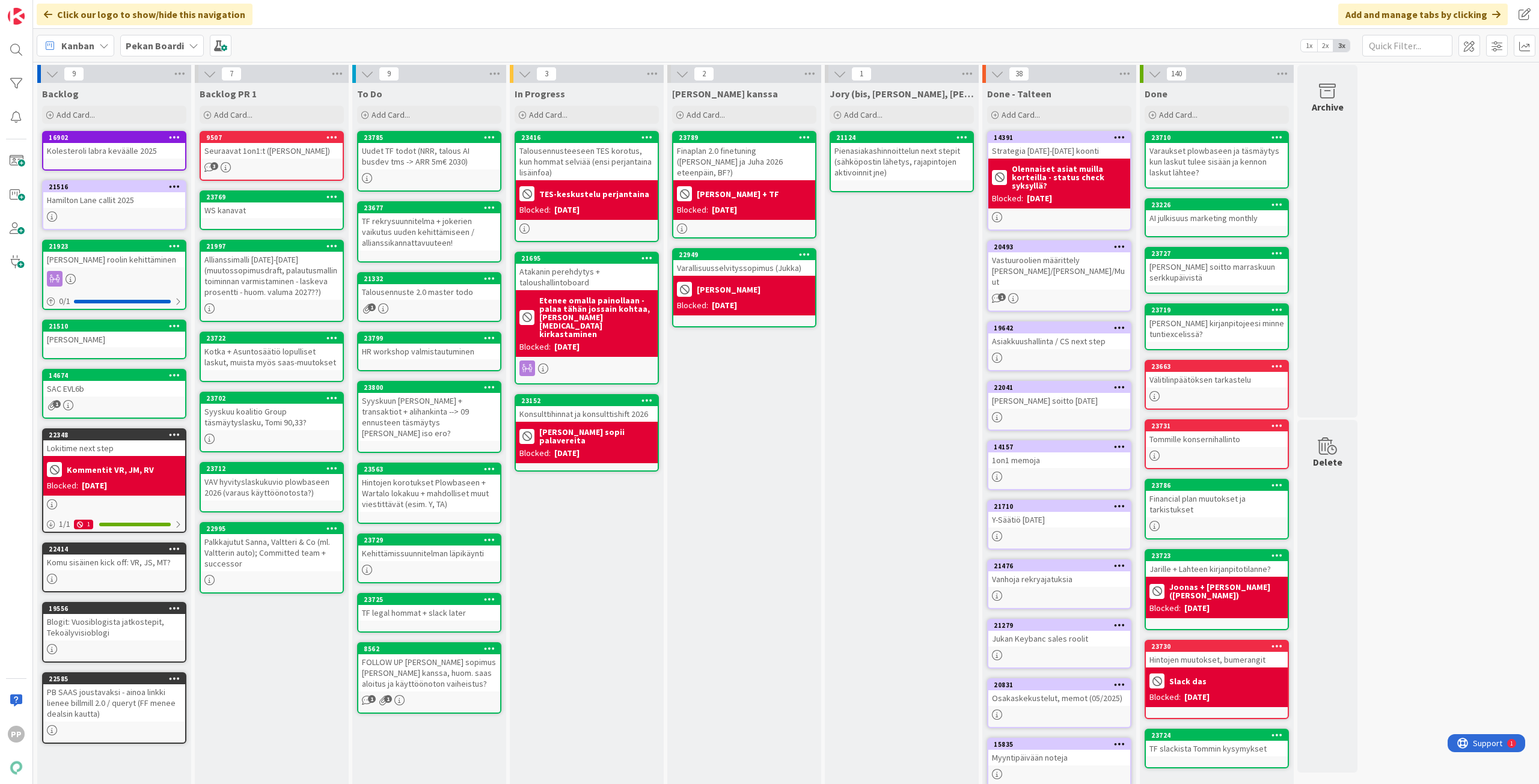
click at [609, 582] on div "In Progress Add Card... 23416 Talousennusteeseen TES korotus, kun hommat selviä…" at bounding box center [587, 455] width 154 height 743
click at [244, 718] on div "Backlog PR 1 Add Card... 9507 Seuraavat 1on1:t (Valtteri, Timo) 3 23769 WS kana…" at bounding box center [272, 455] width 154 height 743
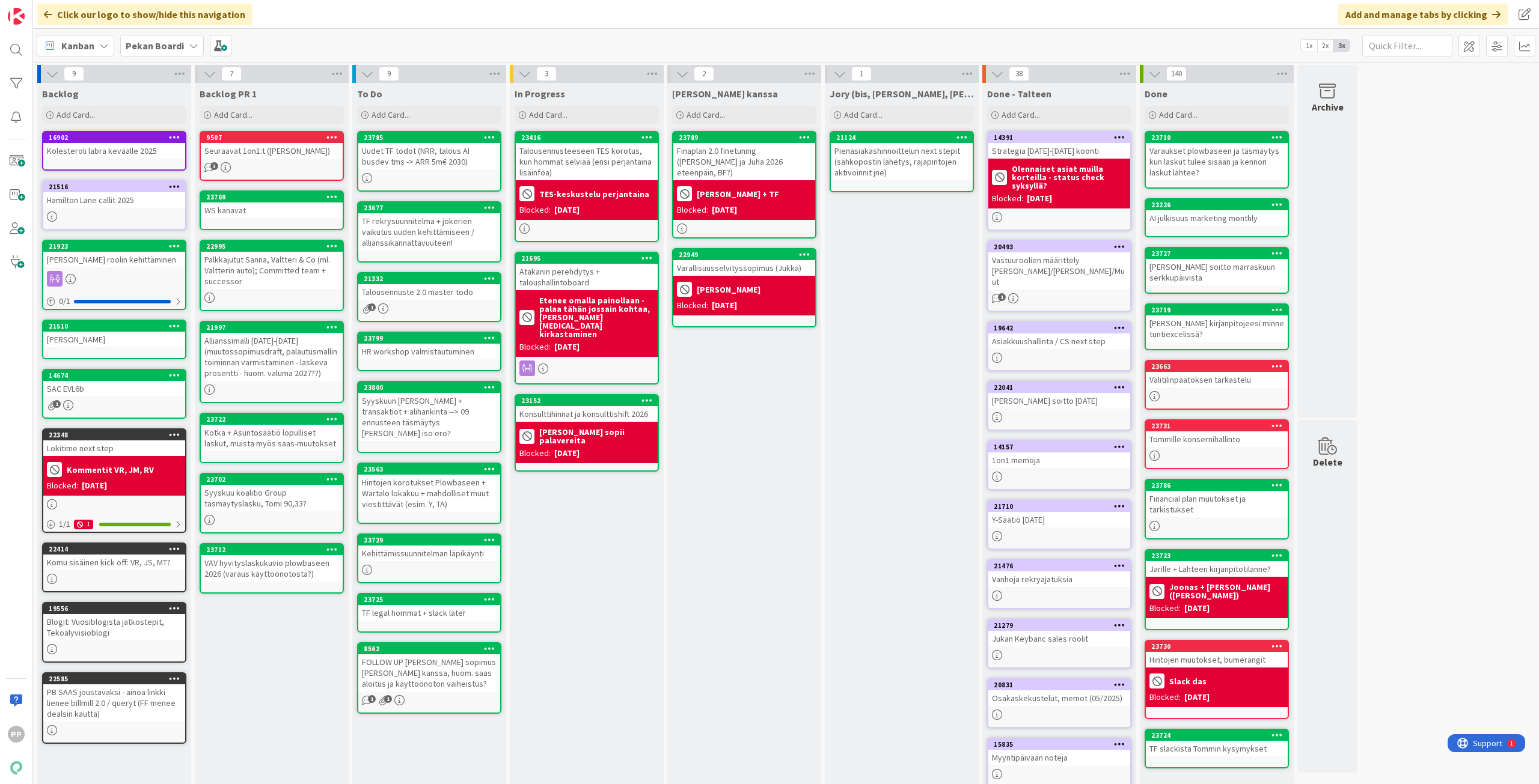
click at [597, 574] on div "In Progress Add Card... 23416 Talousennusteeseen TES korotus, kun hommat selviä…" at bounding box center [587, 455] width 154 height 743
click at [631, 596] on div "In Progress Add Card... 23416 Talousennusteeseen TES korotus, kun hommat selviä…" at bounding box center [587, 455] width 154 height 743
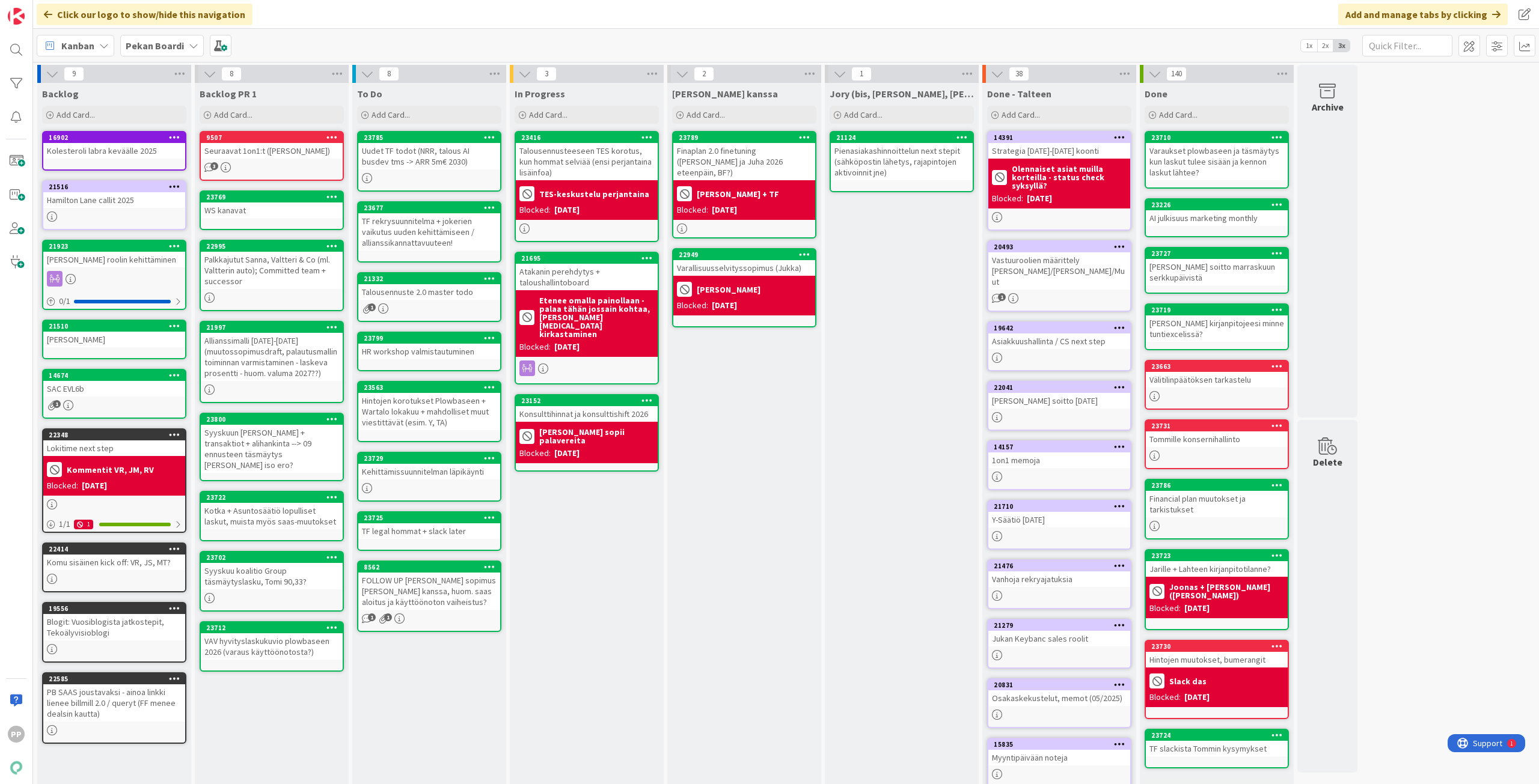
click at [584, 521] on div "In Progress Add Card... 23416 Talousennusteeseen TES korotus, kun hommat selviä…" at bounding box center [587, 455] width 154 height 743
click at [584, 523] on div "In Progress Add Card... 23416 Talousennusteeseen TES korotus, kun hommat selviä…" at bounding box center [587, 455] width 154 height 743
click at [576, 522] on div "In Progress Add Card... 23416 Talousennusteeseen TES korotus, kun hommat selviä…" at bounding box center [587, 455] width 154 height 743
click at [454, 673] on div "To Do Add Card... Template Not Set Title 0 / 128 Label Todo Show More... Add Ad…" at bounding box center [429, 455] width 154 height 743
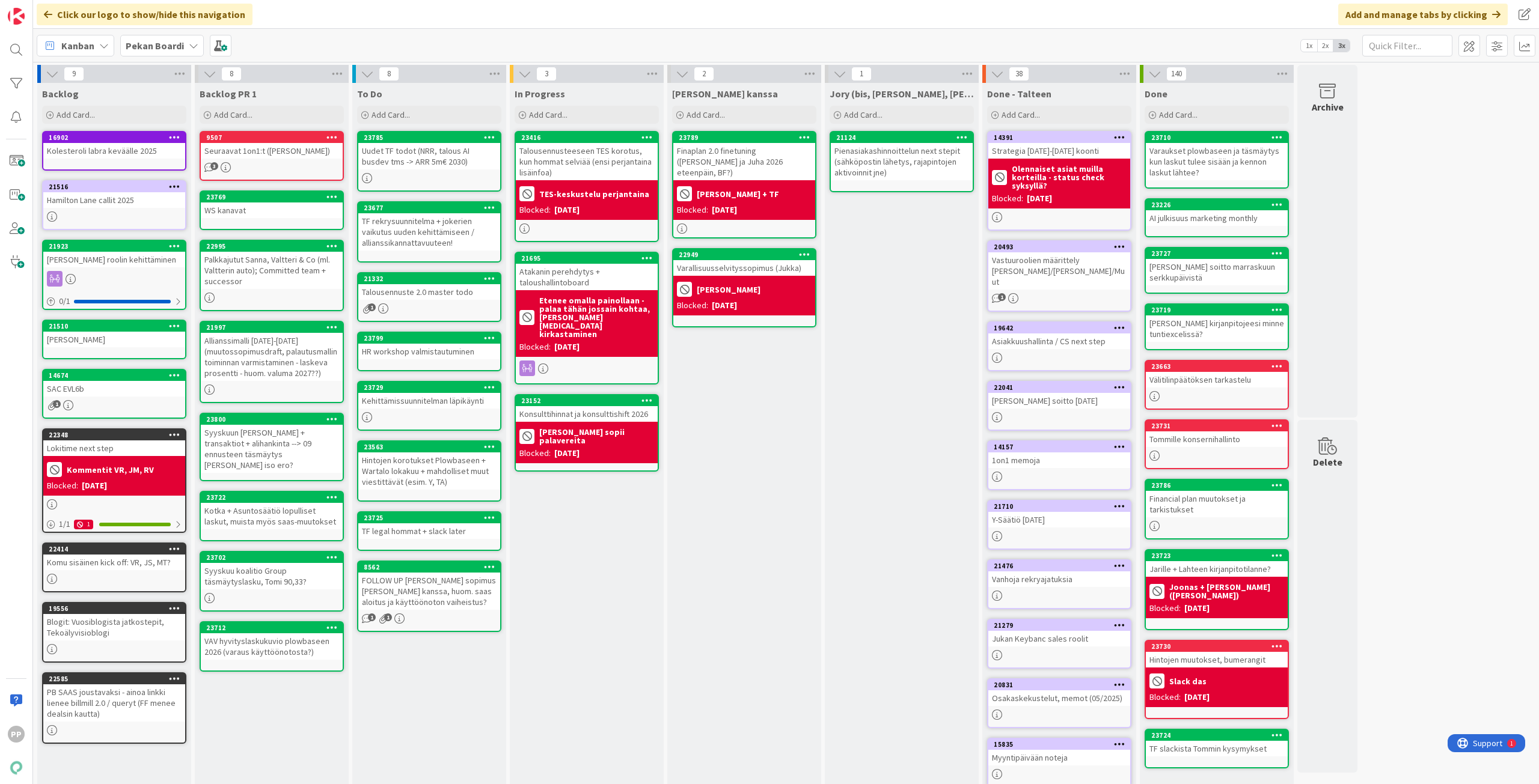
click at [435, 663] on div "To Do Add Card... Template Not Set Title 0 / 128 Label Todo Show More... Add Ad…" at bounding box center [429, 455] width 154 height 743
click at [440, 658] on div "To Do Add Card... Template Not Set Title 0 / 128 Label Todo Show More... Add Ad…" at bounding box center [429, 455] width 154 height 743
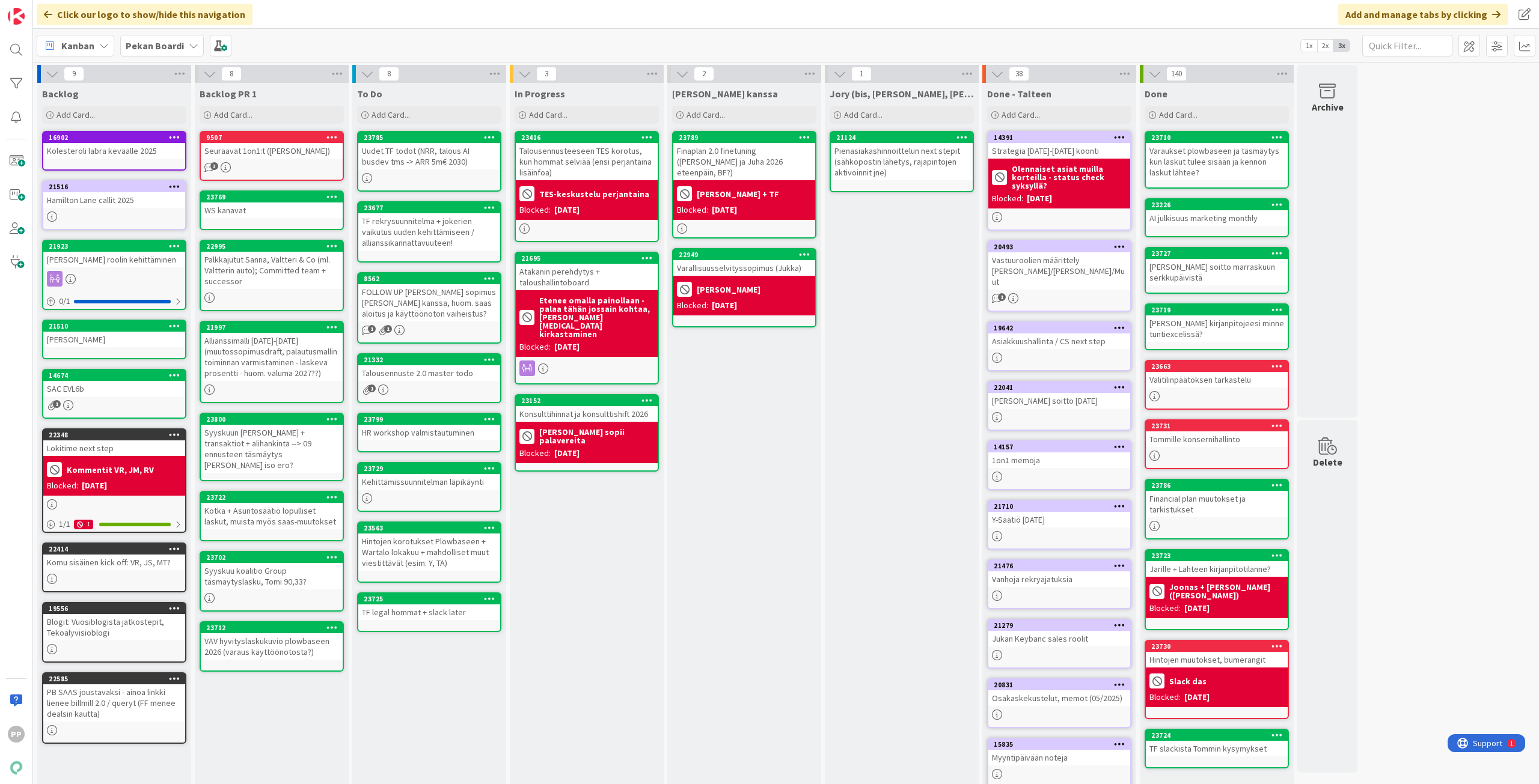
click at [601, 587] on div "In Progress Add Card... 23416 Talousennusteeseen TES korotus, kun hommat selviä…" at bounding box center [587, 455] width 154 height 743
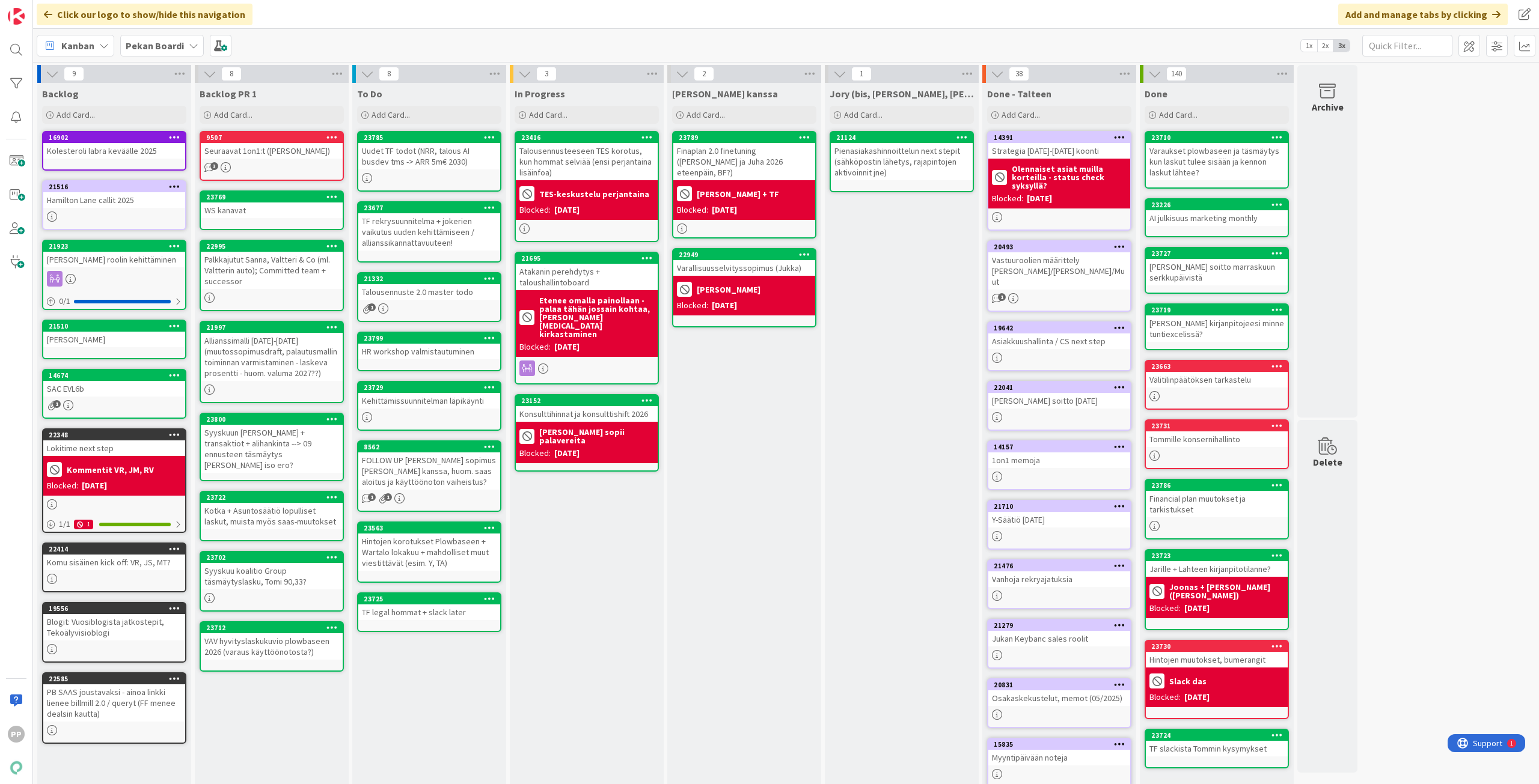
click at [557, 516] on div "In Progress Add Card... 23416 Talousennusteeseen TES korotus, kun hommat selviä…" at bounding box center [587, 455] width 154 height 743
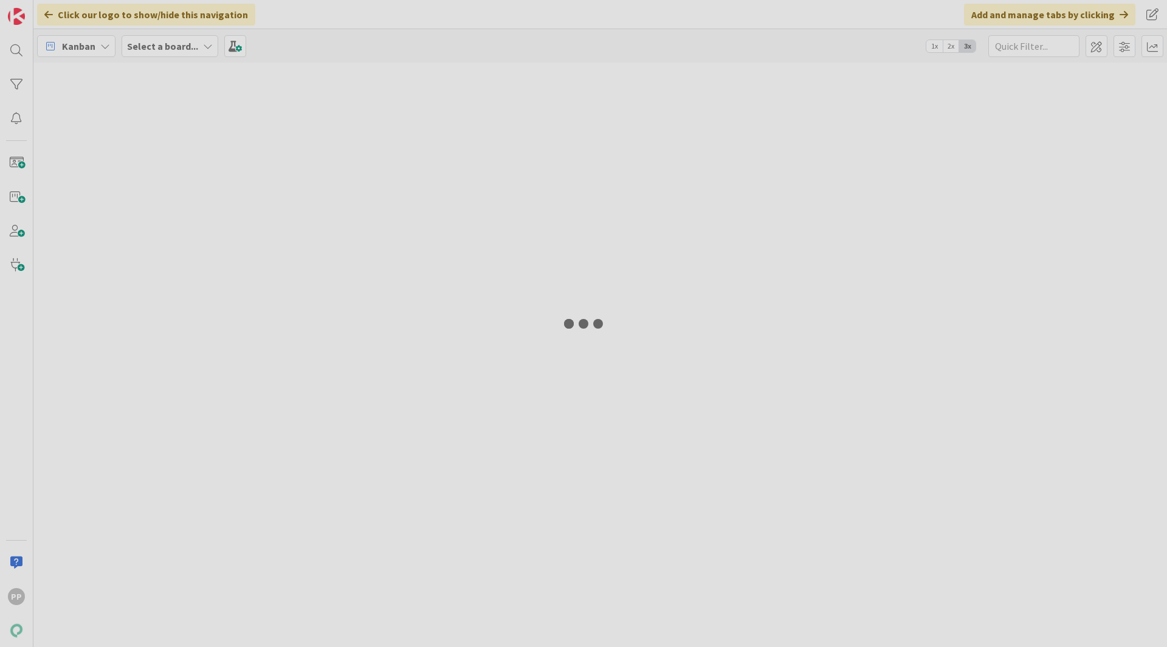
click at [419, 367] on div at bounding box center [599, 355] width 1133 height 585
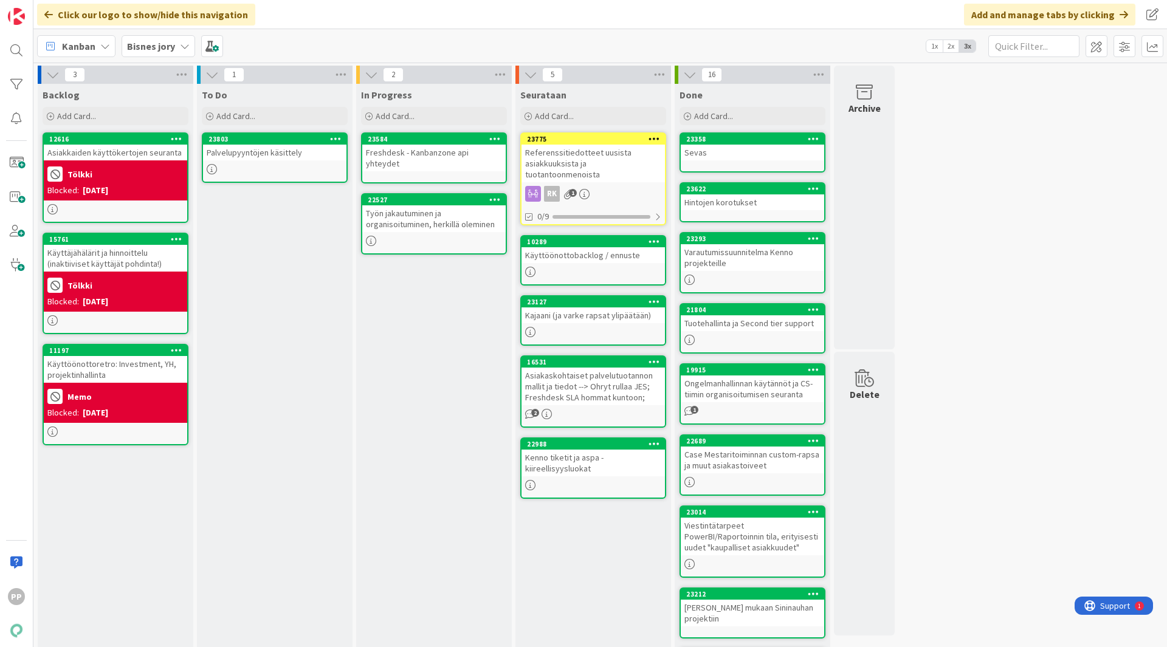
click at [285, 253] on div "To Do Add Card... 23803 Palvelupyyntöjen käsittely" at bounding box center [275, 484] width 156 height 800
click at [437, 368] on div "In Progress Add Card... 23584 Freshdesk - Kanbanzone api yhteydet 22527 Työn ja…" at bounding box center [434, 484] width 156 height 800
click at [255, 109] on div "Add Card..." at bounding box center [275, 116] width 146 height 18
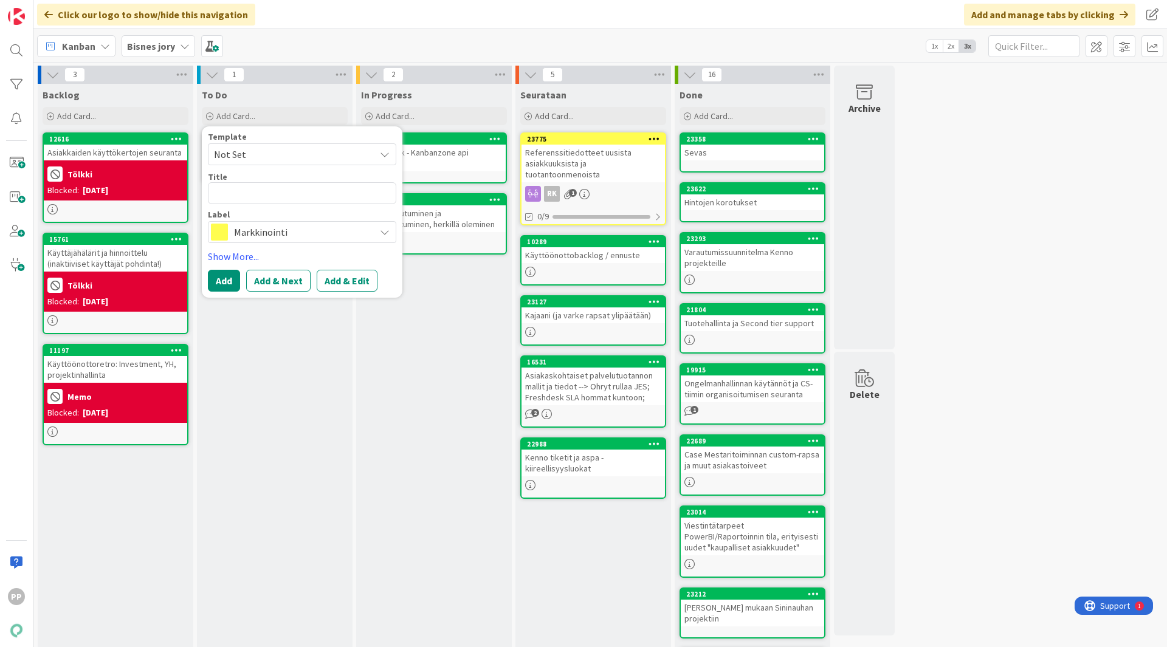
click at [303, 33] on div "Kanban Bisnes jory 1x 2x 3x" at bounding box center [599, 45] width 1133 height 33
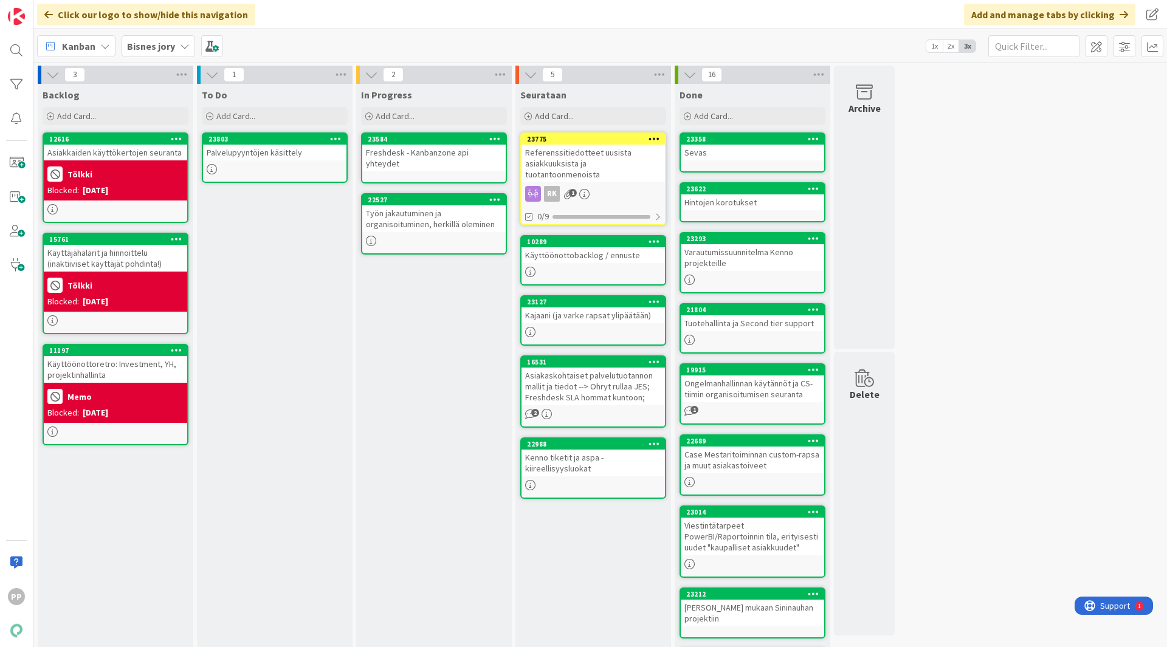
click at [303, 33] on div "Kanban Bisnes jory 1x 2x 3x" at bounding box center [599, 45] width 1133 height 33
click at [439, 385] on div "In Progress Add Card... 23584 Freshdesk - Kanbanzone api yhteydet 22527 Työn ja…" at bounding box center [434, 484] width 156 height 800
click at [279, 157] on div "Palvelupyyntöjen käsittely" at bounding box center [274, 153] width 143 height 16
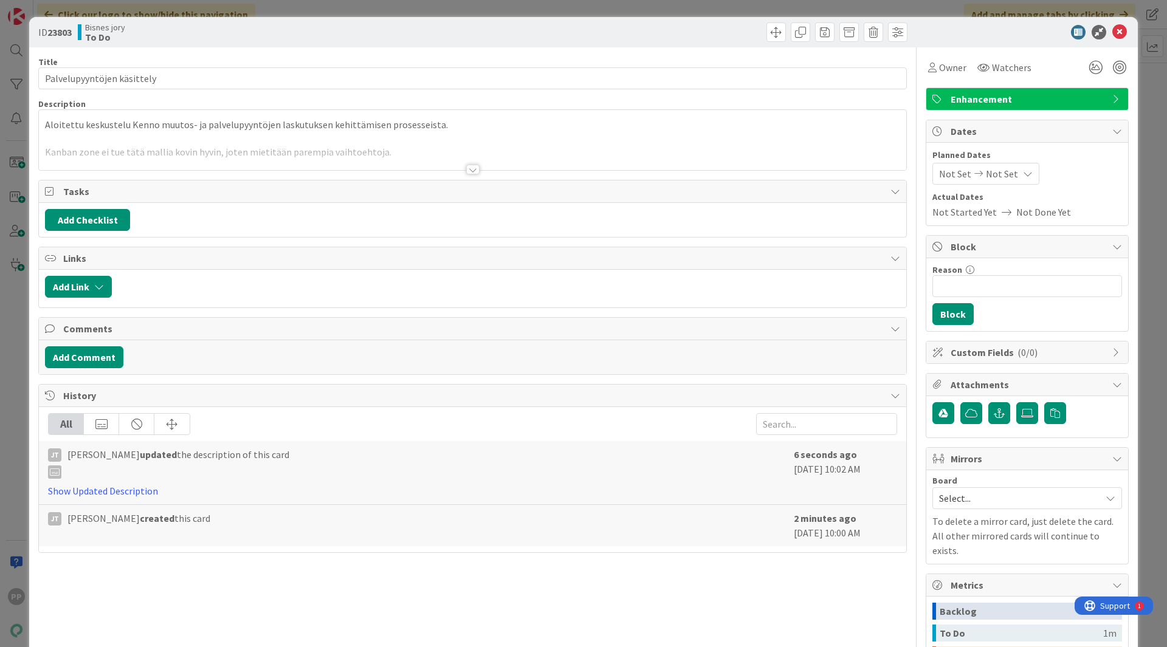
click at [276, 142] on div at bounding box center [472, 154] width 867 height 31
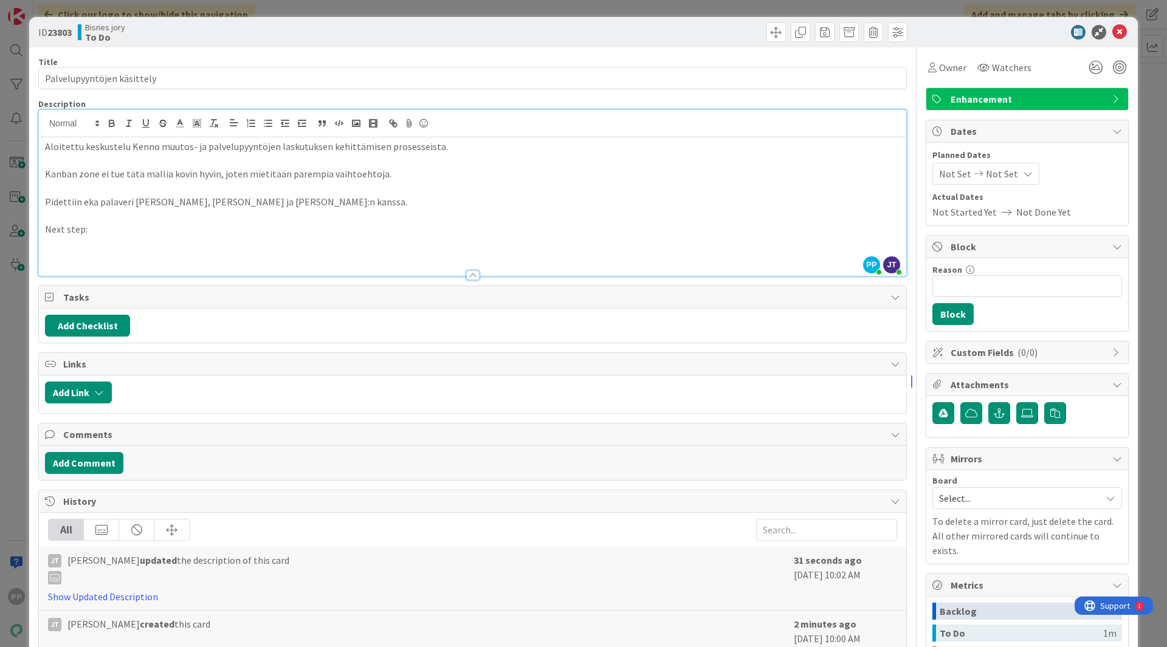
click at [307, 9] on div "ID 23803 Bisnes jory To Do Title 26 / 128 Palvelupyyntöjen käsittely Descriptio…" at bounding box center [583, 323] width 1167 height 647
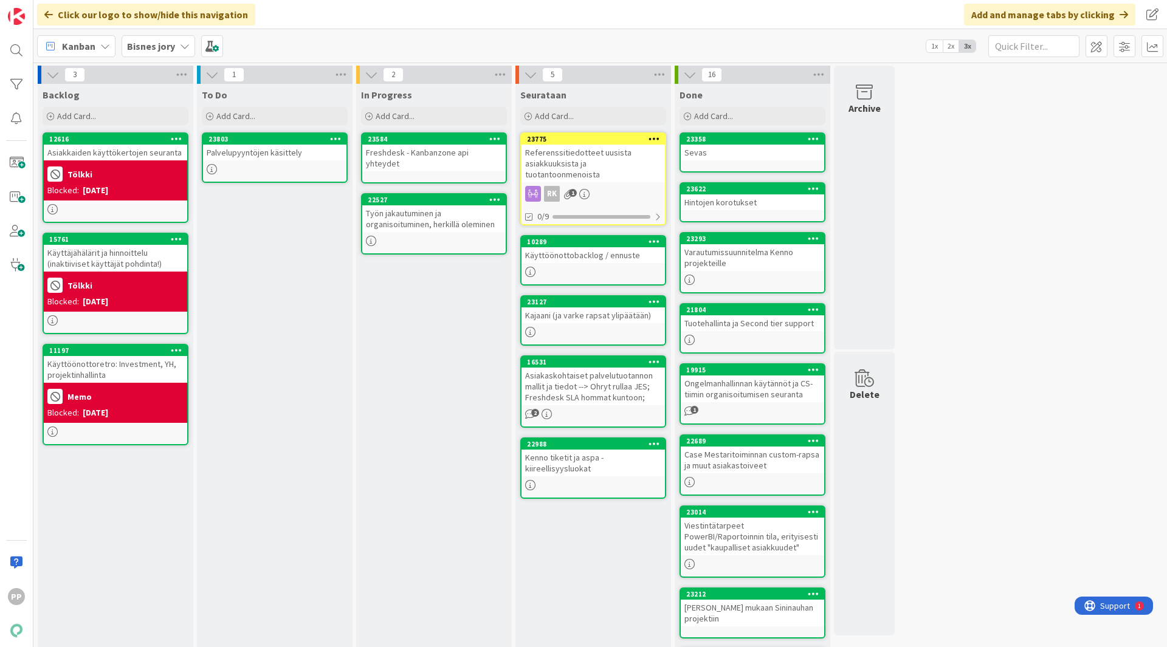
click at [610, 162] on div "Referenssitiedotteet uusista asiakkuuksista ja tuotantoonmenoista" at bounding box center [592, 164] width 143 height 38
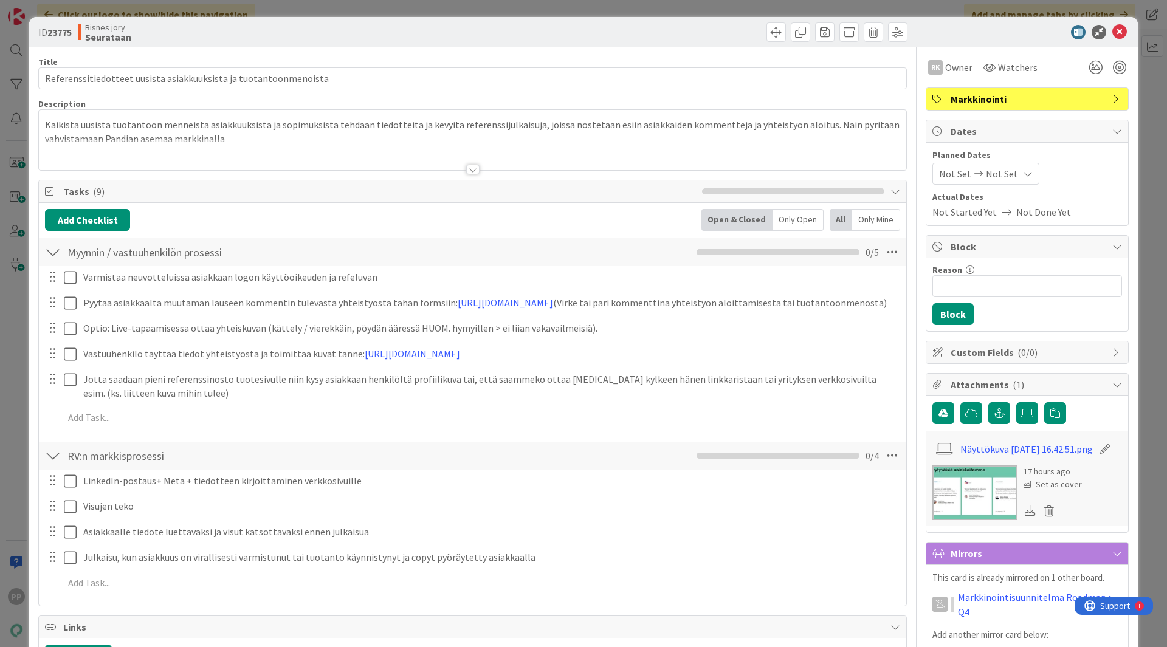
click at [416, 145] on div at bounding box center [472, 154] width 867 height 31
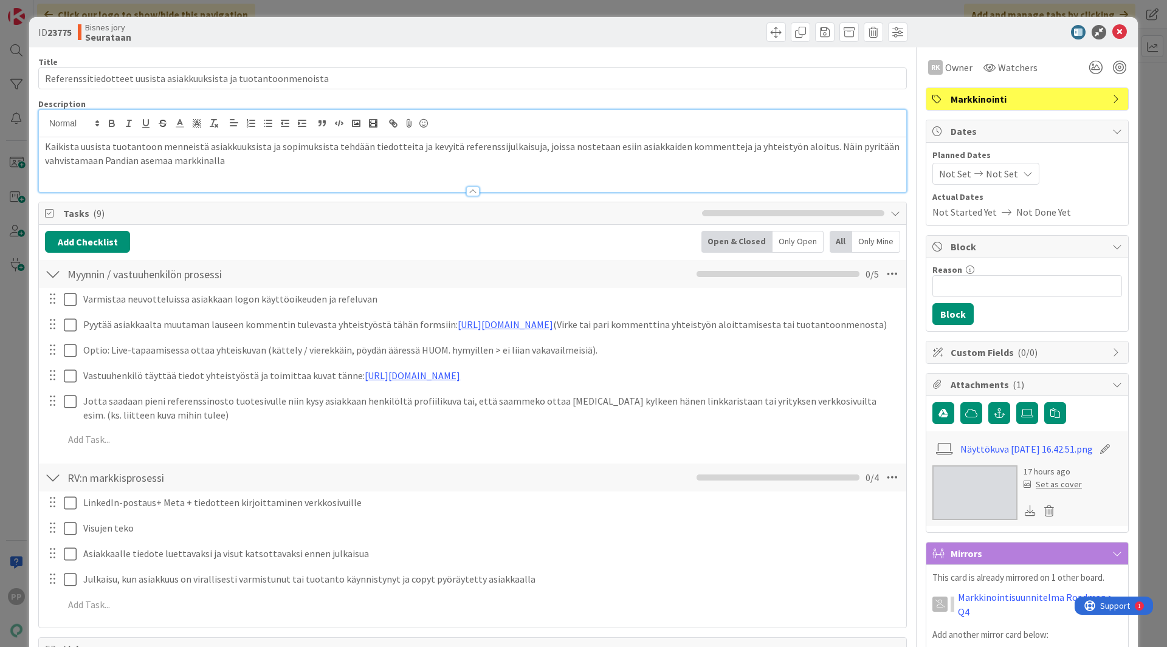
click at [416, 145] on span "Kaikista uusista tuotantoon menneistä asiakkuuksista ja sopimuksista tehdään ti…" at bounding box center [473, 153] width 856 height 26
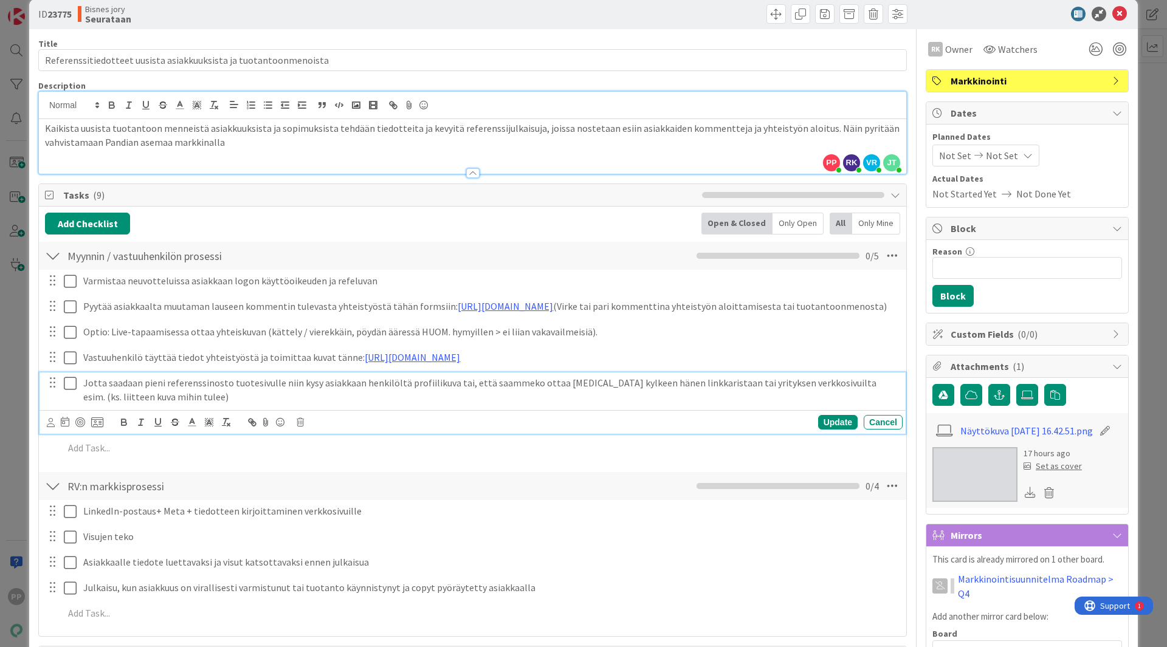
click at [378, 404] on p "Jotta saadaan pieni referenssinosto tuotesivulle niin kysy asiakkaan henkilöltä…" at bounding box center [490, 389] width 814 height 27
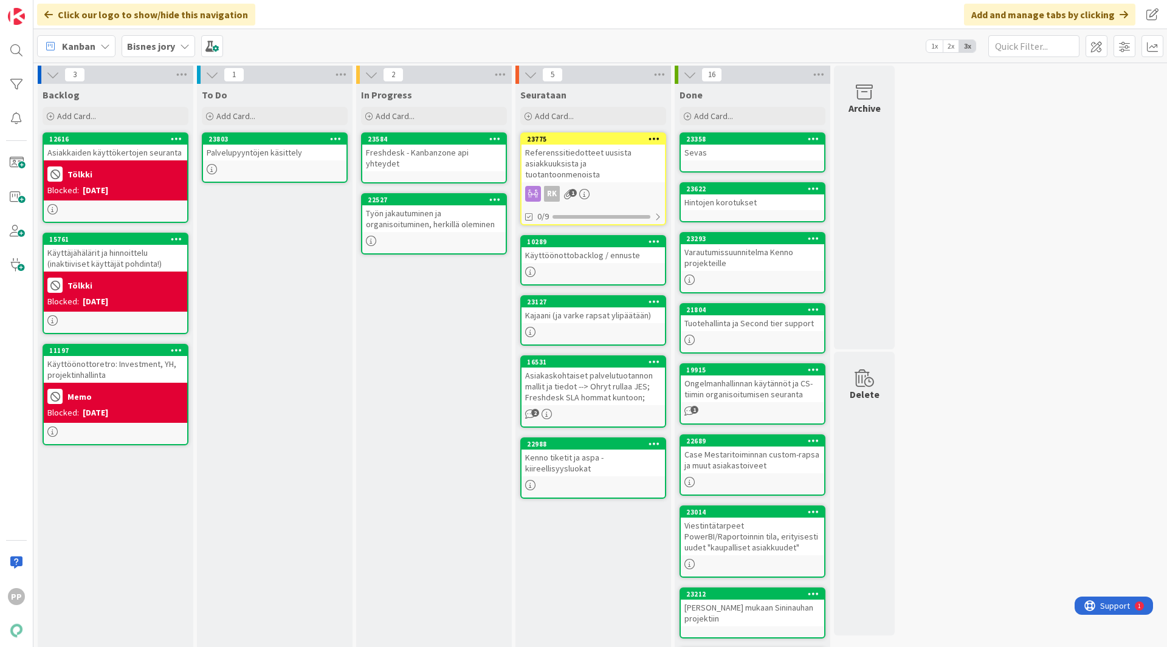
click at [177, 49] on div "Bisnes jory" at bounding box center [159, 46] width 74 height 22
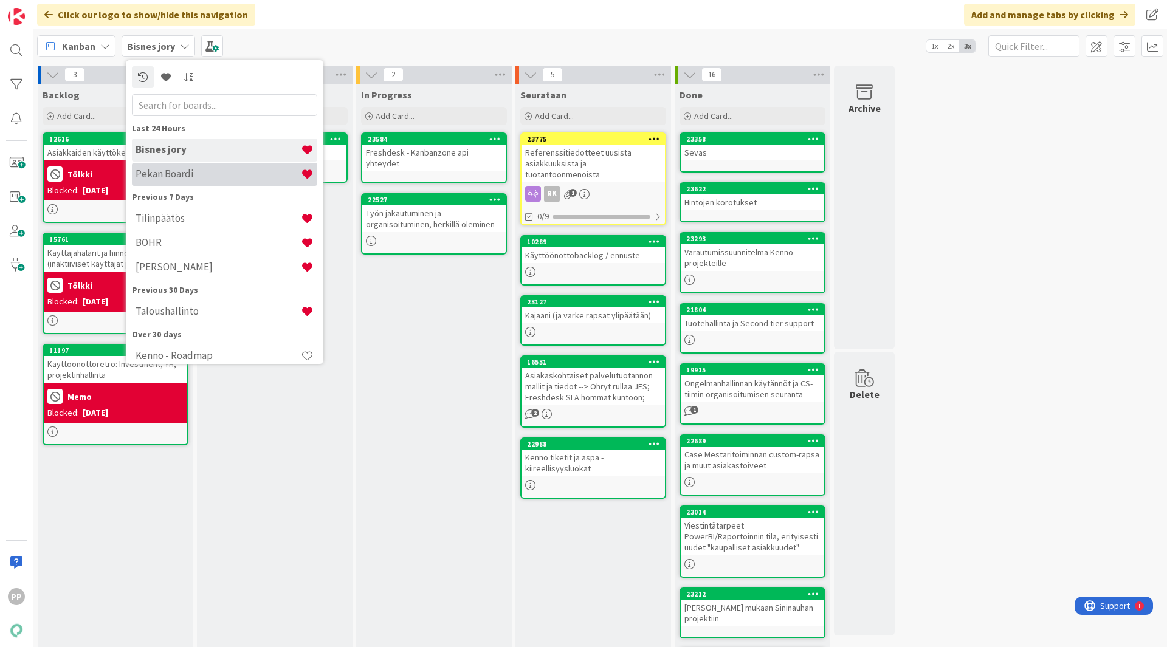
click at [179, 174] on h4 "Pekan Boardi" at bounding box center [218, 174] width 165 height 12
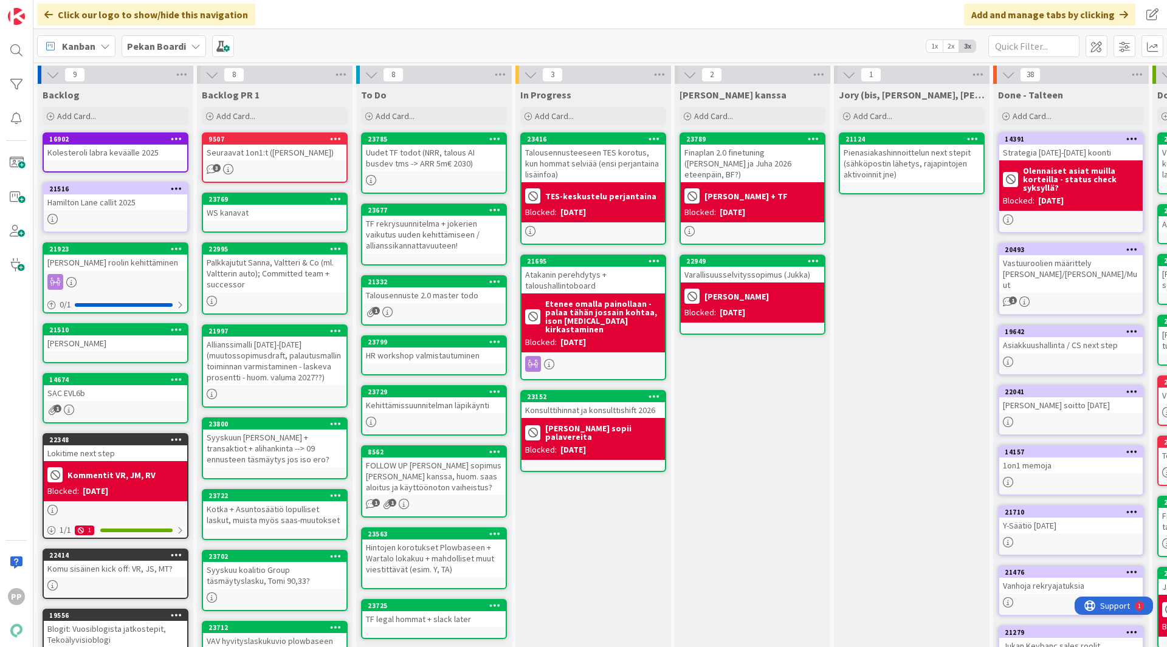
click at [313, 47] on div "Kanban Pekan Boardi 1x 2x 3x" at bounding box center [599, 45] width 1133 height 33
click at [402, 32] on div "Kanban Pekan Boardi 1x 2x 3x" at bounding box center [599, 45] width 1133 height 33
click at [586, 598] on div "In Progress Add Card... 23416 Talousennusteeseen TES korotus, kun hommat selviä…" at bounding box center [593, 460] width 156 height 752
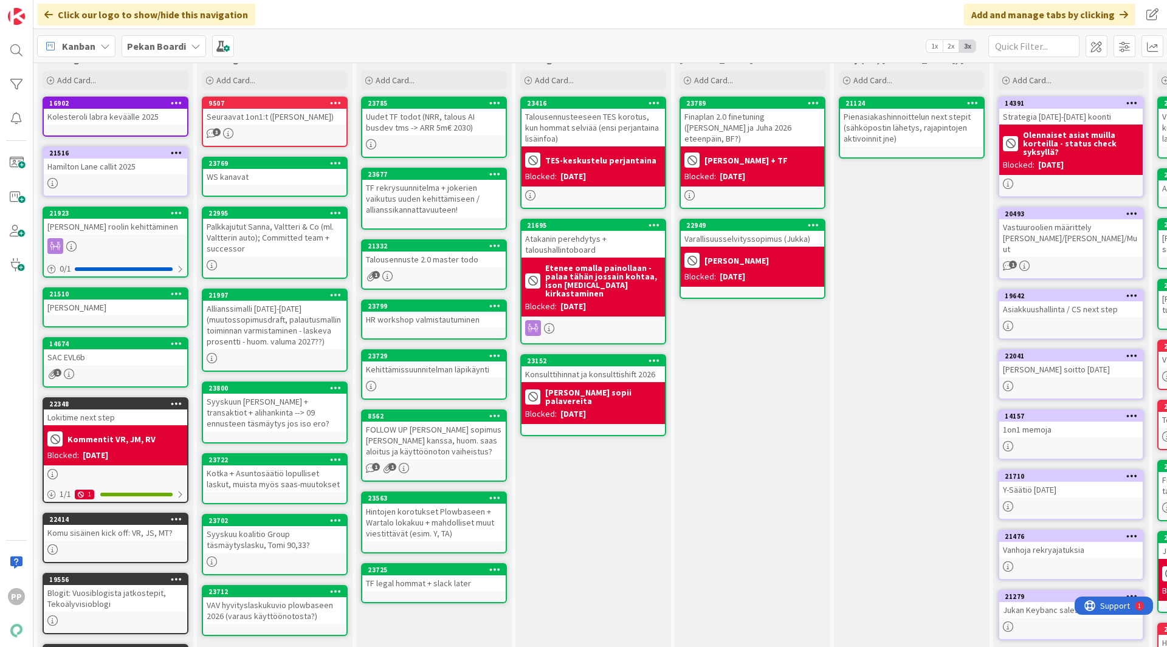
scroll to position [35, 0]
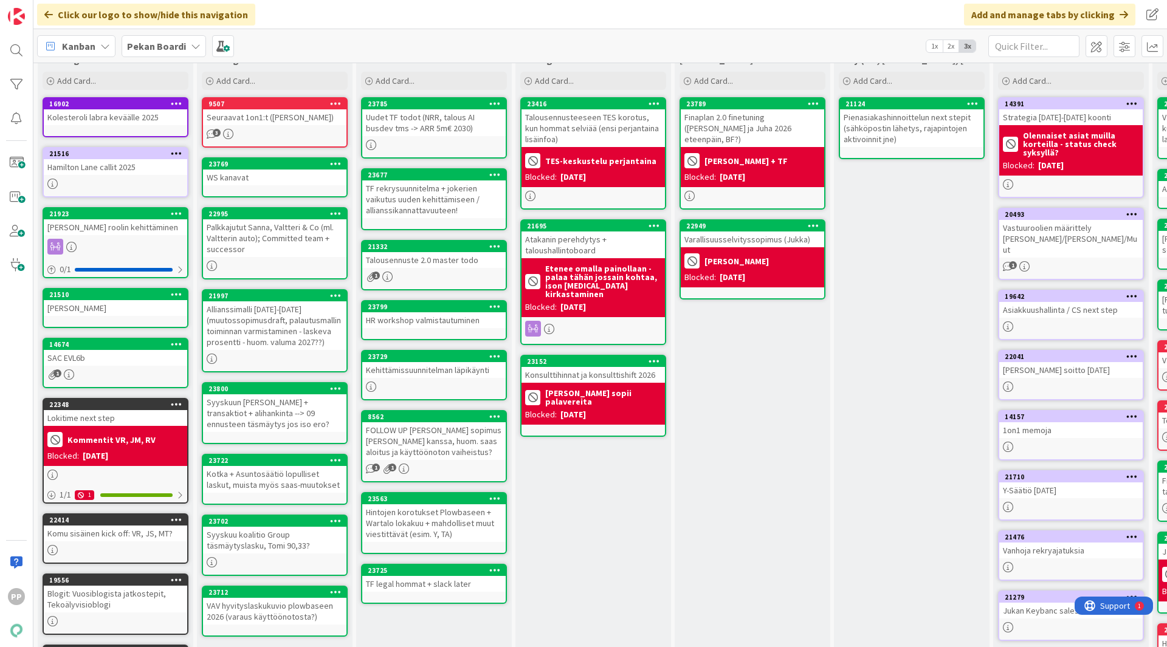
click at [729, 444] on div "[PERSON_NAME] kanssa Add Card... 23789 Finaplan 2.0 finetuning ([PERSON_NAME] j…" at bounding box center [753, 425] width 156 height 752
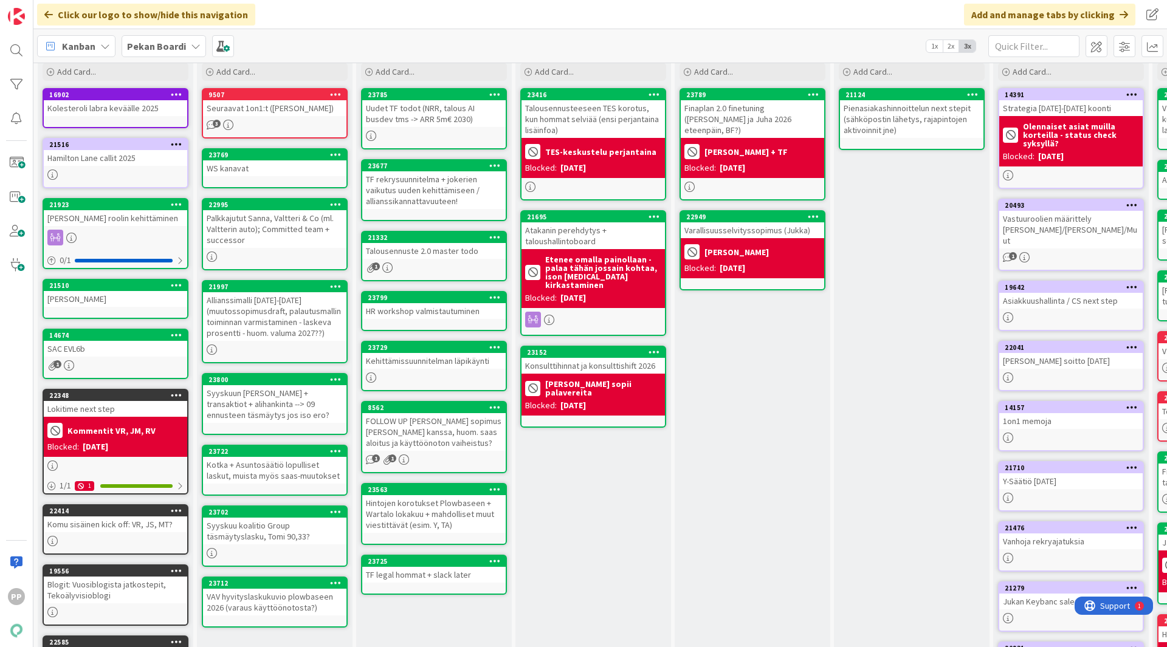
scroll to position [45, 0]
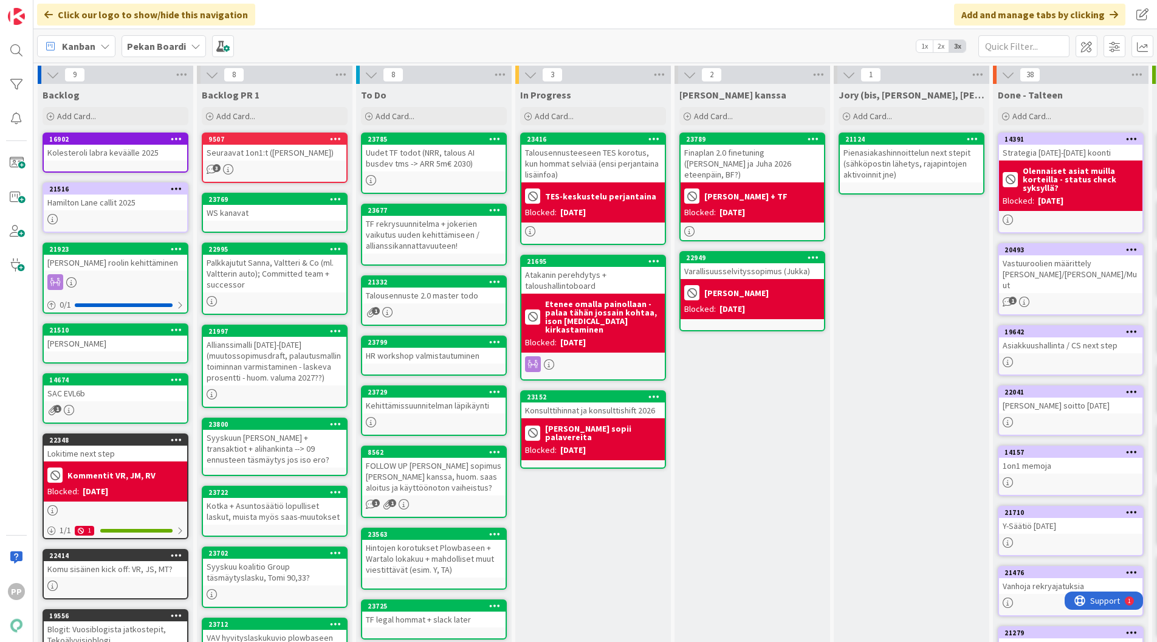
click at [191, 41] on icon at bounding box center [196, 46] width 10 height 10
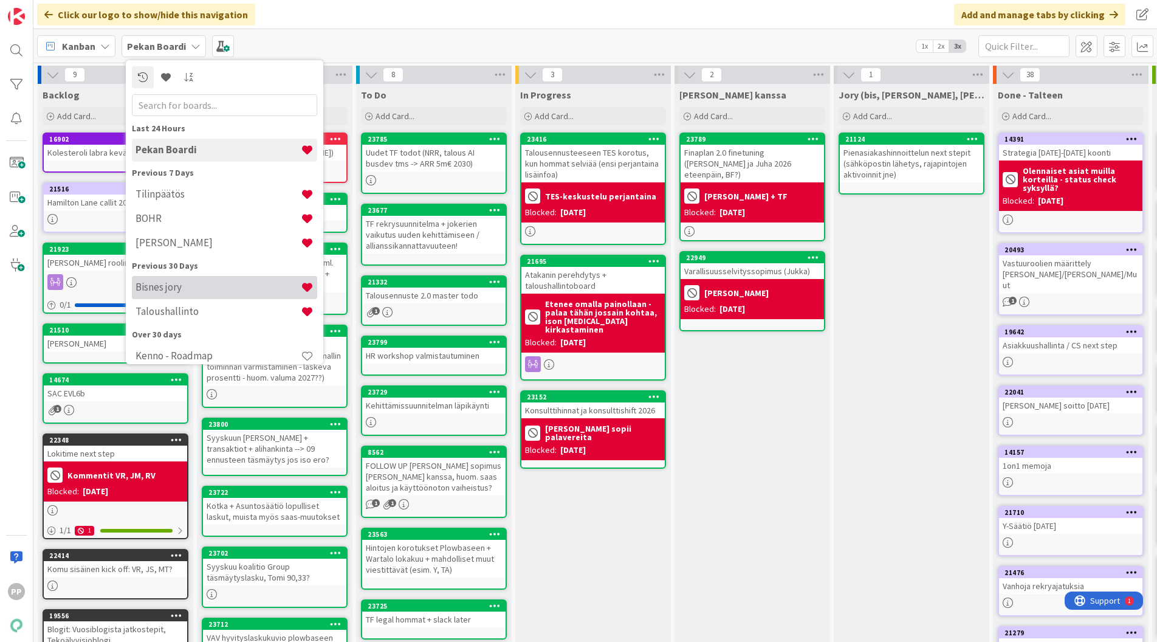
click at [196, 293] on h4 "Bisnes jory" at bounding box center [218, 287] width 165 height 12
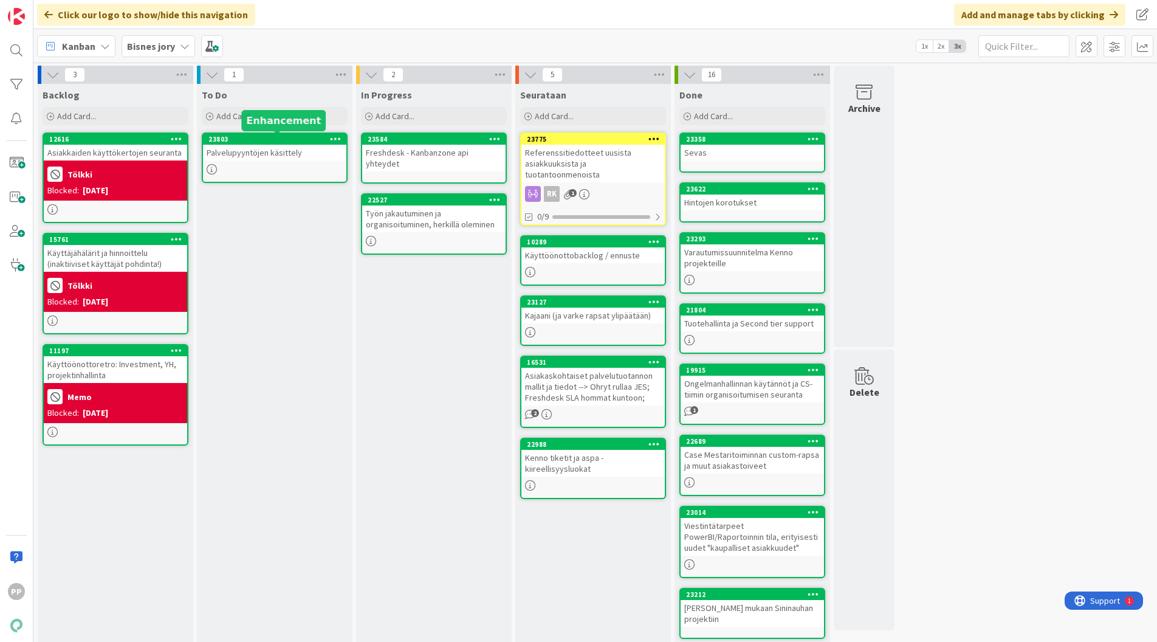
click at [290, 138] on div "23803" at bounding box center [277, 139] width 138 height 9
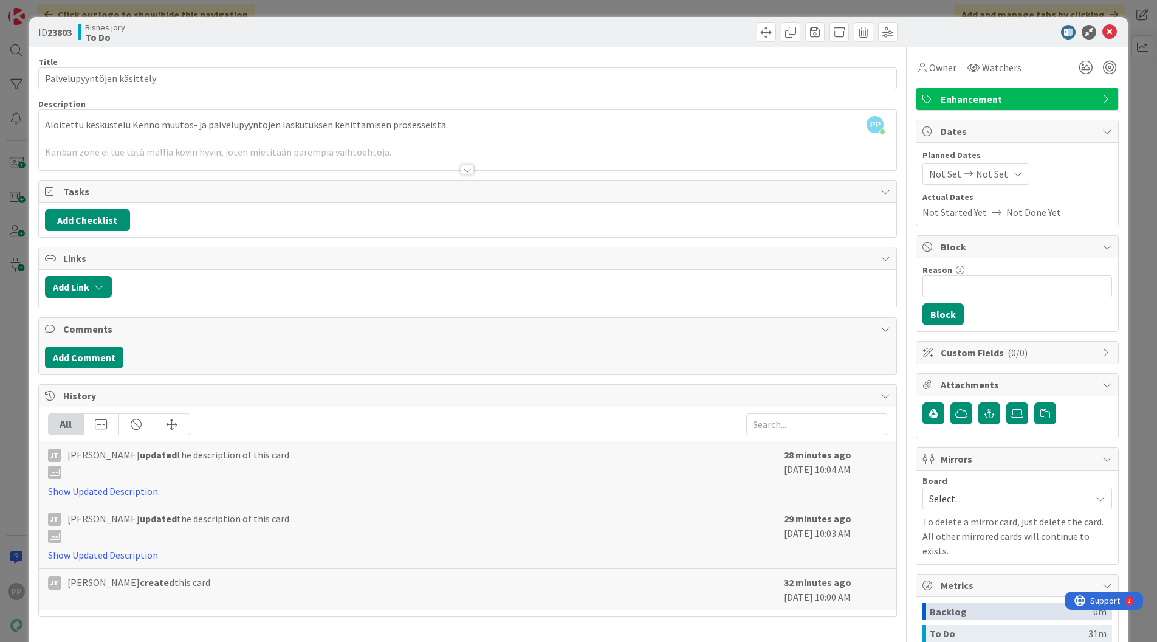
click at [294, 153] on div at bounding box center [468, 154] width 858 height 31
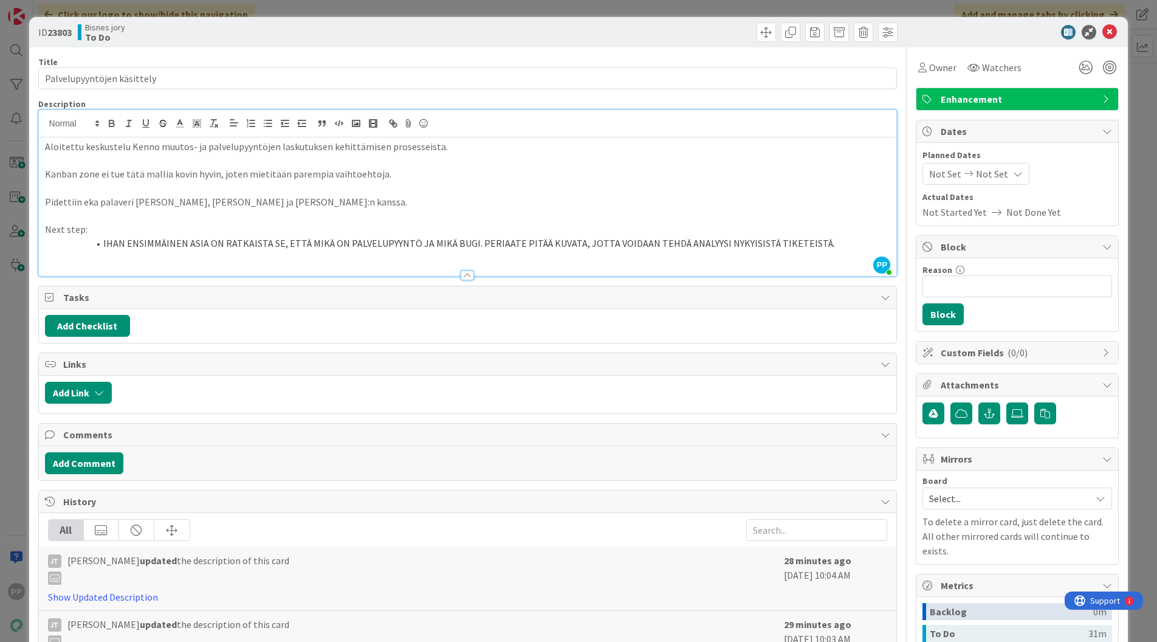
click at [320, 212] on p at bounding box center [468, 216] width 846 height 14
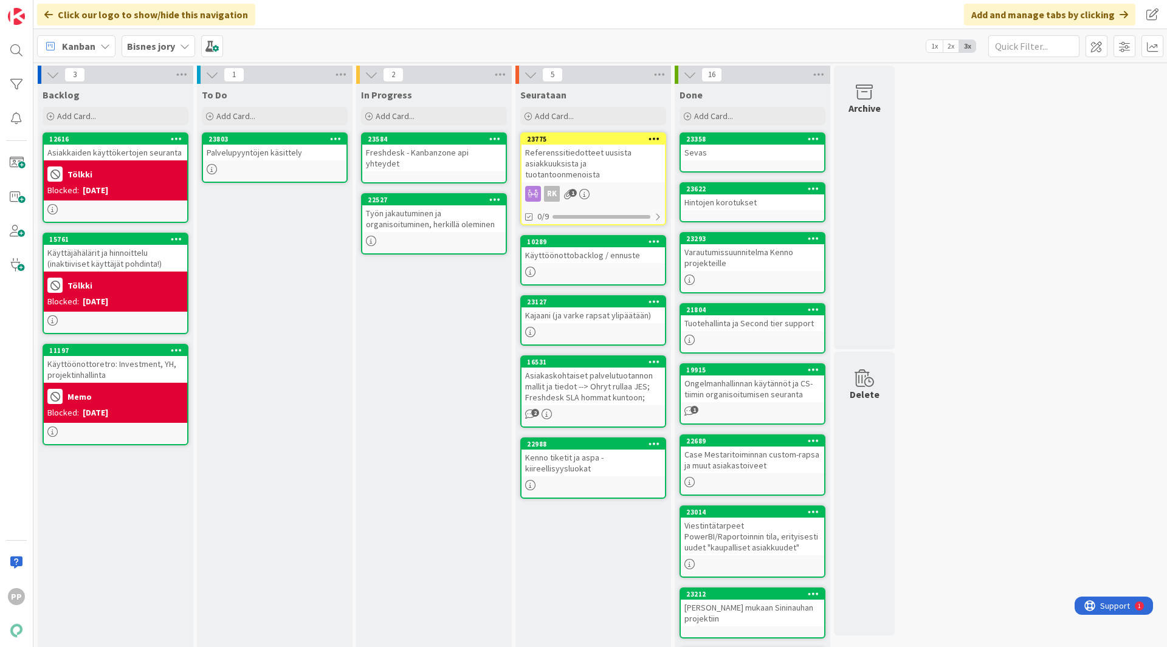
click at [412, 386] on div "In Progress Add Card... 23584 Freshdesk - Kanbanzone api yhteydet 22527 Työn ja…" at bounding box center [434, 484] width 156 height 800
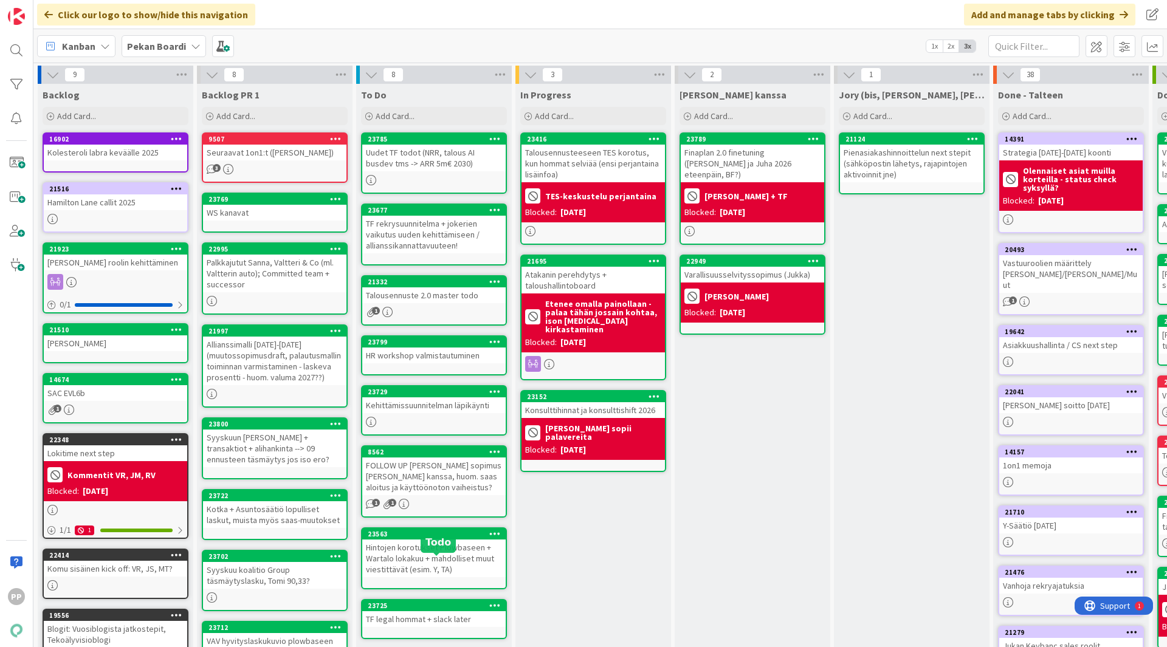
scroll to position [45, 0]
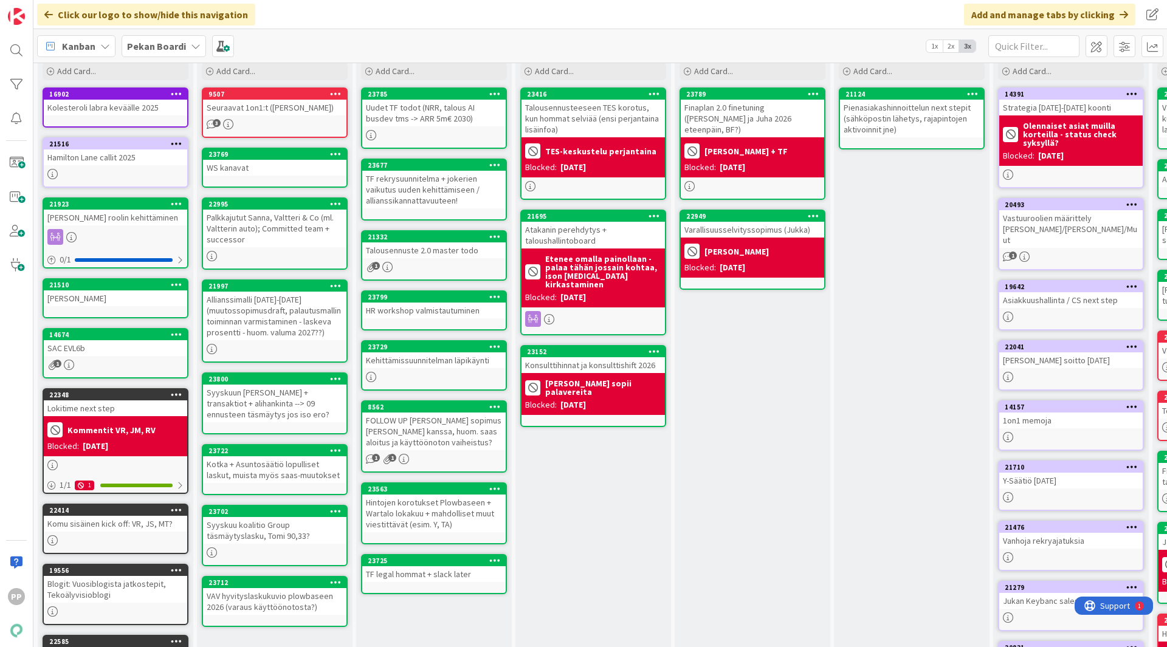
click at [778, 411] on div "[PERSON_NAME] kanssa Add Card... 23789 Finaplan 2.0 finetuning ([PERSON_NAME] j…" at bounding box center [753, 415] width 156 height 752
click at [640, 510] on div "In Progress Add Card... 23416 Talousennusteeseen TES korotus, kun hommat selviä…" at bounding box center [593, 415] width 156 height 752
click at [546, 515] on div "In Progress Add Card... 23416 Talousennusteeseen TES korotus, kun hommat selviä…" at bounding box center [593, 415] width 156 height 752
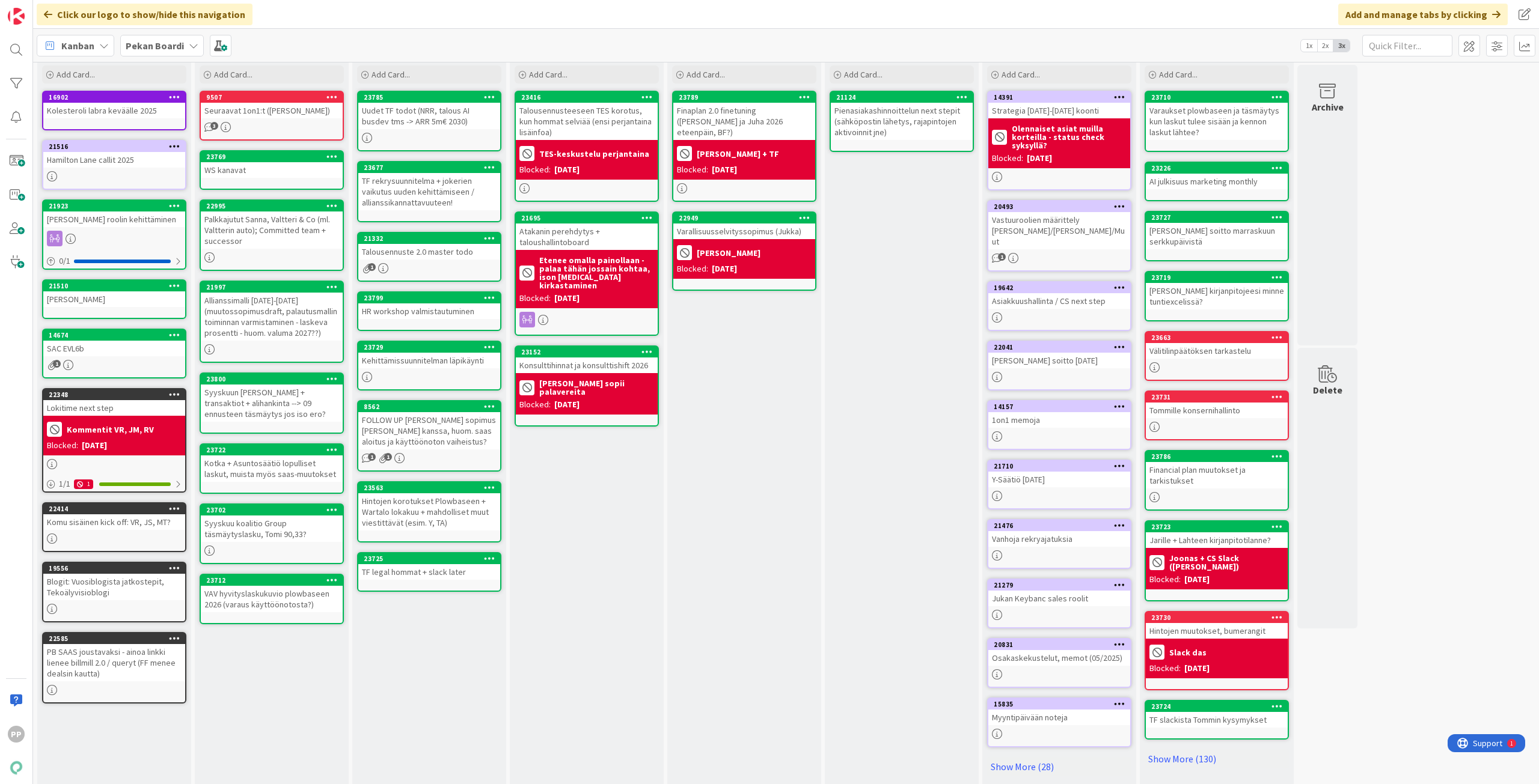
scroll to position [0, 0]
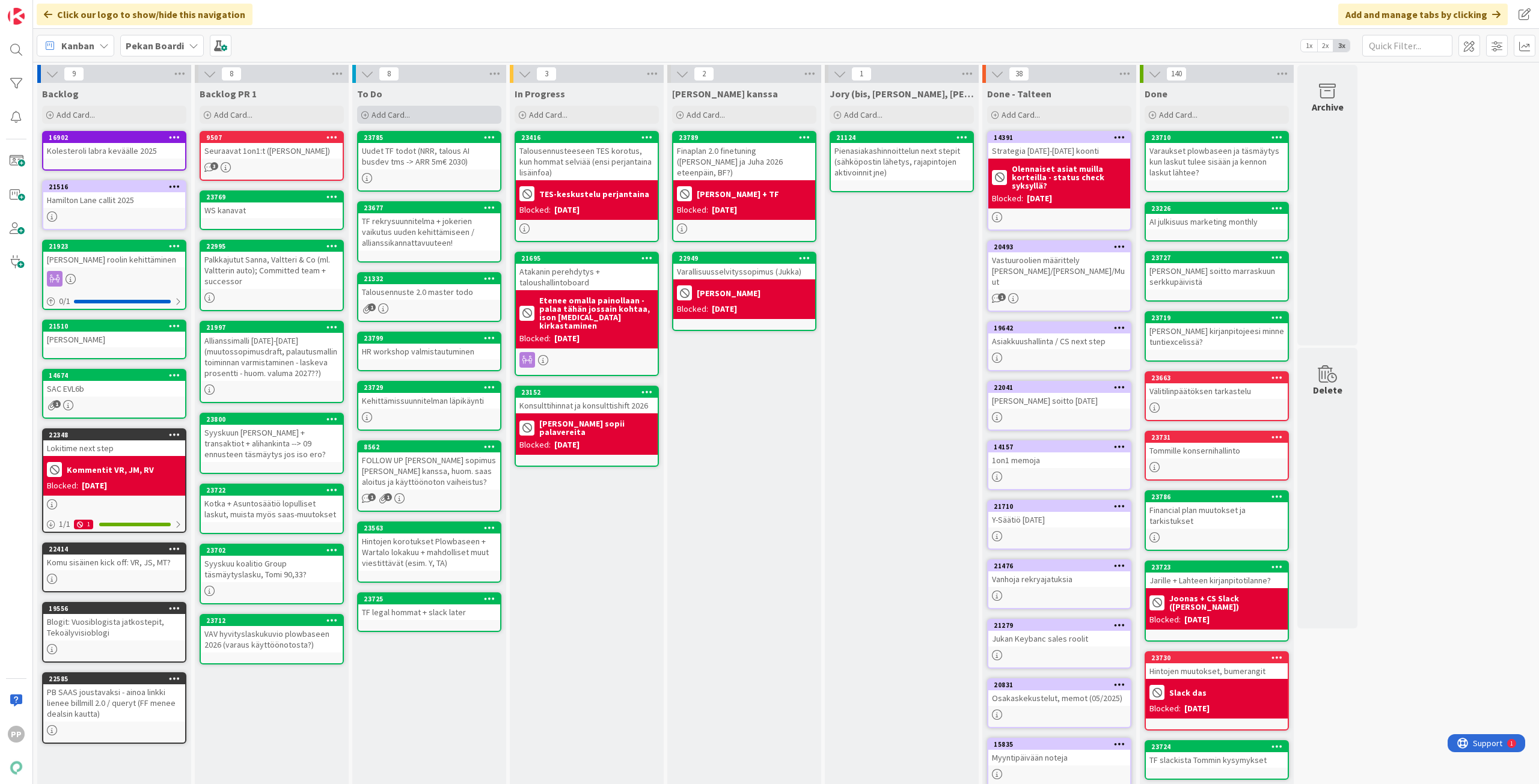
click at [422, 114] on div "Add Card..." at bounding box center [429, 115] width 144 height 18
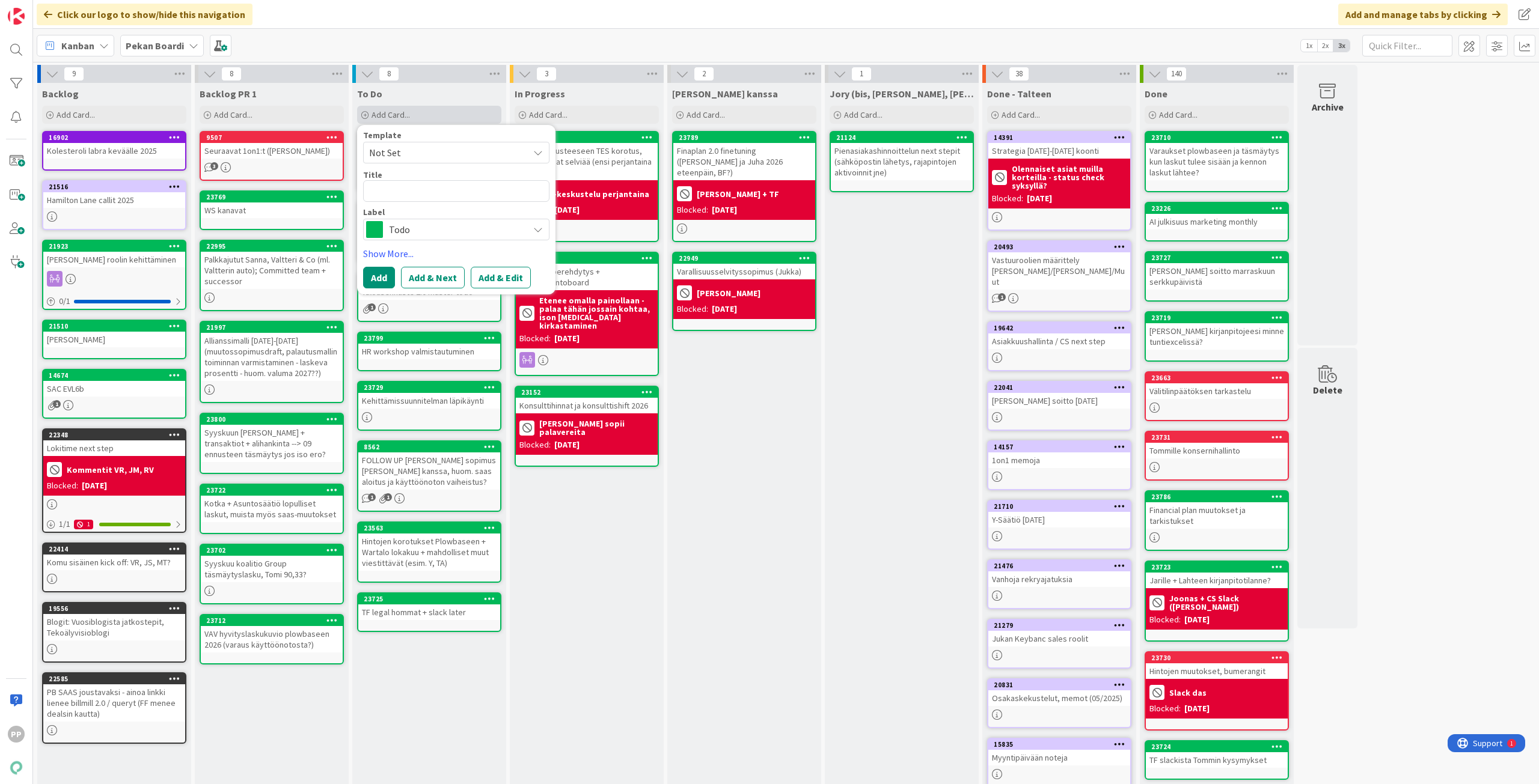
type textarea "x"
type textarea "V"
type textarea "x"
type textarea "VA"
type textarea "x"
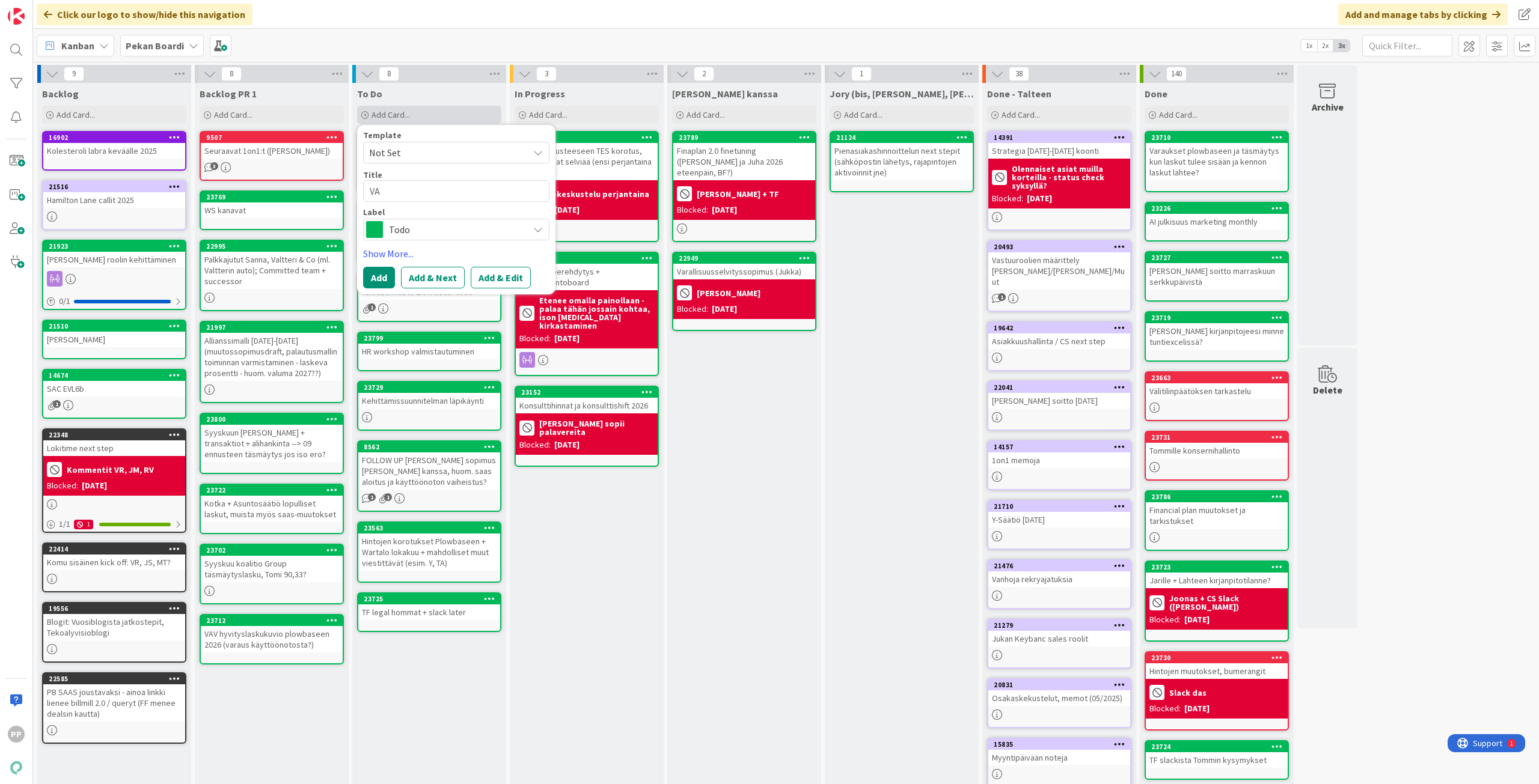
type textarea "VAV"
type textarea "x"
type textarea "VAV"
type textarea "x"
type textarea "VAV h"
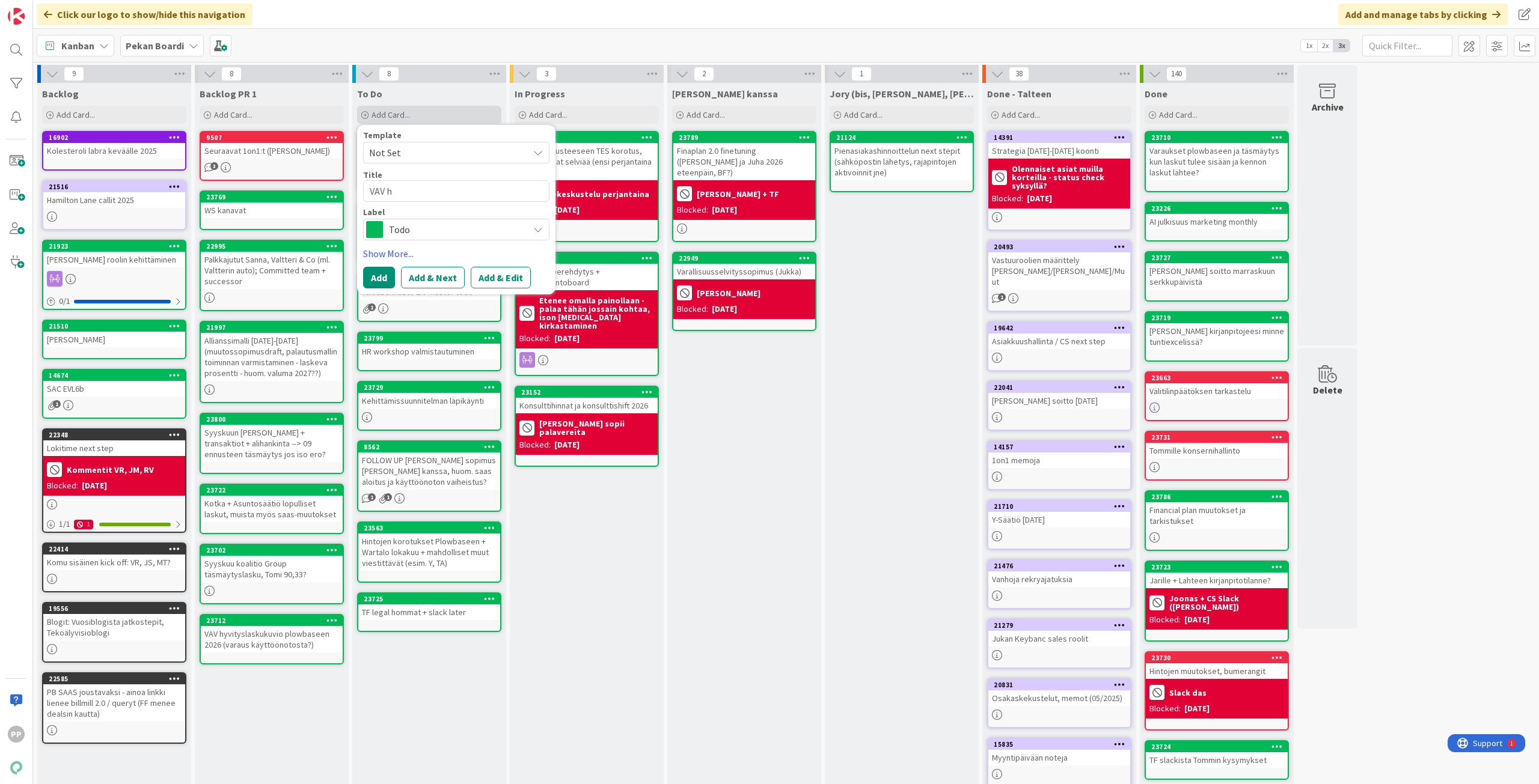
type textarea "x"
type textarea "VAV hi"
type textarea "x"
type textarea "VAV hin"
type textarea "x"
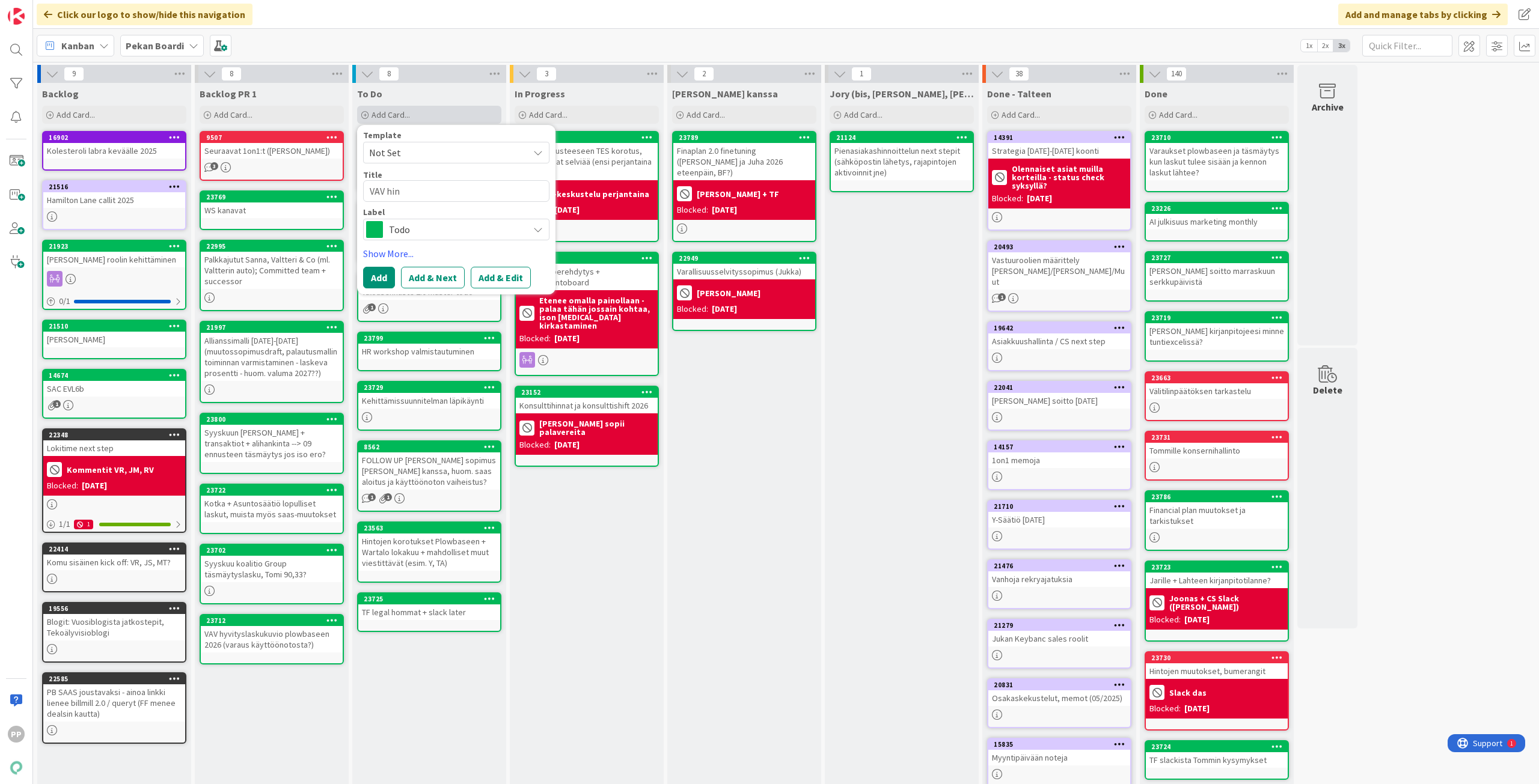
type textarea "VAV hinn"
type textarea "x"
type textarea "VAV hinna"
type textarea "x"
type textarea "VAV hinnan"
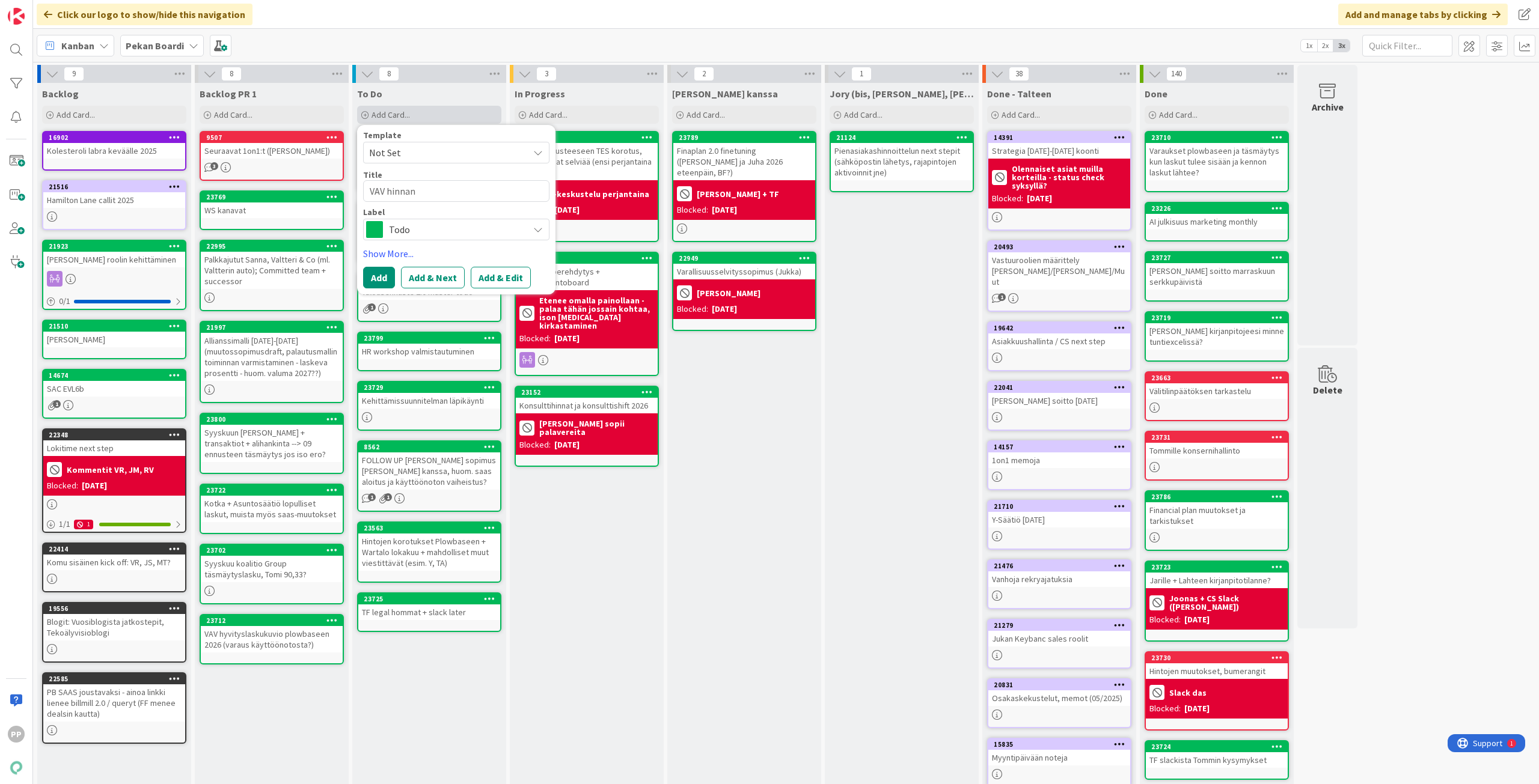
type textarea "x"
type textarea "VAV hinnank"
type textarea "x"
type textarea "VAV hinnanko"
type textarea "x"
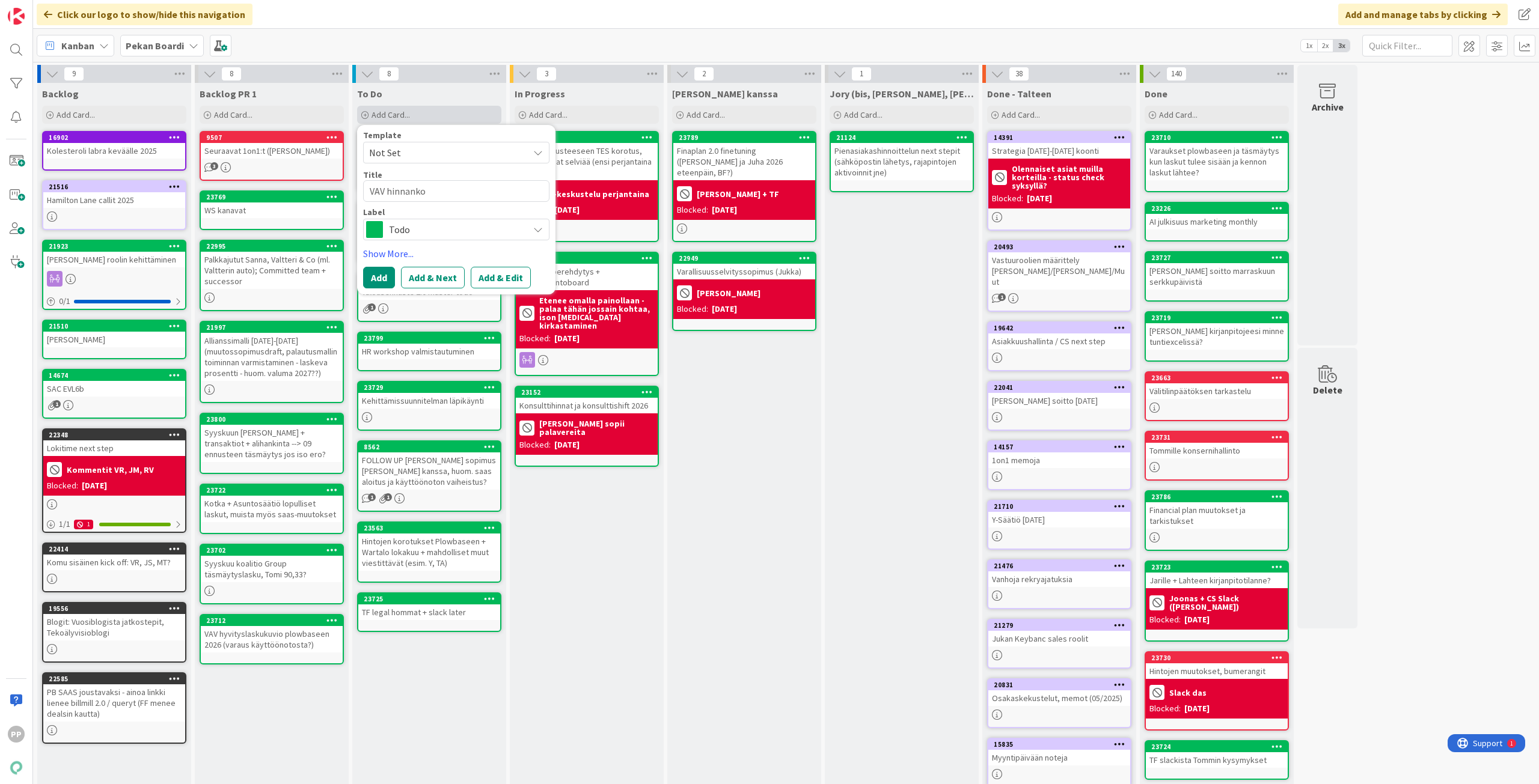
type textarea "VAV hinnankor"
type textarea "x"
type textarea "VAV hinnankoro"
type textarea "x"
type textarea "VAV hinnankorot"
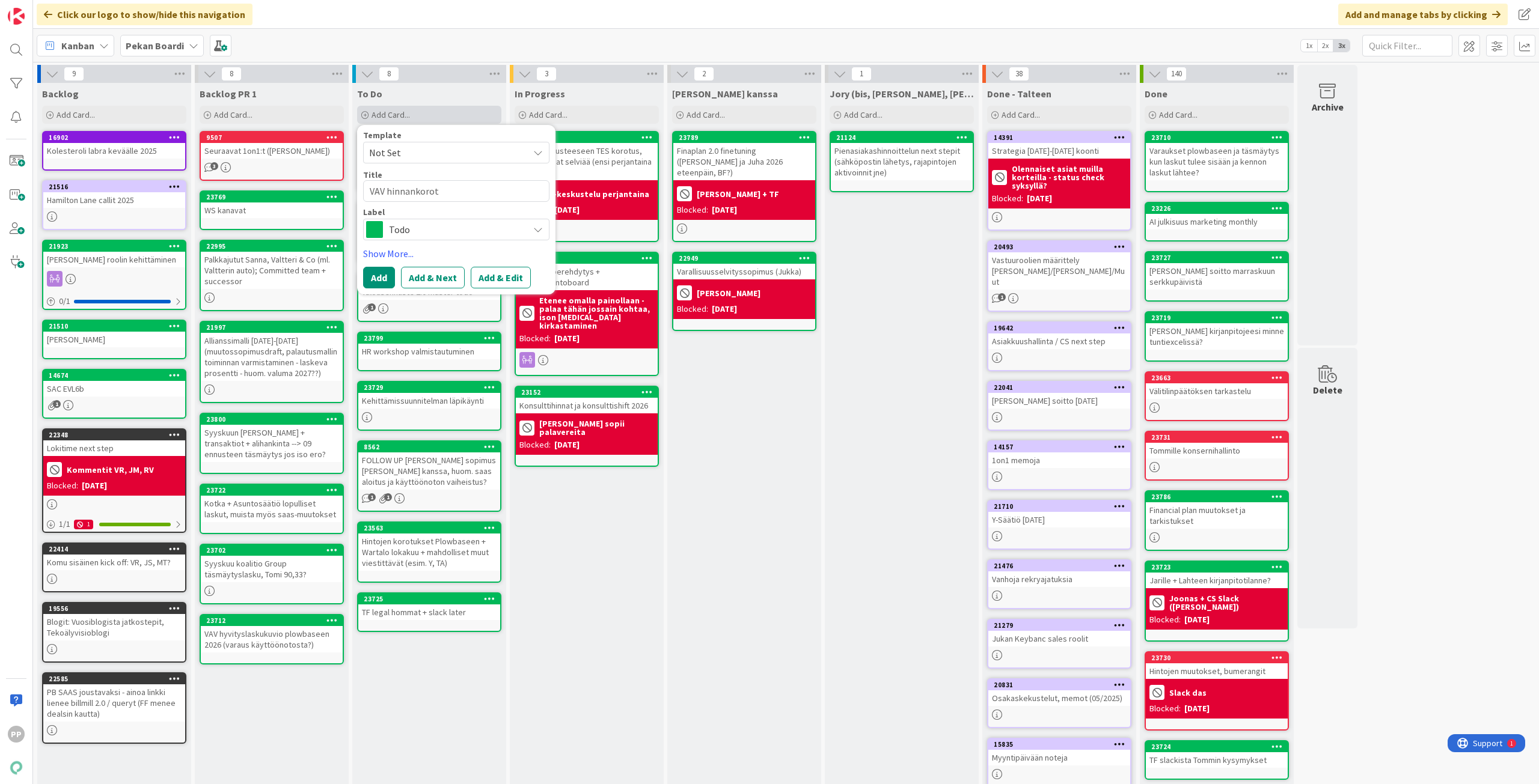
type textarea "x"
type textarea "VAV hinnankorotu"
type textarea "x"
type textarea "VAV hinnankorotus"
type textarea "x"
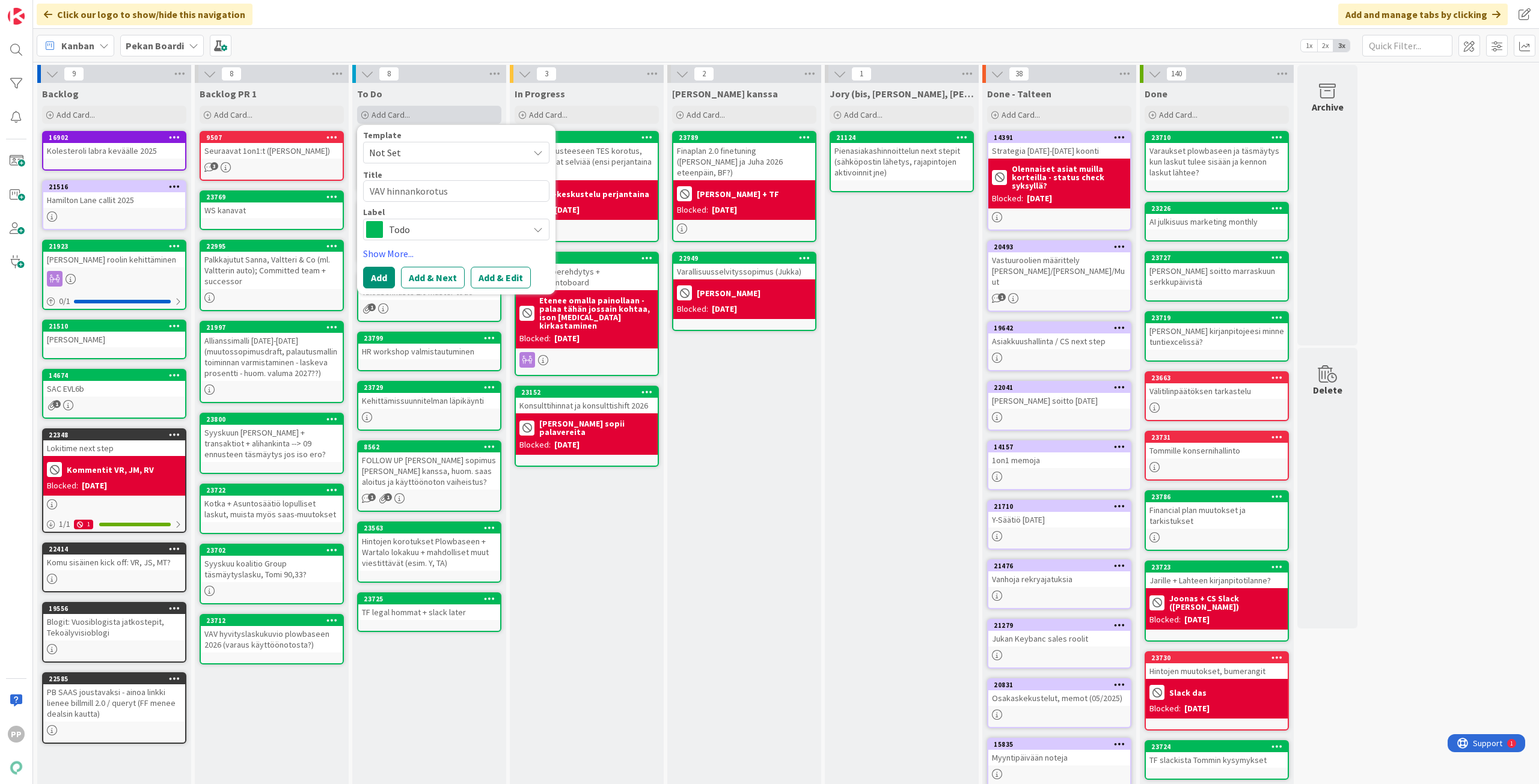
type textarea "VAV hinnankorotusk"
type textarea "x"
type textarea "VAV hinnankorotuski"
type textarea "x"
type textarea "VAV hinnankorotuskir"
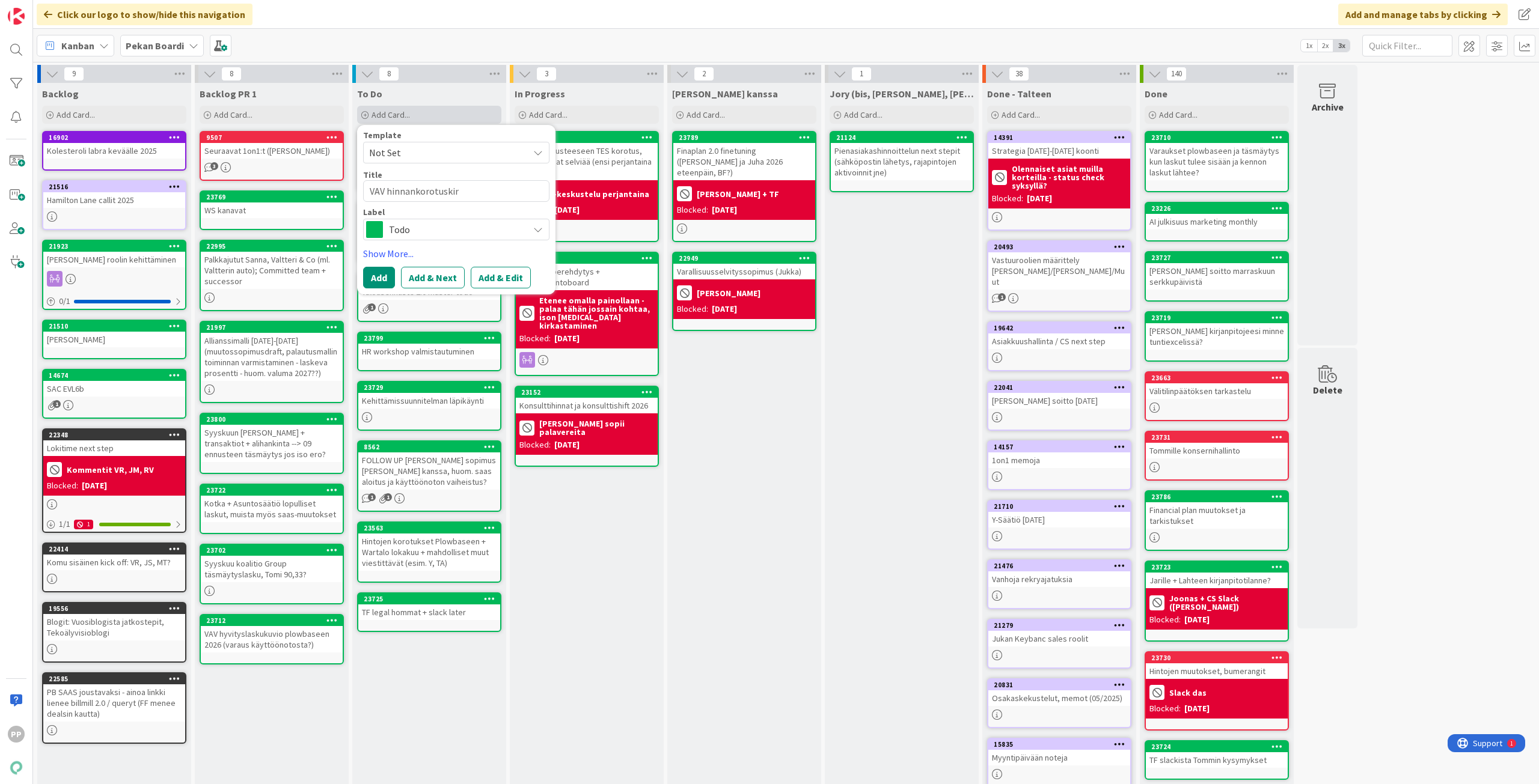
type textarea "x"
type textarea "VAV hinnankorotuskirj"
type textarea "x"
type textarea "VAV hinnankorotuskirje"
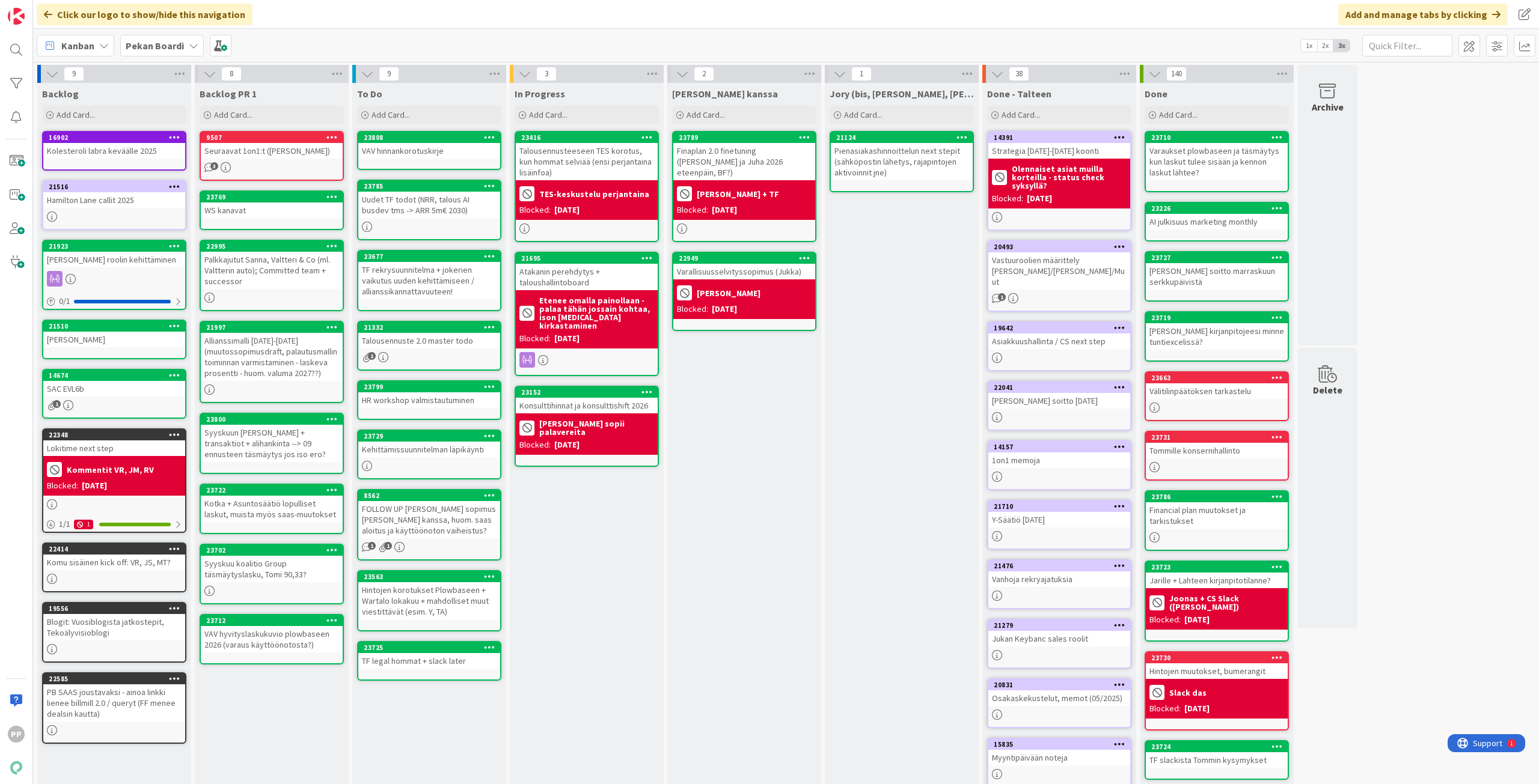
click at [414, 149] on div "VAV hinnankorotuskirje" at bounding box center [428, 151] width 141 height 16
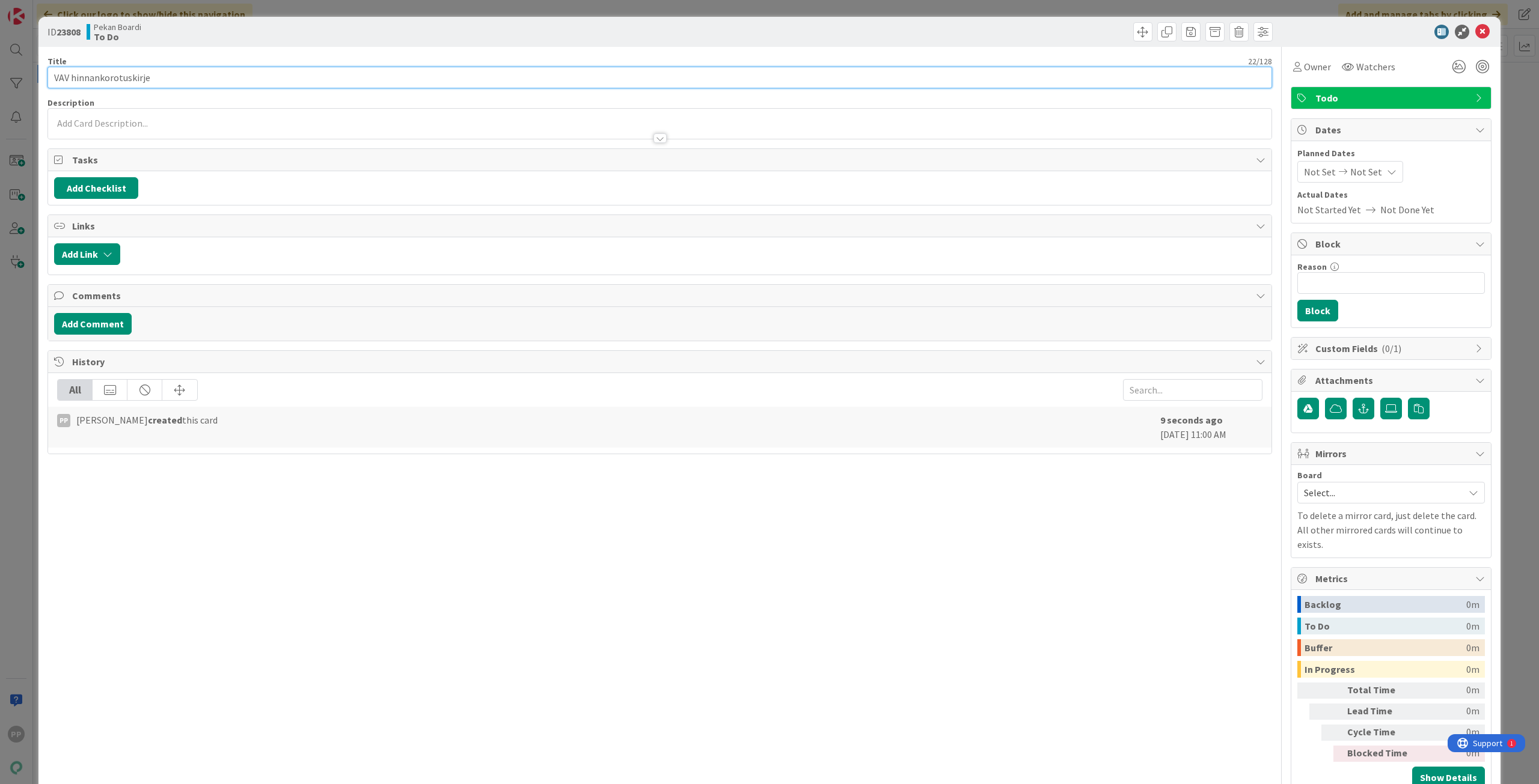
click at [401, 66] on input "VAV hinnankorotuskirje" at bounding box center [660, 77] width 1224 height 22
type input "VAV hinnankorotuskirje; Jaana shönb erg"
click at [356, 10] on div "ID 23808 Pekan Boardi To Do Title 39 / 128 VAV hinnankorotuskirje; Jaana shönb …" at bounding box center [770, 392] width 1539 height 784
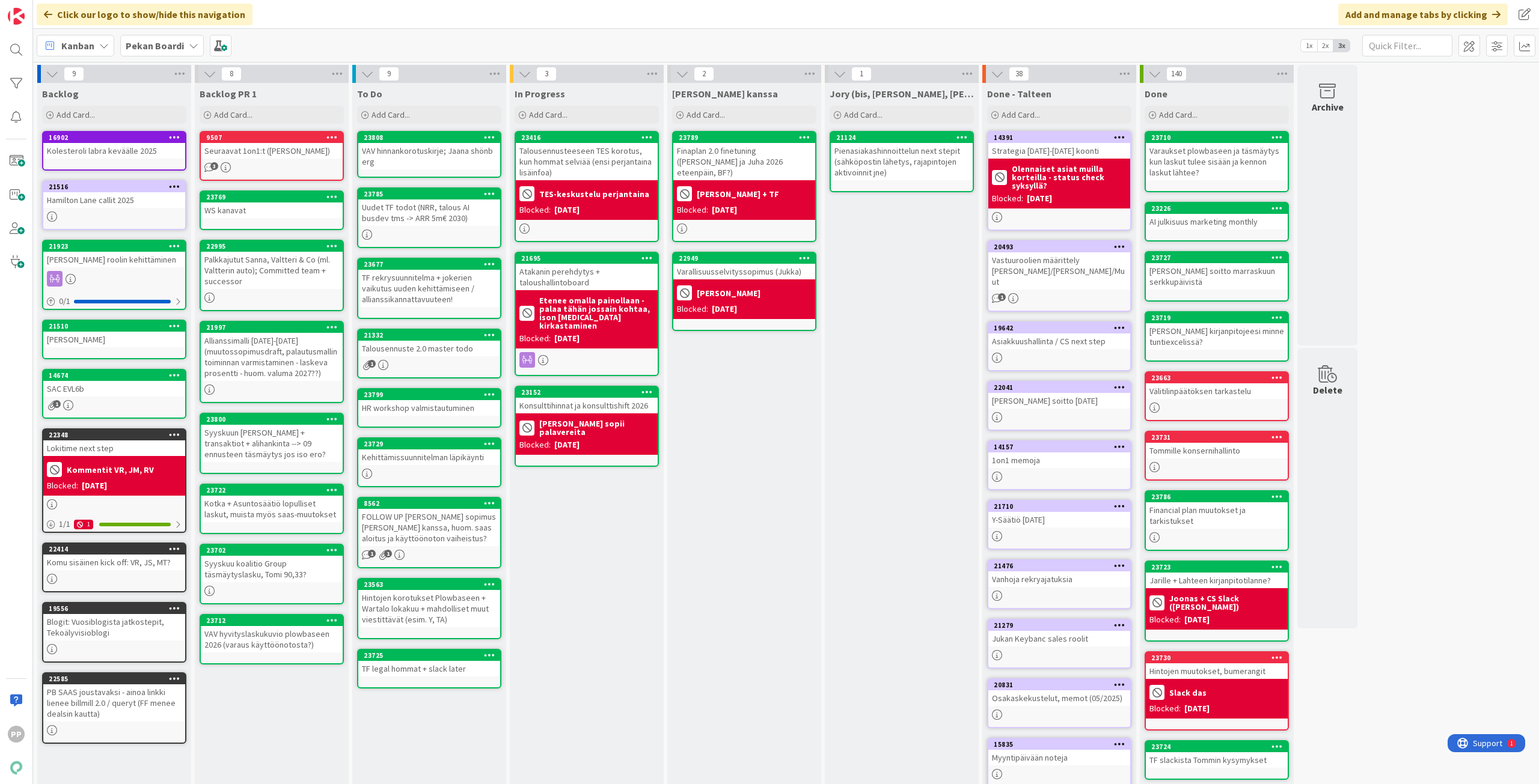
click at [635, 612] on div "In Progress Add Card... 23416 Talousennusteeseen TES korotus, kun hommat selviä…" at bounding box center [587, 455] width 154 height 743
click at [767, 419] on div "[PERSON_NAME] kanssa Add Card... 23789 Finaplan 2.0 finetuning ([PERSON_NAME] j…" at bounding box center [745, 455] width 154 height 743
click at [602, 577] on div "In Progress Add Card... 23416 Talousennusteeseen TES korotus, kun hommat selviä…" at bounding box center [587, 455] width 154 height 743
click at [721, 427] on div "[PERSON_NAME] kanssa Add Card... 23789 Finaplan 2.0 finetuning ([PERSON_NAME] j…" at bounding box center [745, 455] width 154 height 743
click at [599, 542] on div "In Progress Add Card... 23416 Talousennusteeseen TES korotus, kun hommat selviä…" at bounding box center [587, 455] width 154 height 743
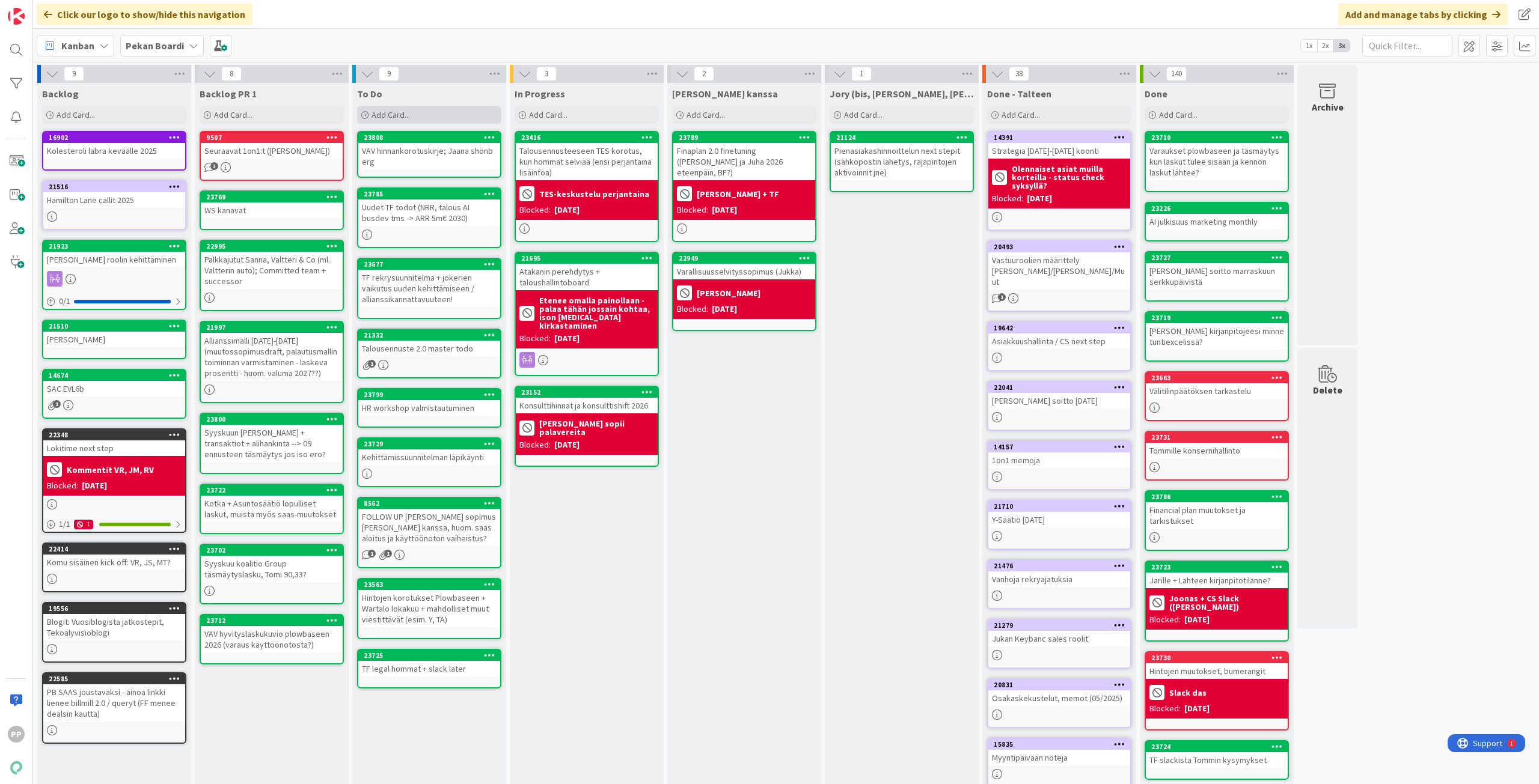
click at [406, 120] on span "Add Card..." at bounding box center [391, 115] width 39 height 11
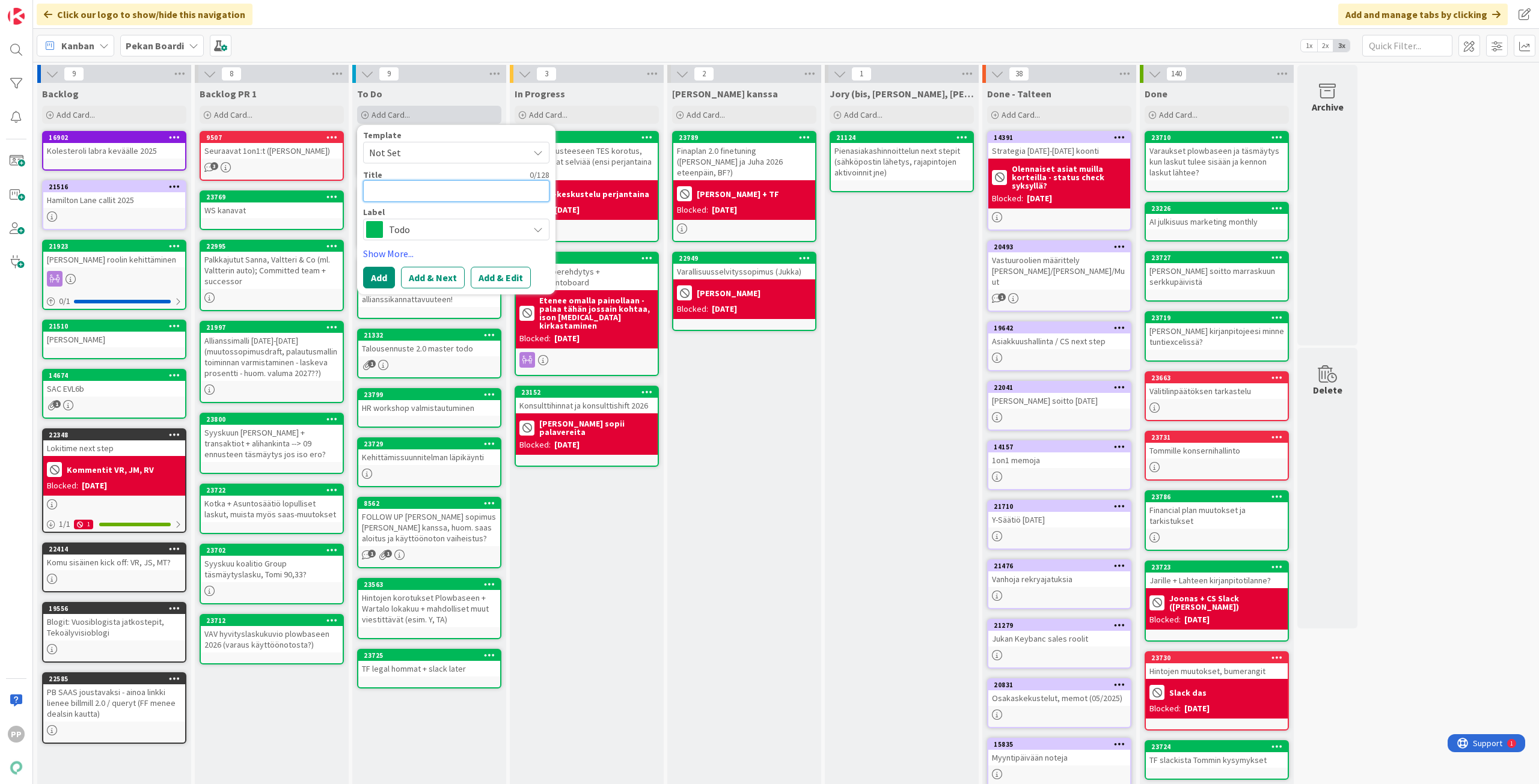
type textarea "x"
type textarea "T"
type textarea "x"
type textarea "TF"
type textarea "x"
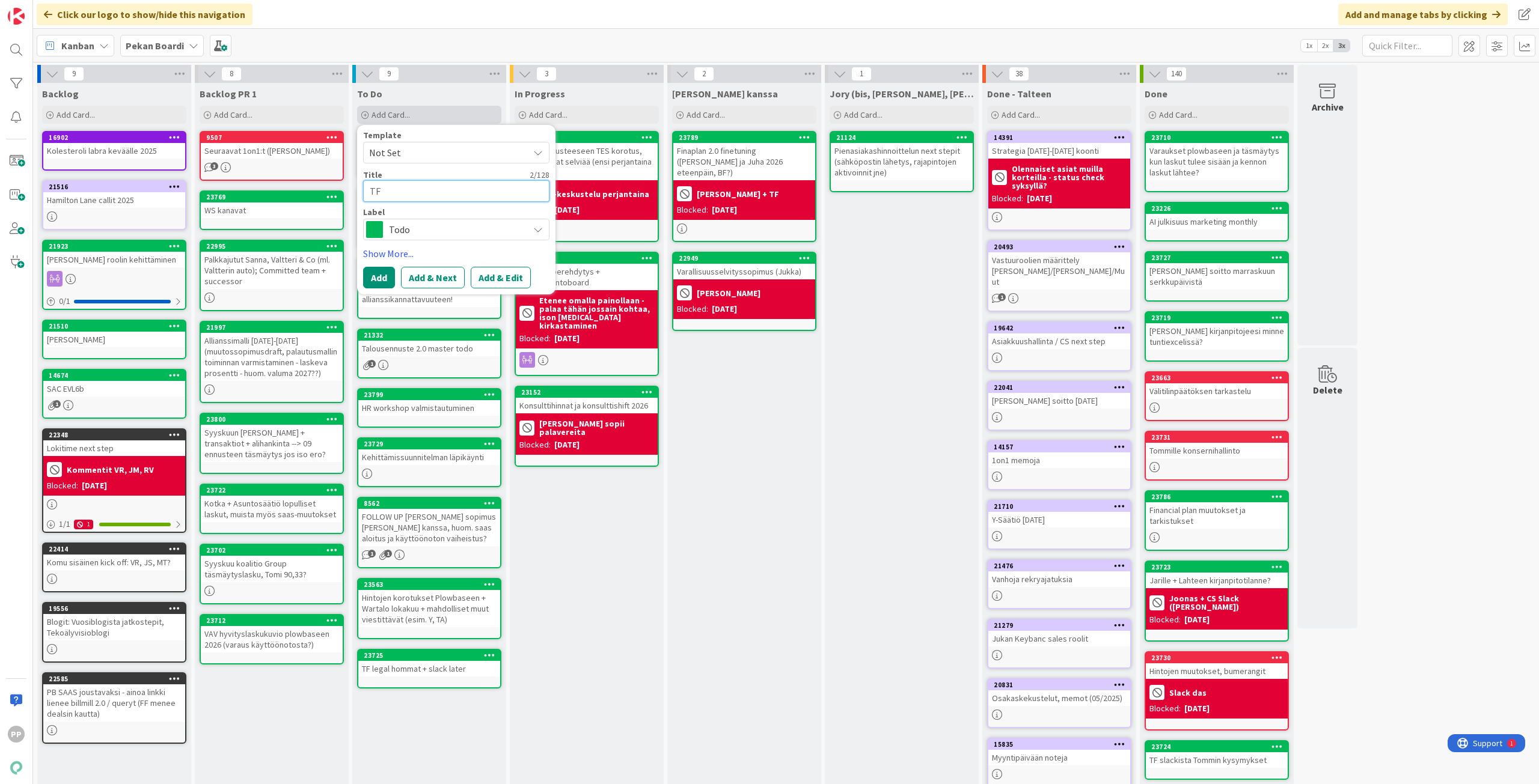
type textarea "TF"
type textarea "x"
type textarea "TF e"
type textarea "x"
type textarea "TF el"
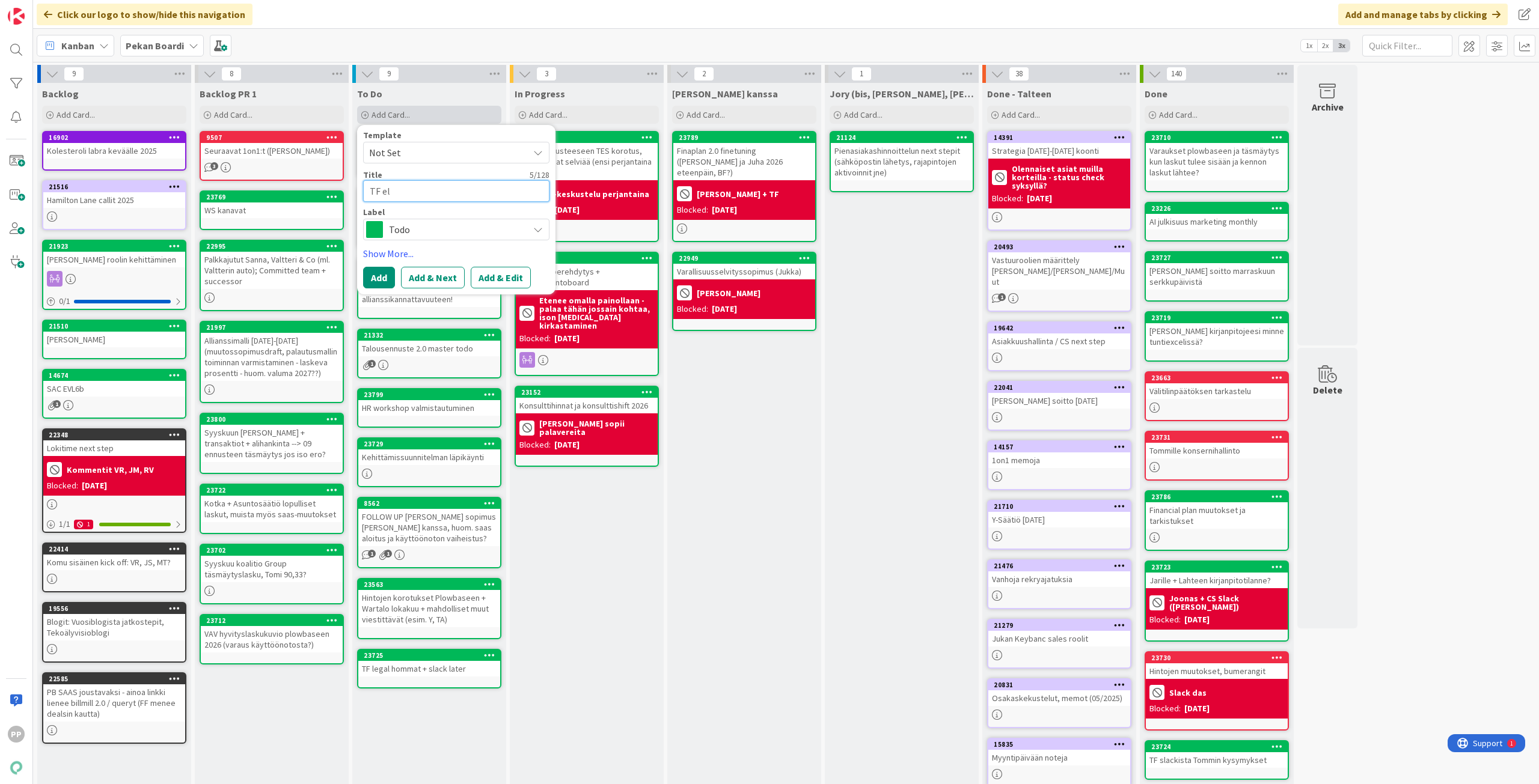
type textarea "x"
type textarea "TF ele"
type textarea "x"
type textarea "TF elev"
type textarea "x"
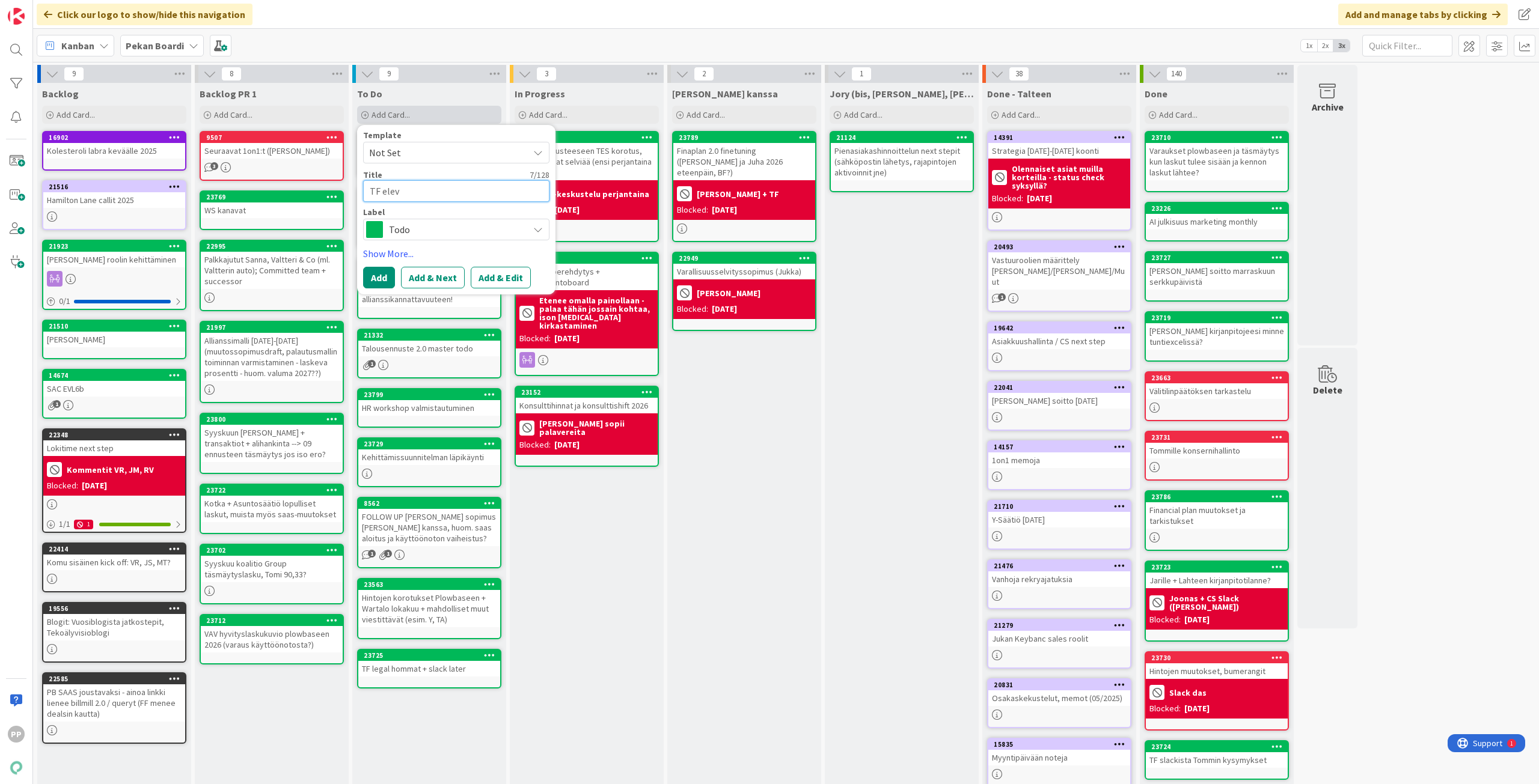
type textarea "TF eleva"
type textarea "x"
type textarea "TF elevat"
type textarea "x"
type textarea "TF elevato"
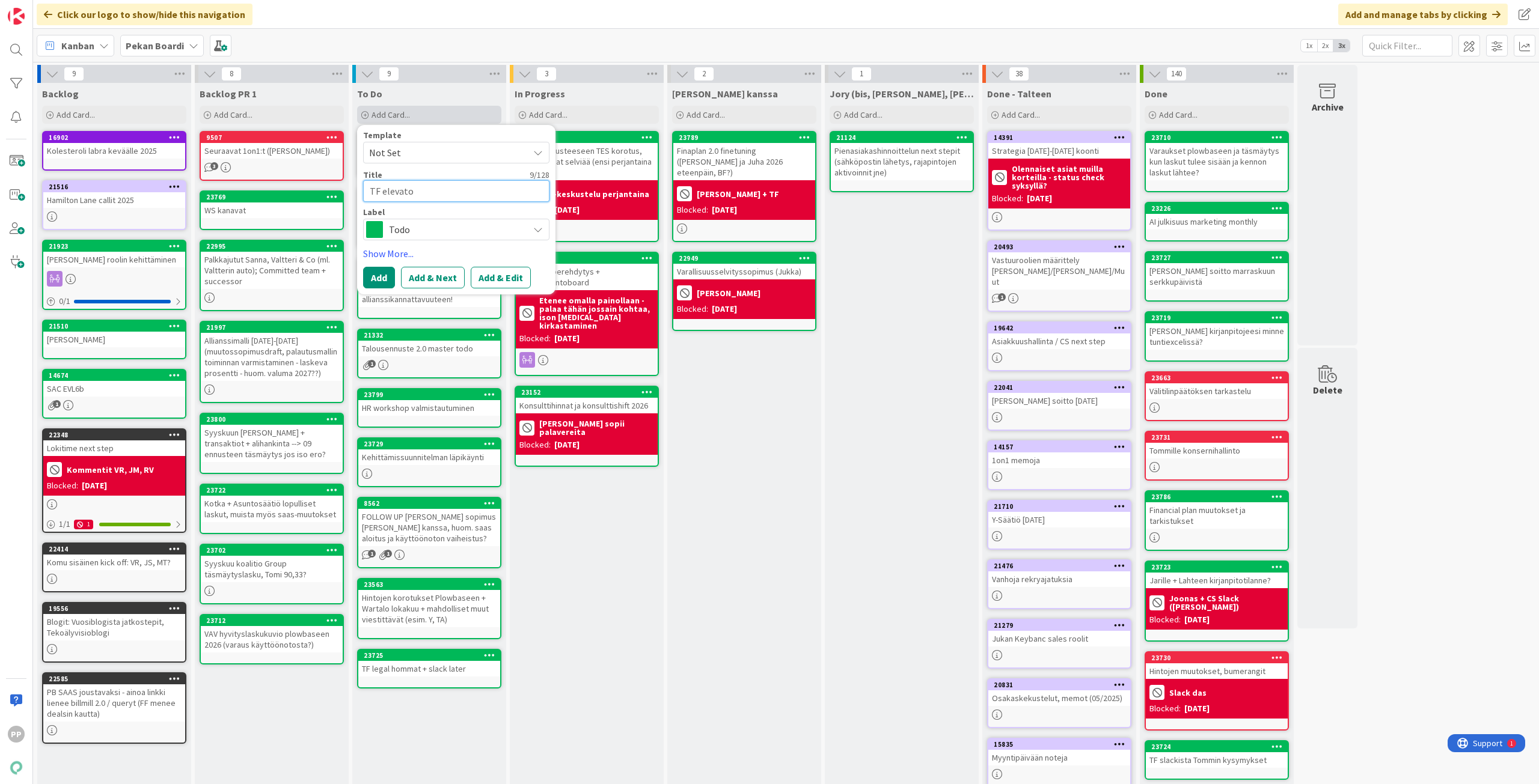
type textarea "x"
type textarea "TF elevator"
type textarea "x"
type textarea "TF elevator"
type textarea "x"
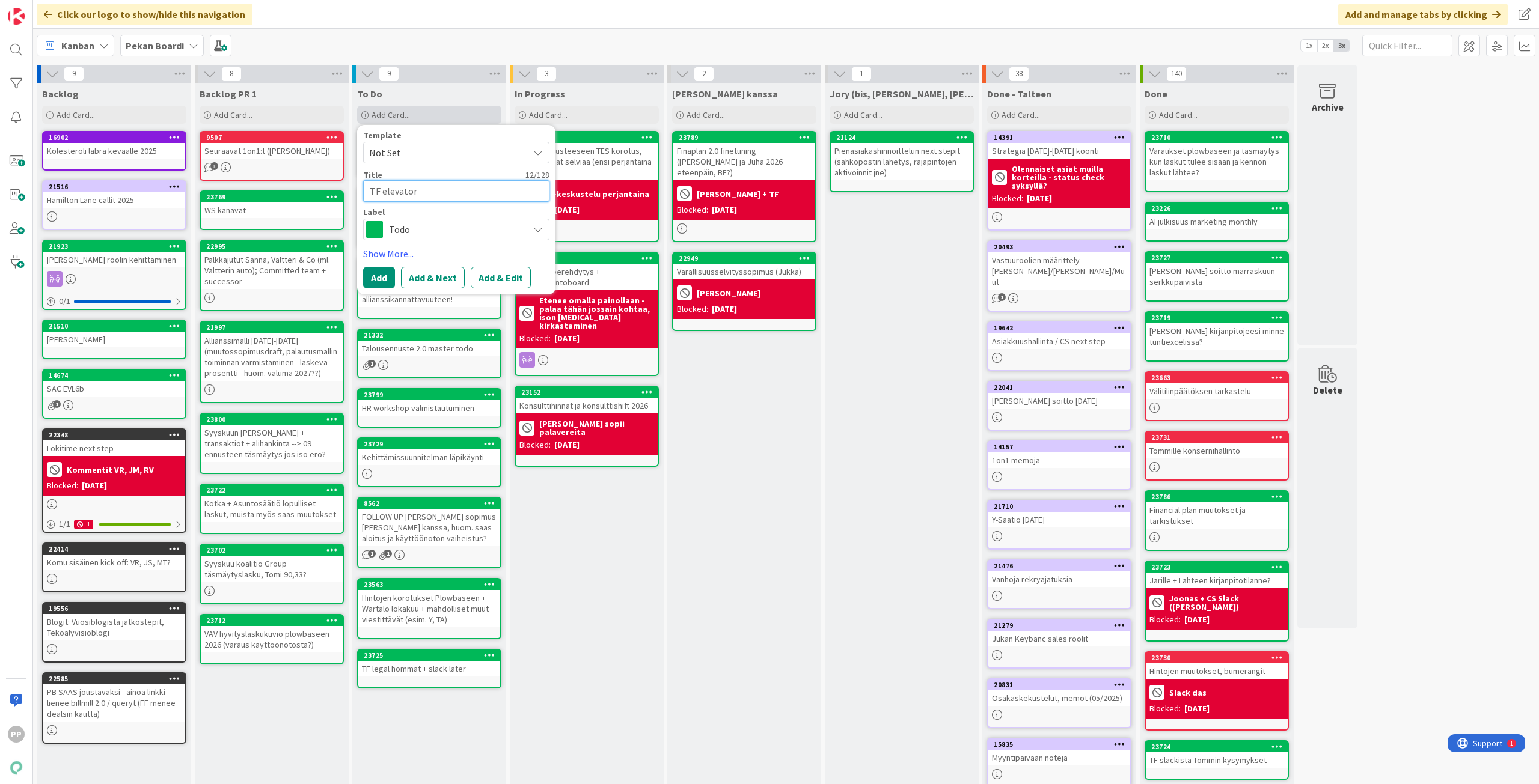
type textarea "TF elevator p"
type textarea "x"
type textarea "TF elevator pi"
type textarea "x"
type textarea "TF elevator pit"
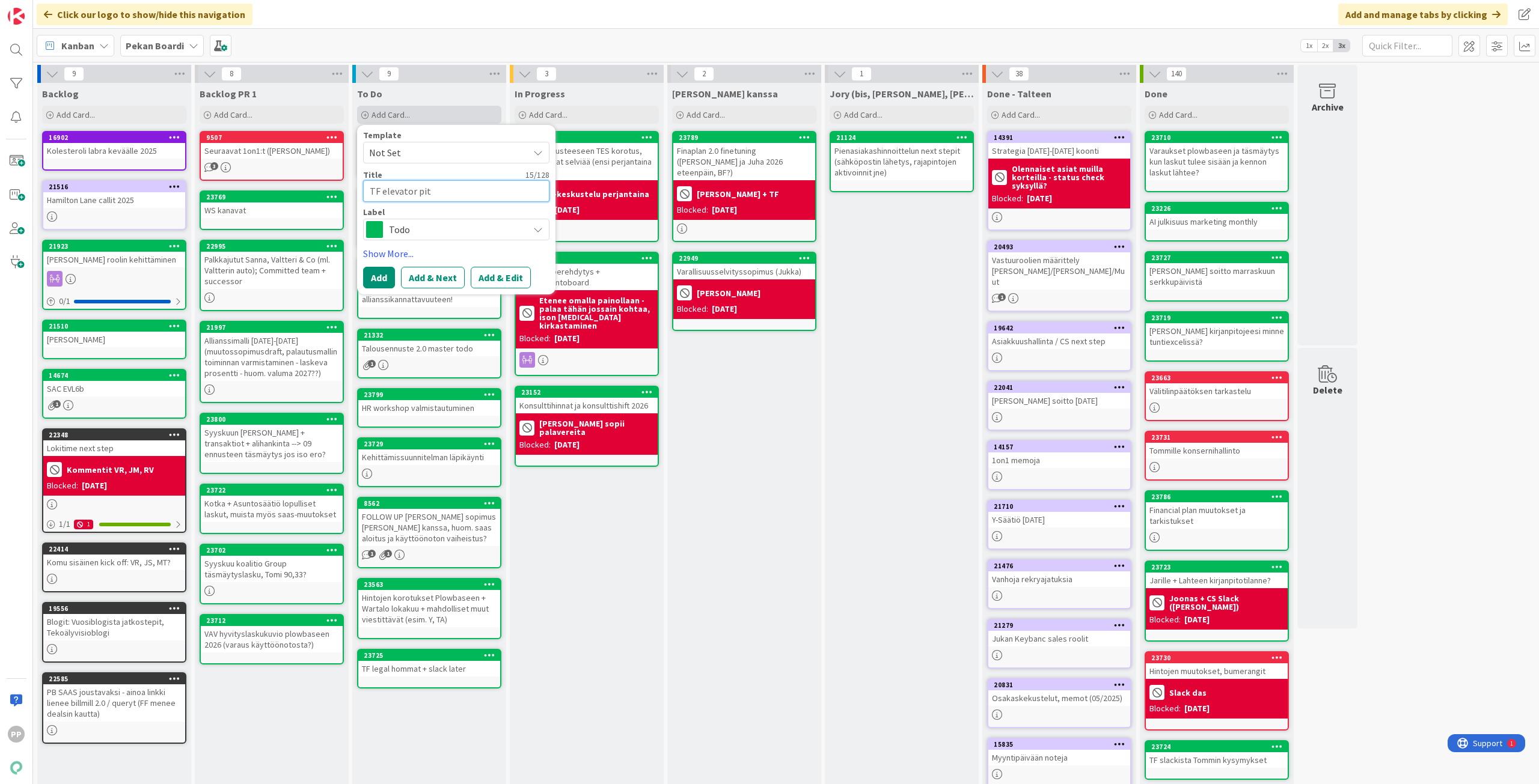
type textarea "x"
type textarea "TF elevator pitc"
type textarea "x"
type textarea "TF elevator pitch"
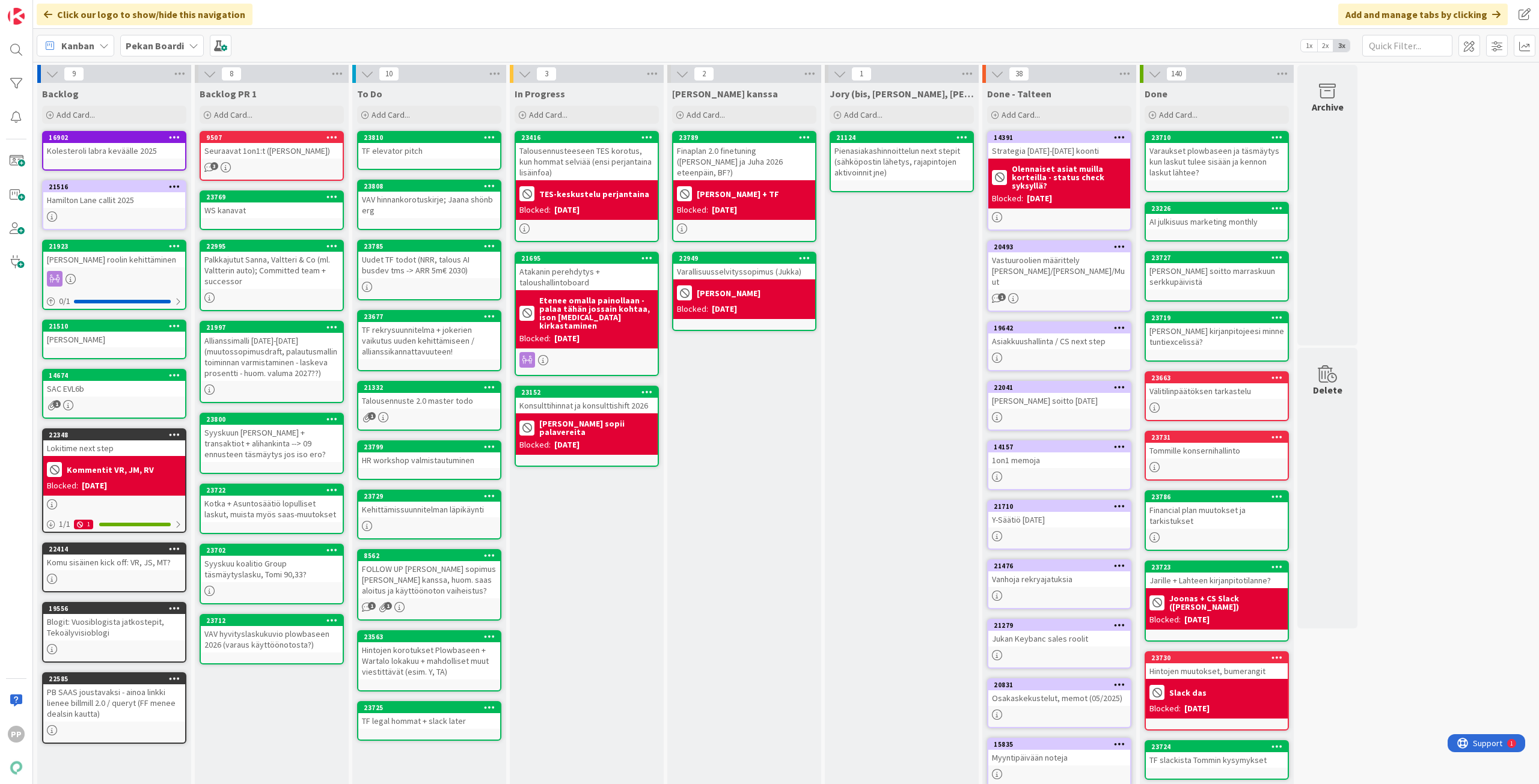
click at [439, 149] on div "TF elevator pitch" at bounding box center [428, 151] width 141 height 16
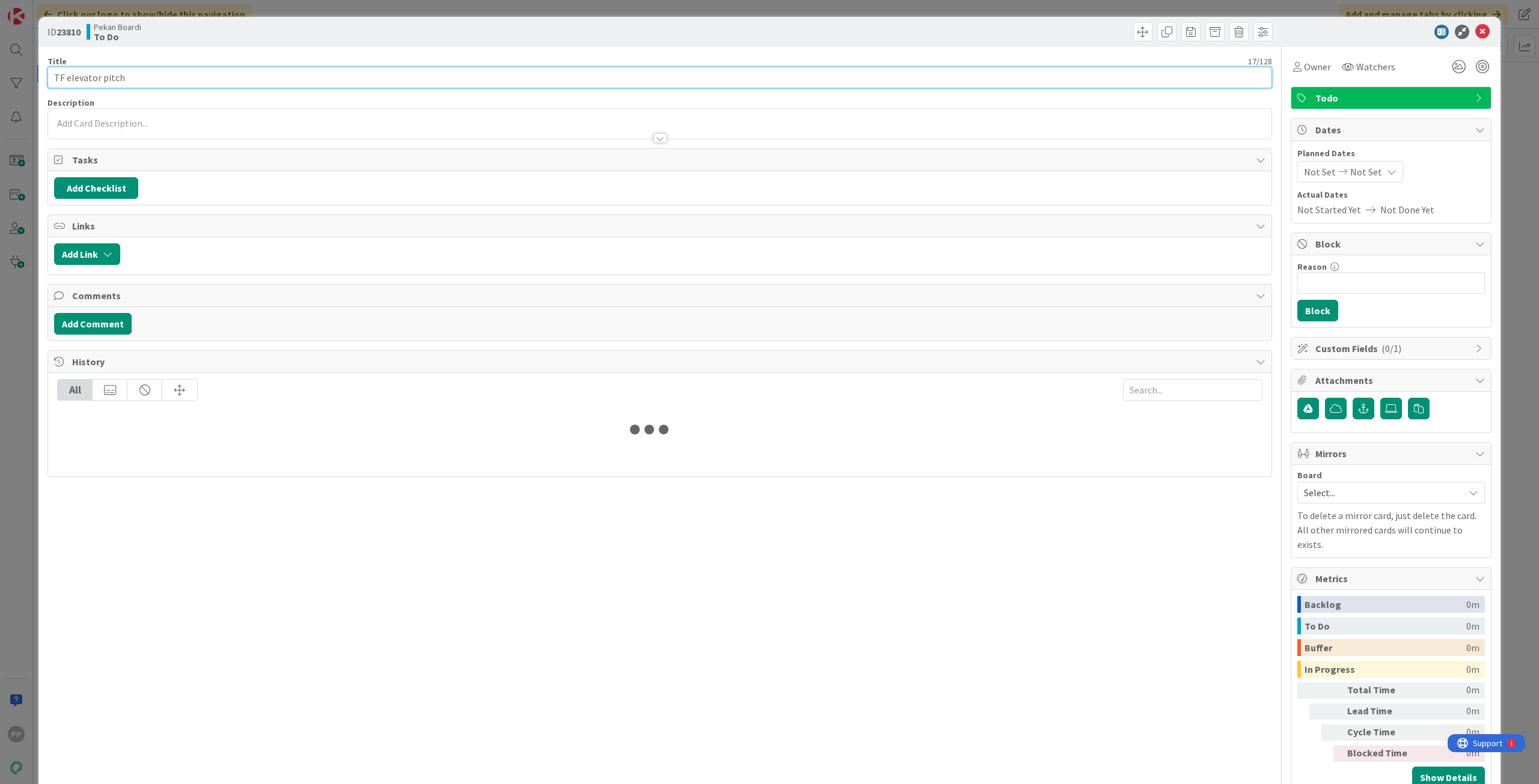
click at [262, 74] on input "TF elevator pitch" at bounding box center [660, 77] width 1224 height 22
type input "TF elevator pitch (5min)"
click at [287, 37] on div "Pekan Boardi To Do" at bounding box center [372, 31] width 571 height 19
click at [314, 8] on div "ID 23810 Pekan Boardi To Do Title 24 / 128 TF elevator pitch (5min) Description…" at bounding box center [770, 392] width 1539 height 784
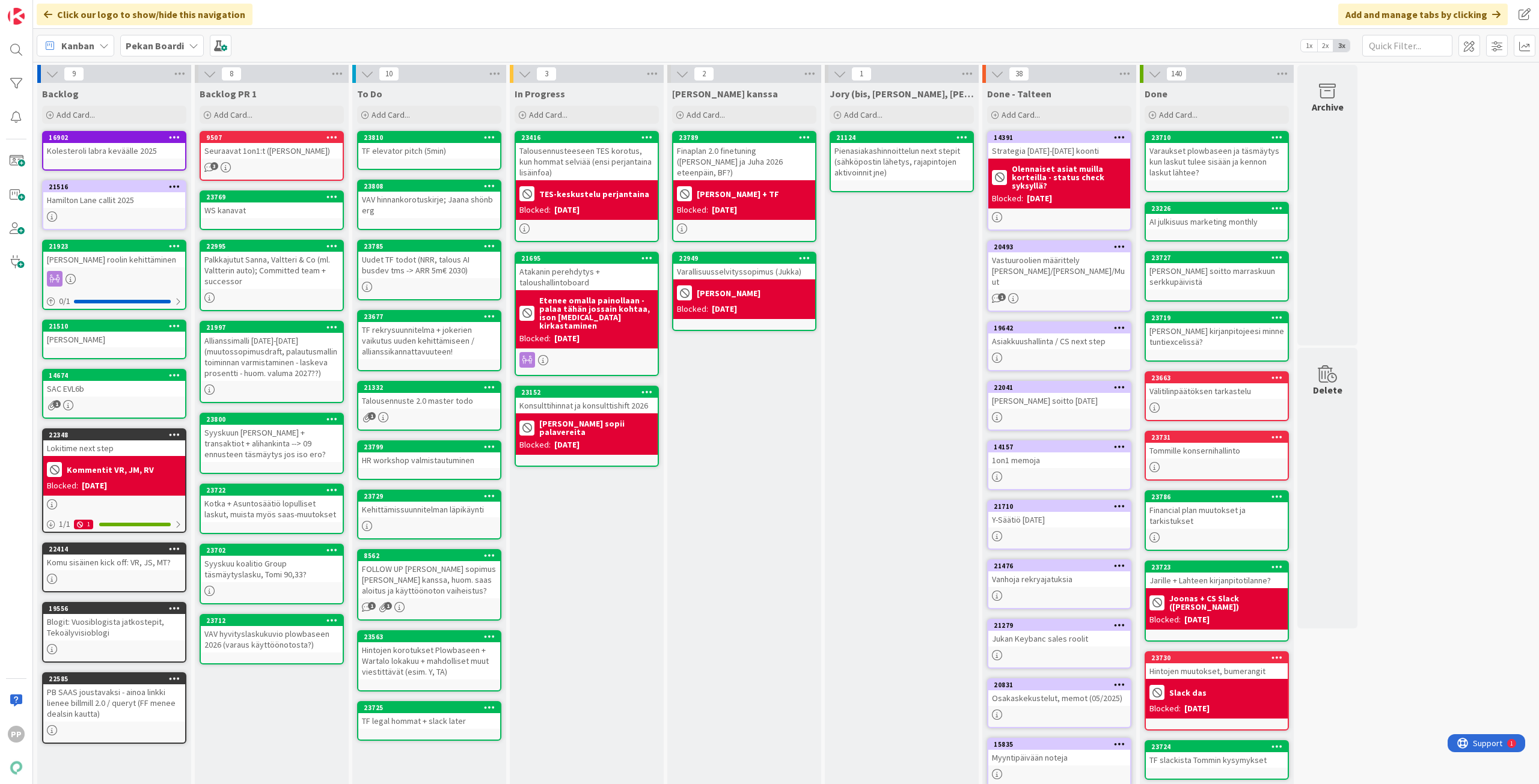
click at [436, 146] on div "TF elevator pitch (5min)" at bounding box center [428, 151] width 141 height 16
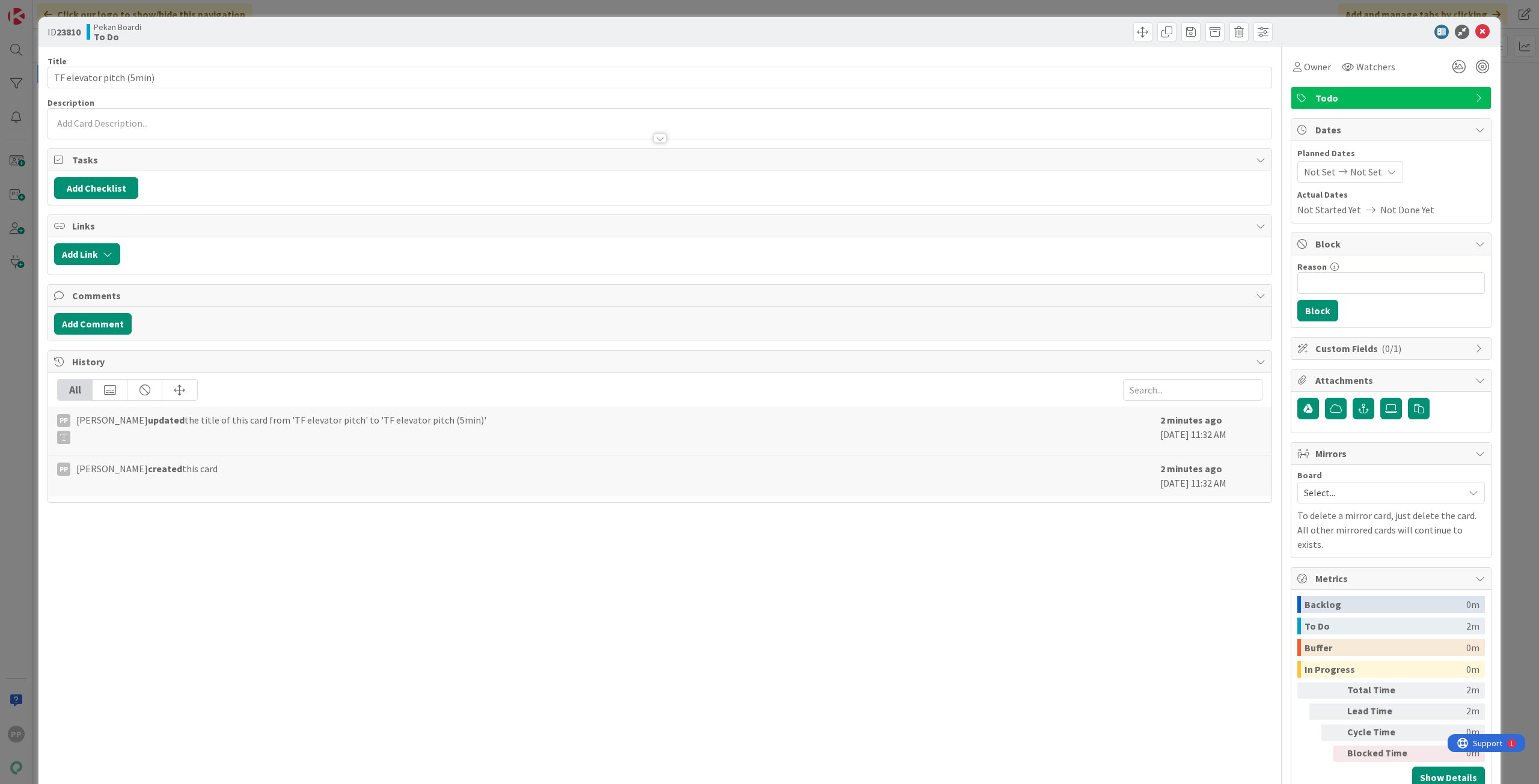
click at [166, 130] on div at bounding box center [660, 132] width 1223 height 13
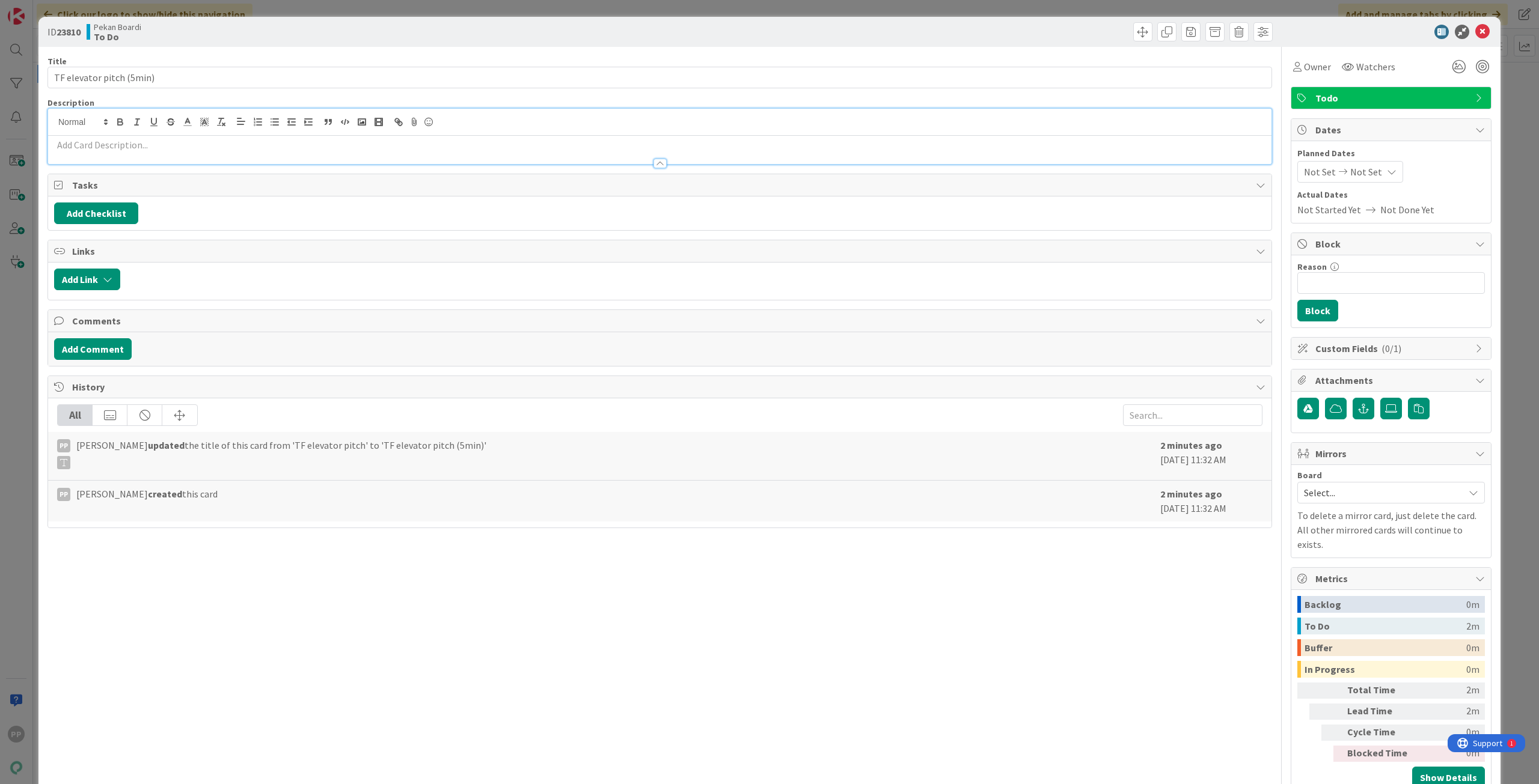
click at [110, 151] on div at bounding box center [660, 157] width 1223 height 13
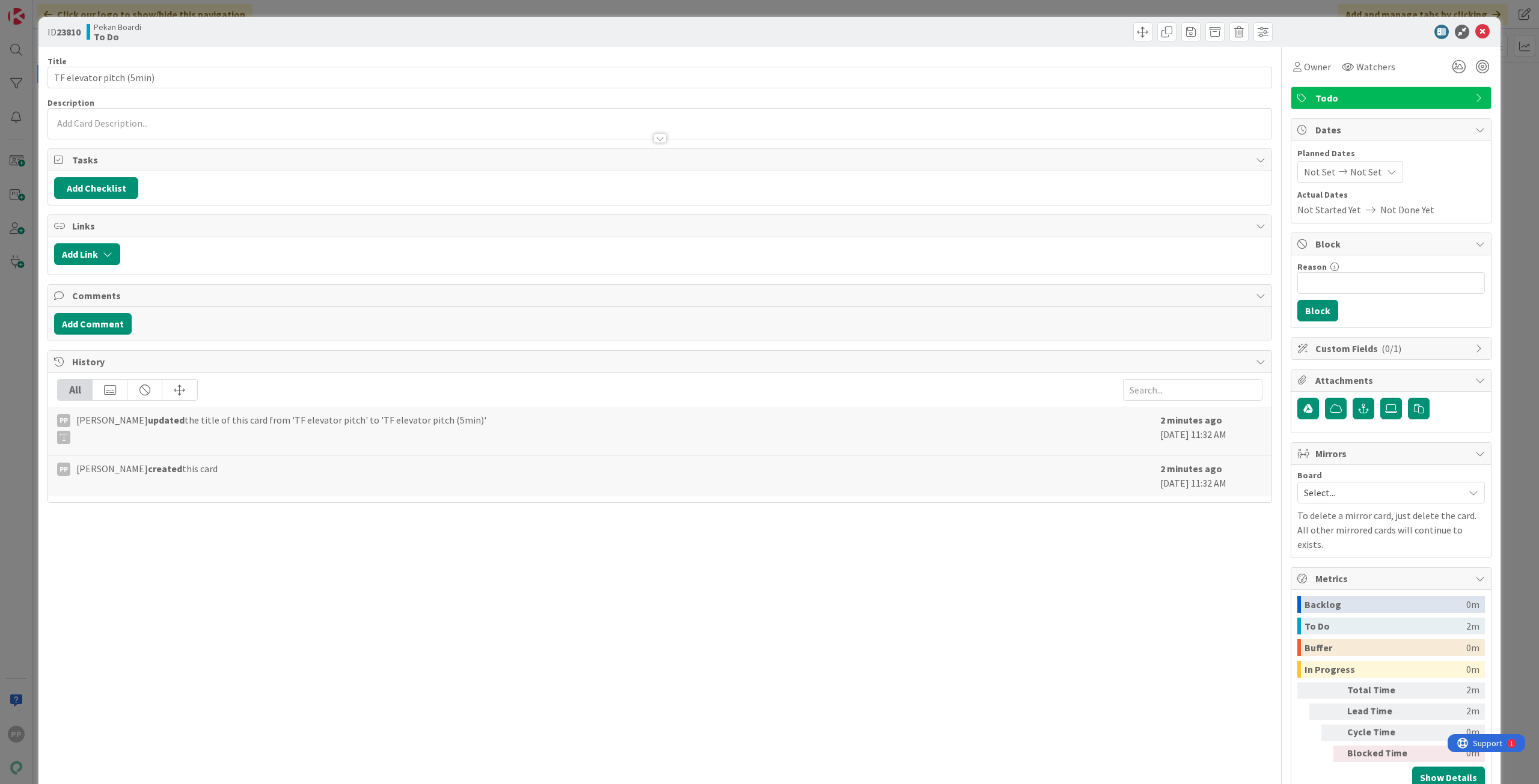
click at [111, 131] on div at bounding box center [660, 132] width 1223 height 13
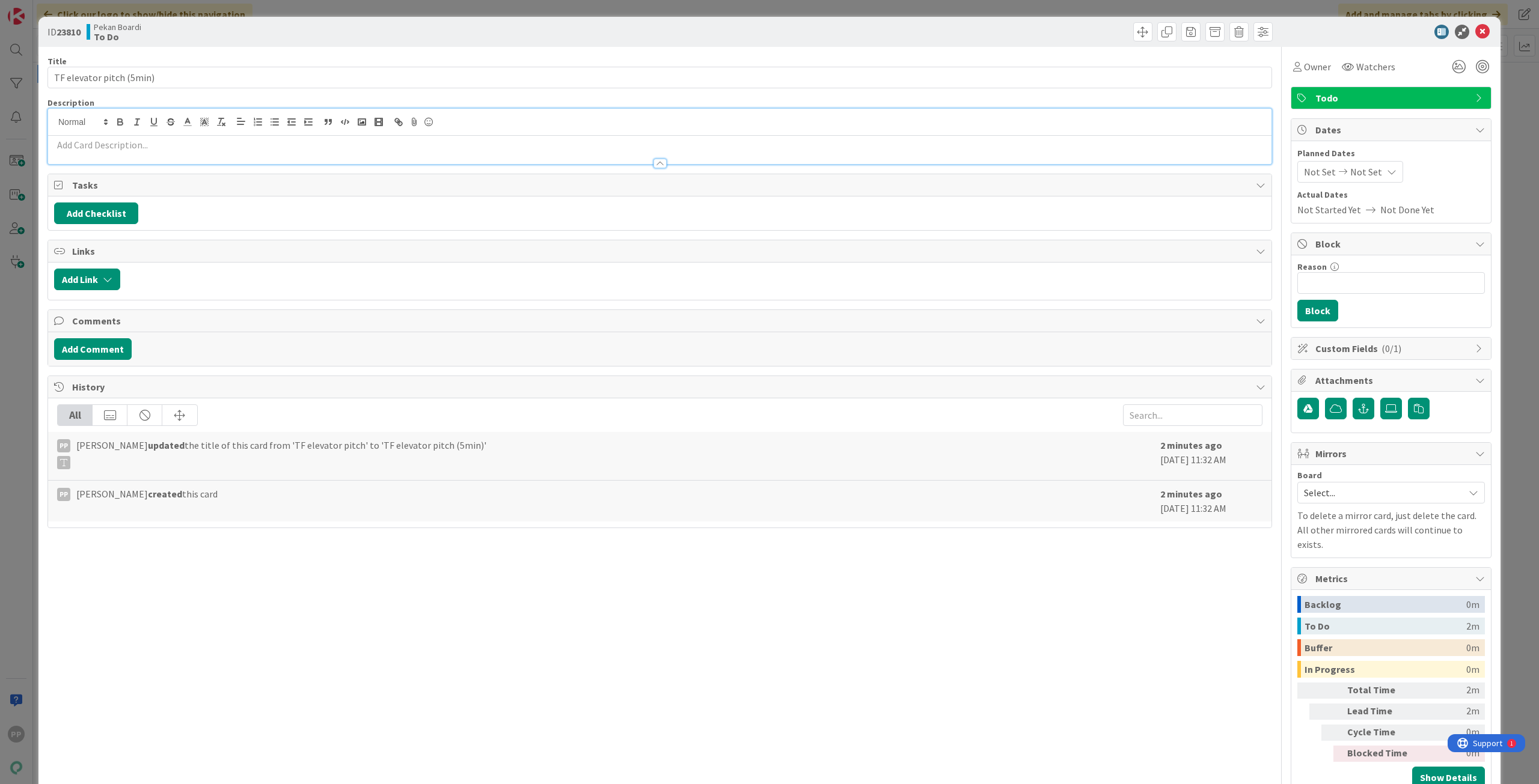
click at [73, 142] on p at bounding box center [660, 145] width 1212 height 14
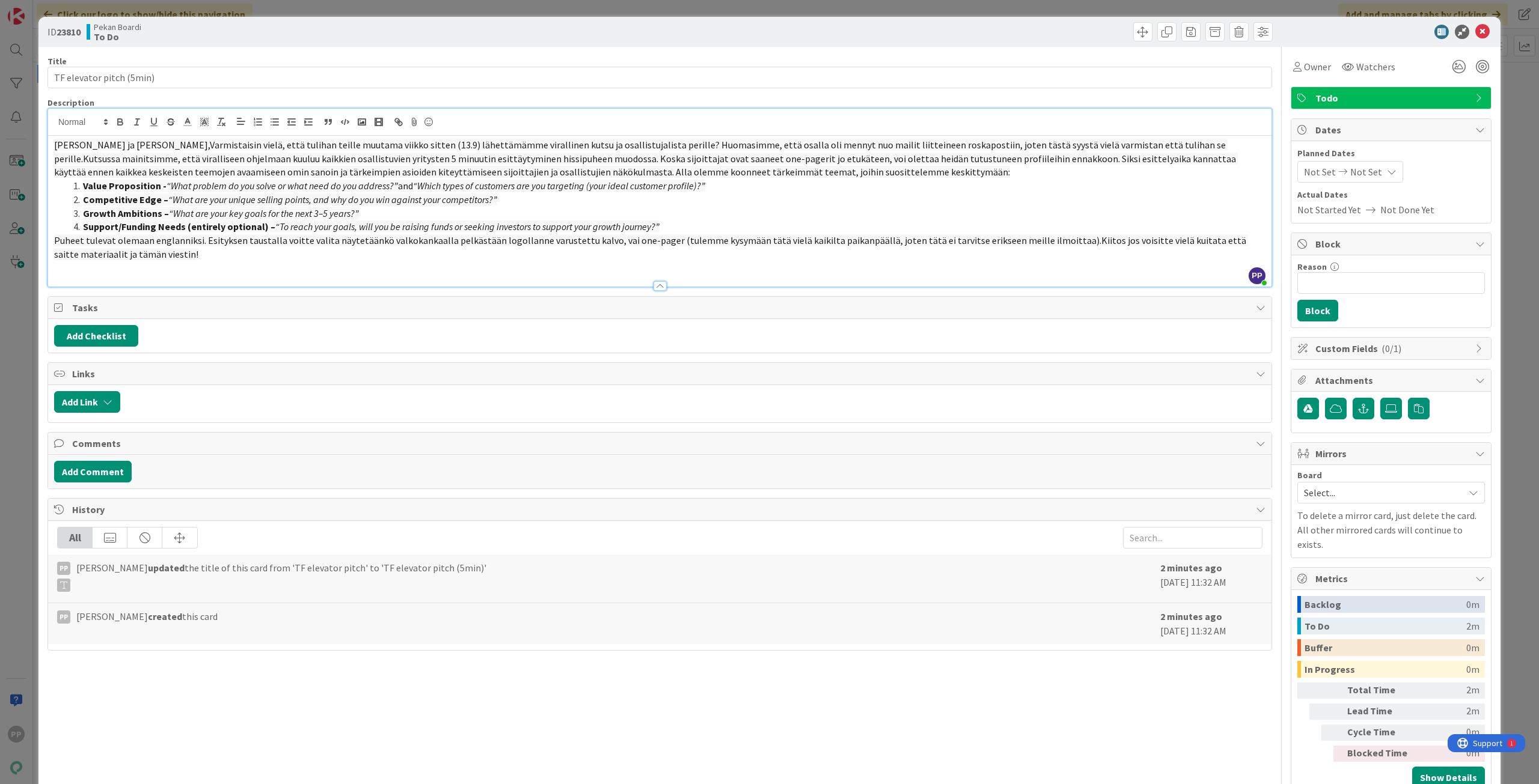
click at [354, 640] on div "Title 24 / 128 TF elevator pitch (5min) Description PP [PERSON_NAME] just joine…" at bounding box center [660, 420] width 1224 height 748
click at [355, 640] on div "Title 24 / 128 TF elevator pitch (5min) Description PP [PERSON_NAME] just joine…" at bounding box center [660, 420] width 1224 height 748
click at [328, 228] on em "“To reach your goals, will you be raising funds or seeking investors to support…" at bounding box center [467, 226] width 384 height 12
click at [346, 188] on em "“What problem do you solve or what need do you address?”" at bounding box center [282, 186] width 231 height 12
click at [387, 57] on div "Title 24 / 128" at bounding box center [660, 61] width 1224 height 11
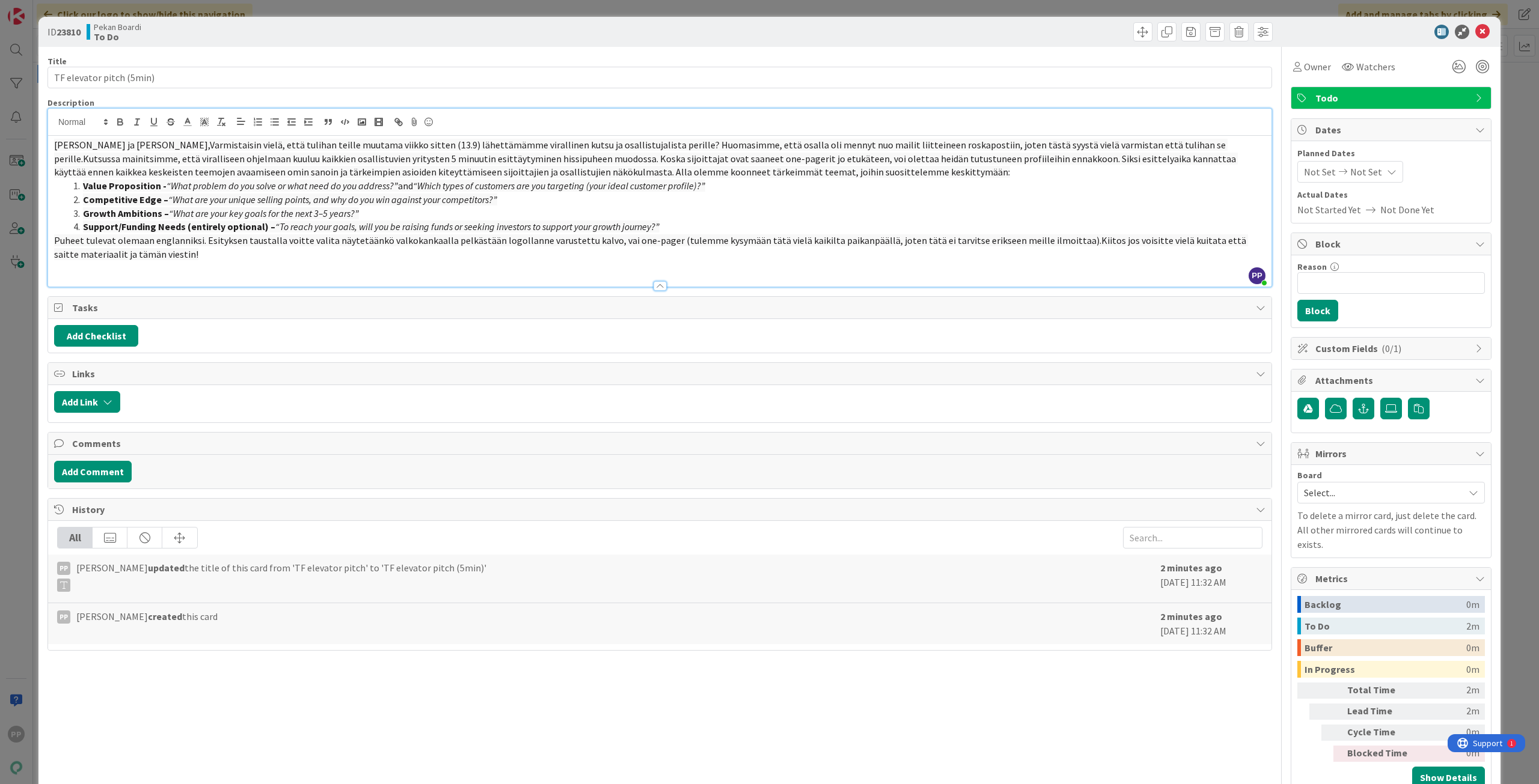
click at [407, 9] on div "ID 23810 Pekan Boardi To Do Title 24 / 128 TF elevator pitch (5min) Description…" at bounding box center [770, 392] width 1539 height 784
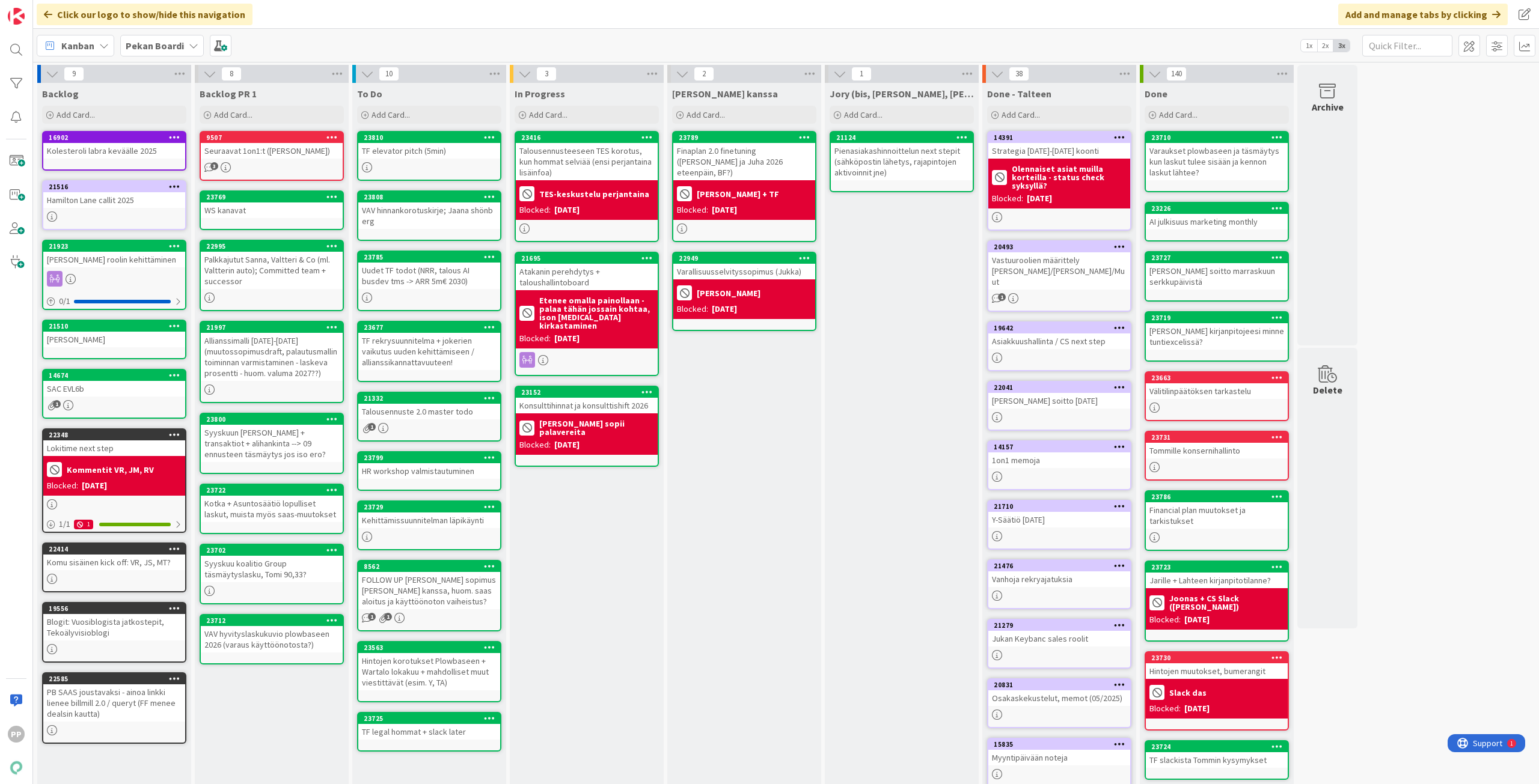
click at [782, 495] on div "[PERSON_NAME] kanssa Add Card... 23789 Finaplan 2.0 finetuning ([PERSON_NAME] j…" at bounding box center [745, 455] width 154 height 743
click at [189, 48] on icon at bounding box center [194, 45] width 10 height 10
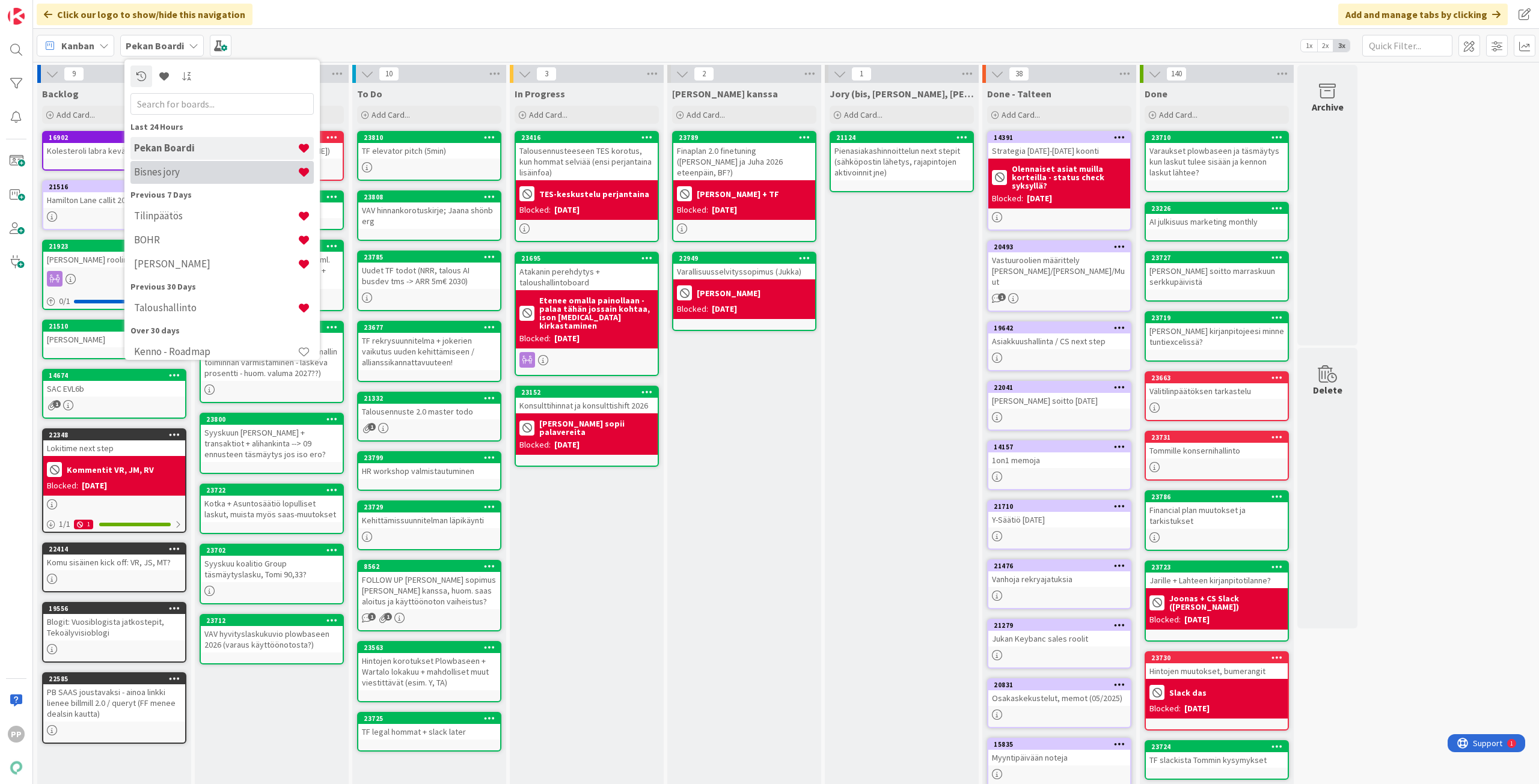
click at [249, 174] on h4 "Bisnes jory" at bounding box center [216, 172] width 163 height 12
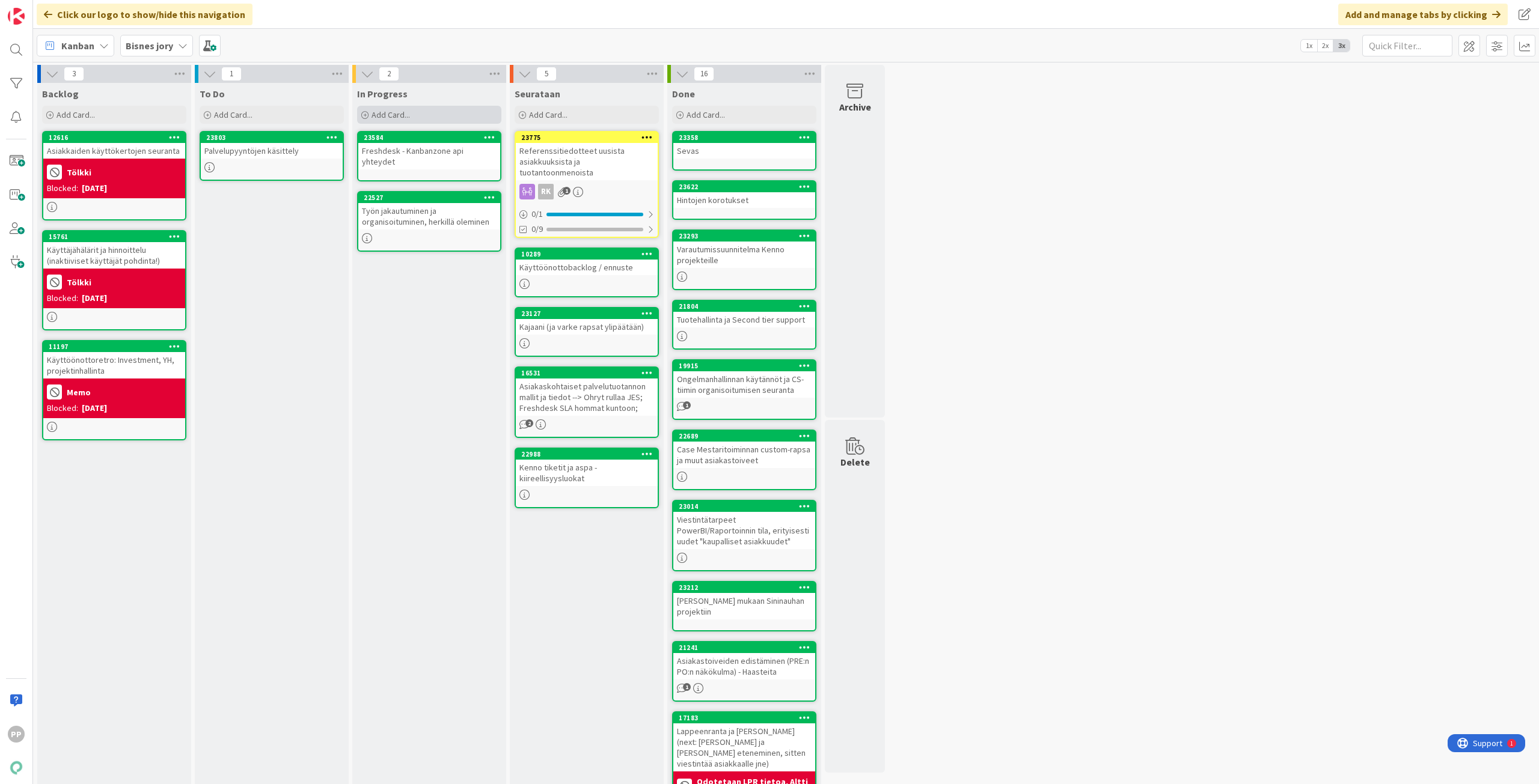
click at [454, 117] on div "Add Card..." at bounding box center [429, 115] width 144 height 18
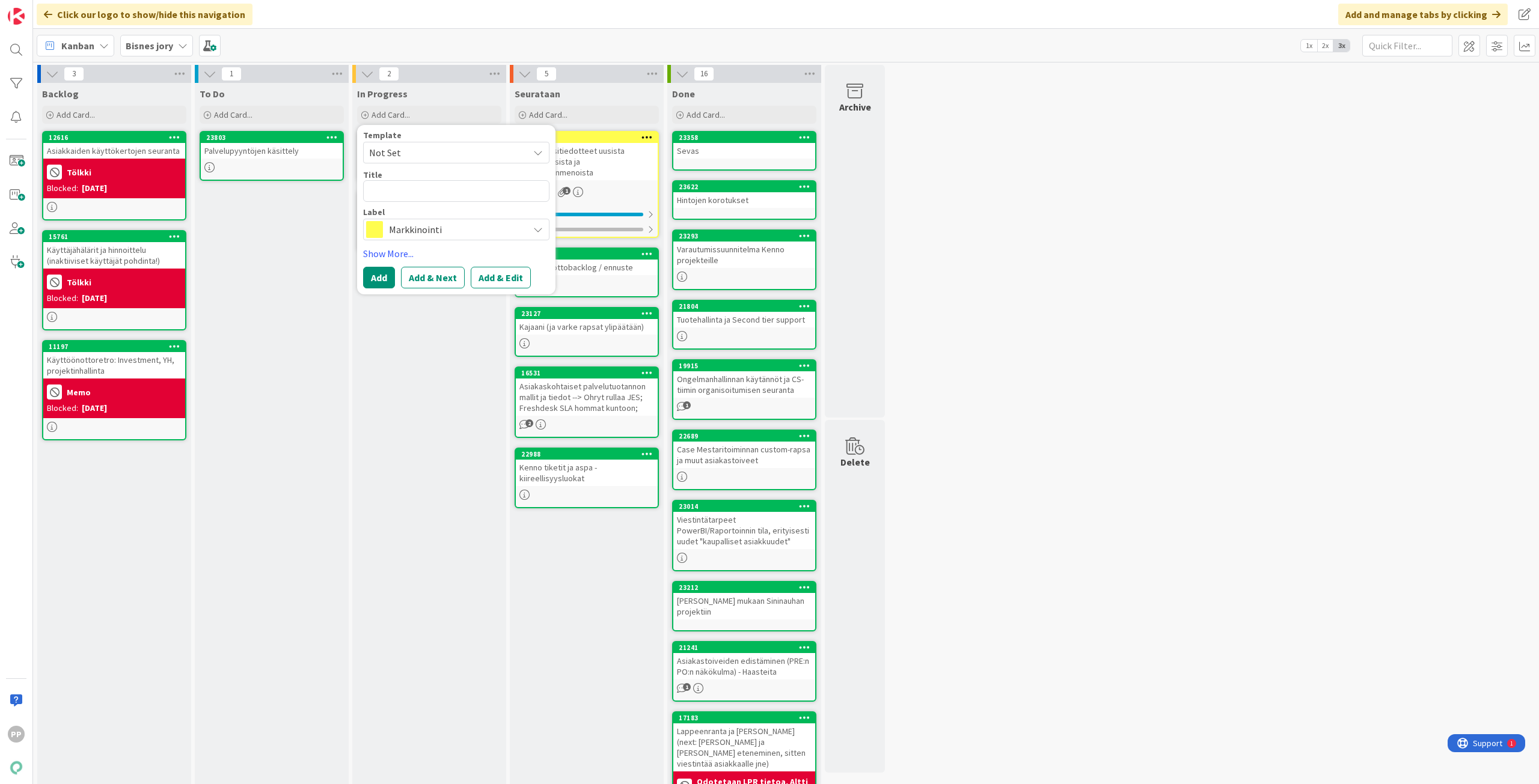
click at [426, 197] on textarea at bounding box center [456, 191] width 186 height 22
type textarea "x"
type textarea "M"
type textarea "x"
type textarea "Mu"
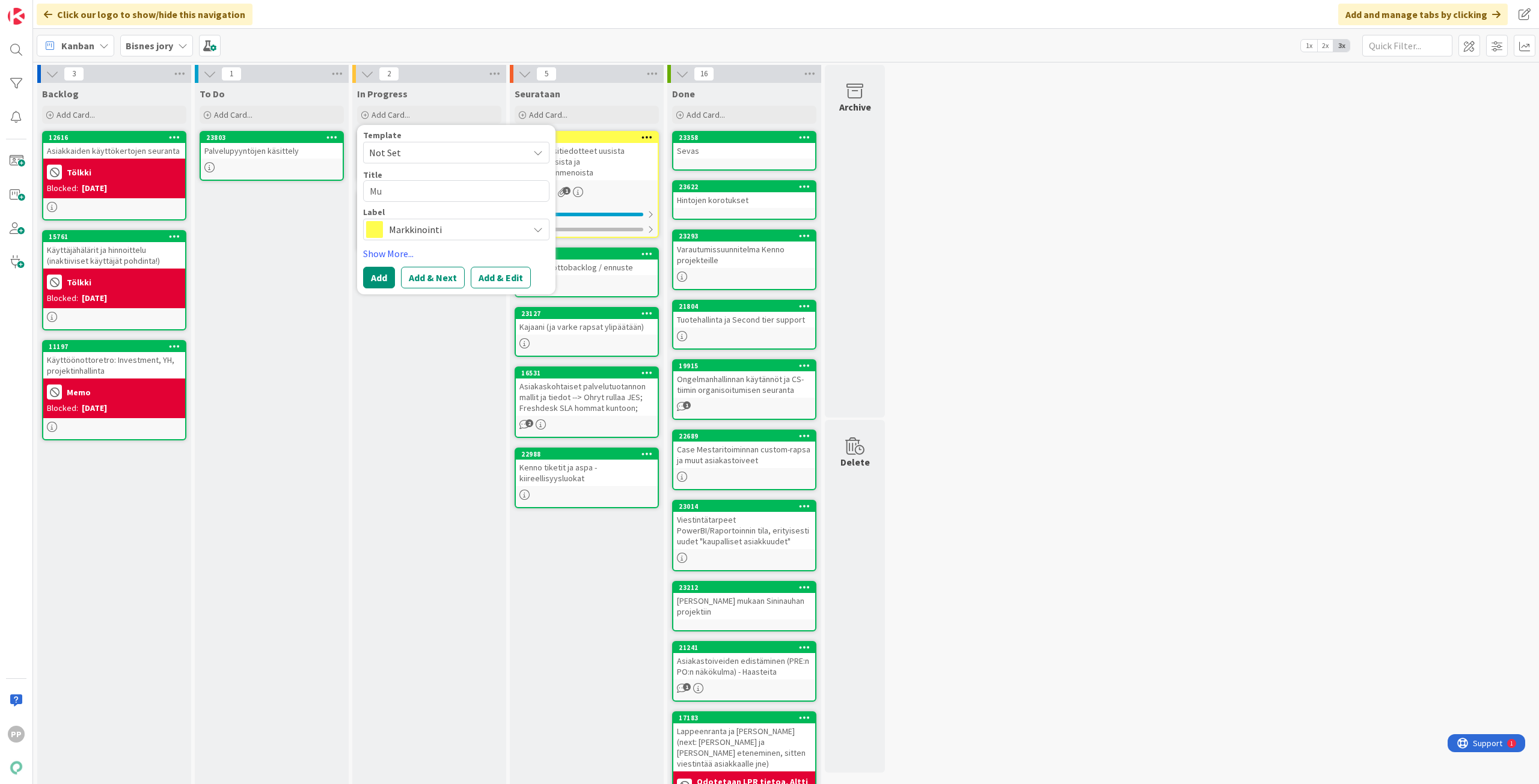
type textarea "x"
type textarea "Mui"
type textarea "x"
type textarea "Muis"
type textarea "x"
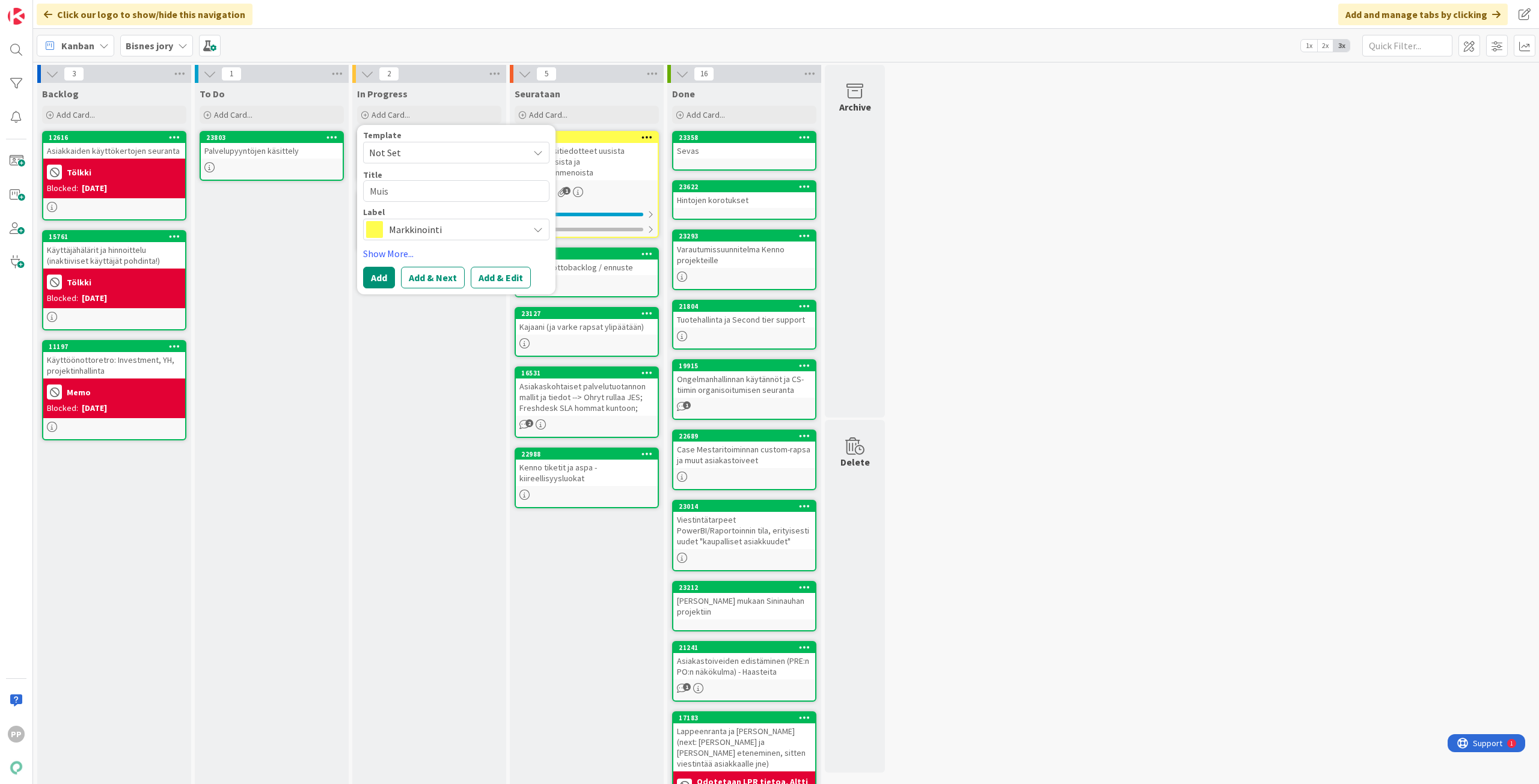
type textarea "Muist"
type textarea "x"
type textarea "Muisti"
type textarea "x"
type textarea "Muistii"
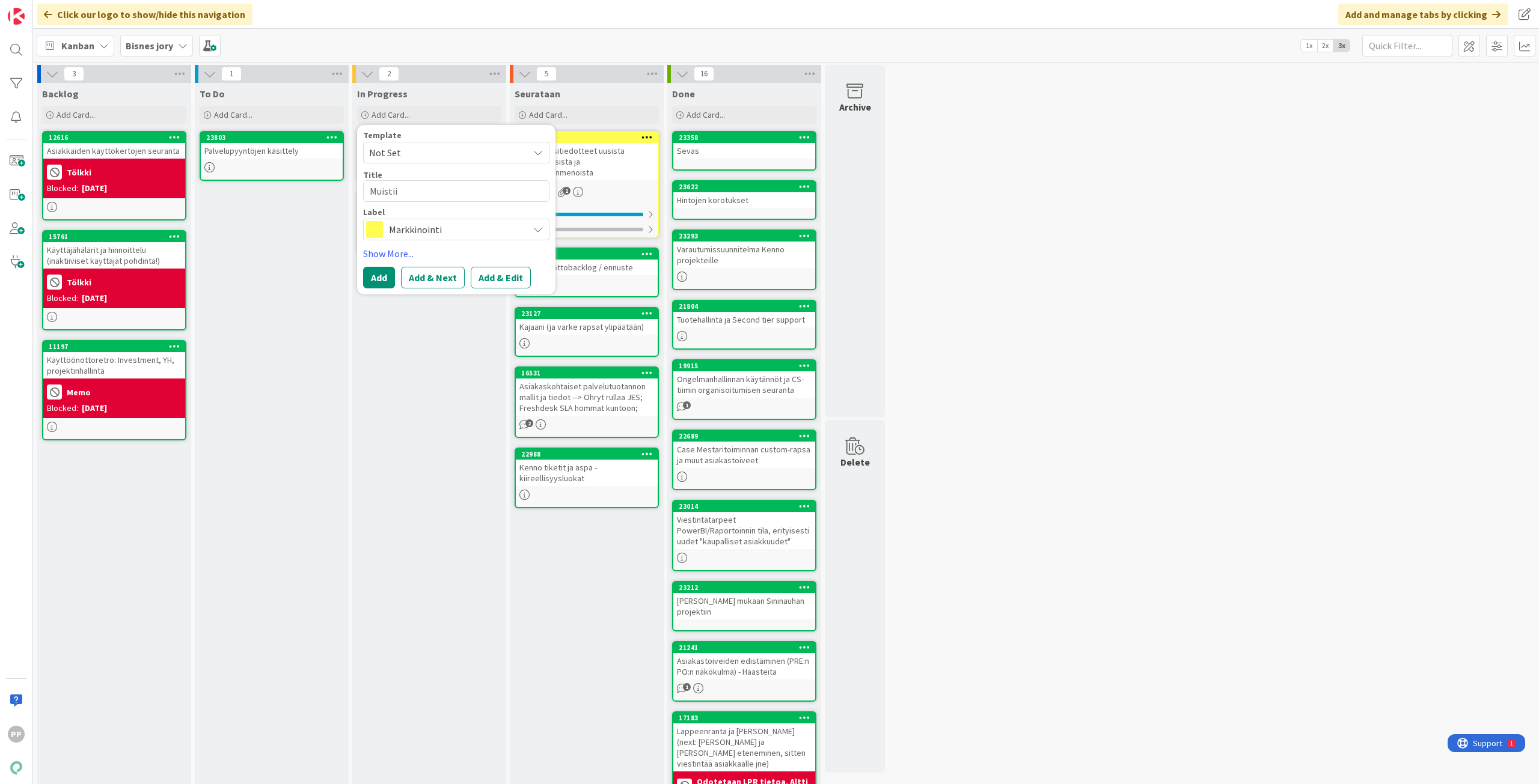
type textarea "x"
type textarea "Muistiin"
type textarea "x"
type textarea "Muistiin:"
type textarea "x"
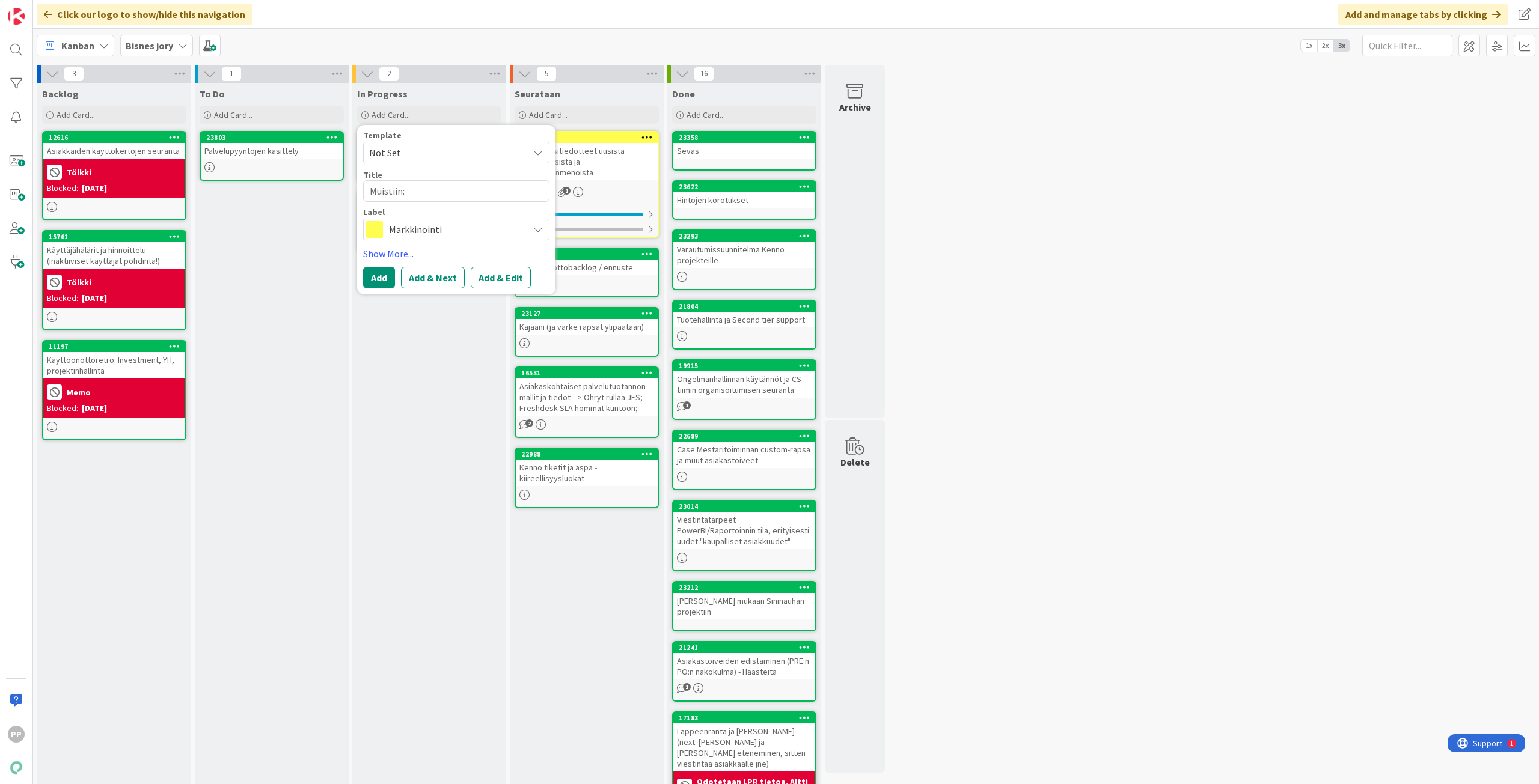
type textarea "Muistiin:"
type textarea "x"
type textarea "Muistiin: B"
type textarea "x"
type textarea "Muistiin: Bi"
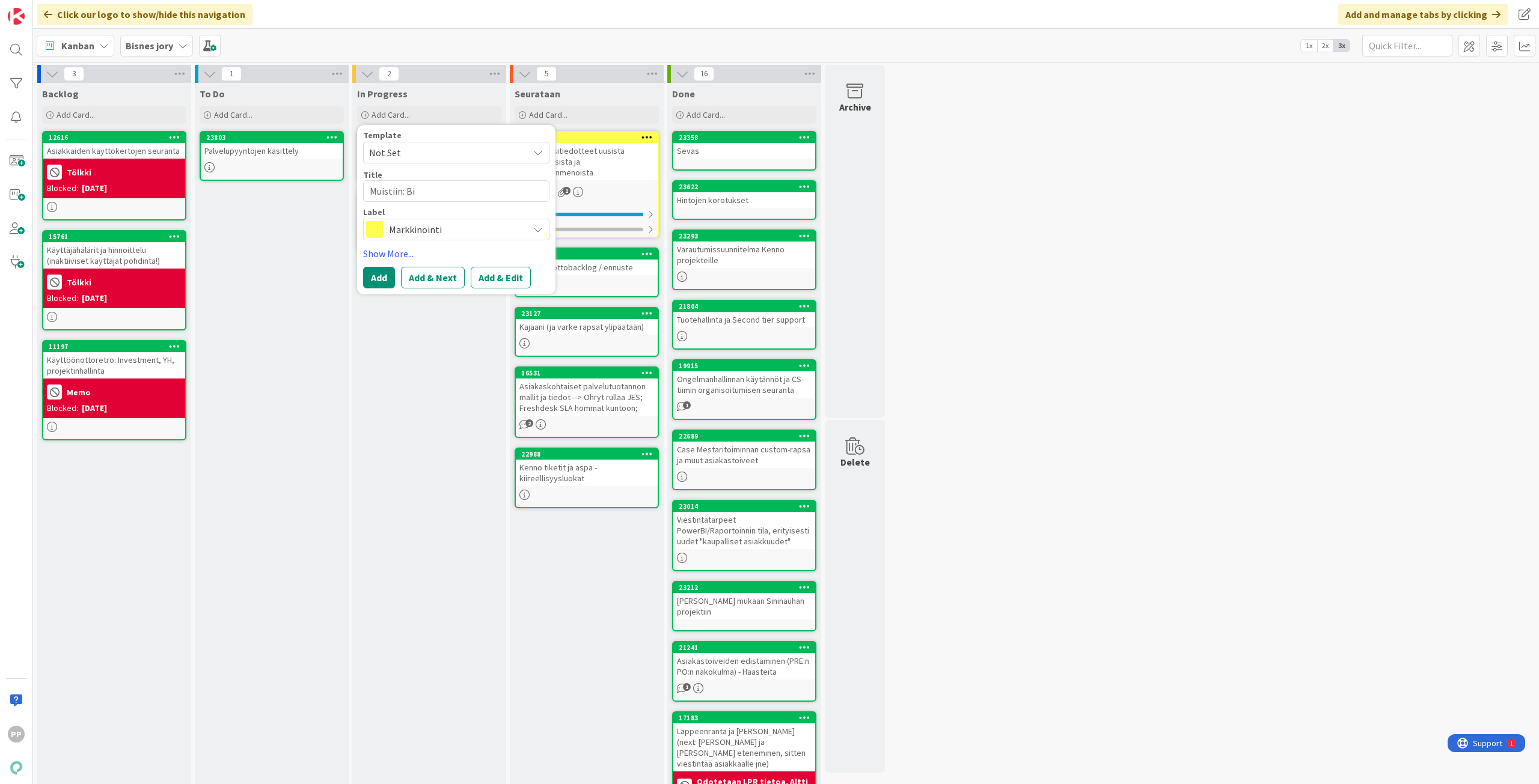
type textarea "x"
type textarea "Muistiin: Bis"
type textarea "x"
type textarea "Muistiin: Bisn"
type textarea "x"
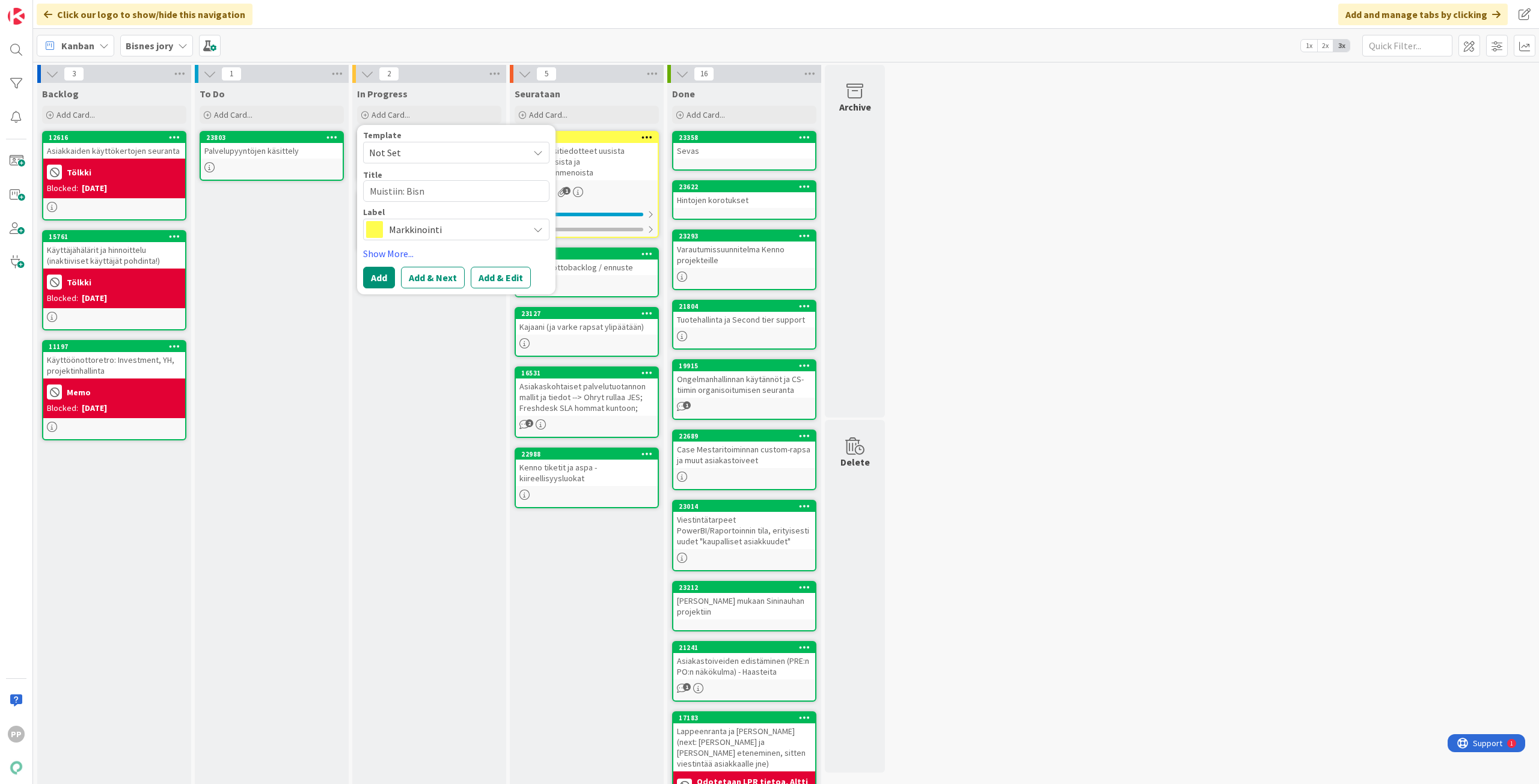
type textarea "Muistiin: Bisne"
type textarea "x"
type textarea "Muistiin: Bisnes"
type textarea "x"
type textarea "Muistiin: Bisnesj"
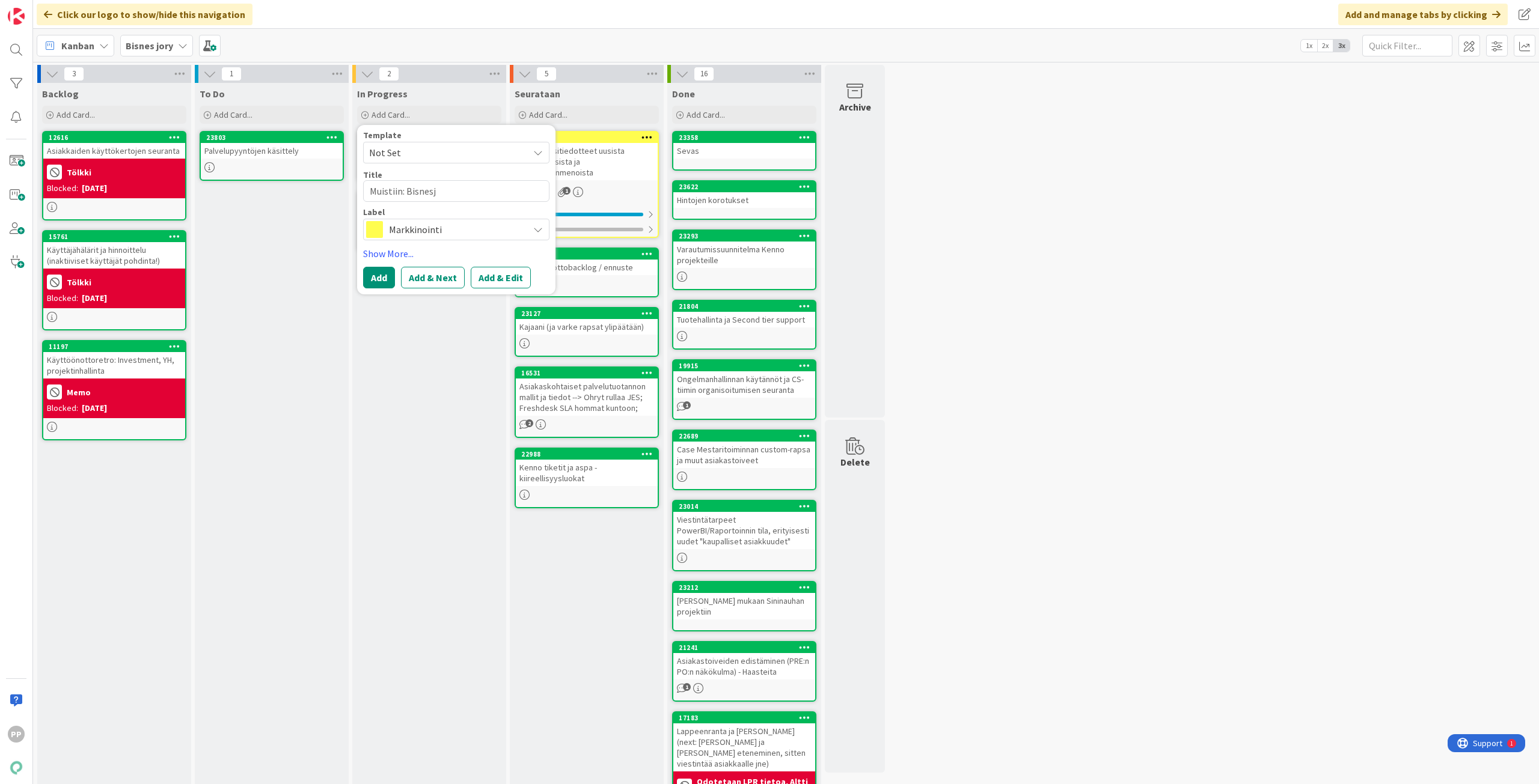
type textarea "x"
type textarea "Muistiin: Bisnesjo"
type textarea "x"
type textarea "Muistiin: Bisnesjor"
type textarea "x"
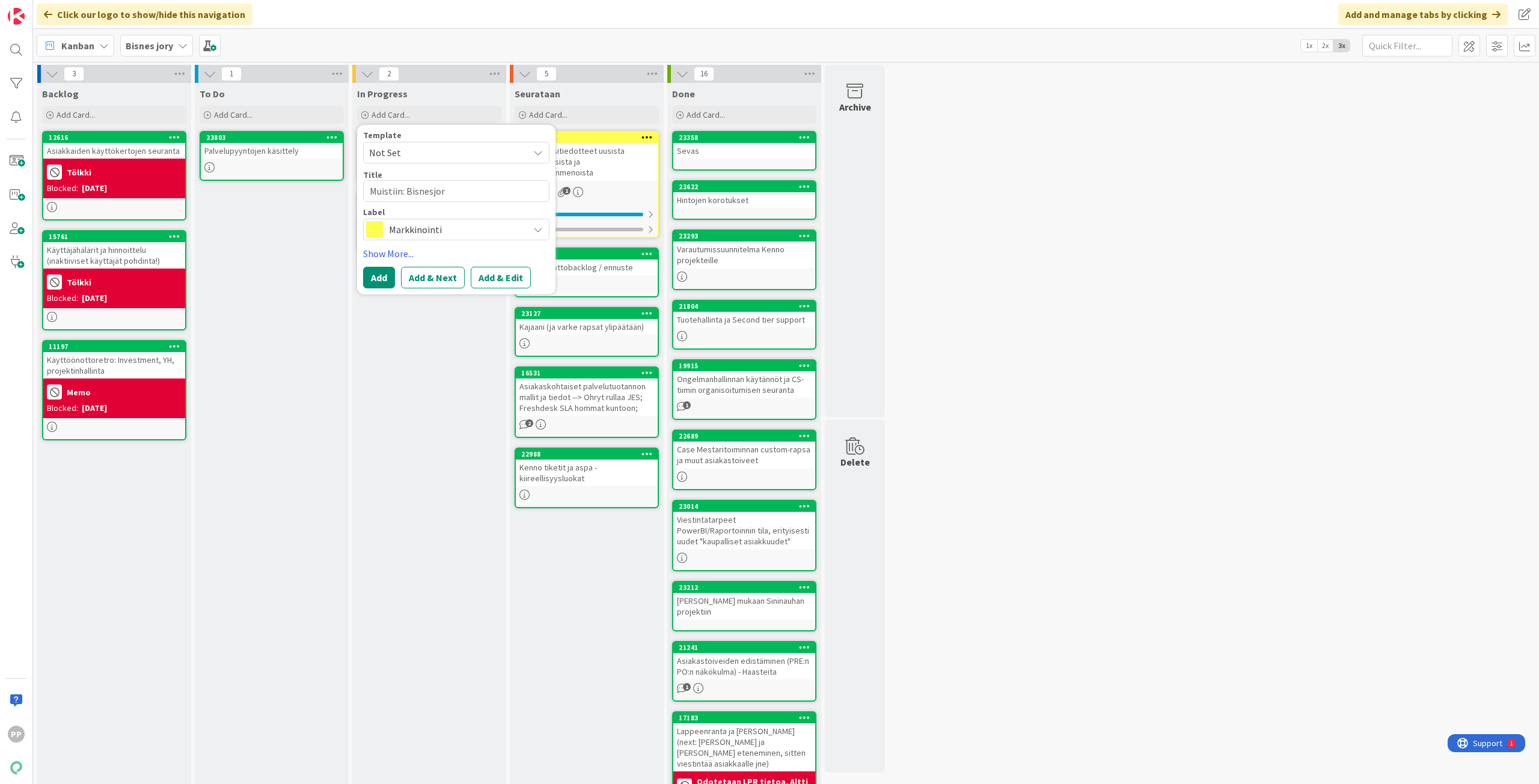
type textarea "Muistiin: Bisnesjory"
type textarea "x"
type textarea "Muistiin: Bisnesjoryn"
type textarea "x"
type textarea "Muistiin: Bisnesjoryn"
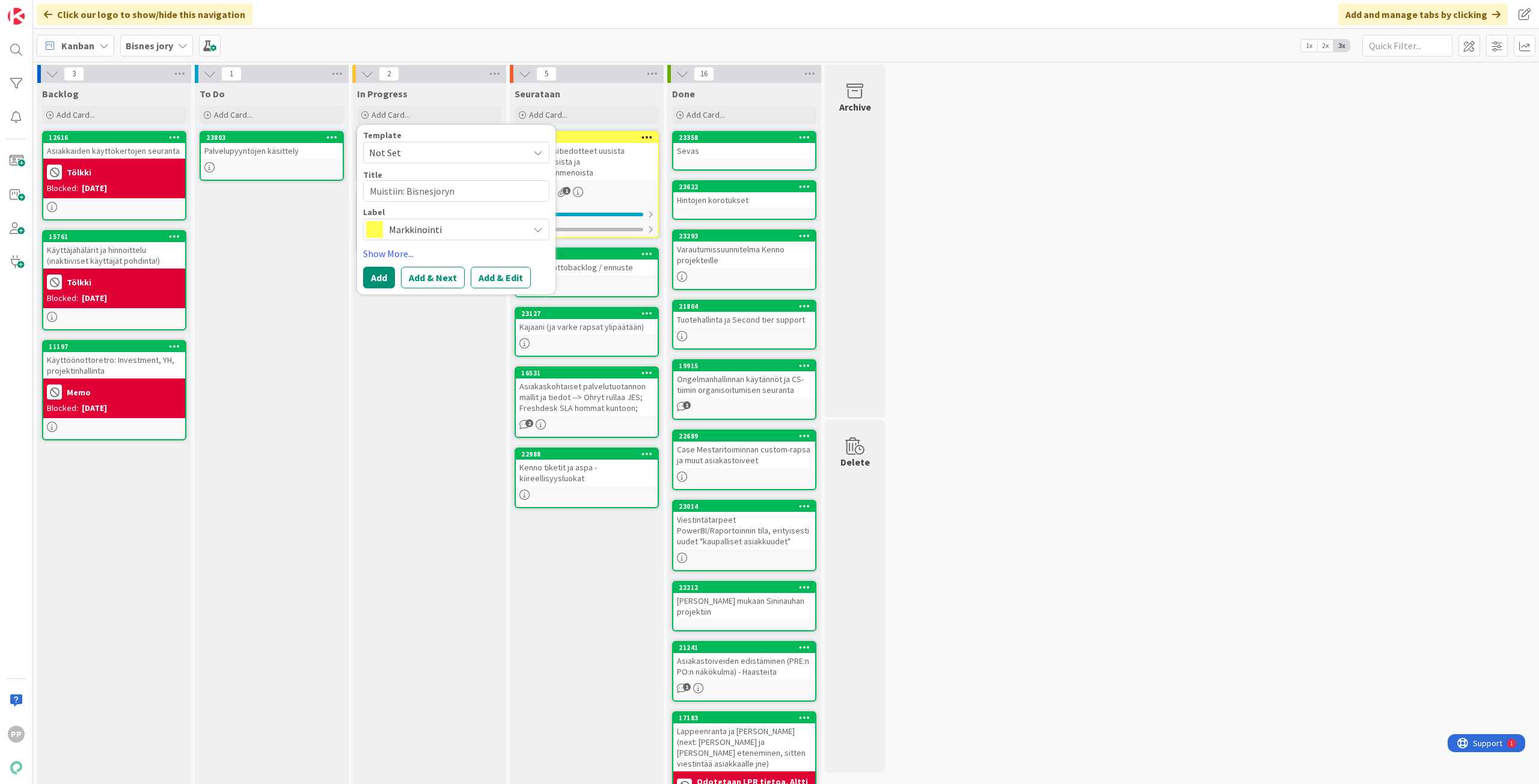
type textarea "x"
type textarea "Muistiin: Bisnesjoryn t"
type textarea "x"
type textarea "Muistiin: Bisnesjoryn te"
type textarea "x"
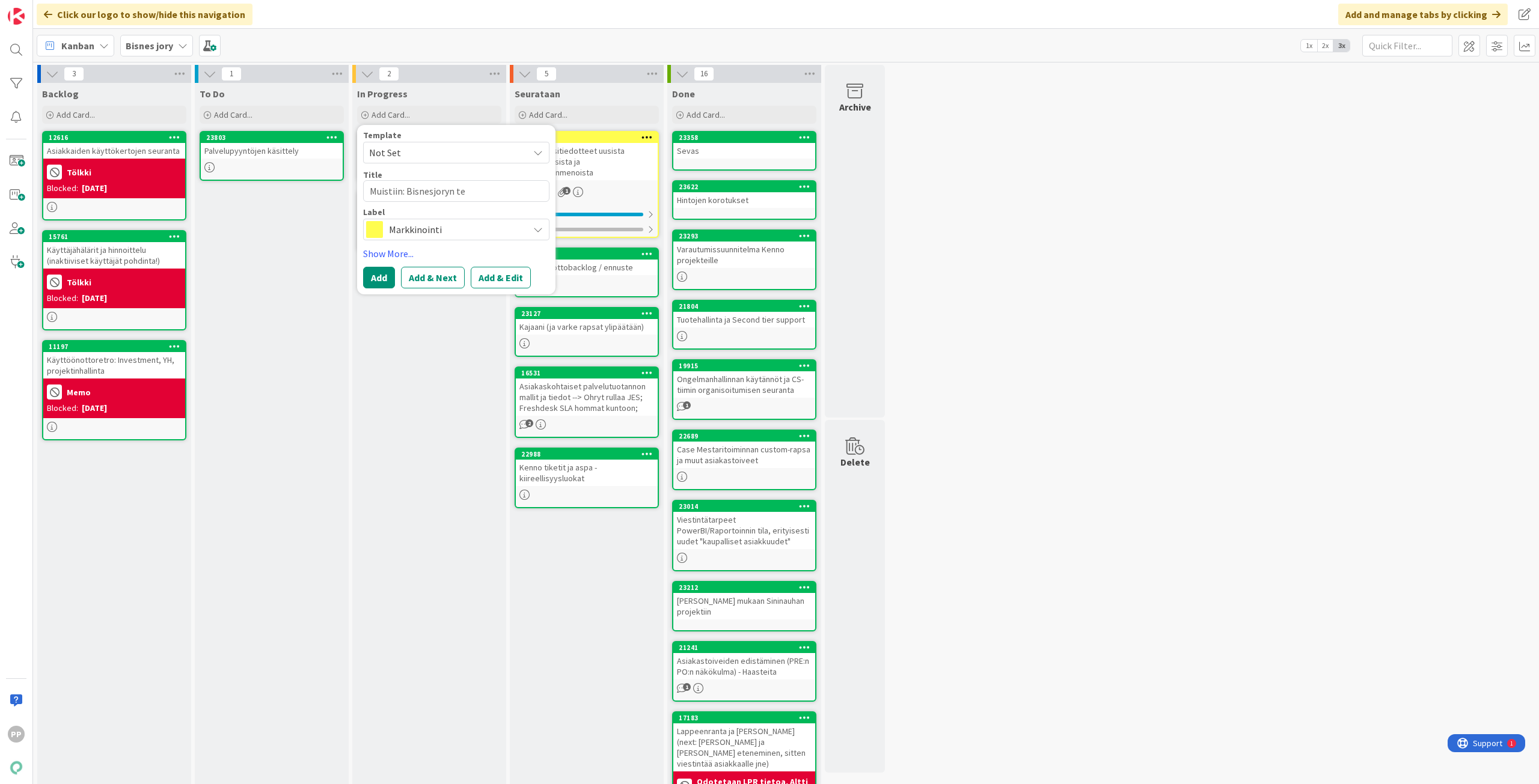
type textarea "Muistiin: Bisnesjoryn tee"
type textarea "x"
type textarea "Muistiin: Bisnesjoryn teem"
type textarea "x"
type textarea "Muistiin: [PERSON_NAME]"
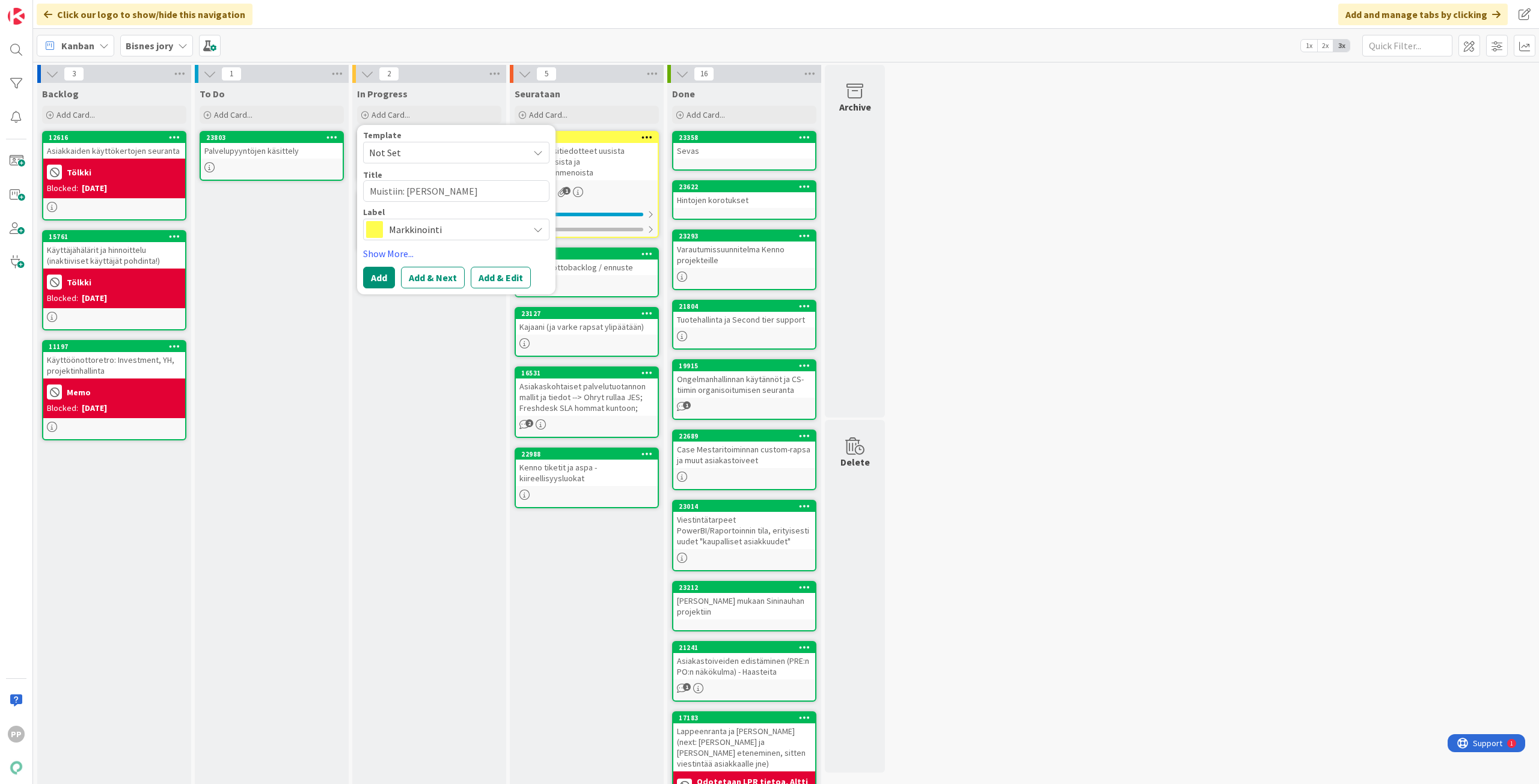
type textarea "x"
type textarea "Muistiin: Bisnesjoryn teemat"
type textarea "x"
type textarea "Muistiin: Bisnesjoryn teemat"
type textarea "x"
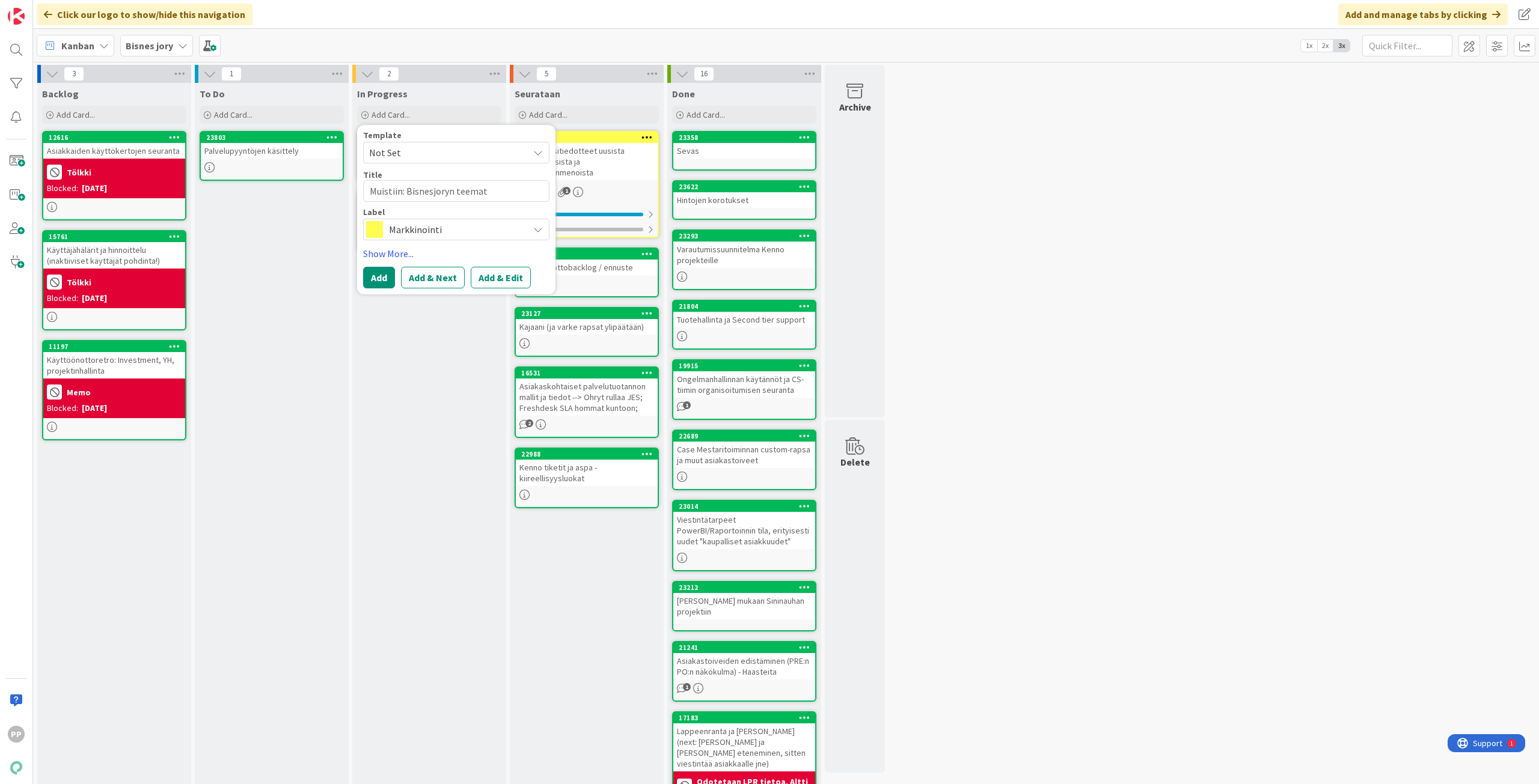
type textarea "Muistiin: Bisnesjoryn teemat"
type textarea "x"
type textarea "Muistiin: Bisnesjoryn teemat,"
type textarea "x"
type textarea "Muistiin: Bisnesjoryn teemat,"
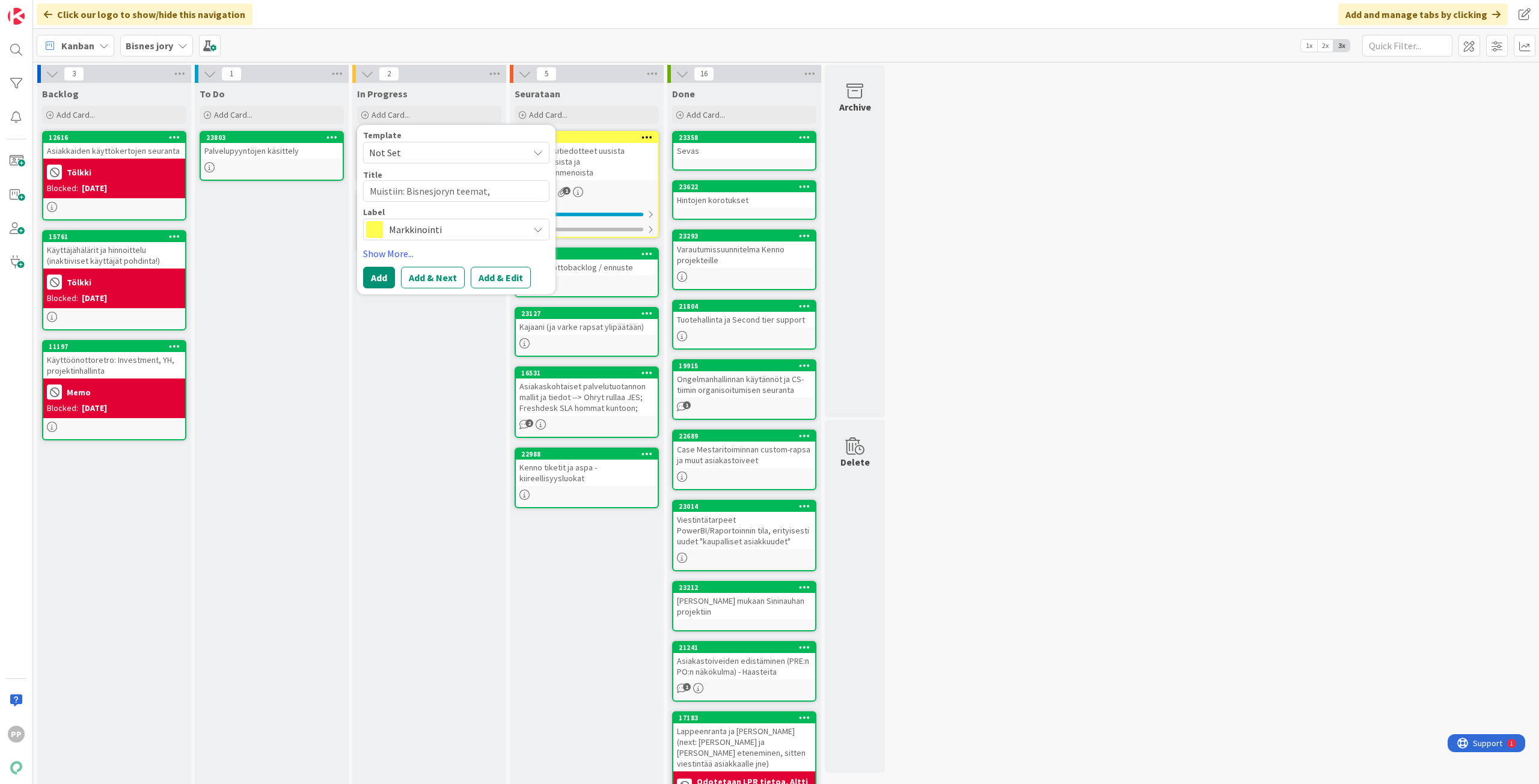
type textarea "x"
type textarea "Muistiin: [PERSON_NAME], k"
type textarea "x"
type textarea "Muistiin: Bisnesjoryn teemat, ke"
type textarea "x"
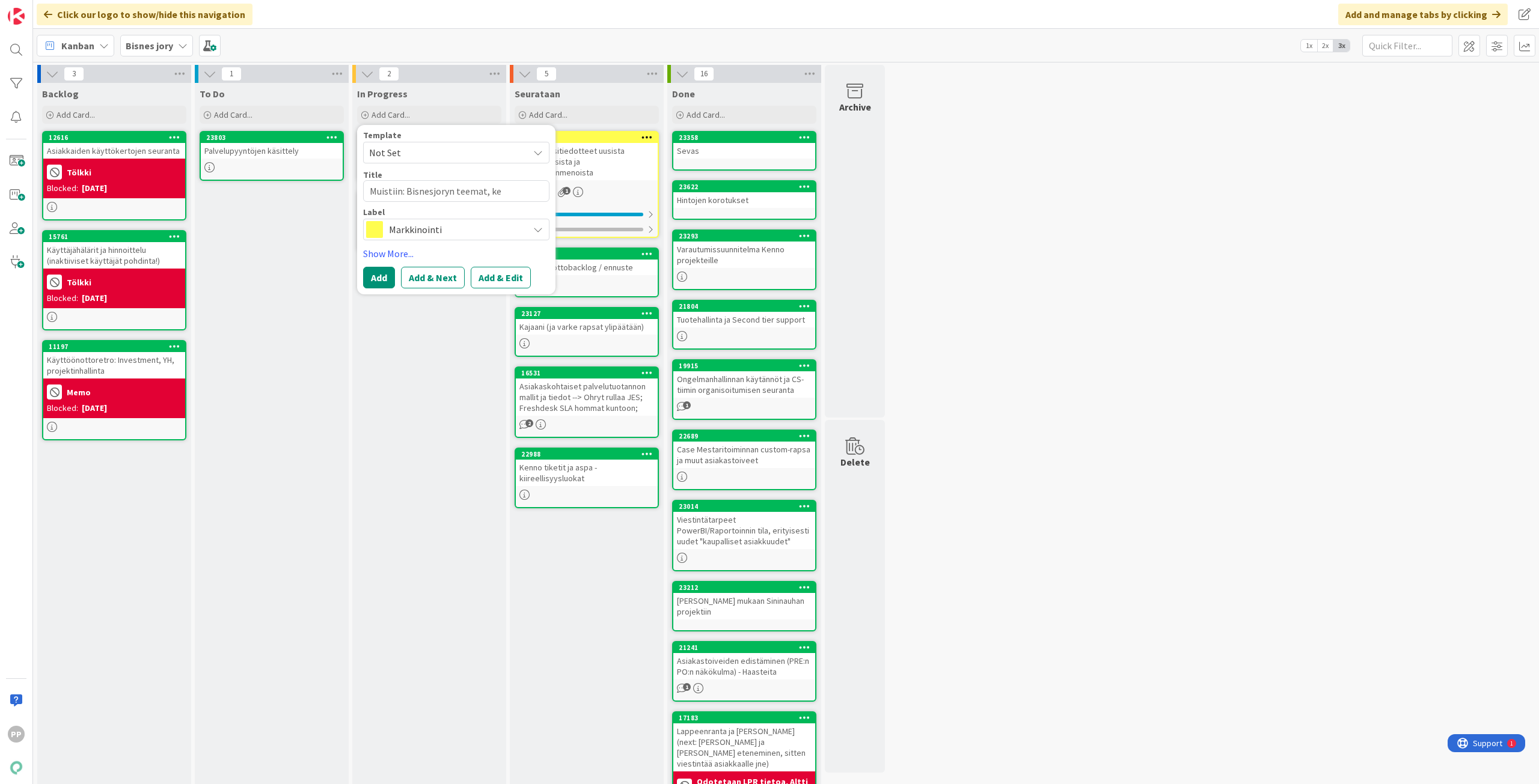
type textarea "Muistiin: Bisnesjoryn teemat, kes"
type textarea "x"
type textarea "Muistiin: Bisnesjoryn teemat, kesk"
type textarea "x"
type textarea "Muistiin: Bisnesjoryn teemat, kesku"
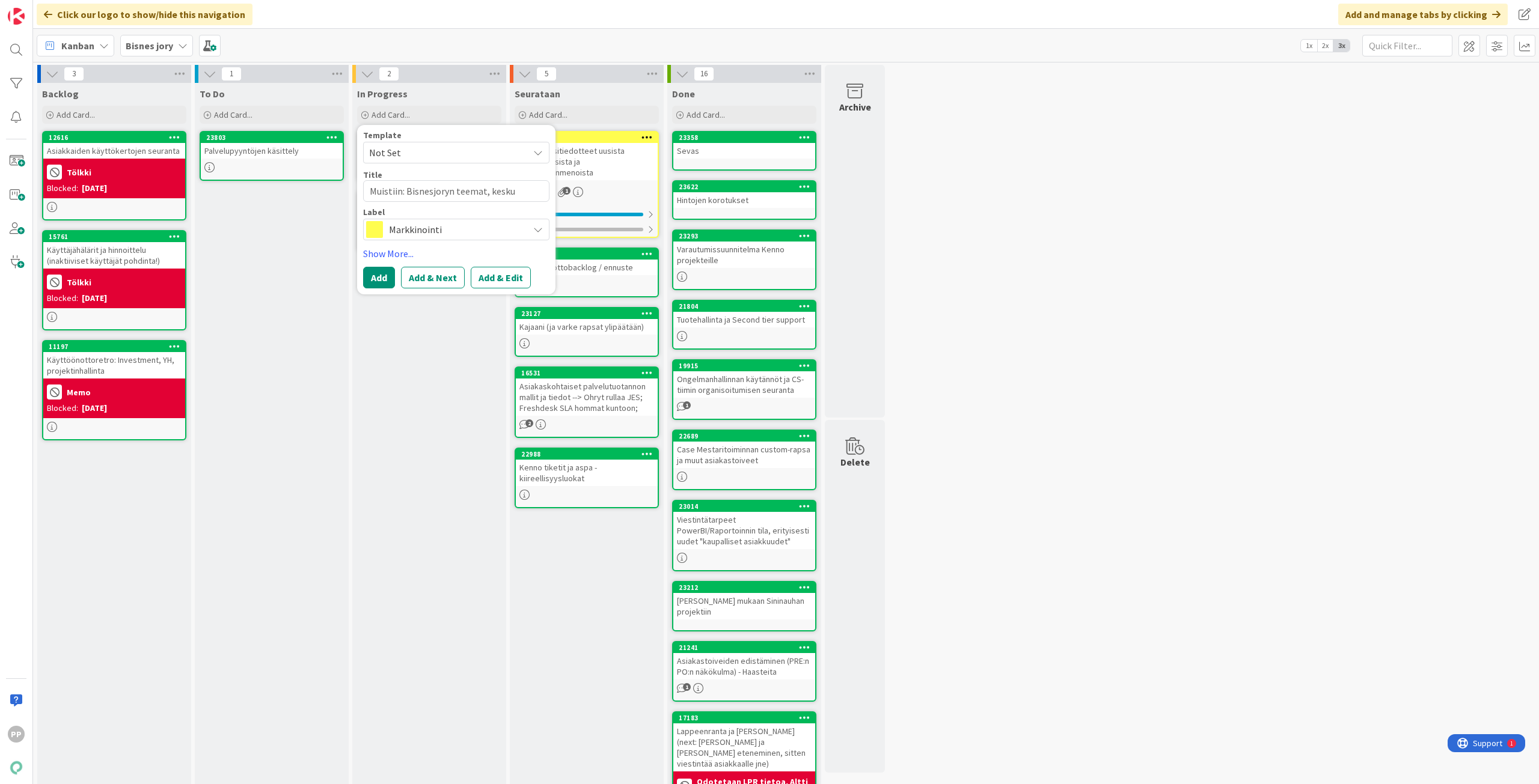
type textarea "x"
type textarea "Muistiin: Bisnesjoryn teemat, keskus"
type textarea "x"
type textarea "Muistiin: Bisnesjoryn teemat, keskust"
type textarea "x"
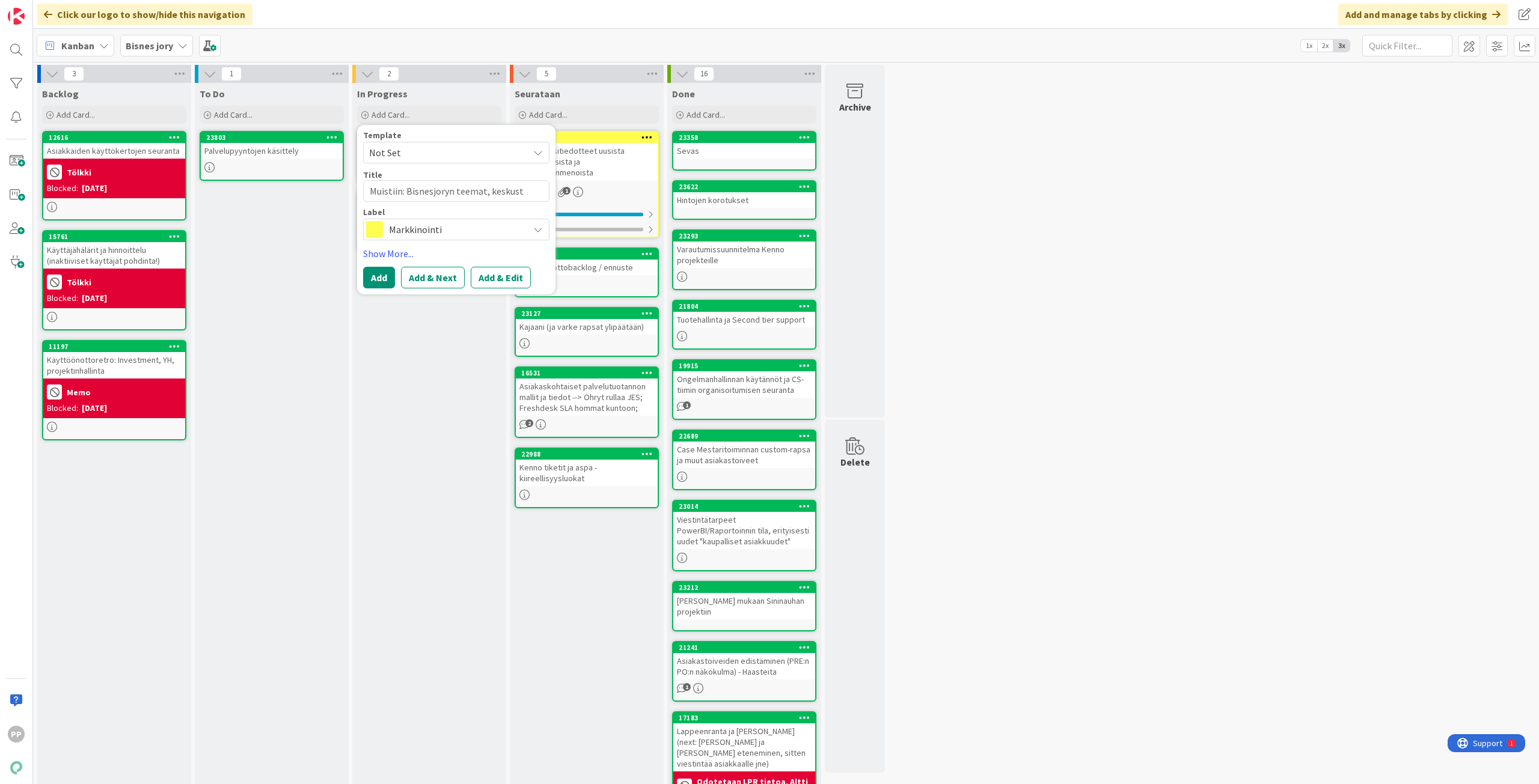
type textarea "Muistiin: Bisnesjoryn teemat, keskuste"
type textarea "x"
type textarea "Muistiin: Bisnesjoryn teemat, keskustel"
type textarea "x"
type textarea "Muistiin: Bisnesjoryn teemat, keskustelu"
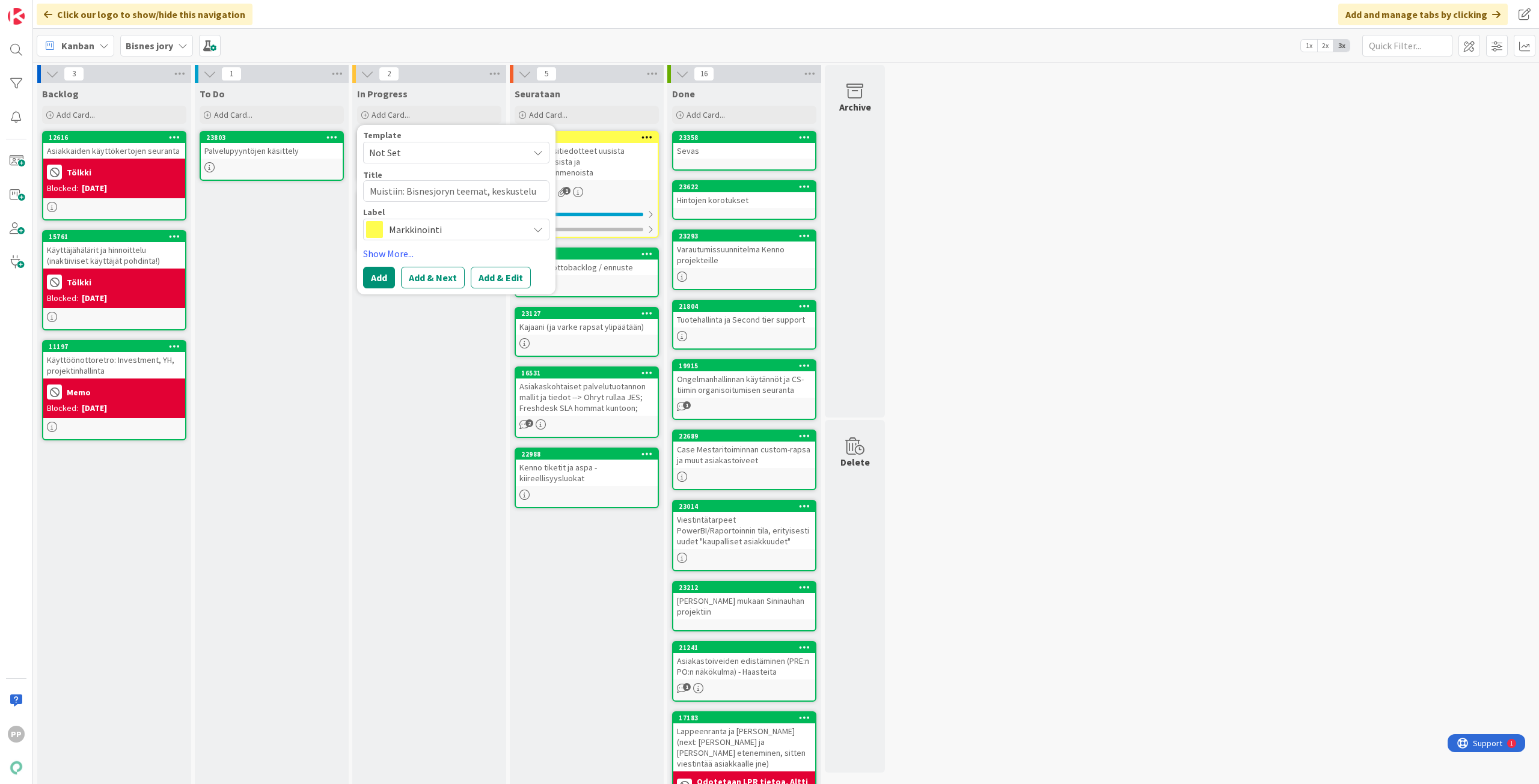
type textarea "x"
type textarea "Muistiin: Bisnesjoryn teemat, keskustelu"
type textarea "x"
type textarea "Muistiin: Bisnesjoryn teemat, keskustelu 3"
type textarea "x"
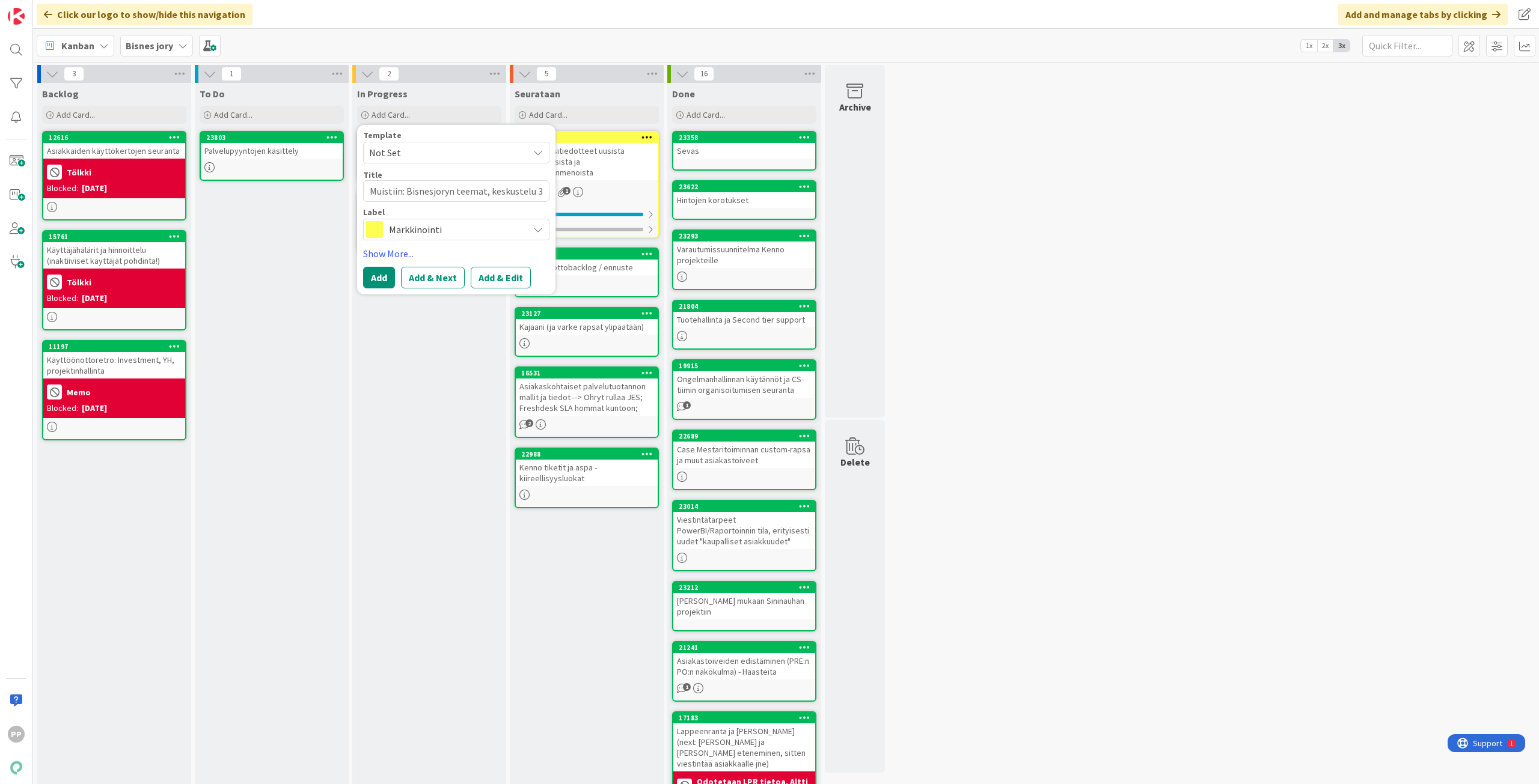
type textarea "Muistiin: Bisnesjoryn teemat, keskustelu 3."
type textarea "x"
type textarea "Muistiin: Bisnesjoryn teemat, keskustelu 3.1"
type textarea "x"
type textarea "Muistiin: Bisnesjoryn teemat, keskustelu 3.10"
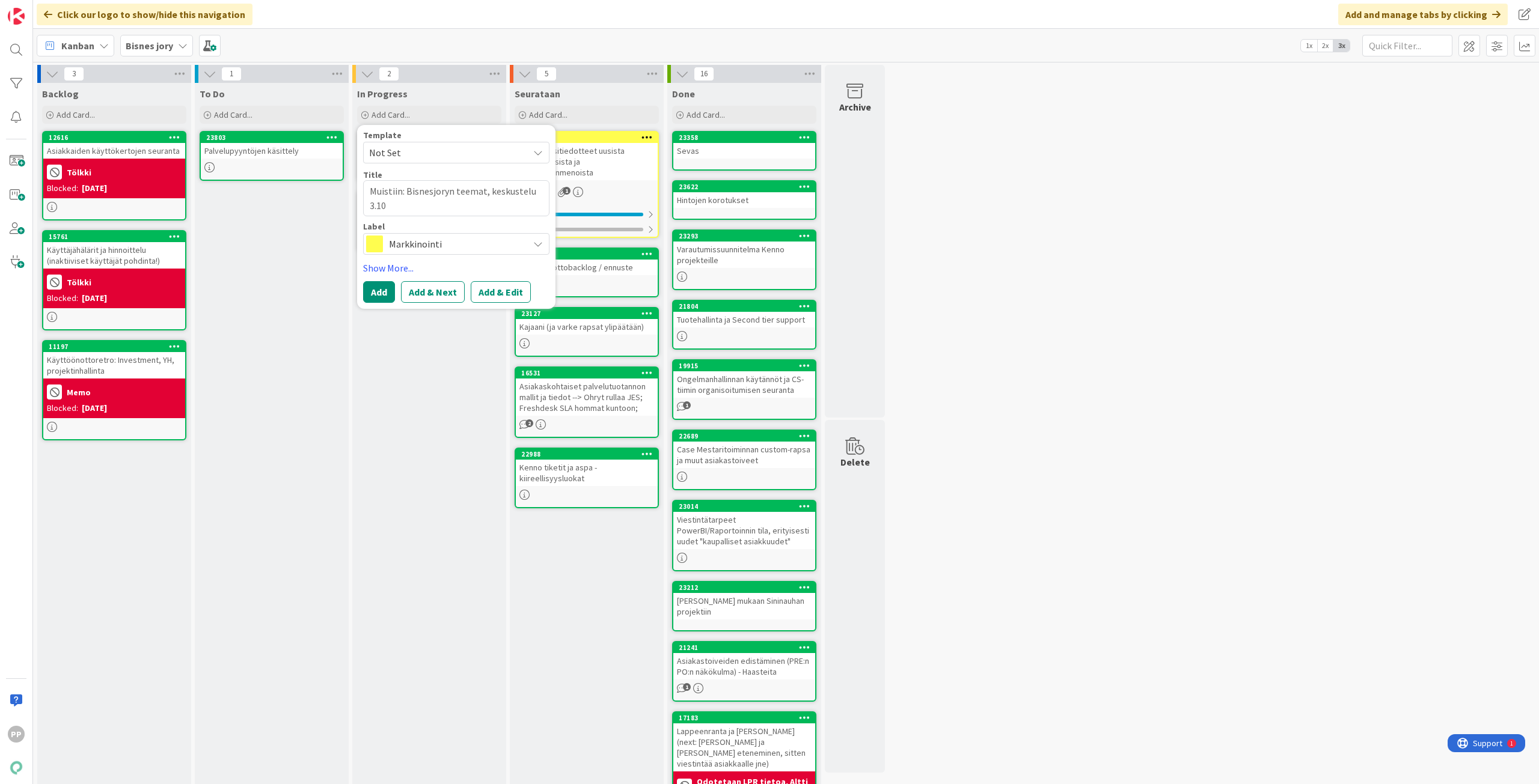
type textarea "x"
type textarea "Muistiin: Bisnesjoryn teemat, keskustelu 3.10."
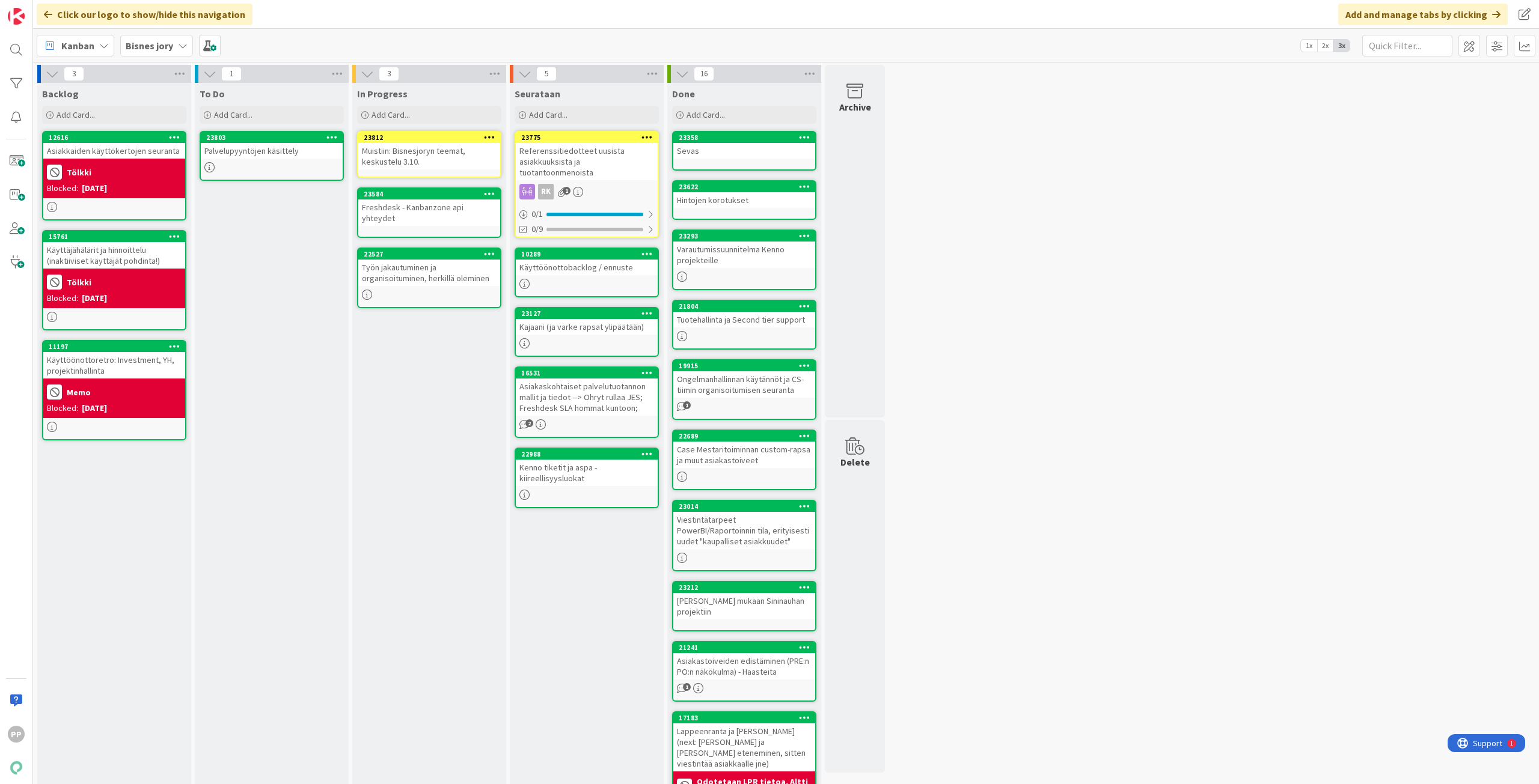
click at [456, 141] on div "23812" at bounding box center [428, 137] width 141 height 11
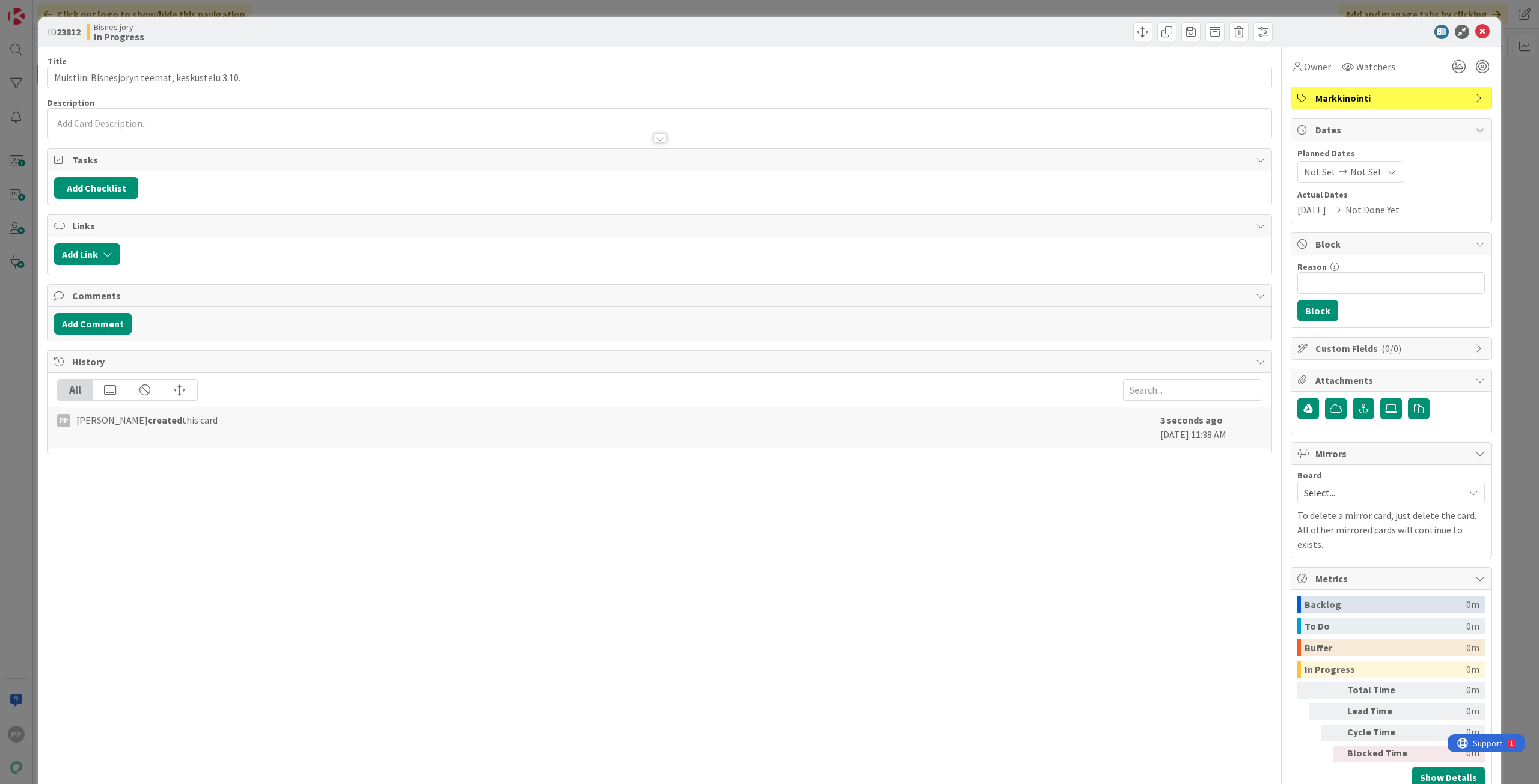
click at [1153, 110] on div "Owner Watchers Markkinointi Dates Planned Dates Not Set Not Set Actual Dates [D…" at bounding box center [1391, 420] width 201 height 748
click at [1153, 96] on span "Markkinointi" at bounding box center [1393, 98] width 154 height 15
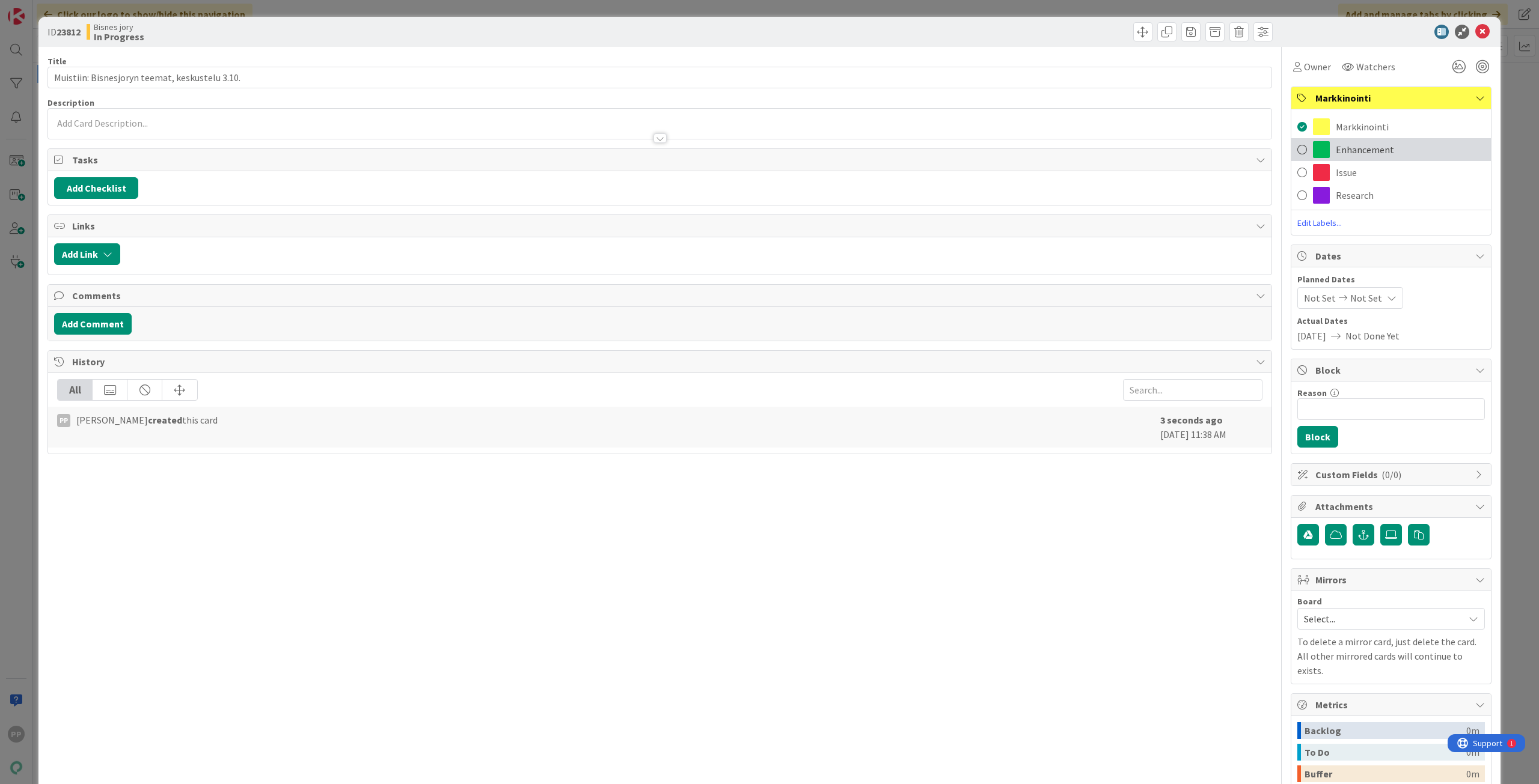
click at [1153, 144] on div "Enhancement" at bounding box center [1391, 149] width 200 height 23
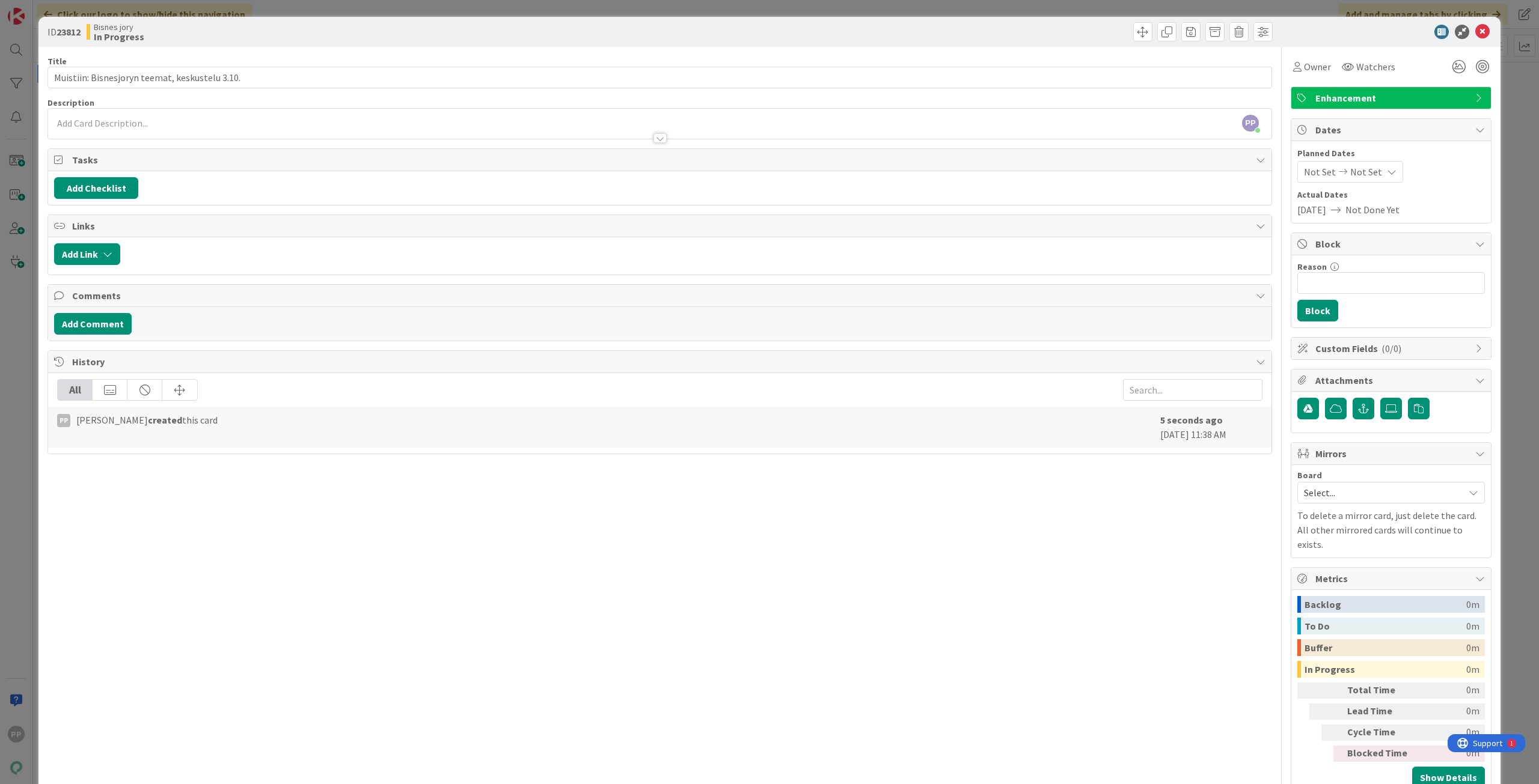
click at [526, 135] on div at bounding box center [660, 132] width 1223 height 13
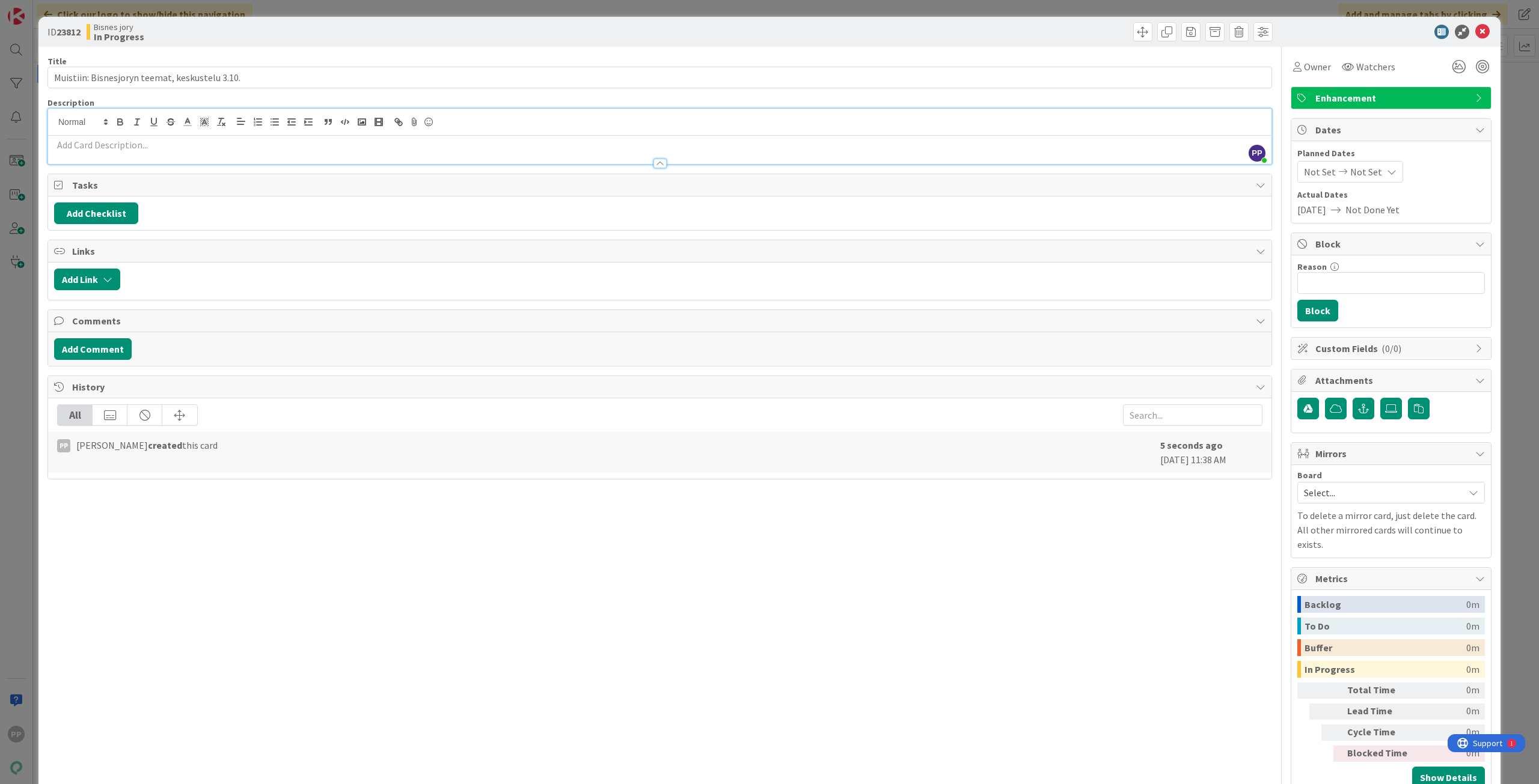
click at [478, 153] on div at bounding box center [660, 157] width 1223 height 13
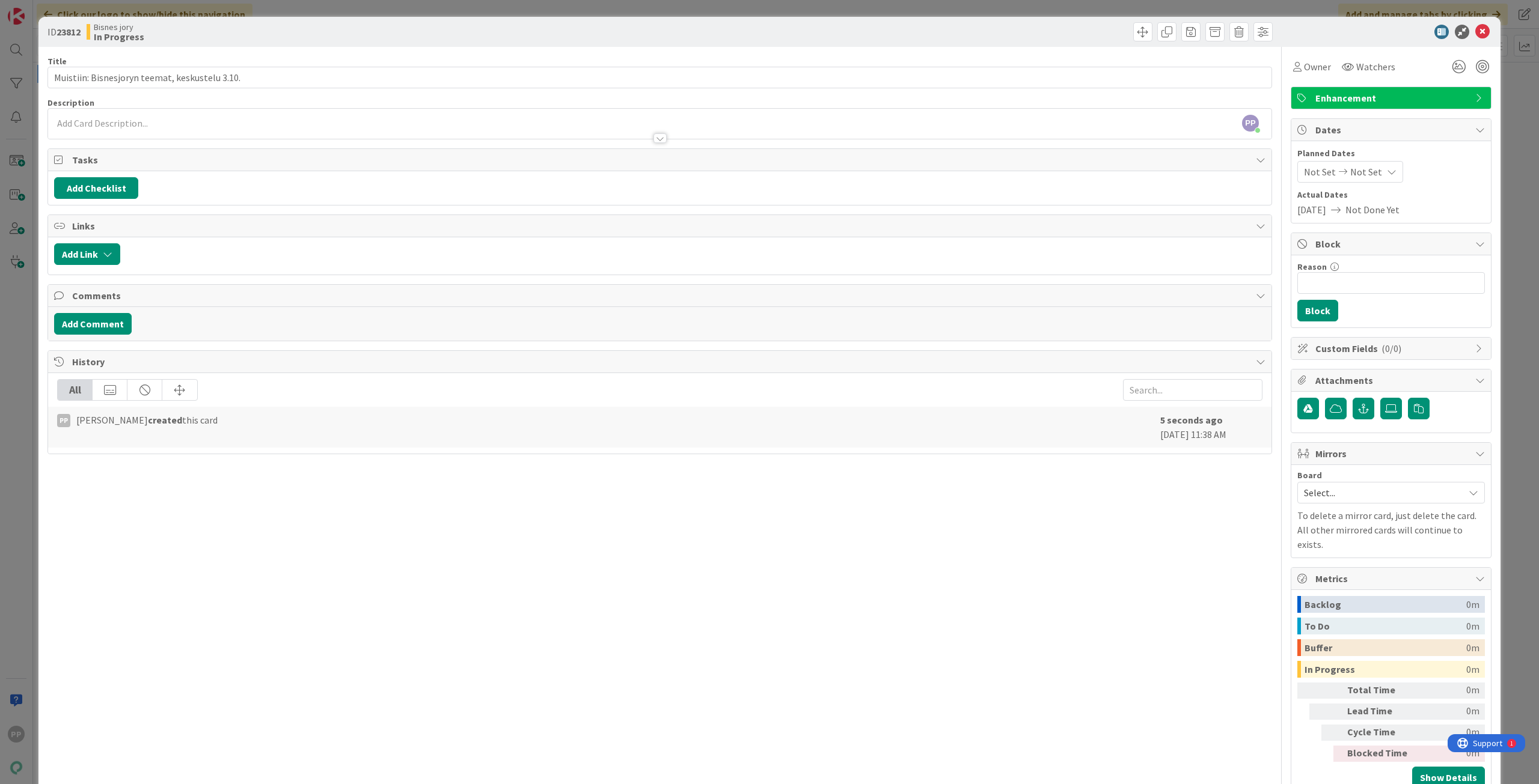
click at [127, 128] on div at bounding box center [660, 132] width 1223 height 13
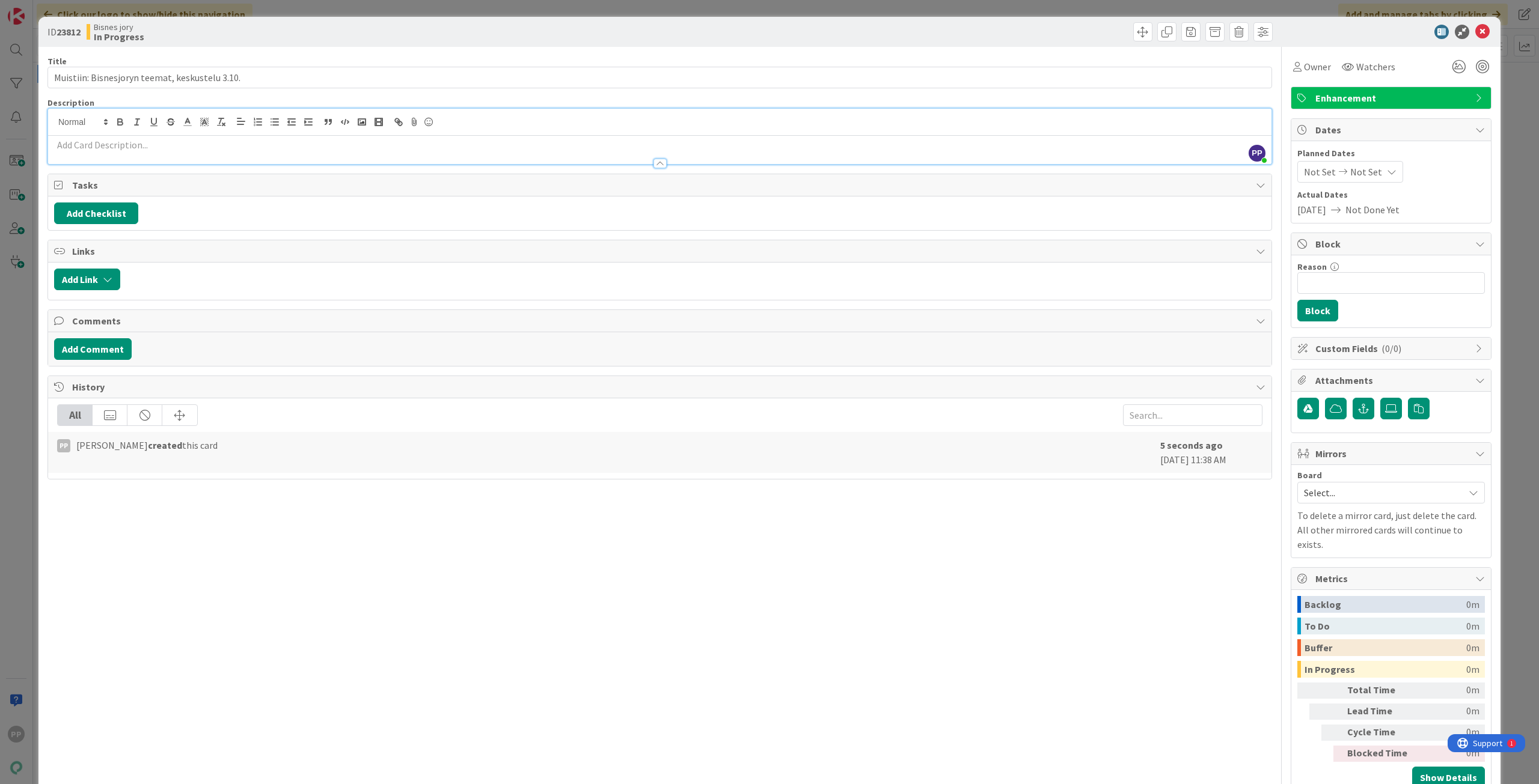
click at [96, 146] on p at bounding box center [660, 145] width 1212 height 14
paste div
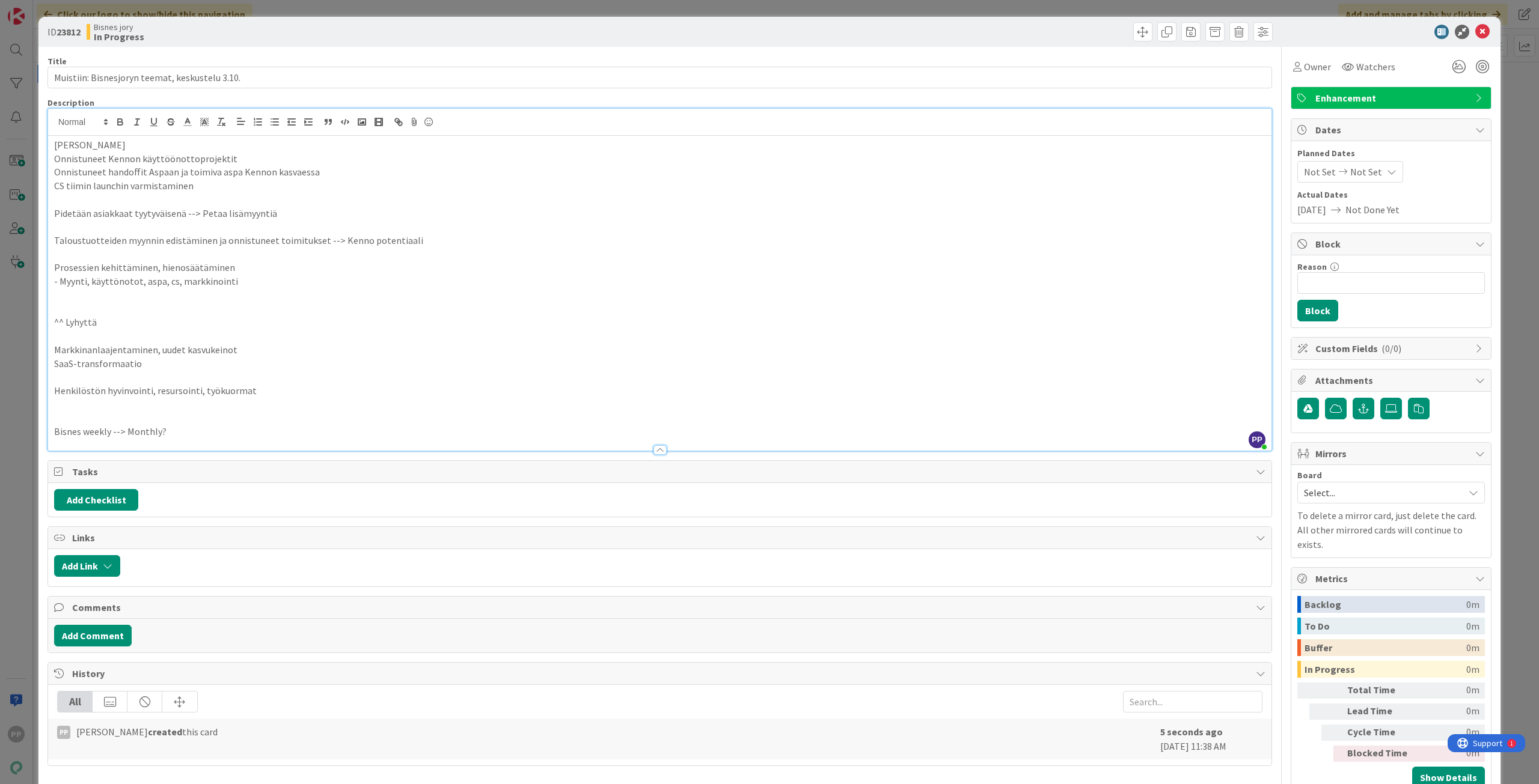
click at [60, 145] on p "[PERSON_NAME]" at bounding box center [660, 145] width 1212 height 14
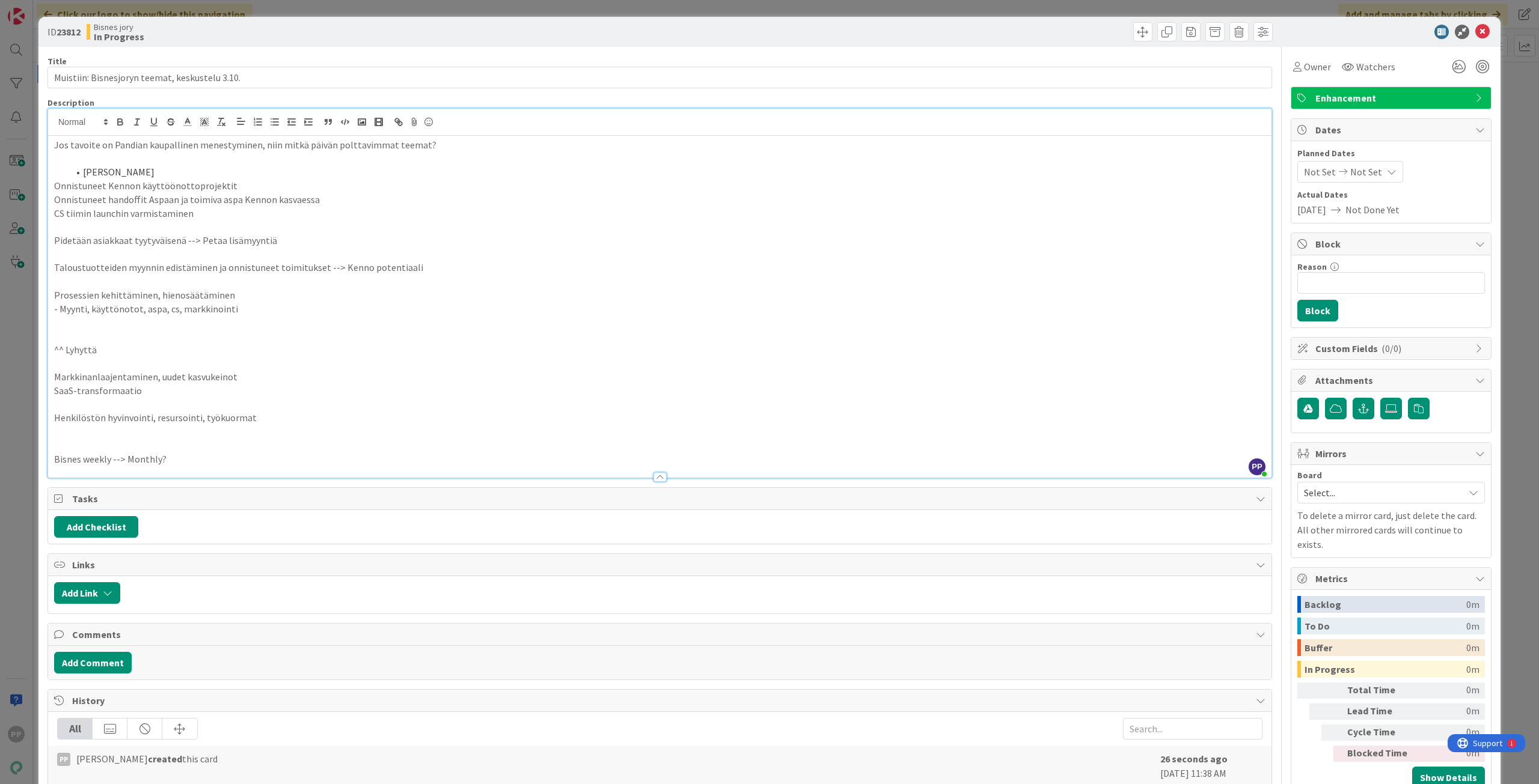
click at [54, 185] on p "Onnistuneet Kennon käyttöönottoprojektit" at bounding box center [660, 186] width 1212 height 14
click at [54, 198] on p "Onnistuneet handoffit Aspaan ja toimiva aspa Kennon kasvaessa" at bounding box center [660, 200] width 1212 height 14
click at [57, 213] on p "CS tiimin launchin varmistaminen" at bounding box center [660, 214] width 1212 height 14
click at [51, 209] on div "Jos tavoite on Pandian kaupallinen menestyminen, niin mitkä päivän polttavimmat…" at bounding box center [660, 306] width 1223 height 342
click at [73, 229] on p at bounding box center [660, 226] width 1212 height 14
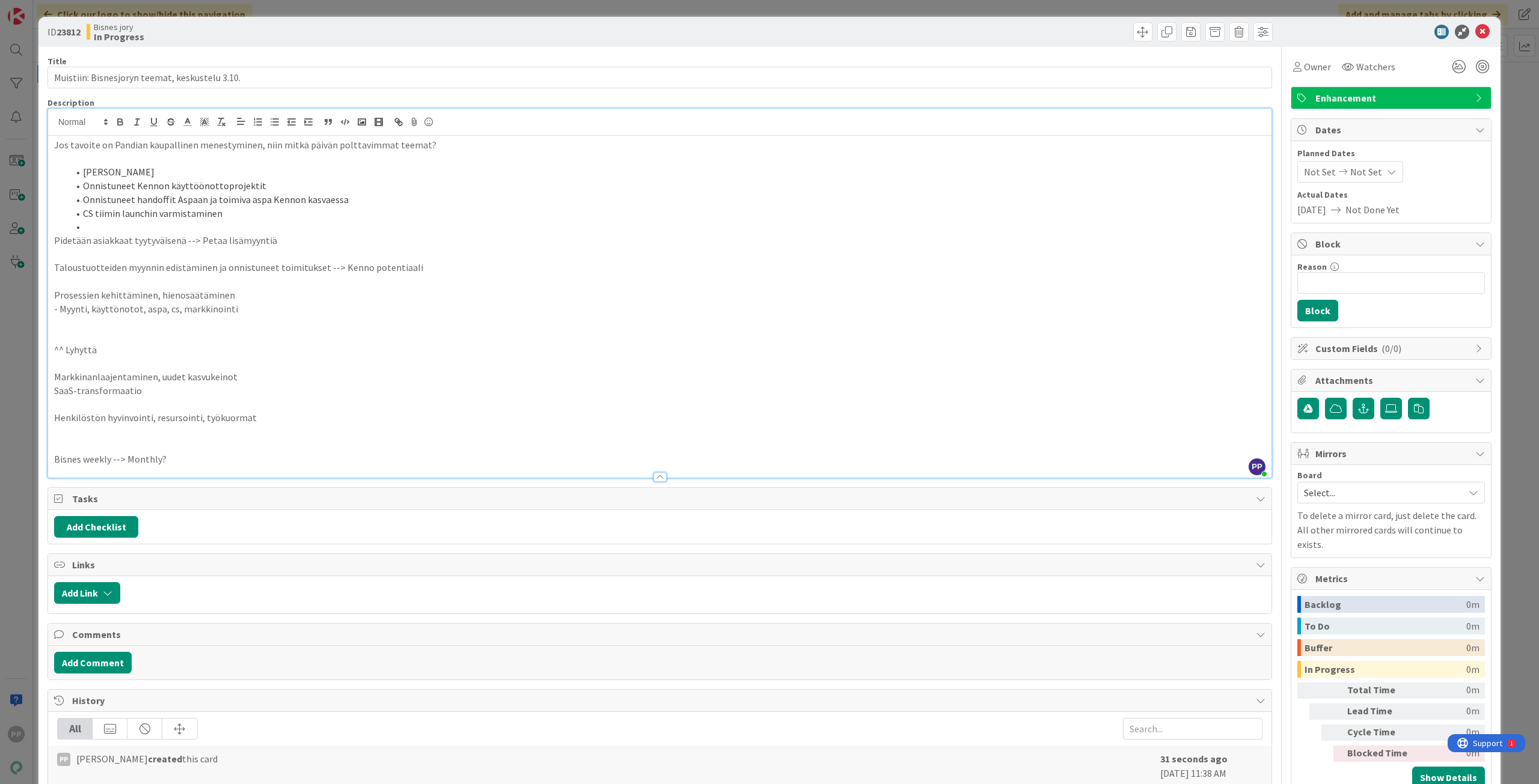
click at [136, 228] on li at bounding box center [667, 226] width 1197 height 14
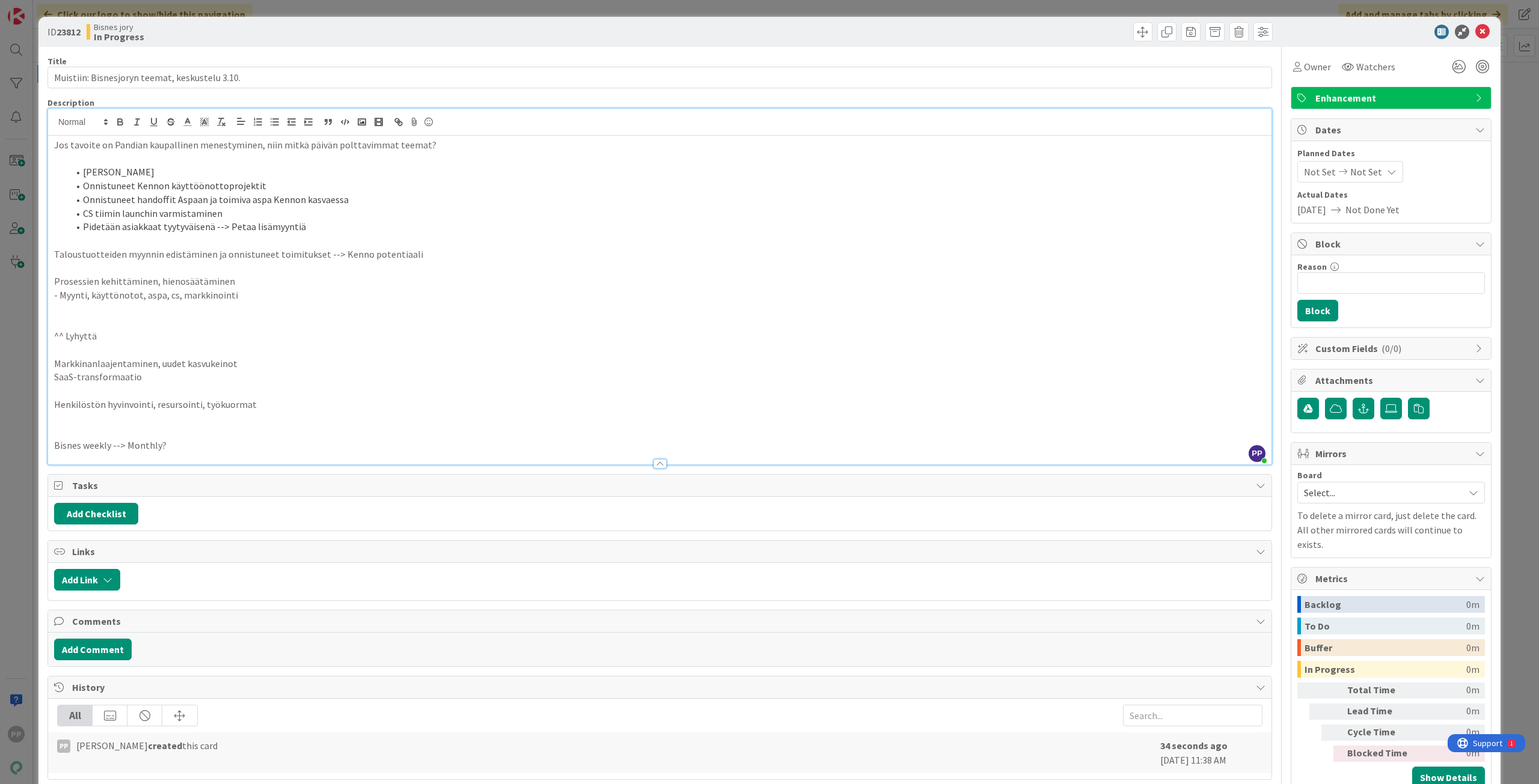
click at [50, 255] on div "Jos tavoite on Pandian kaupallinen menestyminen, niin mitkä päivän polttavimmat…" at bounding box center [660, 300] width 1223 height 328
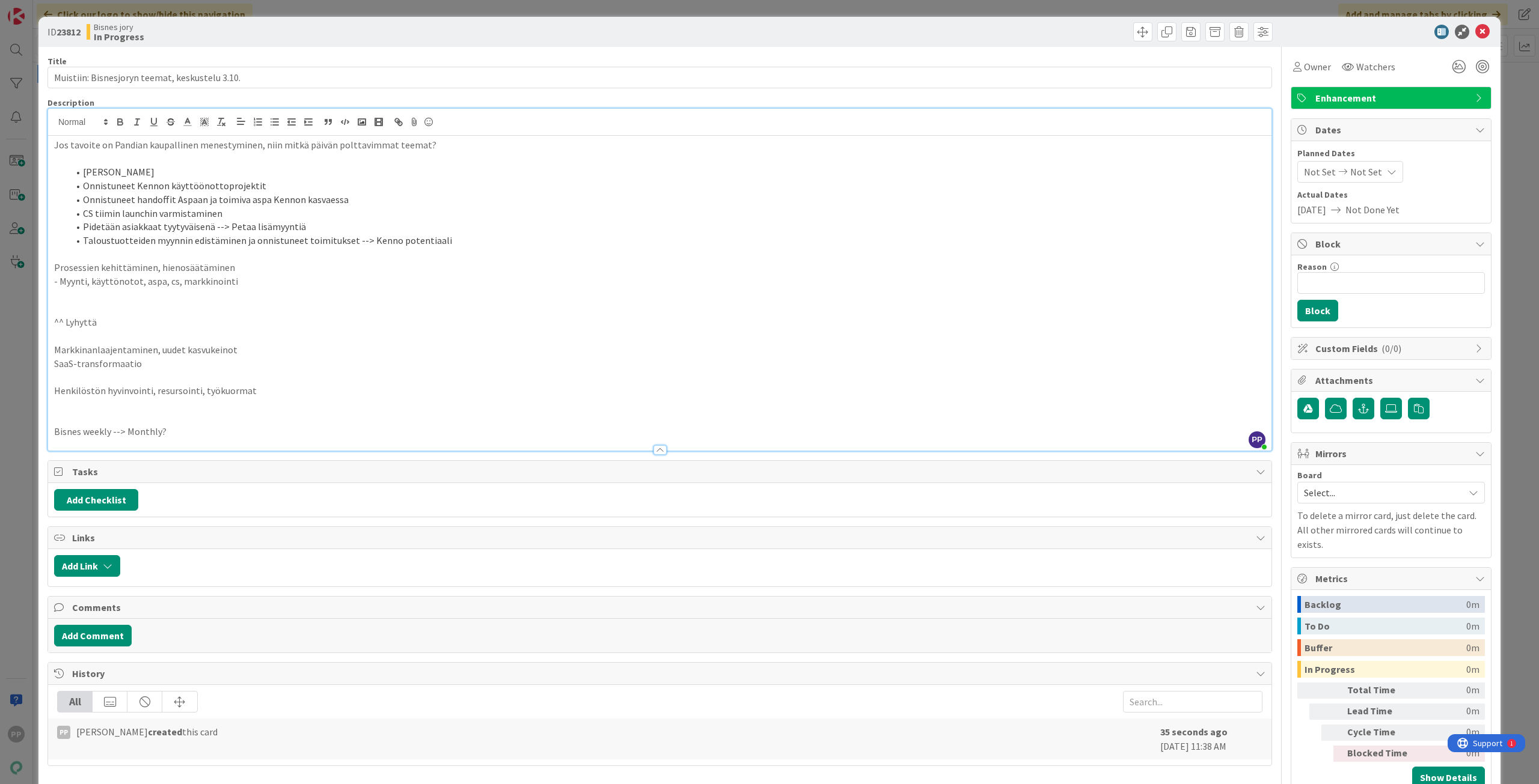
click at [77, 258] on p at bounding box center [660, 254] width 1212 height 14
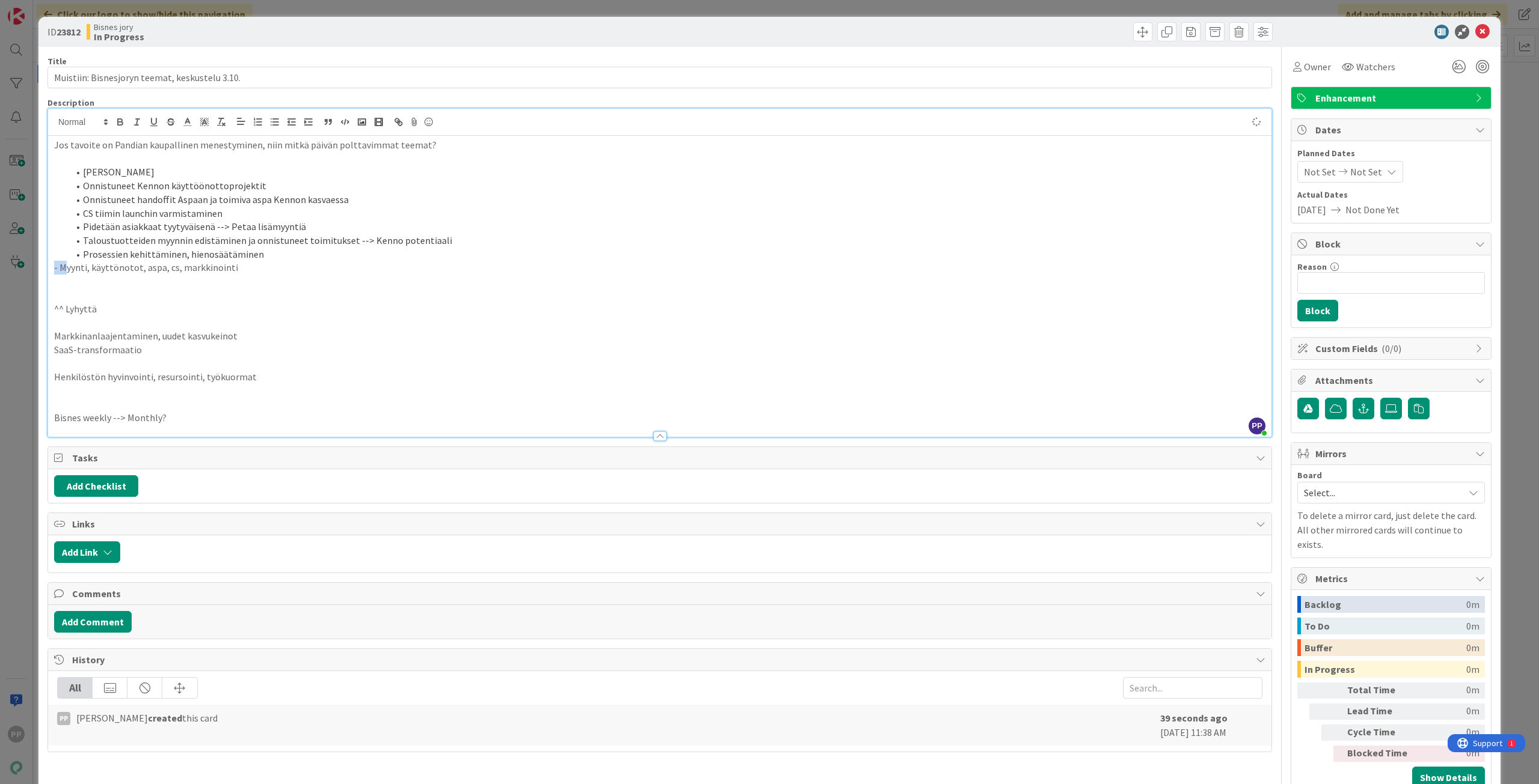
drag, startPoint x: 63, startPoint y: 269, endPoint x: 44, endPoint y: 269, distance: 19.0
click at [44, 269] on div "ID 23812 Bisnes jory In Progress Title 46 / 128 Muistiin: Bisnesjoryn teemat, k…" at bounding box center [770, 410] width 1462 height 787
click at [146, 298] on p at bounding box center [660, 296] width 1212 height 14
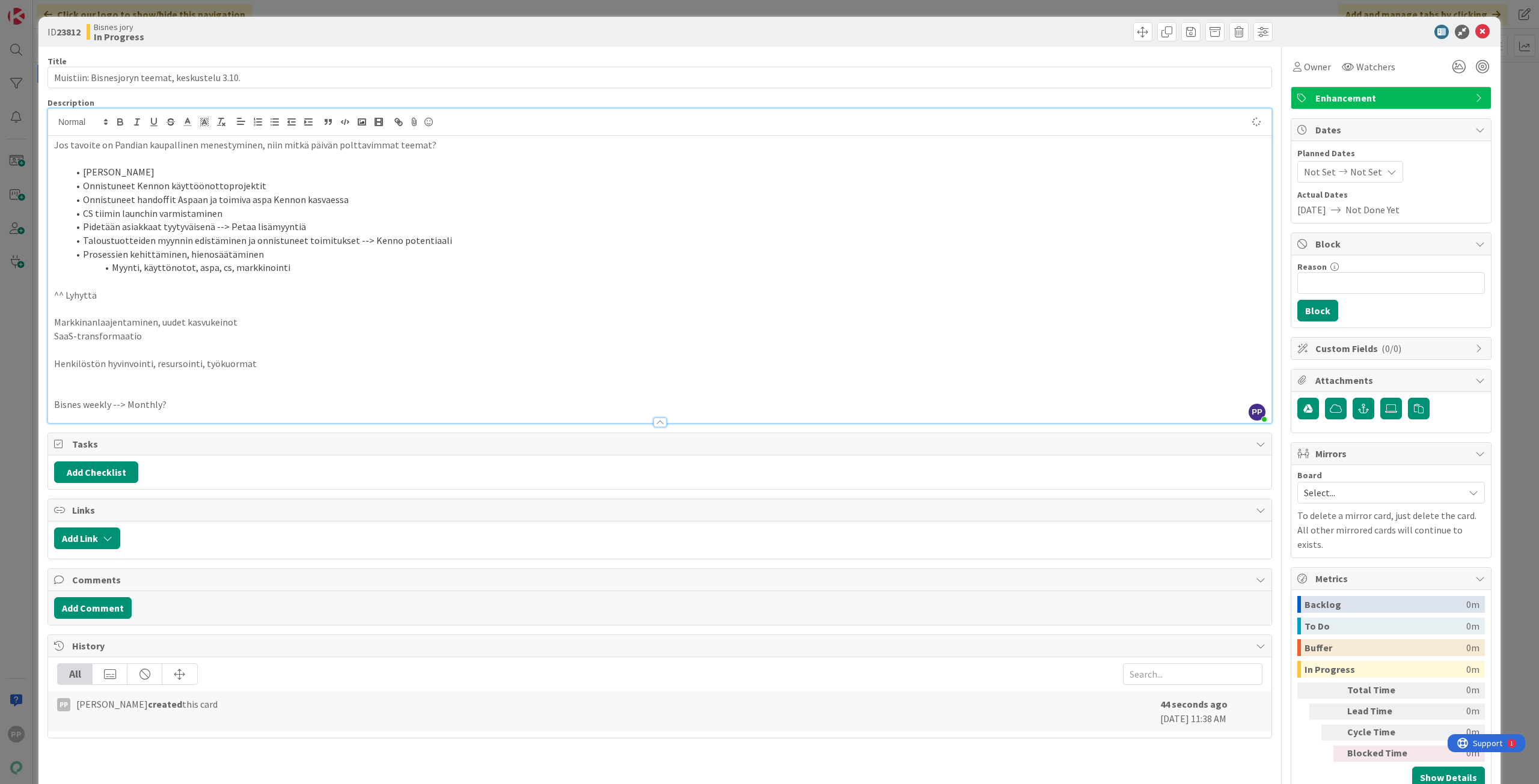
click at [157, 289] on p "^^ Lyhyttä" at bounding box center [660, 296] width 1212 height 14
click at [159, 284] on p at bounding box center [660, 282] width 1212 height 14
click at [56, 336] on p "SaaS-transformaatio" at bounding box center [660, 336] width 1212 height 14
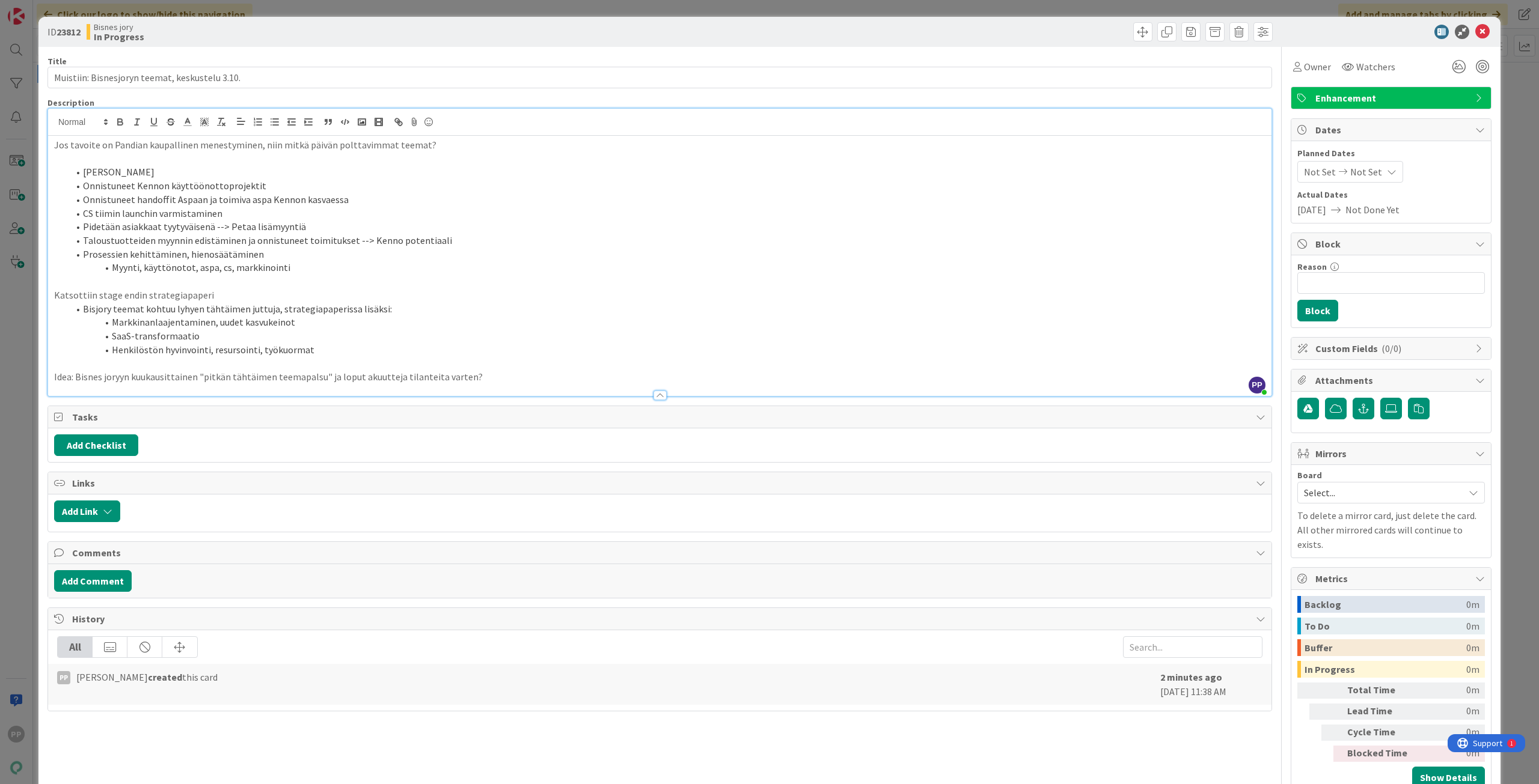
click at [312, 183] on li "Onnistuneet Kennon käyttöönottoprojektit" at bounding box center [667, 186] width 1197 height 14
click at [321, 94] on div "Title 46 / 128 Muistiin: Bisnesjoryn teemat, keskustelu 3.10. Description PP [P…" at bounding box center [660, 420] width 1224 height 748
click at [328, 58] on div "Title 46 / 128" at bounding box center [660, 61] width 1224 height 11
click at [343, 26] on div "Bisnes jory In Progress" at bounding box center [372, 31] width 571 height 19
drag, startPoint x: 346, startPoint y: 16, endPoint x: 350, endPoint y: 10, distance: 7.2
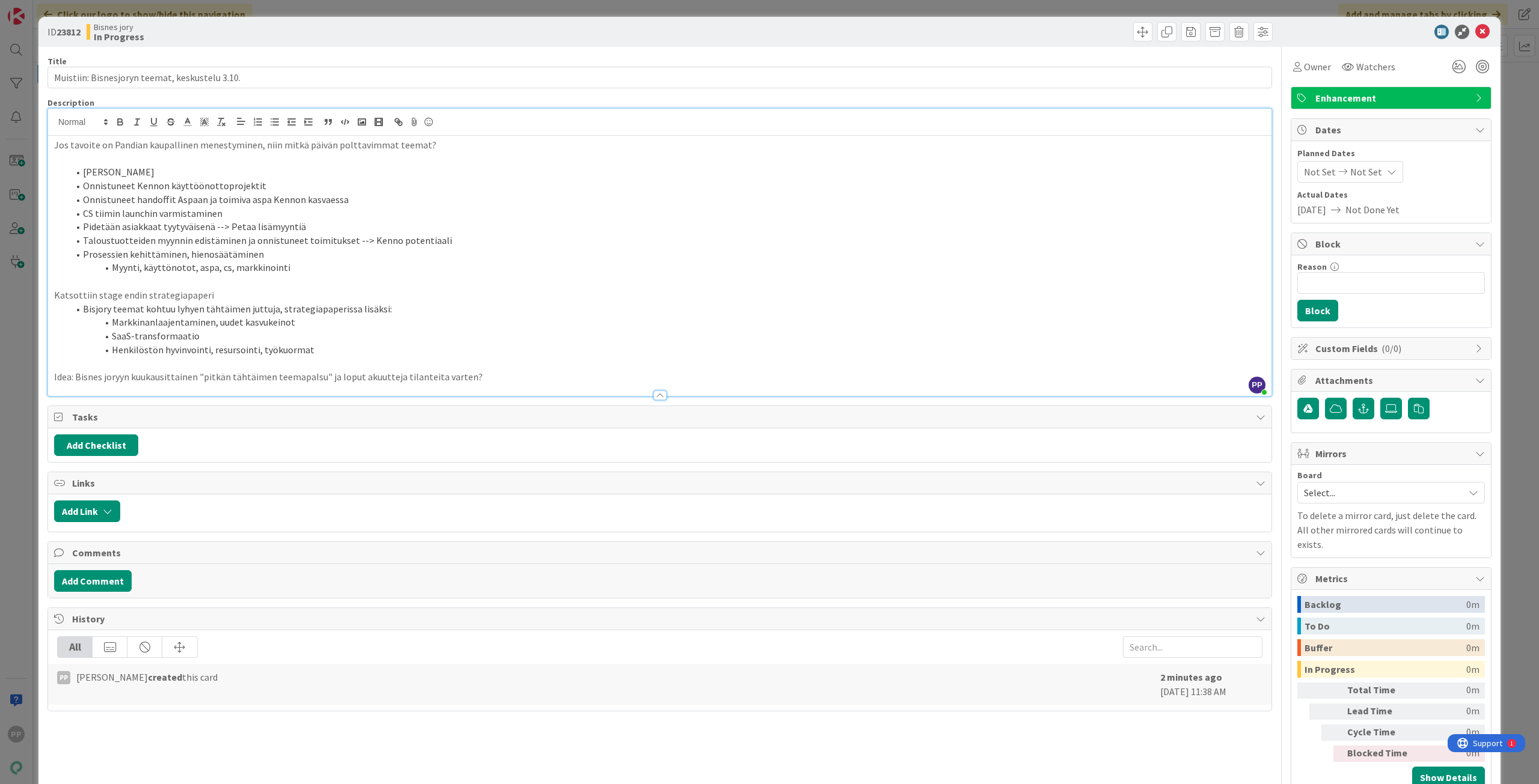
click at [347, 16] on div "ID 23812 Bisnes jory In Progress Title 46 / 128 Muistiin: Bisnesjoryn teemat, k…" at bounding box center [770, 392] width 1539 height 784
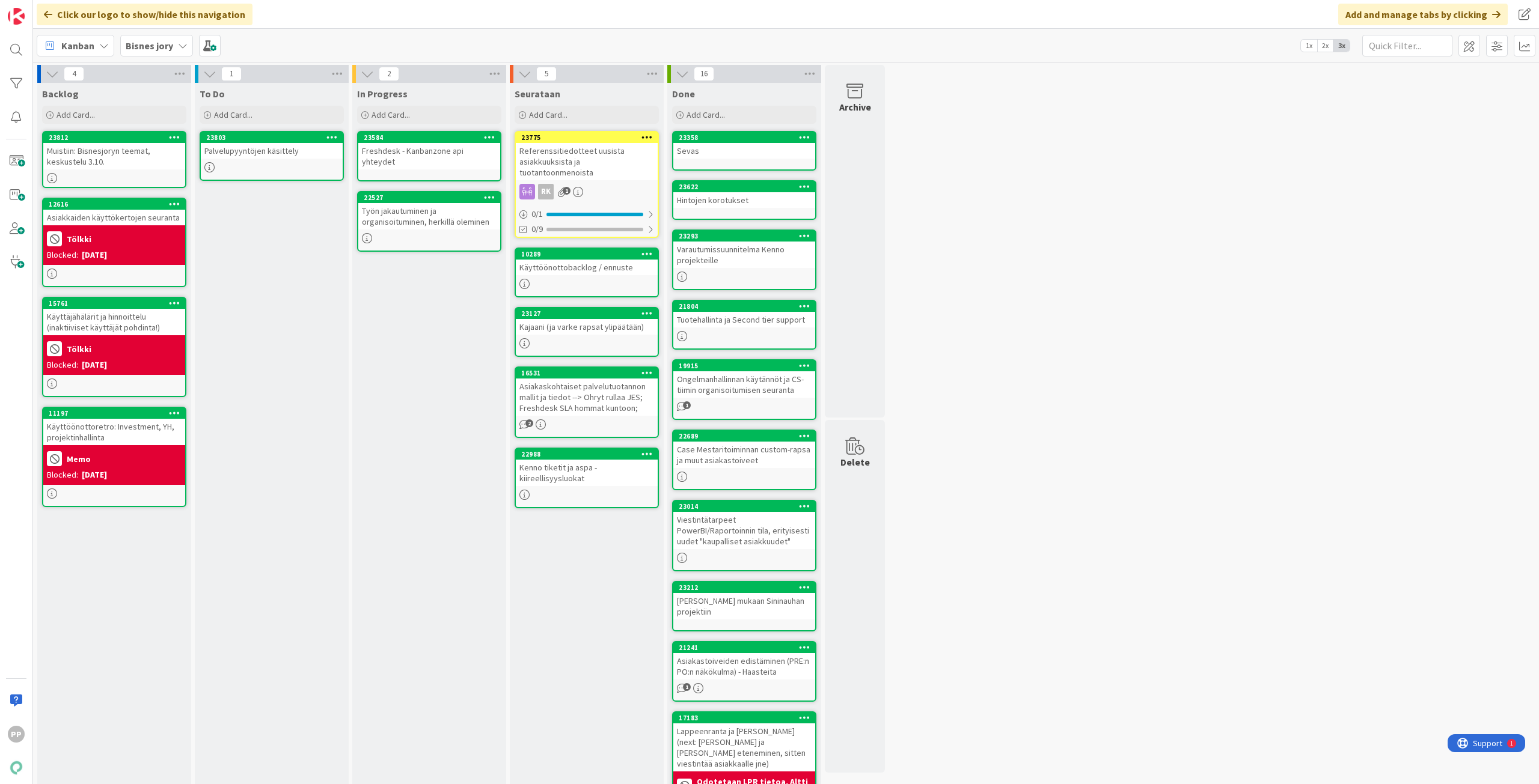
click at [225, 219] on div "To Do Add Card... 23803 Palvelupyyntöjen käsittely" at bounding box center [272, 479] width 154 height 791
click at [1153, 630] on div "4 Backlog Add Card... 23812 Muistiin: Bisnesjoryn teemat, keskustelu 3.10. 1261…" at bounding box center [785, 473] width 1500 height 815
